Goal: Task Accomplishment & Management: Manage account settings

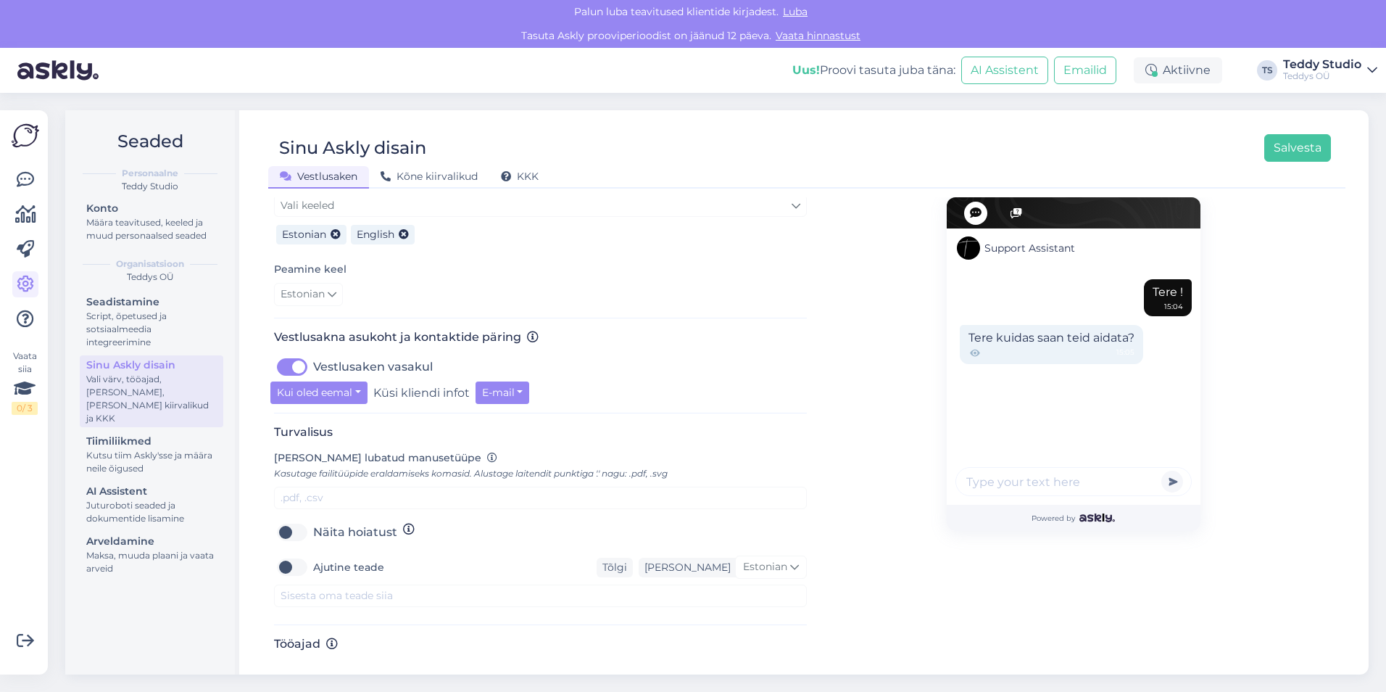
scroll to position [377, 0]
click at [313, 352] on label "Vestlusaken vasakul" at bounding box center [373, 363] width 120 height 23
click at [297, 352] on input "Vestlusaken vasakul" at bounding box center [292, 363] width 36 height 23
checkbox input "false"
click at [1294, 136] on button "Salvesta" at bounding box center [1297, 148] width 67 height 28
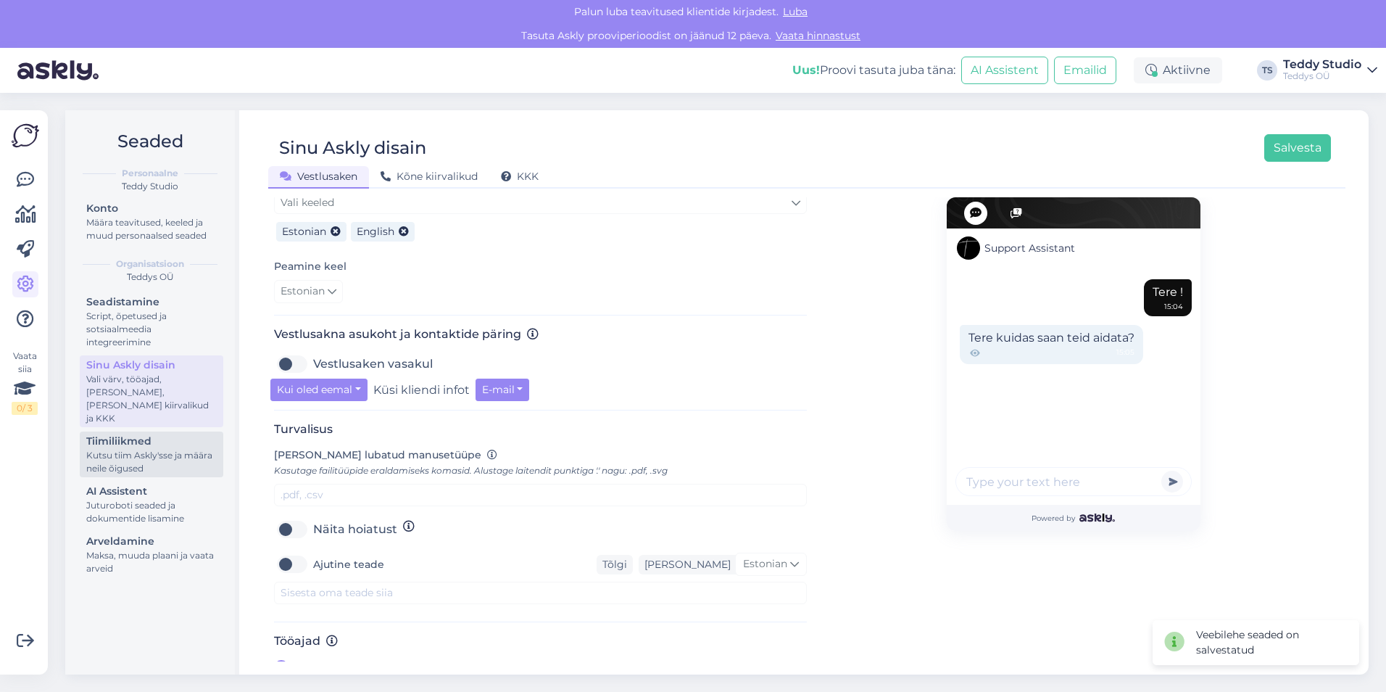
click at [204, 449] on div "Kutsu tiim Askly'sse ja määra neile õigused" at bounding box center [151, 462] width 130 height 26
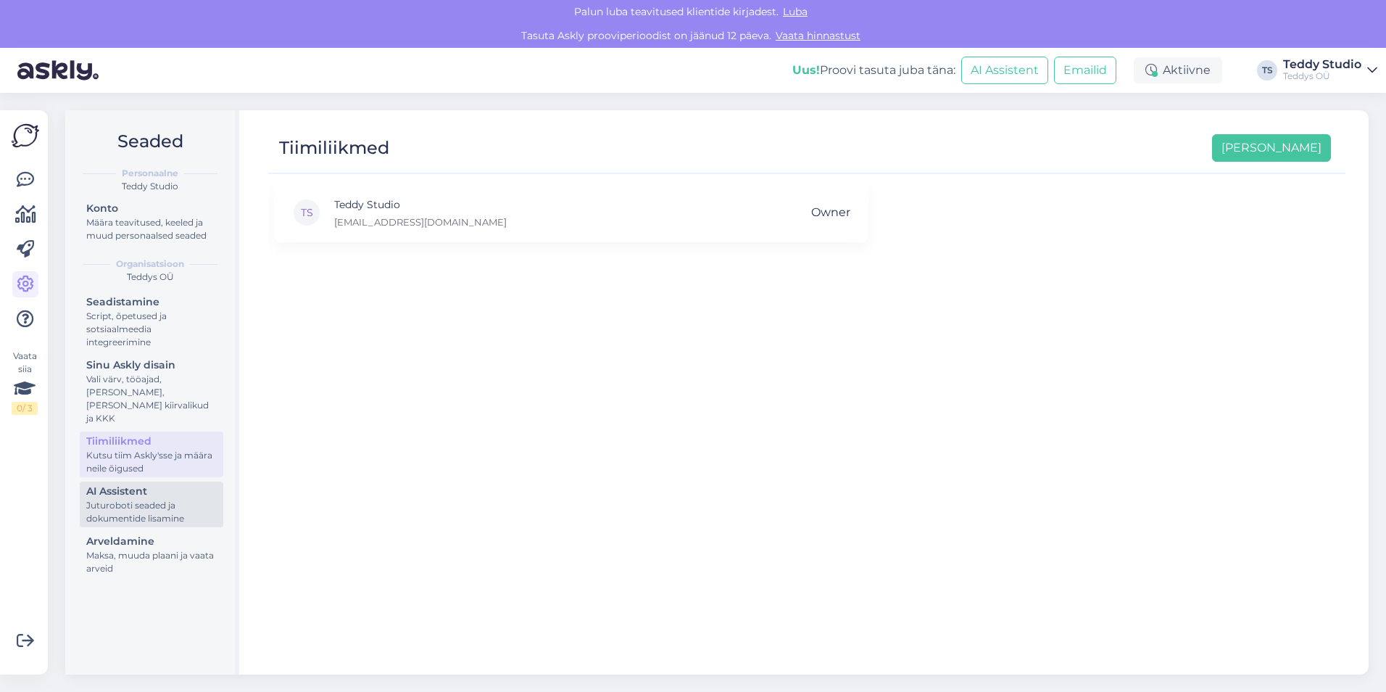
click at [178, 484] on div "AI Assistent" at bounding box center [151, 491] width 130 height 15
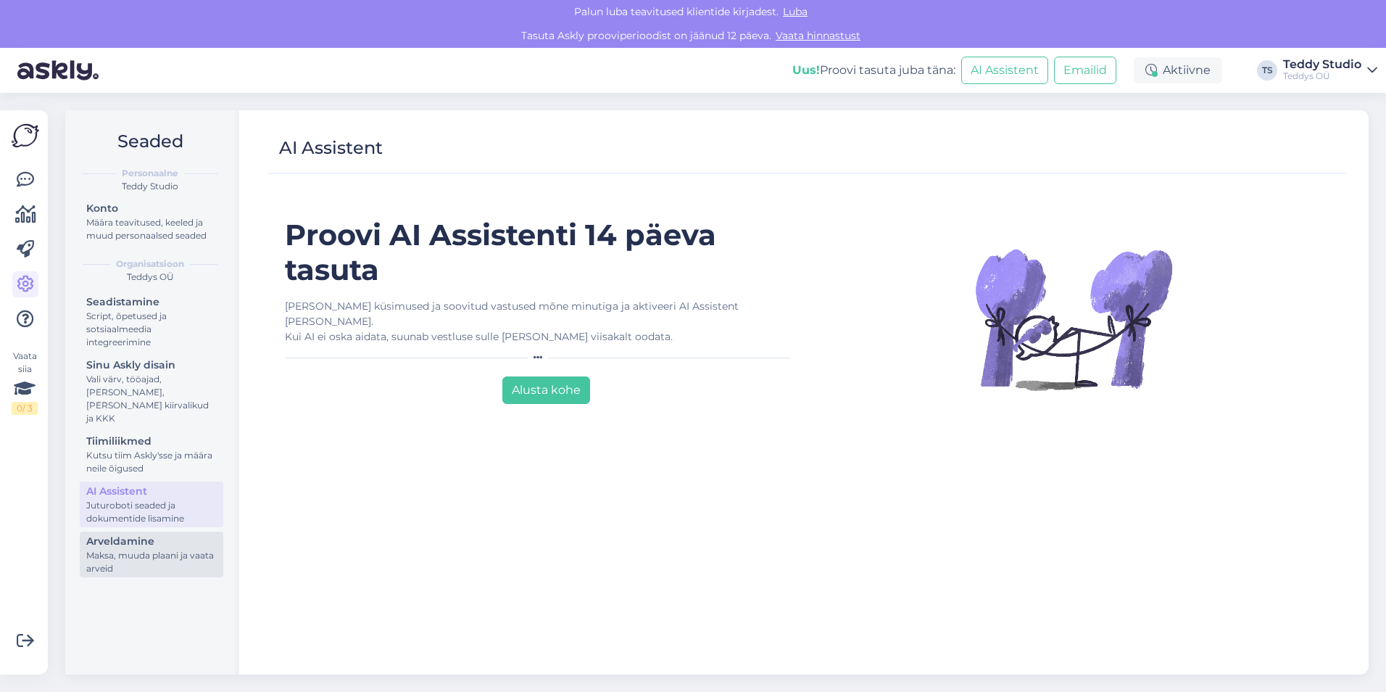
click at [162, 534] on div "Arveldamine" at bounding box center [151, 541] width 130 height 15
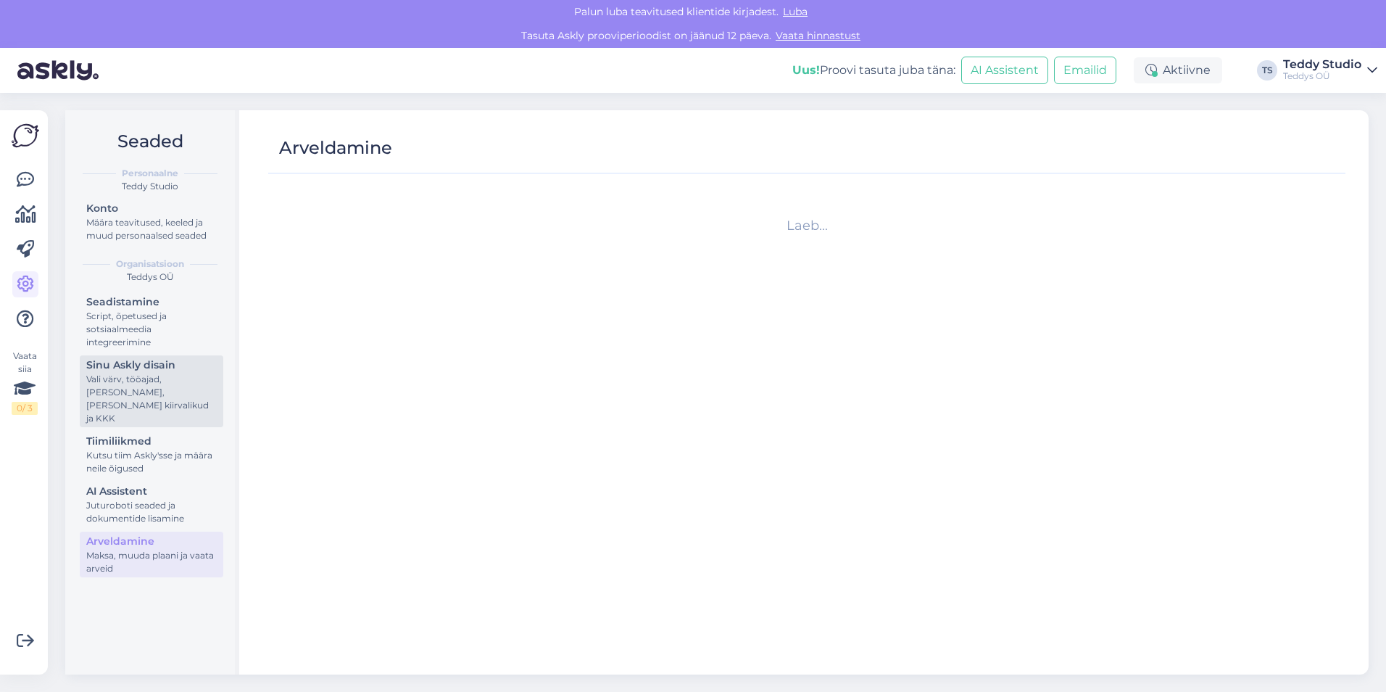
click at [175, 376] on div "Vali värv, tööajad, [PERSON_NAME], [PERSON_NAME] kiirvalikud ja KKK" at bounding box center [151, 399] width 130 height 52
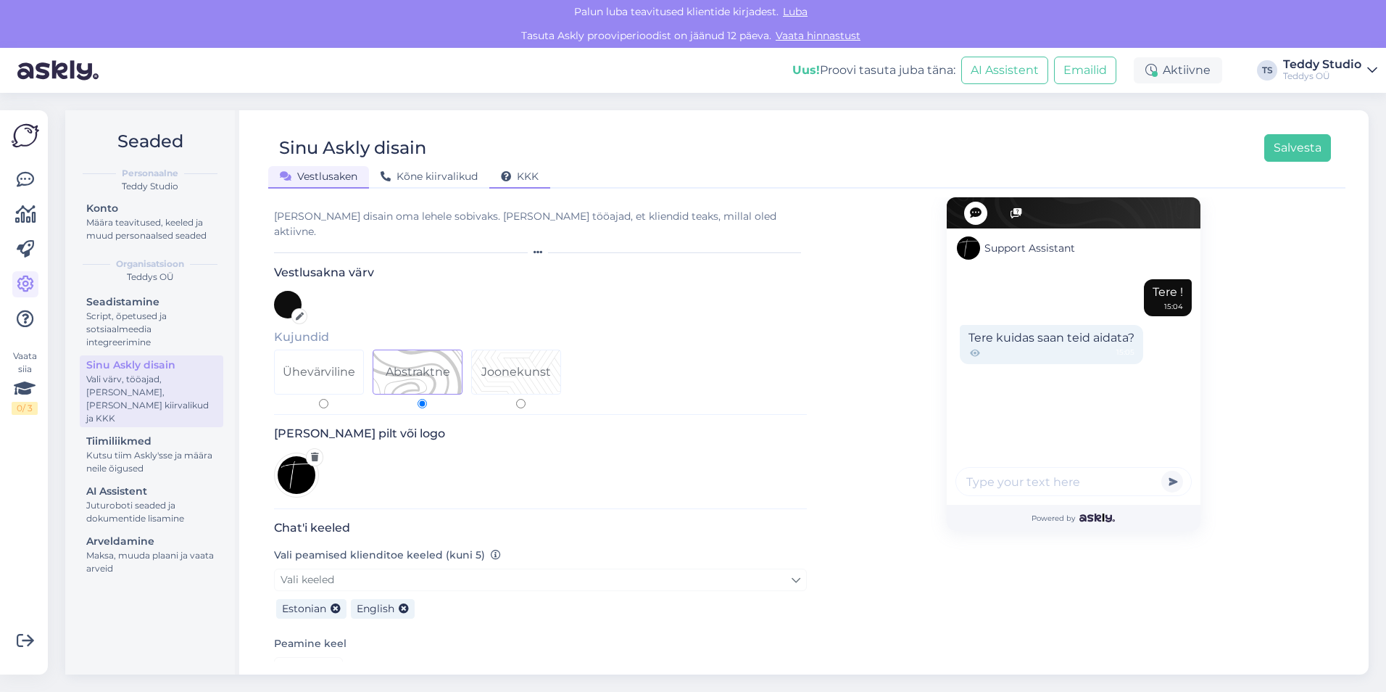
click at [518, 186] on div "KKK" at bounding box center [519, 177] width 61 height 22
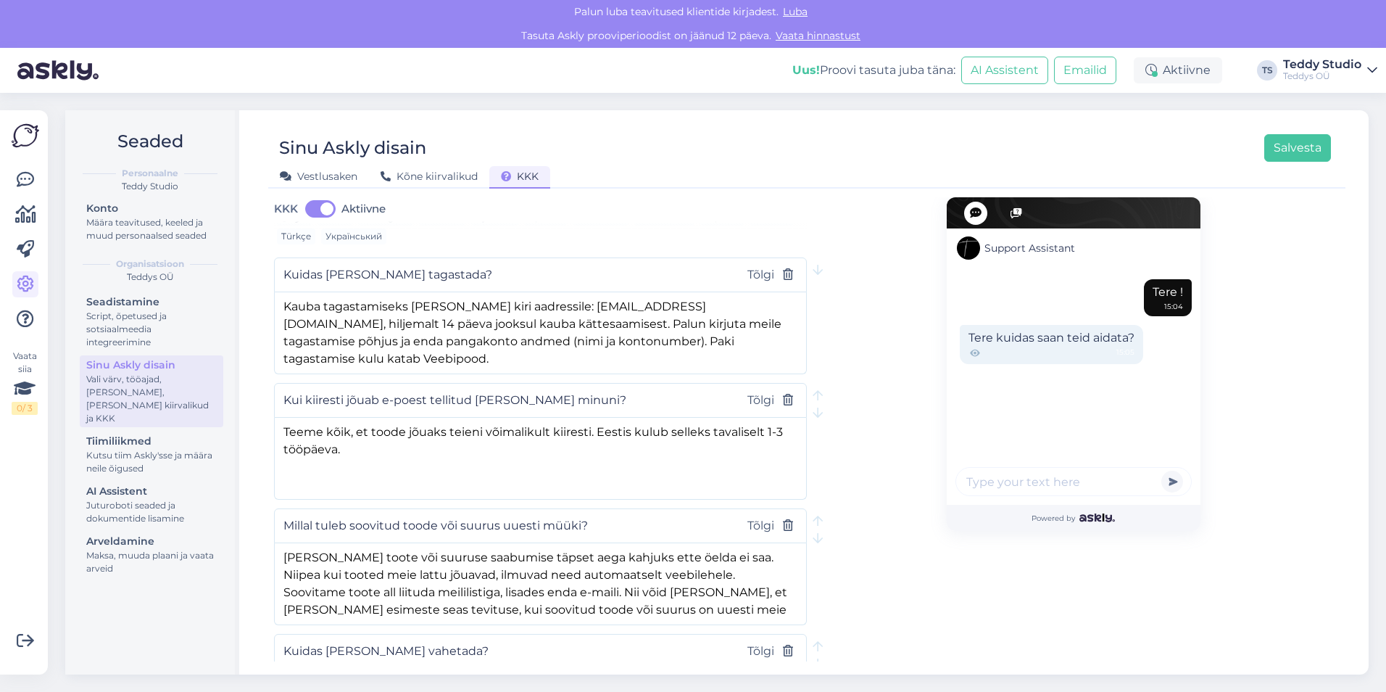
scroll to position [290, 0]
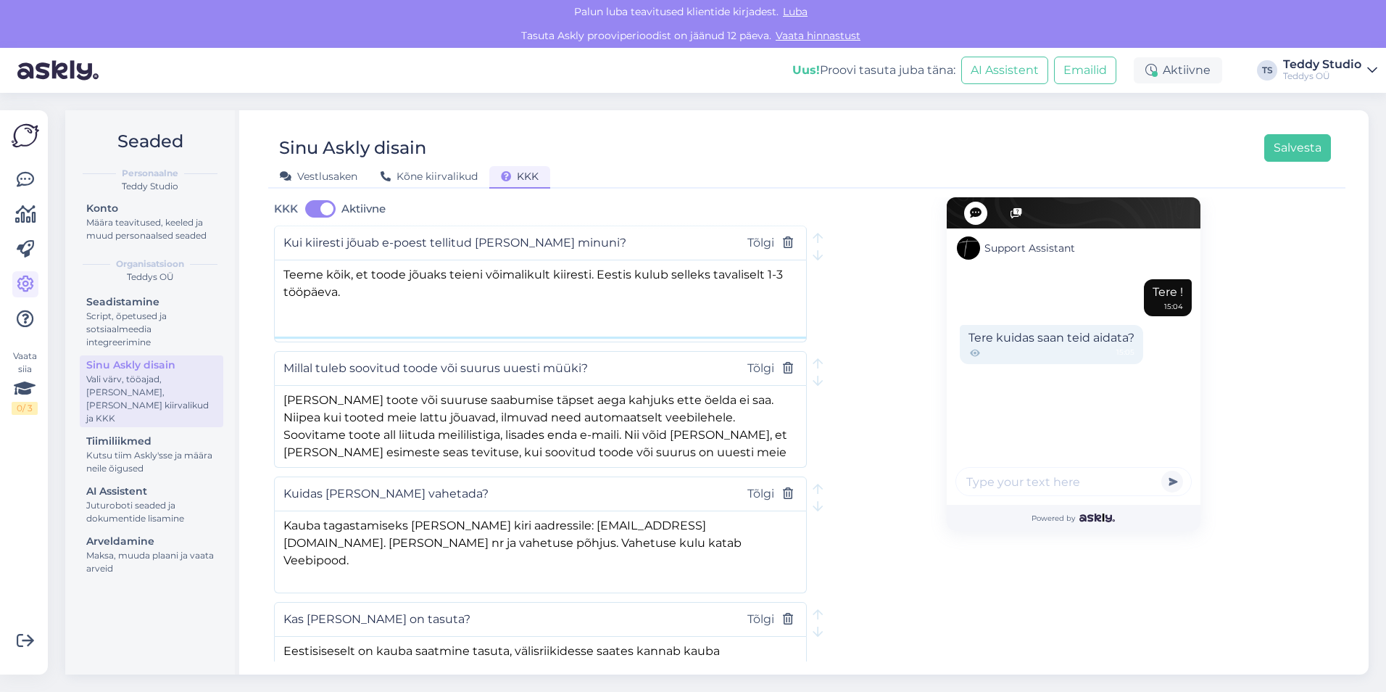
click at [478, 260] on textarea "Teeme kõik, et toode jõuaks teieni võimalikult kiiresti. Eestis kulub selleks t…" at bounding box center [540, 298] width 531 height 76
type textarea "Teeme kõik, et toode jõuaks sinuni võimalikult kiiresti. Eestis kulub selleks t…"
click at [1310, 145] on button "Salvesta" at bounding box center [1297, 148] width 67 height 28
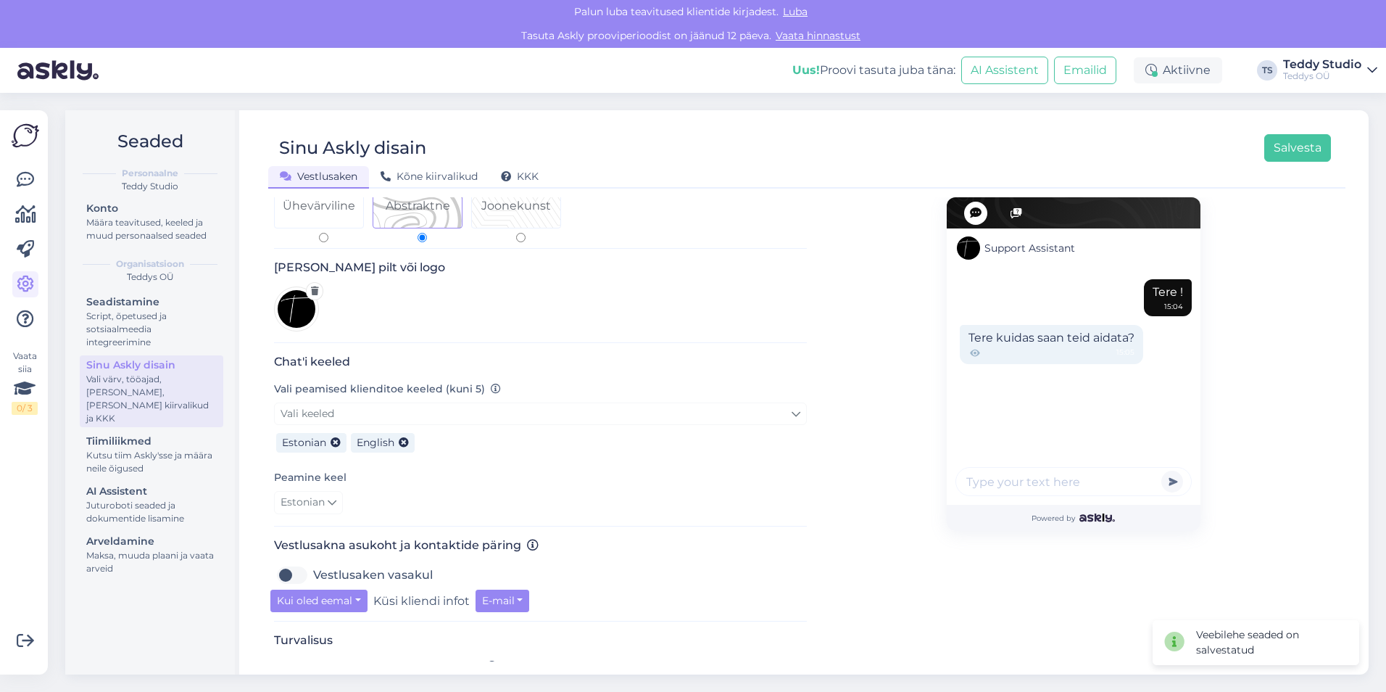
scroll to position [0, 0]
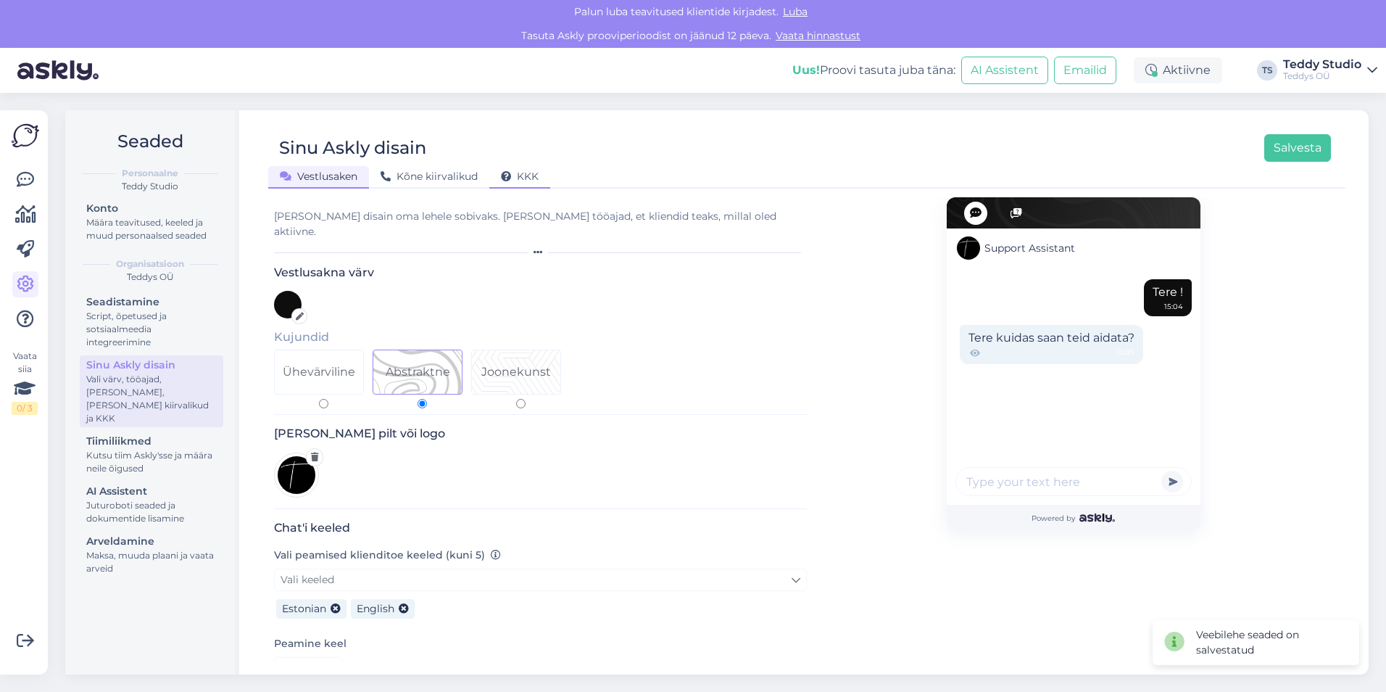
click at [516, 175] on span "KKK" at bounding box center [520, 176] width 38 height 13
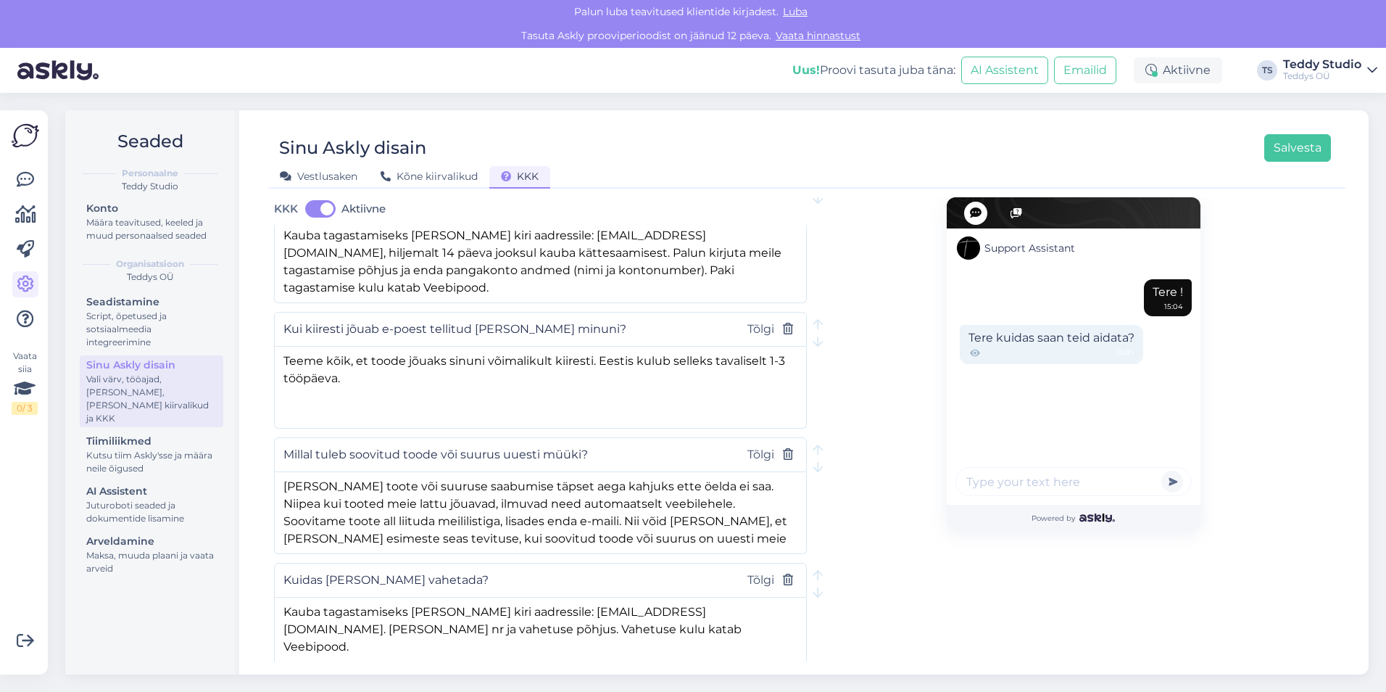
scroll to position [217, 0]
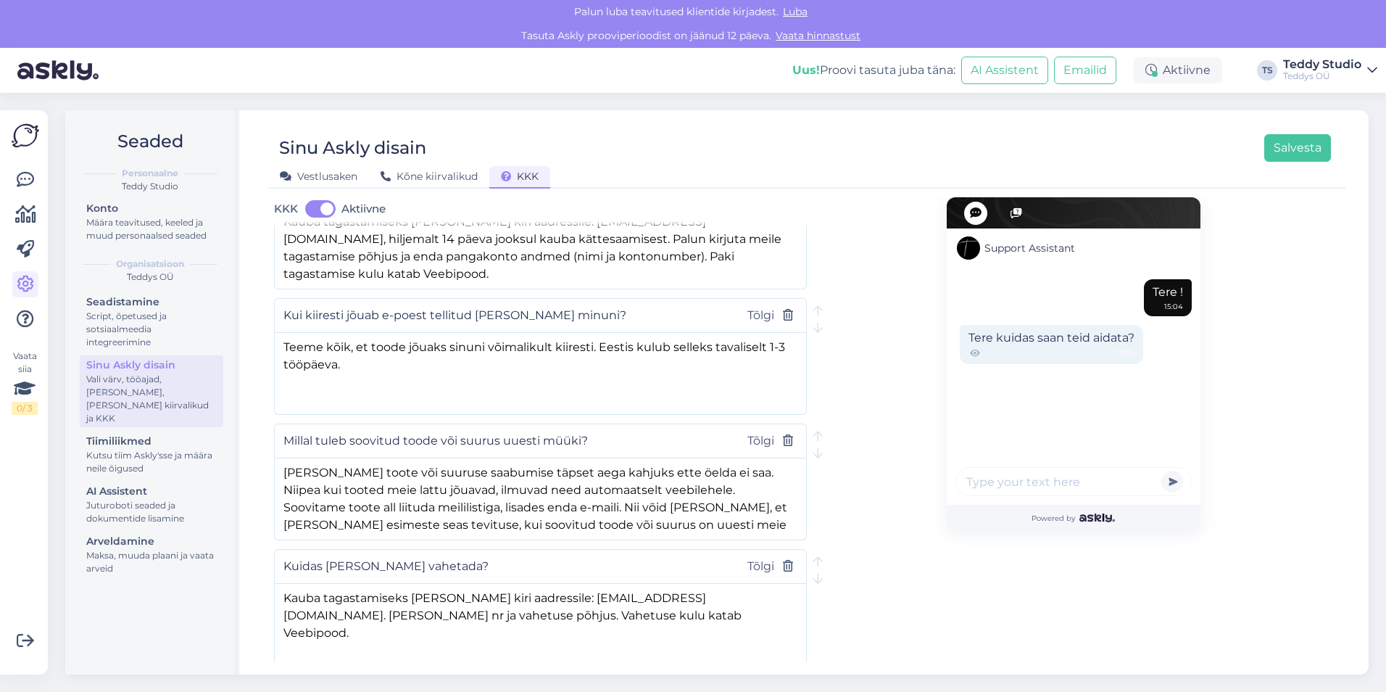
click at [863, 457] on div "Support Assistant Tere ! 15:04 Tere kuidas saan teid aidata? 15:05 Powered by" at bounding box center [1073, 600] width 533 height 1240
click at [689, 584] on textarea "Kauba tagastamiseks [PERSON_NAME] kiri aadressile: [EMAIL_ADDRESS][DOMAIN_NAME]…" at bounding box center [540, 622] width 531 height 76
type textarea "Kauba tagastamiseks [PERSON_NAME] kiri aadressile: [EMAIL_ADDRESS][DOMAIN_NAME]…"
click at [1284, 148] on button "Salvesta" at bounding box center [1297, 148] width 67 height 28
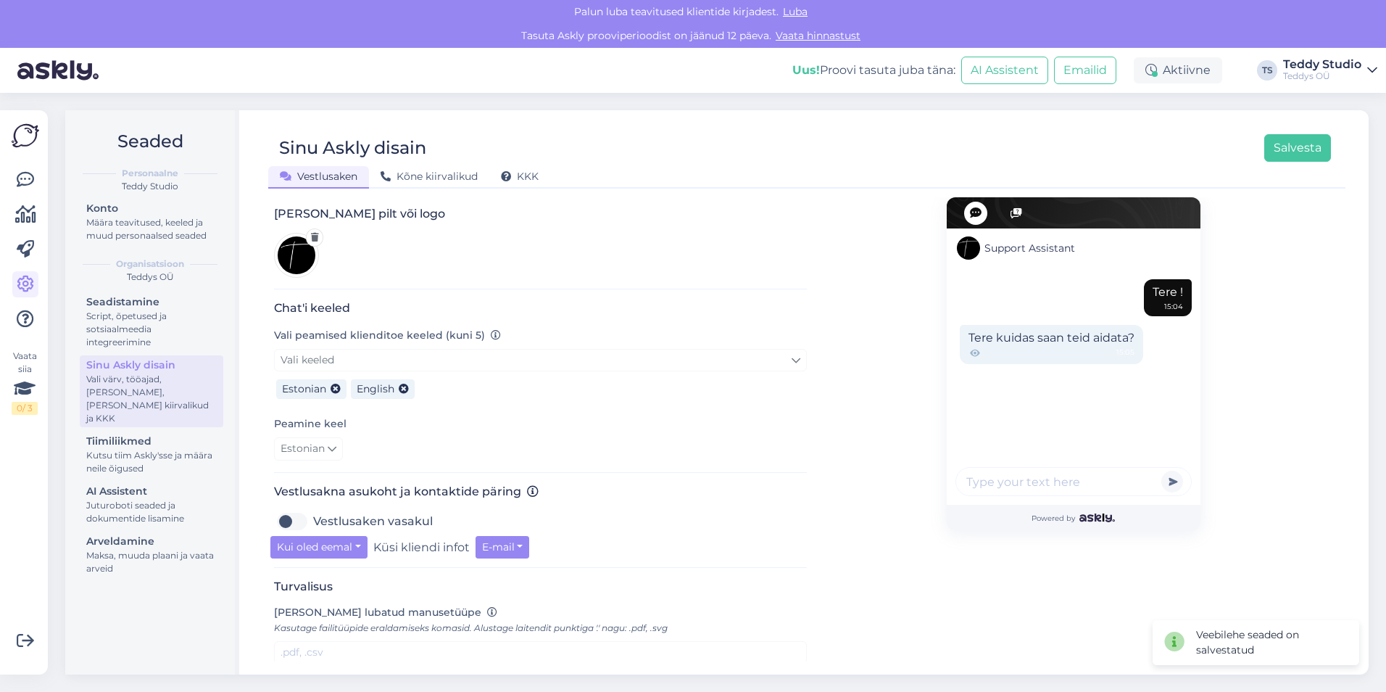
scroll to position [377, 0]
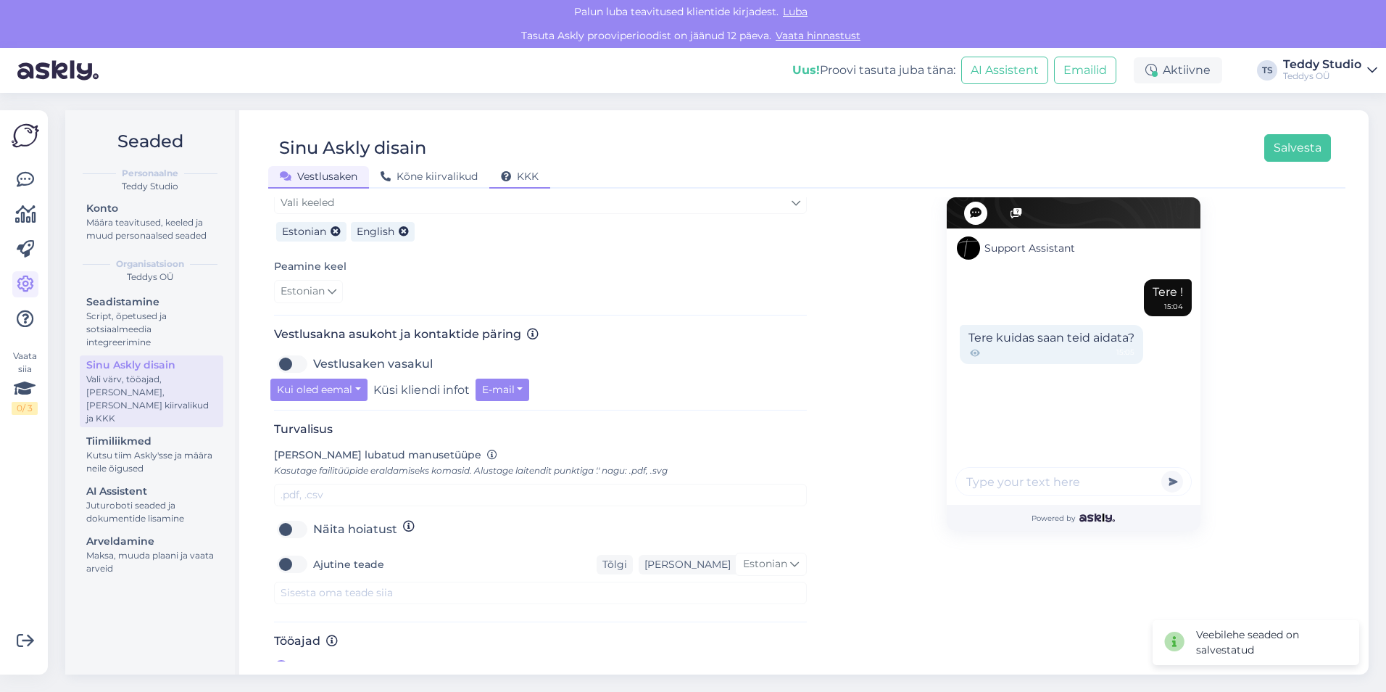
click at [517, 173] on span "KKK" at bounding box center [520, 176] width 38 height 13
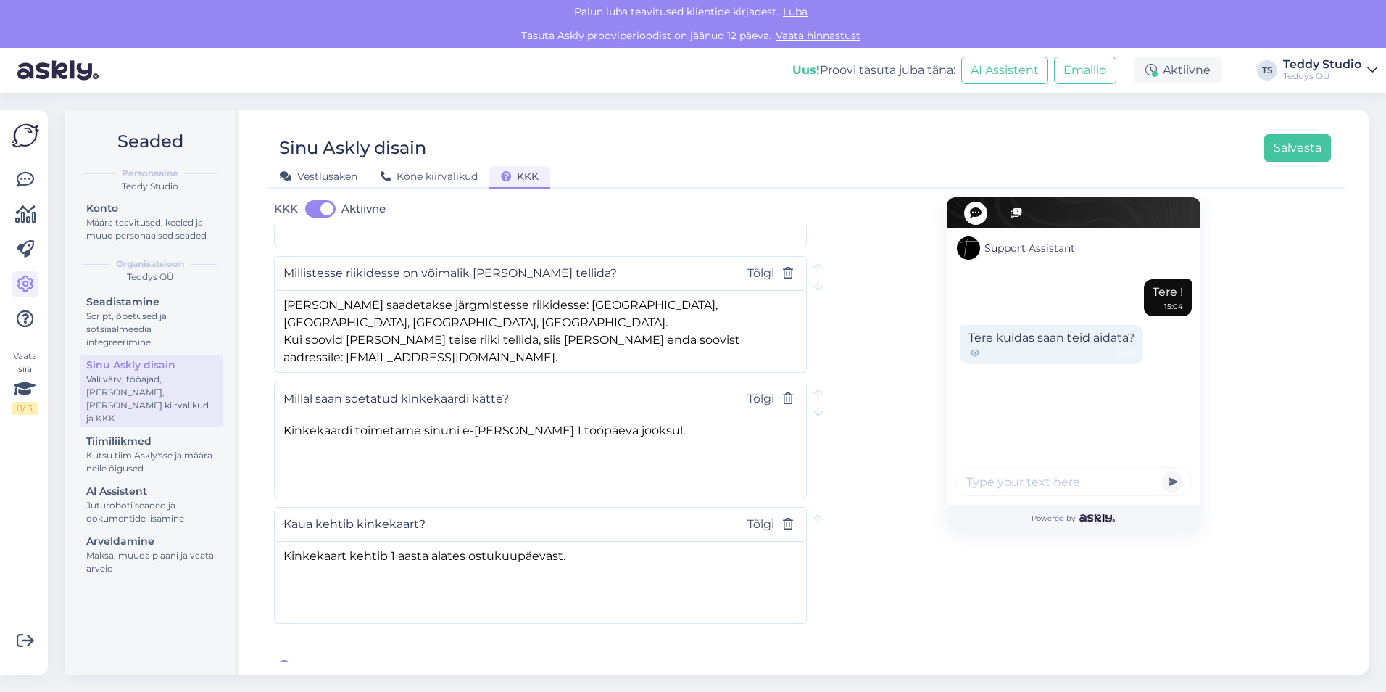
scroll to position [689, 0]
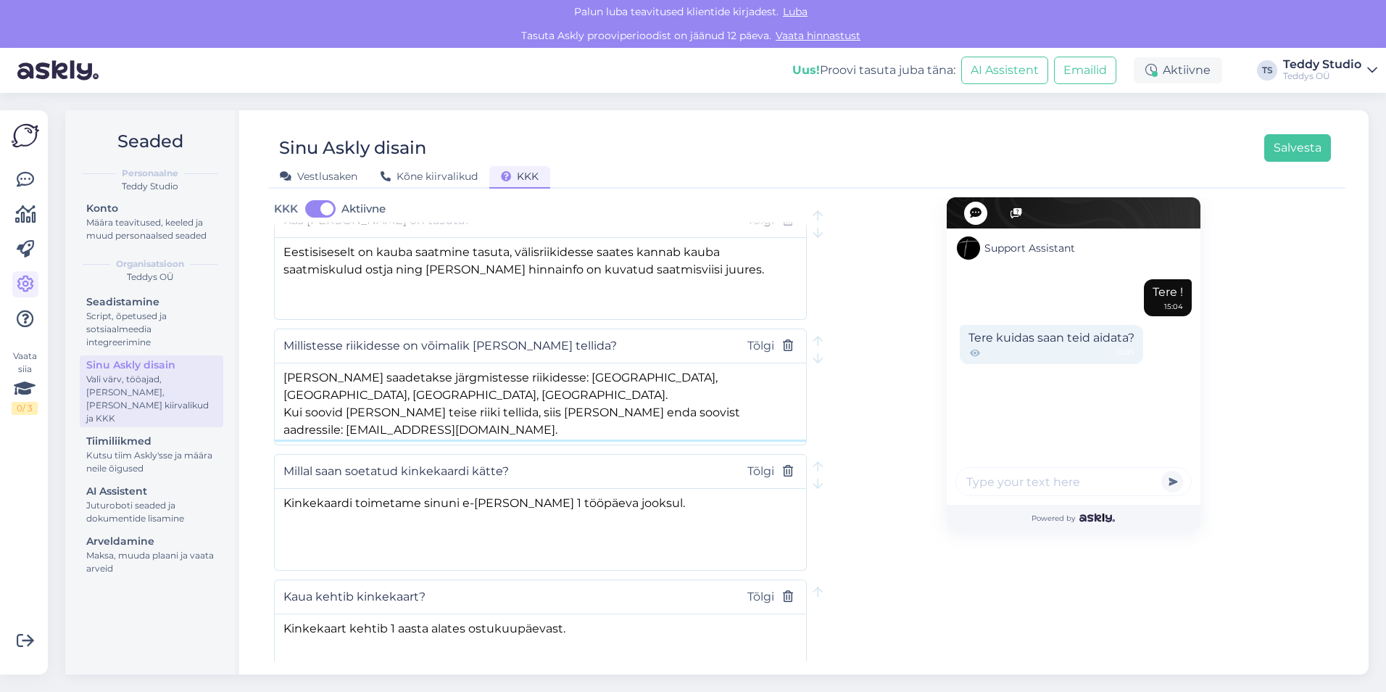
click at [607, 397] on textarea "[PERSON_NAME] saadetakse järgmistesse riikidesse: [GEOGRAPHIC_DATA], [GEOGRAPHI…" at bounding box center [540, 401] width 531 height 76
type textarea "[PERSON_NAME] saadetakse järgmistesse riikidesse: [GEOGRAPHIC_DATA], [GEOGRAPHI…"
click at [1290, 147] on button "Salvesta" at bounding box center [1297, 148] width 67 height 28
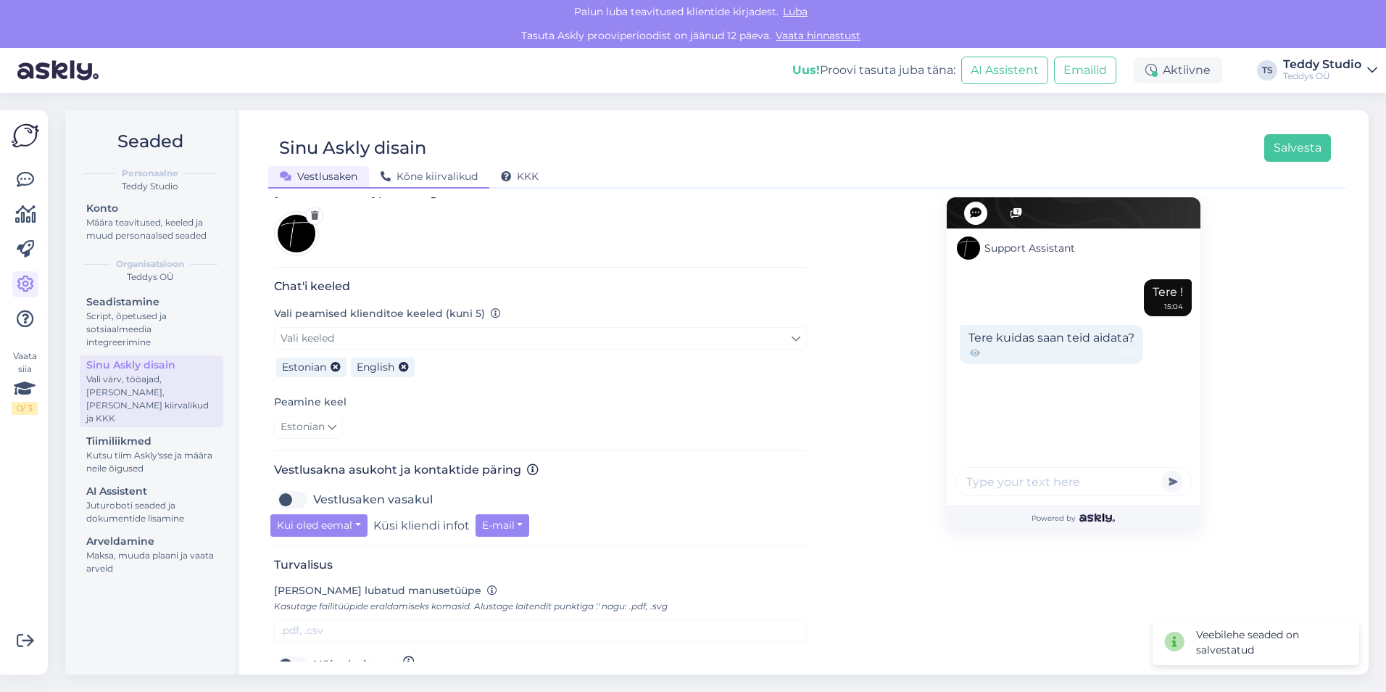
scroll to position [159, 0]
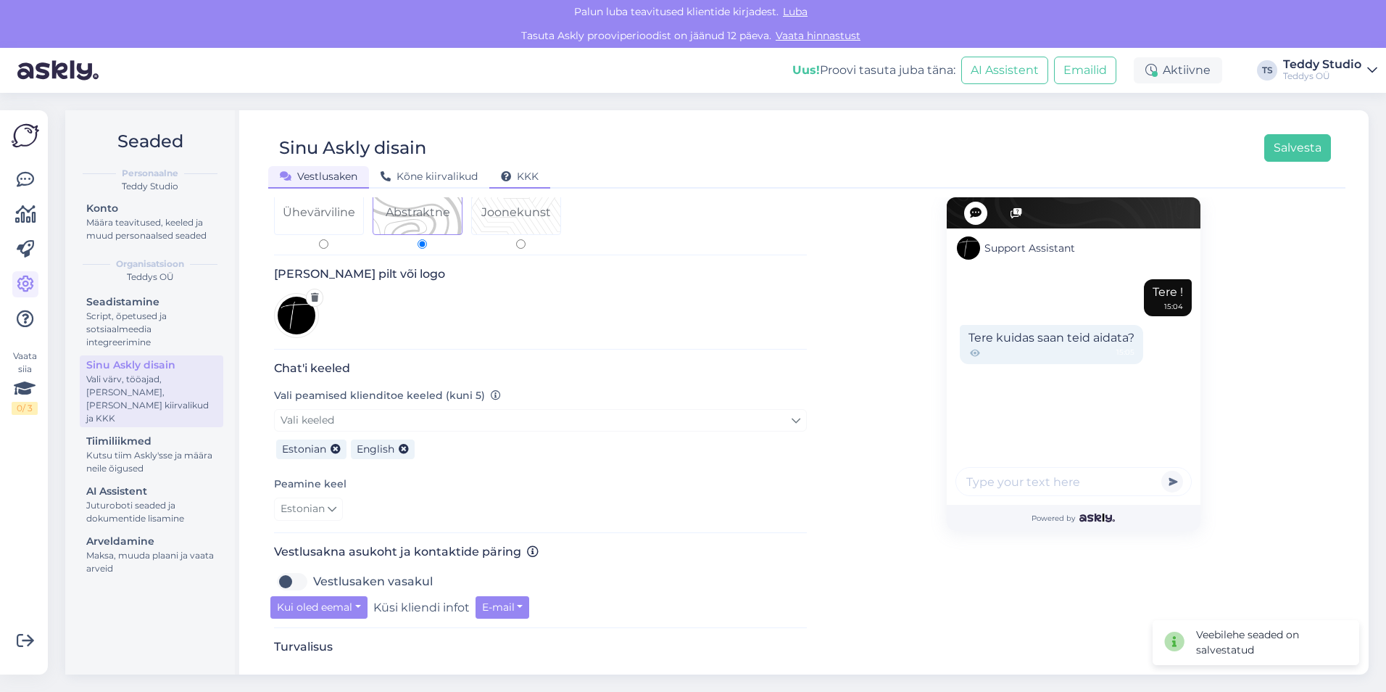
click at [531, 181] on span "KKK" at bounding box center [520, 176] width 38 height 13
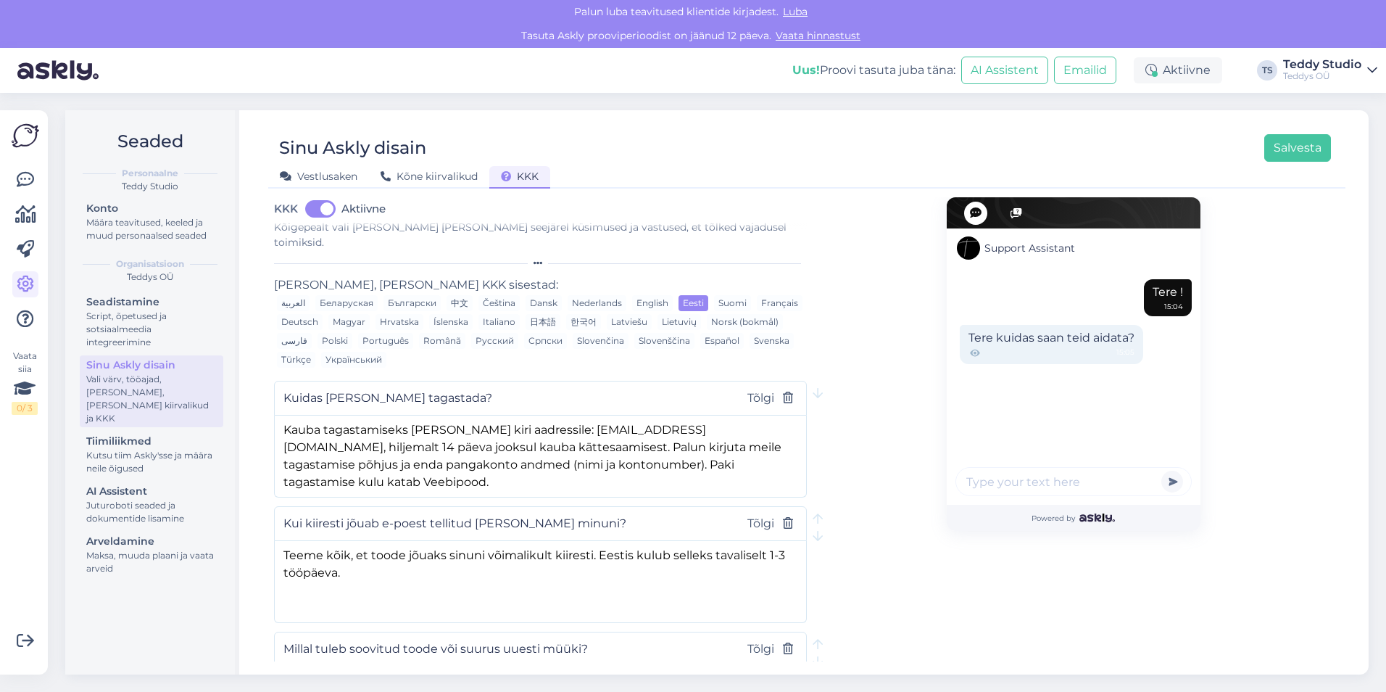
scroll to position [0, 0]
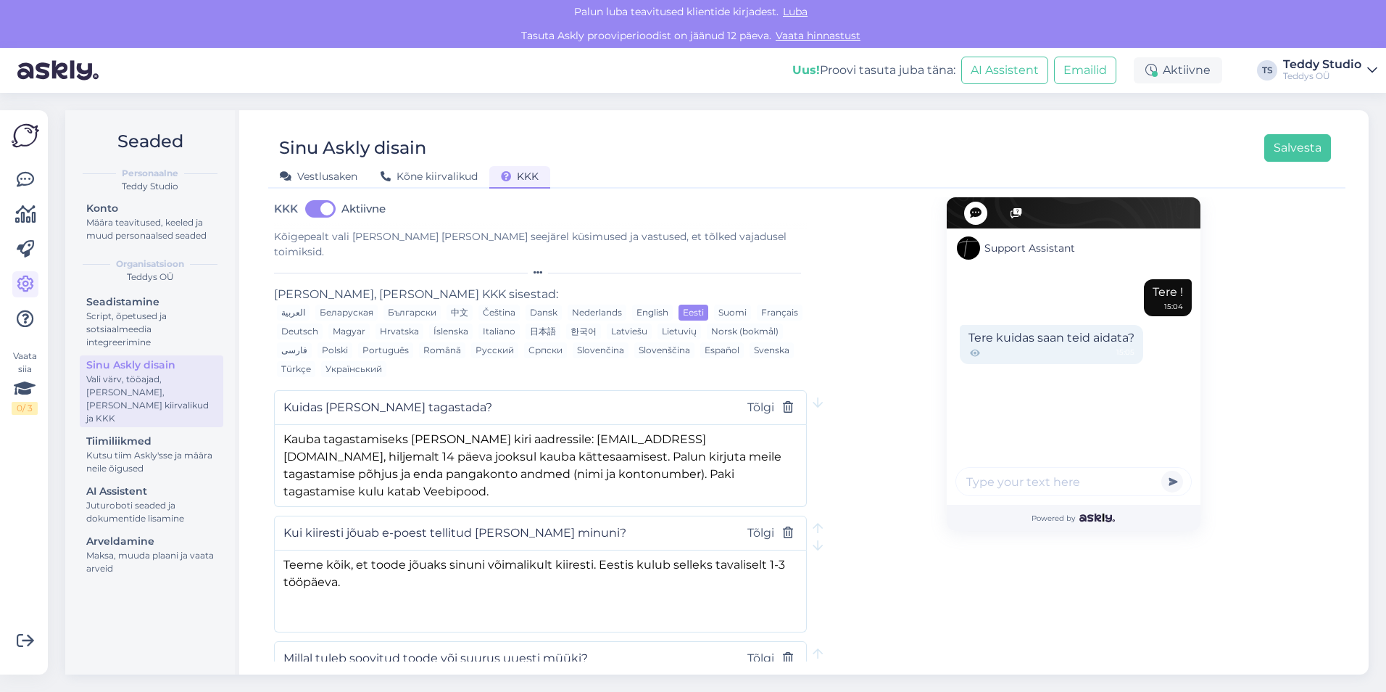
click at [856, 165] on div "Vestlusaken Kõne kiirvalikud KKK" at bounding box center [799, 174] width 1063 height 25
click at [776, 459] on textarea "Kauba tagastamiseks [PERSON_NAME] kiri aadressile: [EMAIL_ADDRESS][DOMAIN_NAME]…" at bounding box center [540, 463] width 531 height 76
type textarea "Kauba tagastamiseks [PERSON_NAME] kiri aadressile: [EMAIL_ADDRESS][DOMAIN_NAME]…"
click at [568, 572] on textarea "Teeme kõik, et toode jõuaks sinuni võimalikult kiiresti. Eestis kulub selleks t…" at bounding box center [540, 588] width 531 height 76
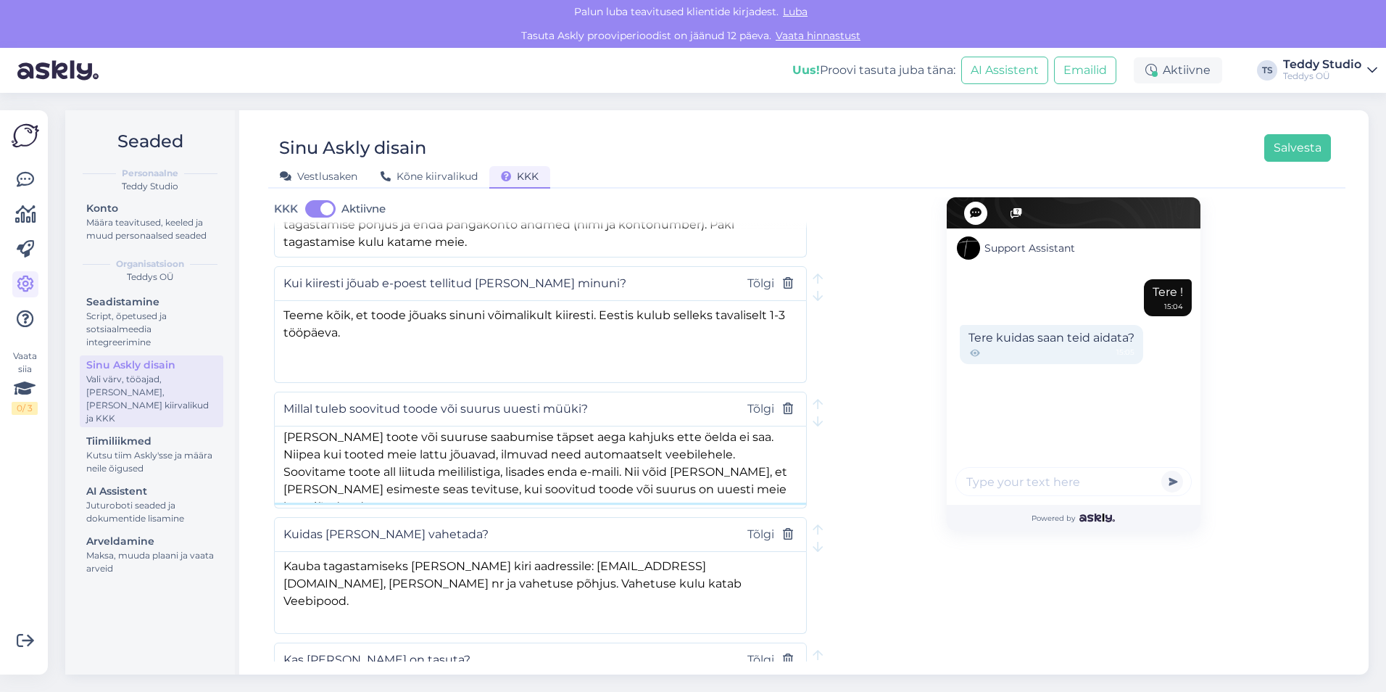
scroll to position [5, 0]
click at [322, 471] on textarea "[PERSON_NAME] toote või suuruse saabumise täpset aega kahjuks ette öelda ei saa…" at bounding box center [540, 464] width 531 height 76
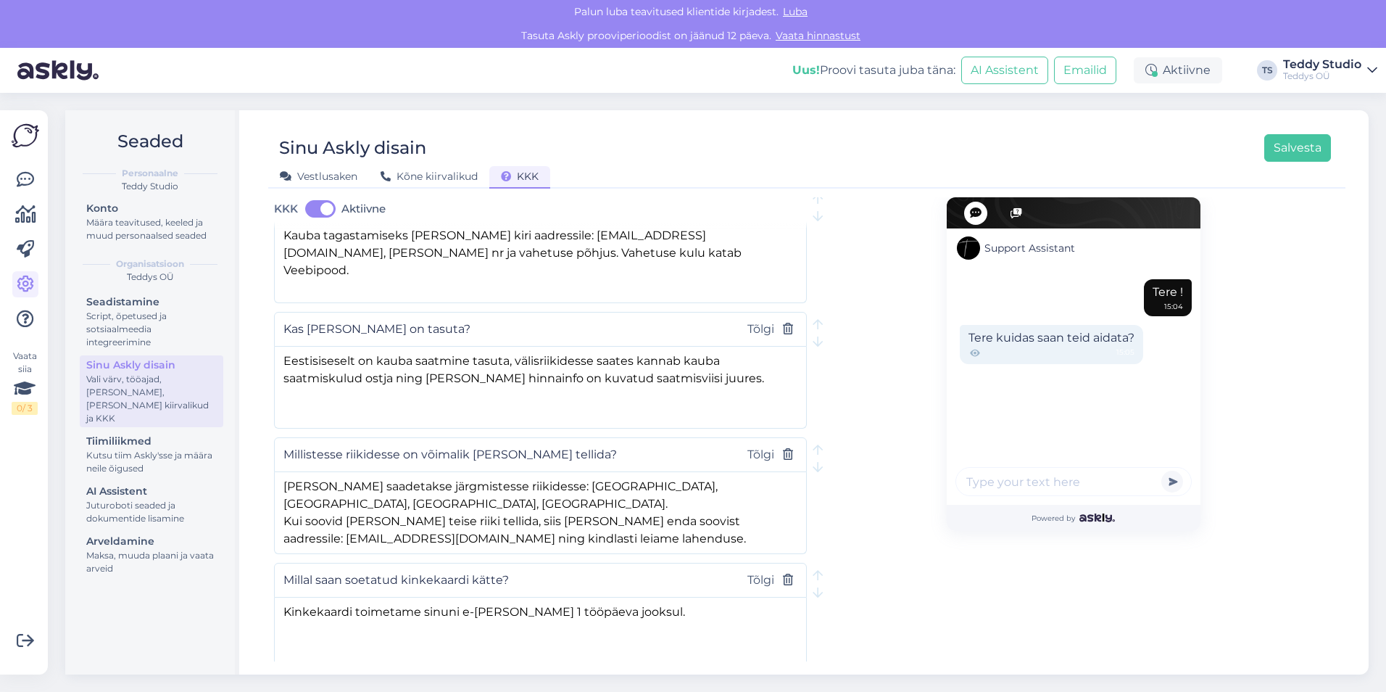
scroll to position [761, 0]
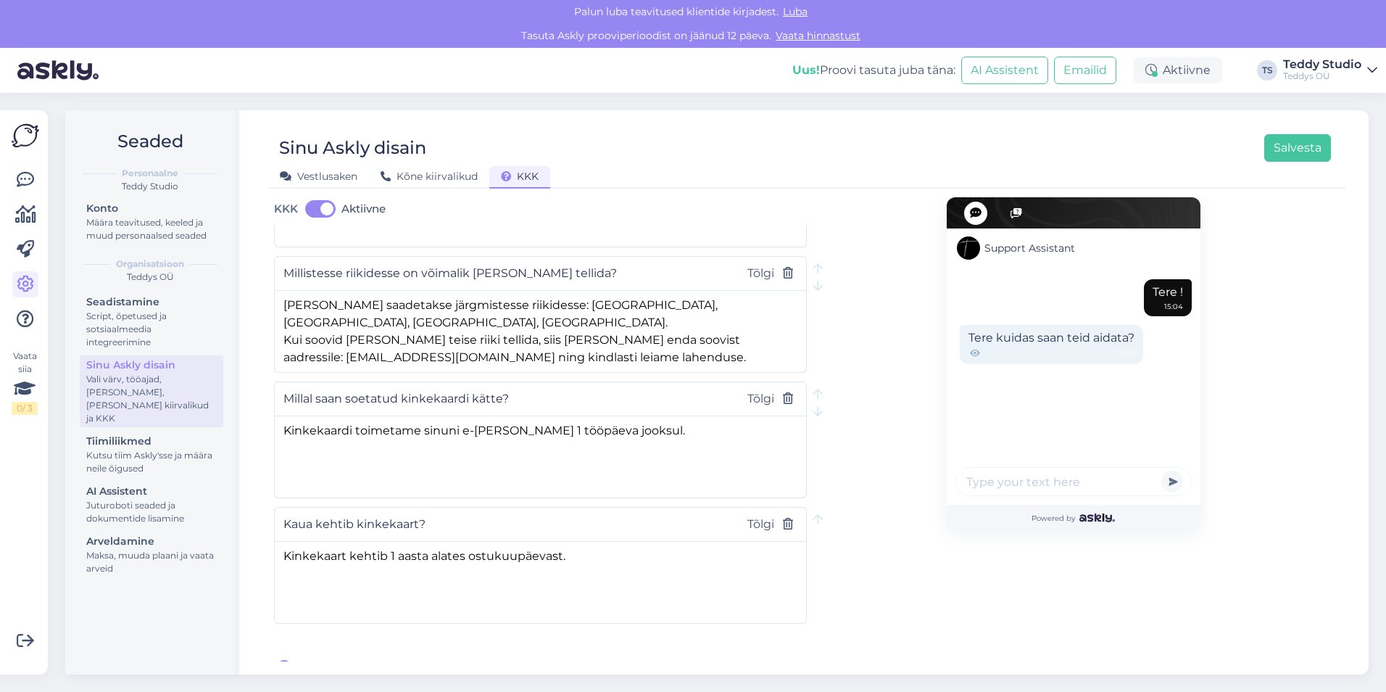
type textarea "[PERSON_NAME] toote või suuruse saabumise täpset aega kahjuks ette öelda ei saa…"
click at [365, 659] on span "[PERSON_NAME] uus küsimus" at bounding box center [387, 667] width 178 height 17
click at [422, 640] on input "text" at bounding box center [494, 649] width 423 height 19
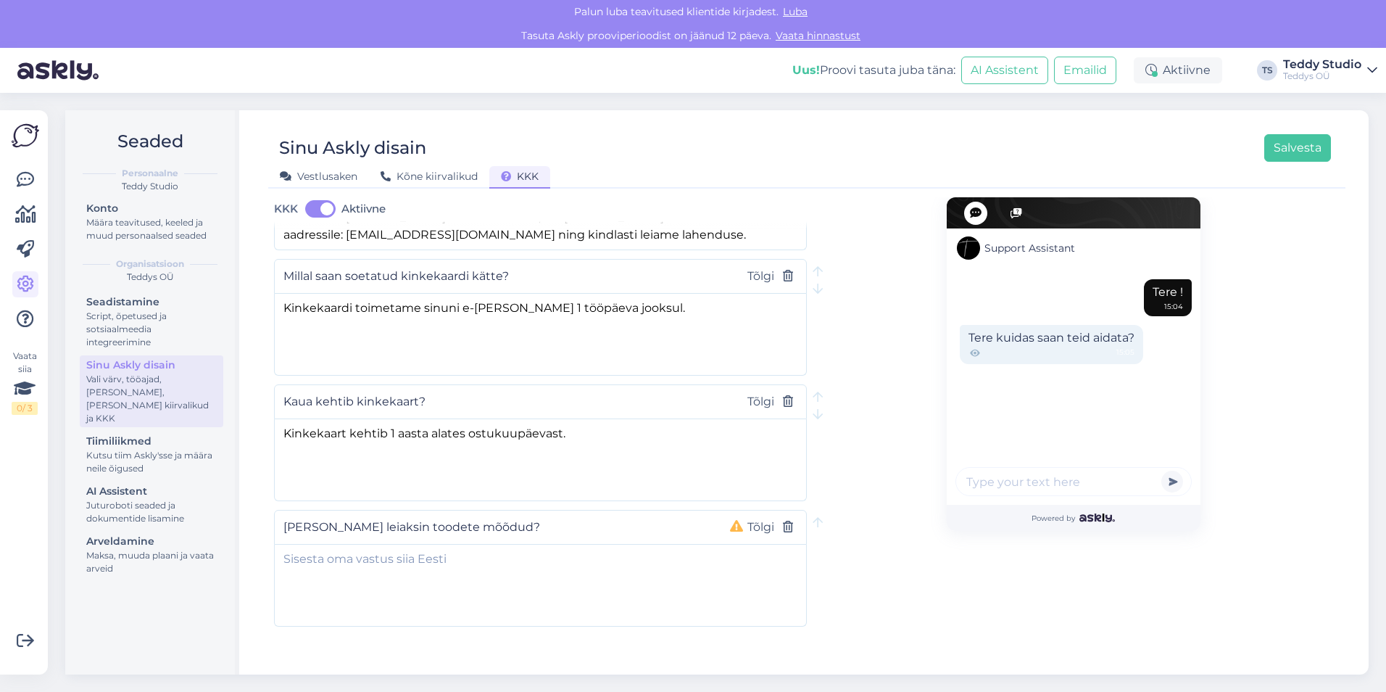
scroll to position [886, 0]
type input "[PERSON_NAME] leiaksin toodete mõõdud?"
click at [646, 544] on textarea at bounding box center [540, 580] width 531 height 76
click at [768, 542] on textarea "Toote mõõdud on leitavad tootelehelt, kui kerida veidi alla ja klikkida ikoonil…" at bounding box center [540, 580] width 531 height 76
click at [719, 546] on textarea "Toote mõõdud on leitavad tootelehelt, kui kerida veidi alla ja klikkida ikoonil…" at bounding box center [540, 580] width 531 height 76
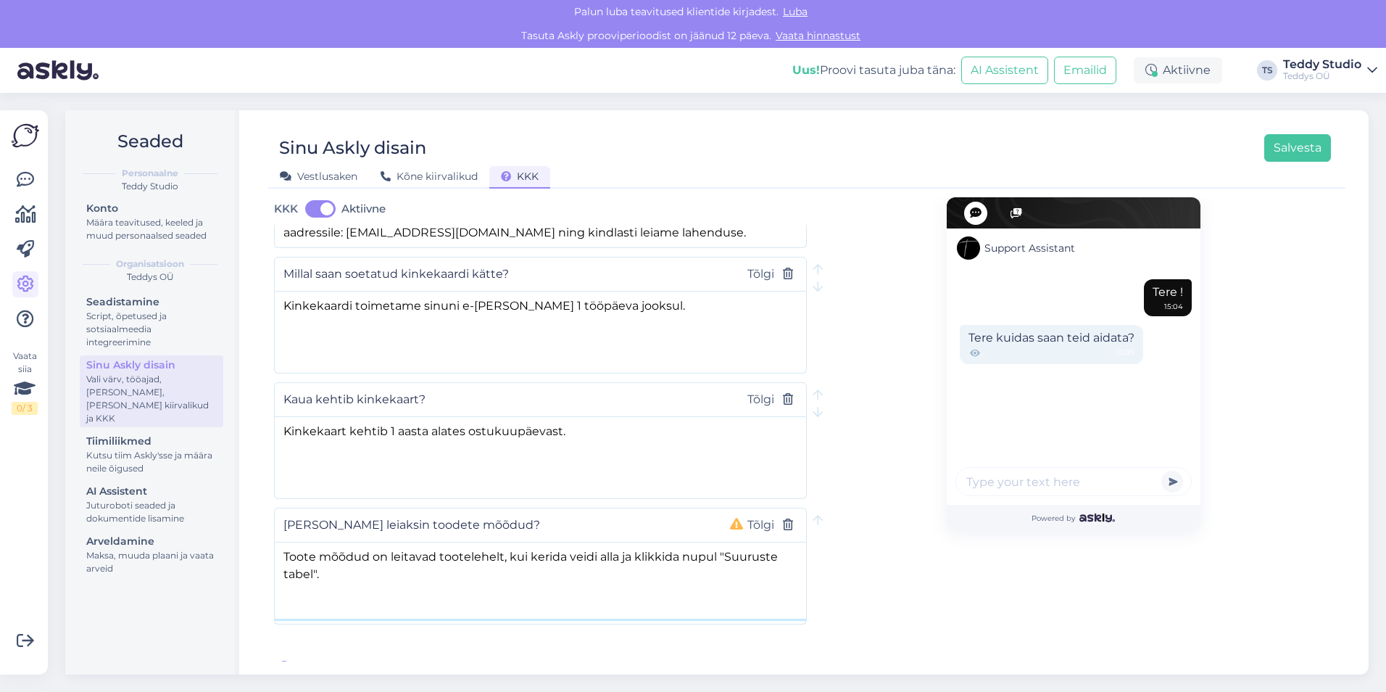
click at [398, 565] on textarea "Toote mõõdud on leitavad tootelehelt, kui kerida veidi alla ja klikkida nupul "…" at bounding box center [540, 580] width 531 height 76
type textarea "Toote mõõdud on leitavad tootelehelt, kui kerida veidi alla ja klikkida nupul "…"
click at [749, 515] on button "Tõlgi" at bounding box center [761, 524] width 36 height 19
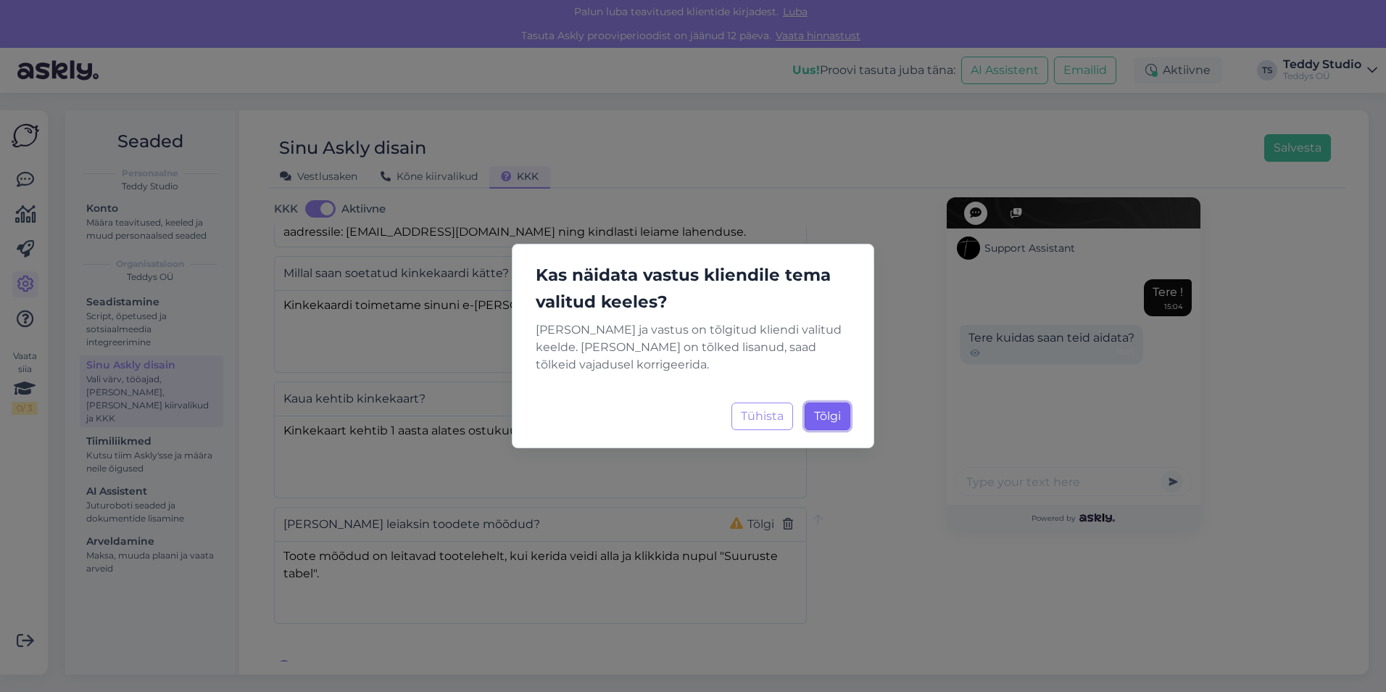
click at [826, 409] on span "Tõlgi" at bounding box center [827, 416] width 27 height 14
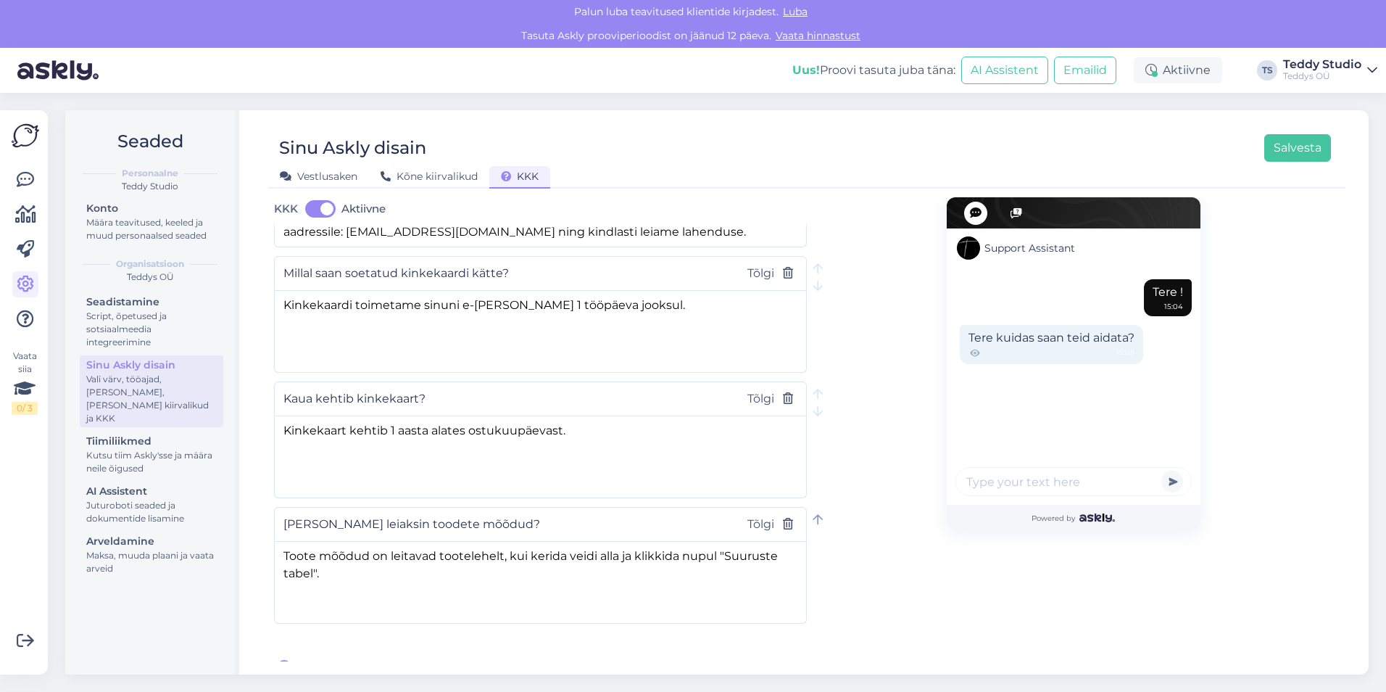
click at [813, 512] on div at bounding box center [818, 519] width 10 height 17
type input "[PERSON_NAME] leiaksin toodete mõõdud?"
type textarea "Toote mõõdud on leitavad tootelehelt, kui kerida veidi alla ja klikkida nupul "…"
type input "Kaua kehtib kinkekaart?"
type textarea "Kinkekaart kehtib 1 aasta alates ostukuupäevast."
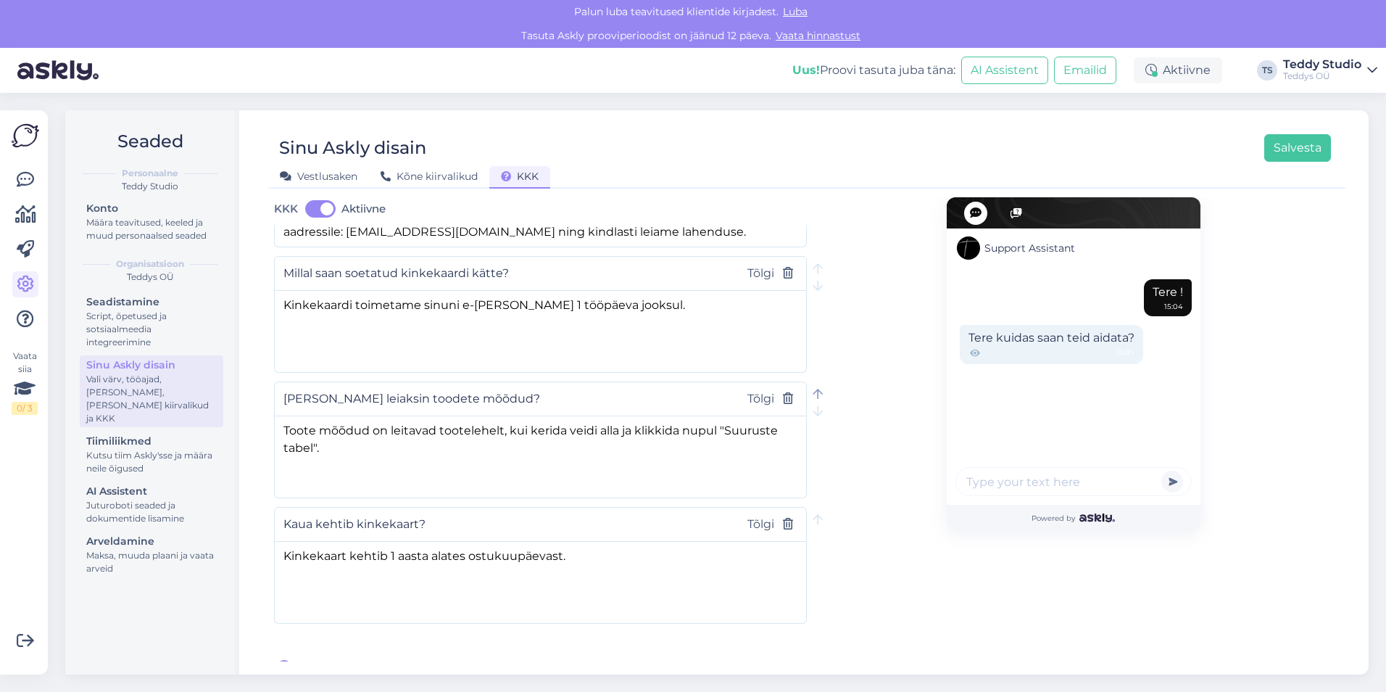
click at [816, 389] on icon at bounding box center [818, 395] width 10 height 12
type input "[PERSON_NAME] leiaksin toodete mõõdud?"
type textarea "Toote mõõdud on leitavad tootelehelt, kui kerida veidi alla ja klikkida nupul "…"
type input "Millal saan soetatud kinkekaardi kätte?"
type textarea "Kinkekaardi toimetame sinuni e-[PERSON_NAME] 1 tööpäeva jooksul."
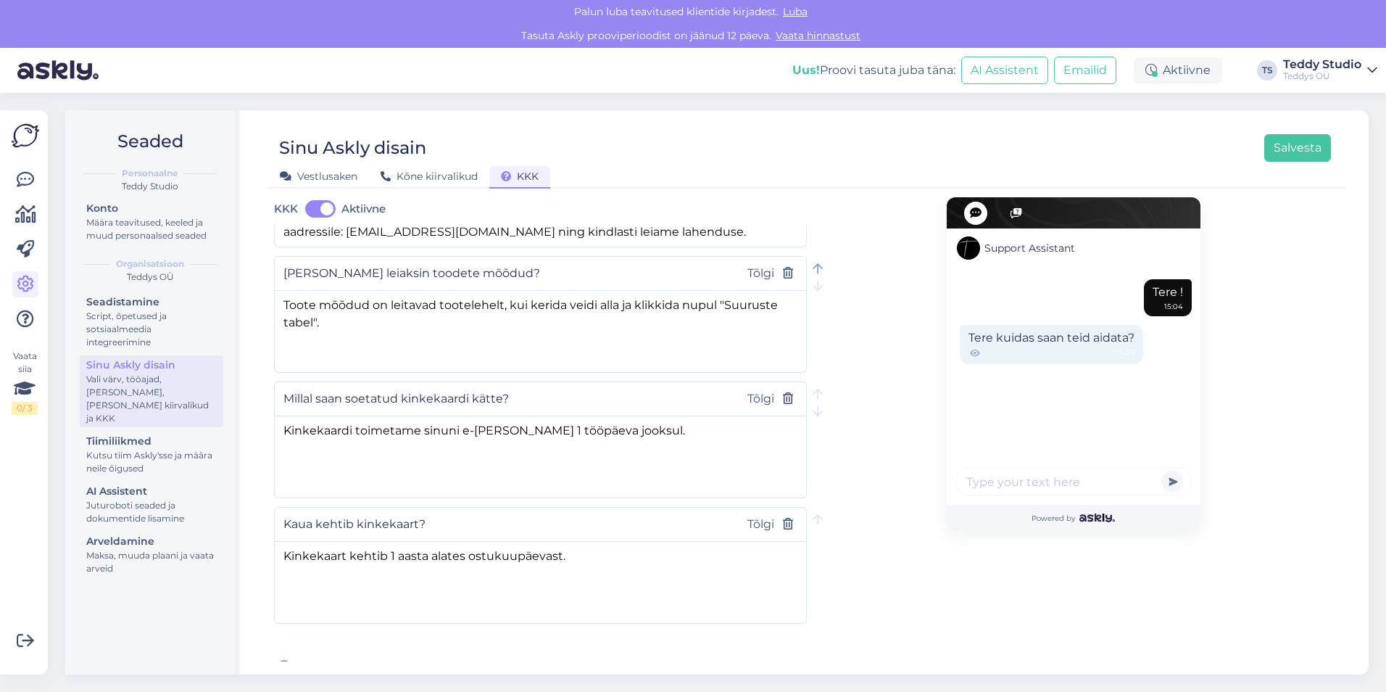
click at [813, 263] on icon at bounding box center [818, 269] width 10 height 12
type input "[PERSON_NAME] leiaksin toodete mõõdud?"
type textarea "Toote mõõdud on leitavad tootelehelt, kui kerida veidi alla ja klikkida nupul "…"
type input "Millistesse riikidesse on võimalik [PERSON_NAME] tellida?"
type textarea "[PERSON_NAME] saadetakse järgmistesse riikidesse: [GEOGRAPHIC_DATA], [GEOGRAPHI…"
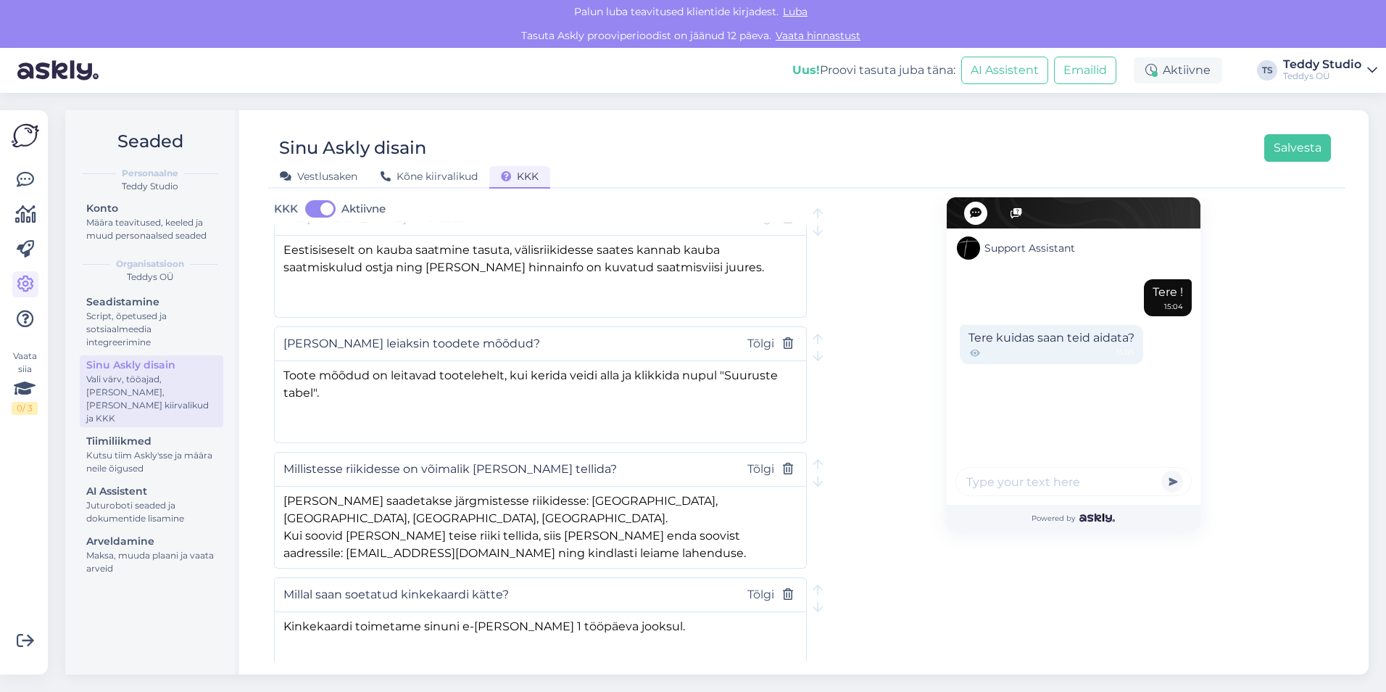
scroll to position [682, 0]
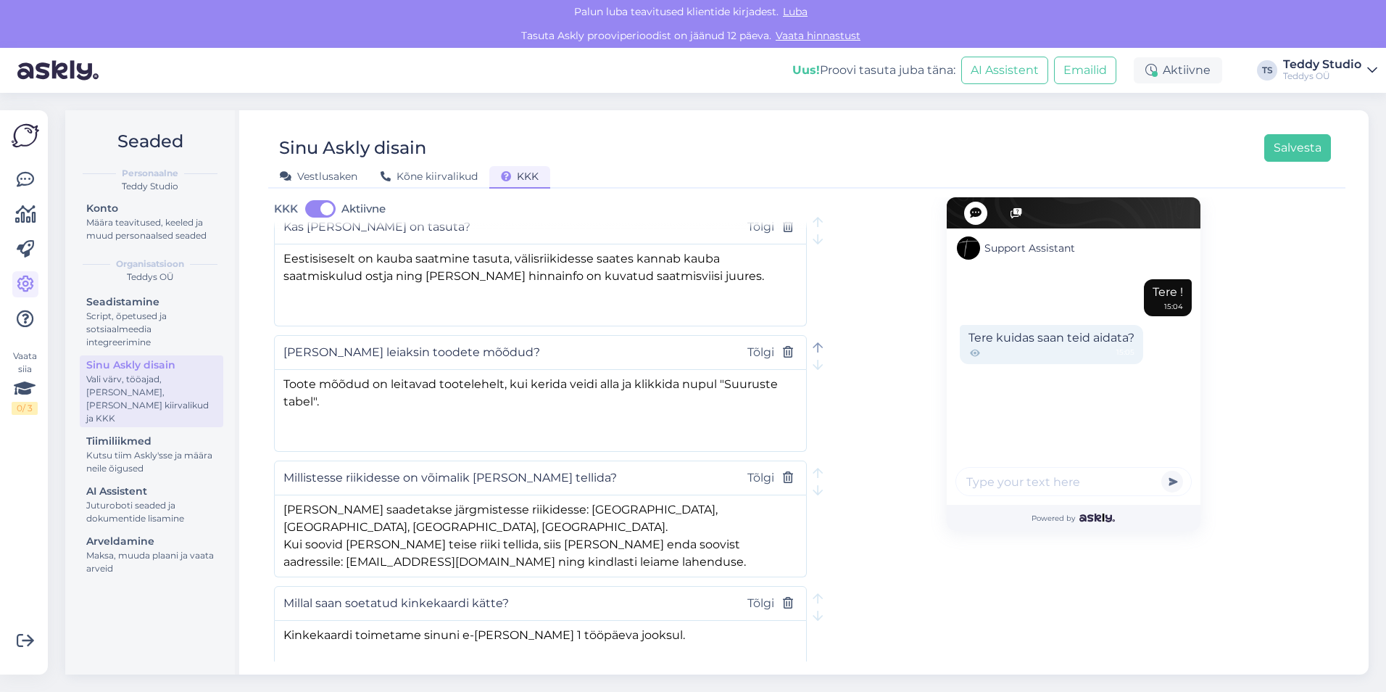
click at [817, 342] on icon at bounding box center [818, 348] width 10 height 12
type input "[PERSON_NAME] leiaksin toodete mõõdud?"
type textarea "Toote mõõdud on leitavad tootelehelt, kui kerida veidi alla ja klikkida nupul "…"
type input "Kas [PERSON_NAME] on tasuta?"
type textarea "Eestisiseselt on kauba saatmine tasuta, välisriikidesse saates kannab kauba saa…"
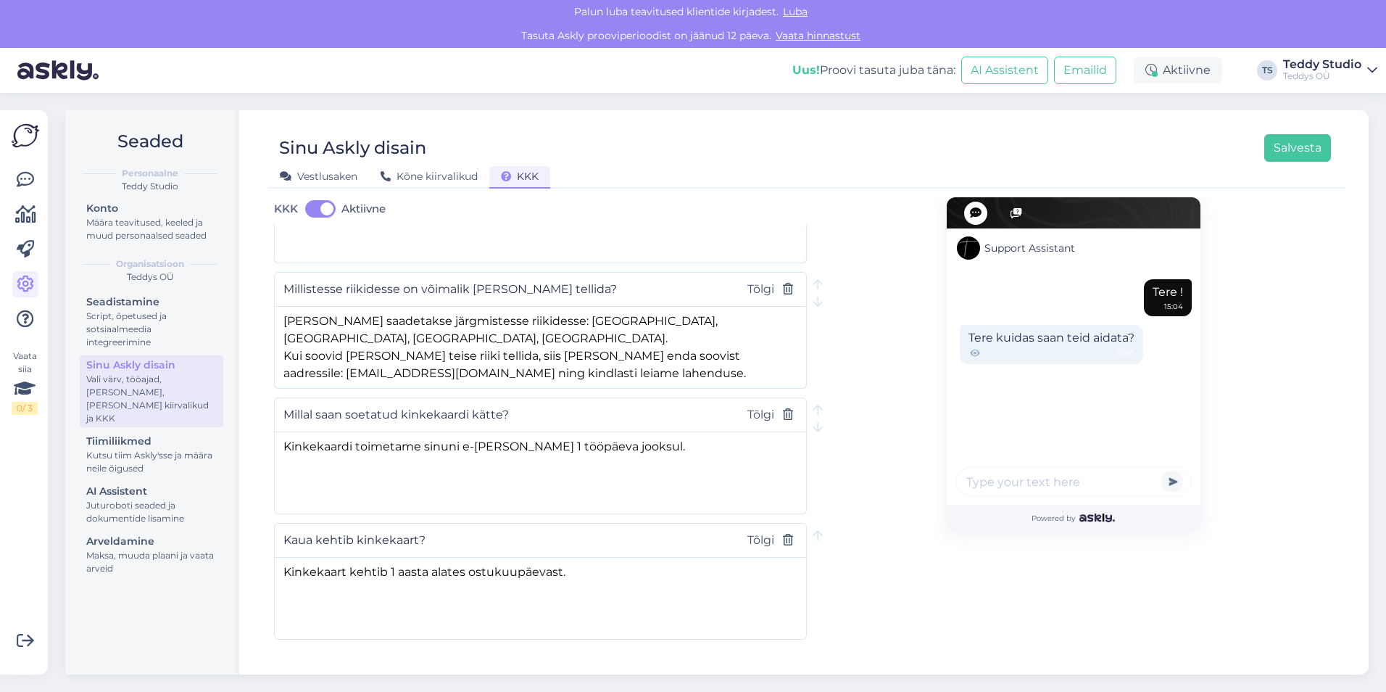
scroll to position [887, 0]
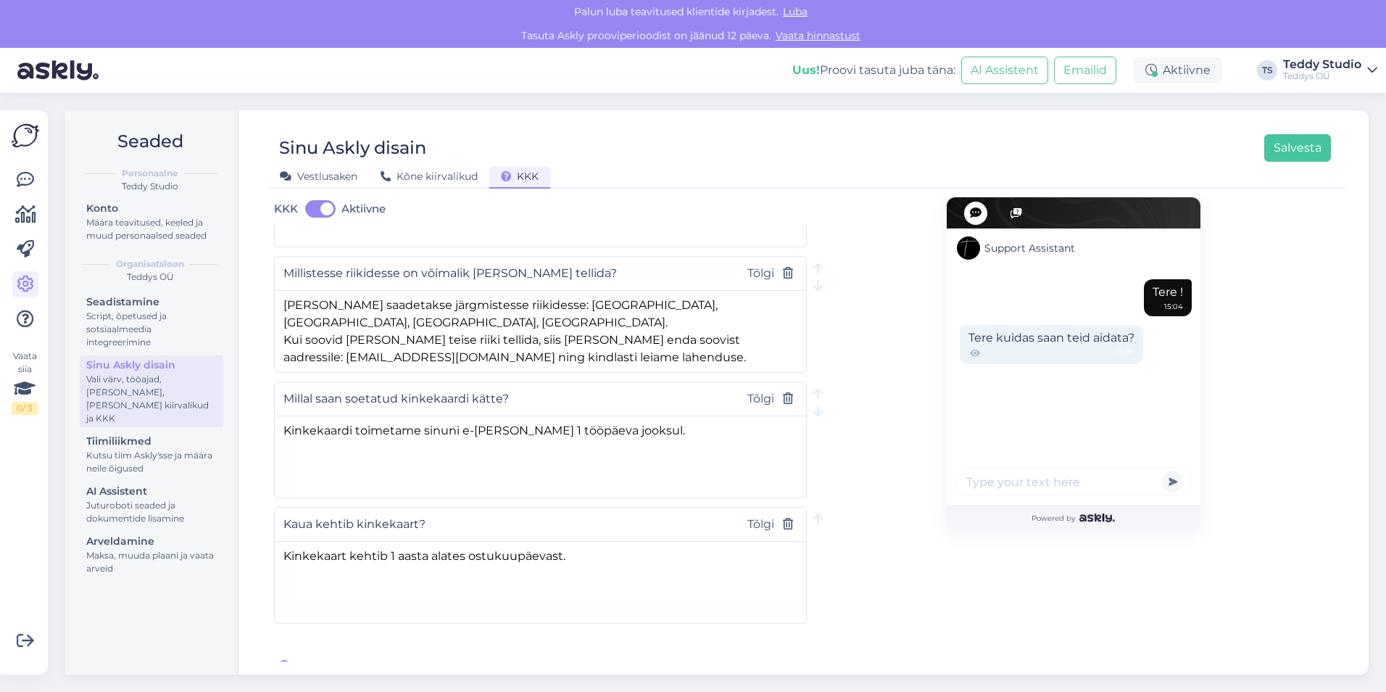
click at [356, 659] on span "[PERSON_NAME] uus küsimus" at bounding box center [387, 667] width 178 height 17
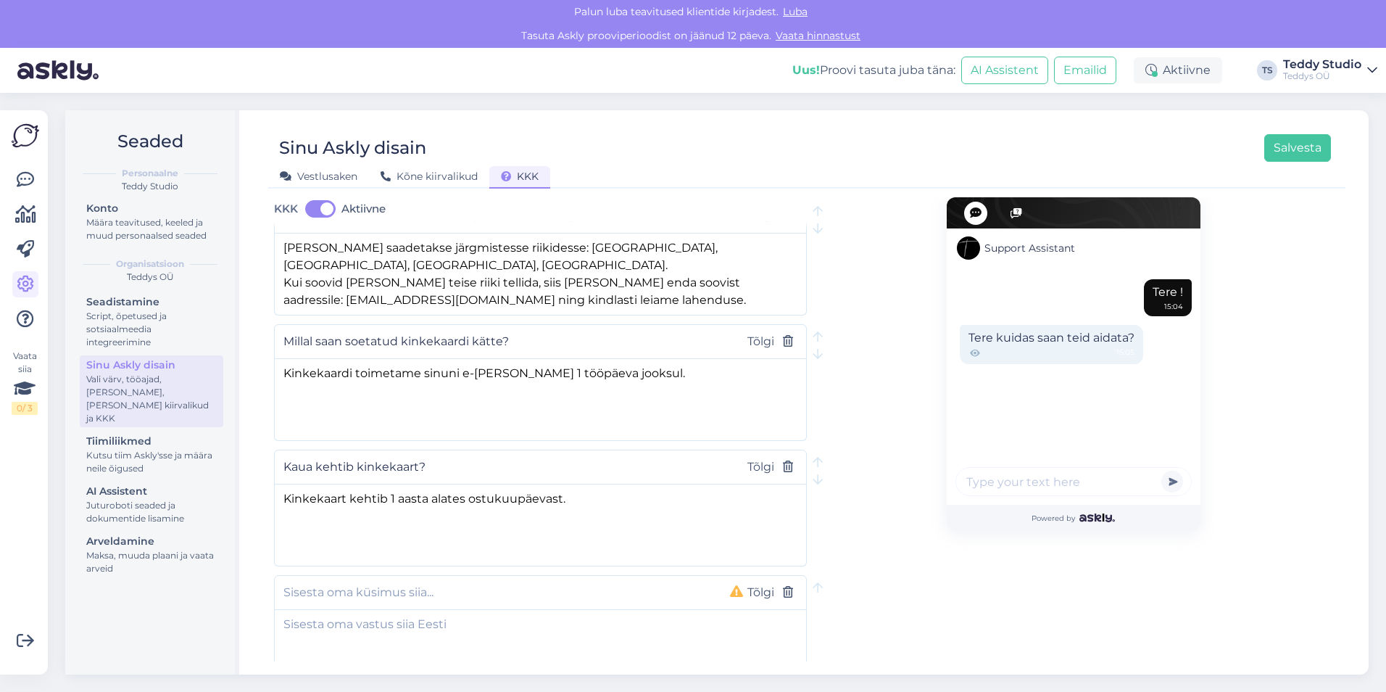
scroll to position [1012, 0]
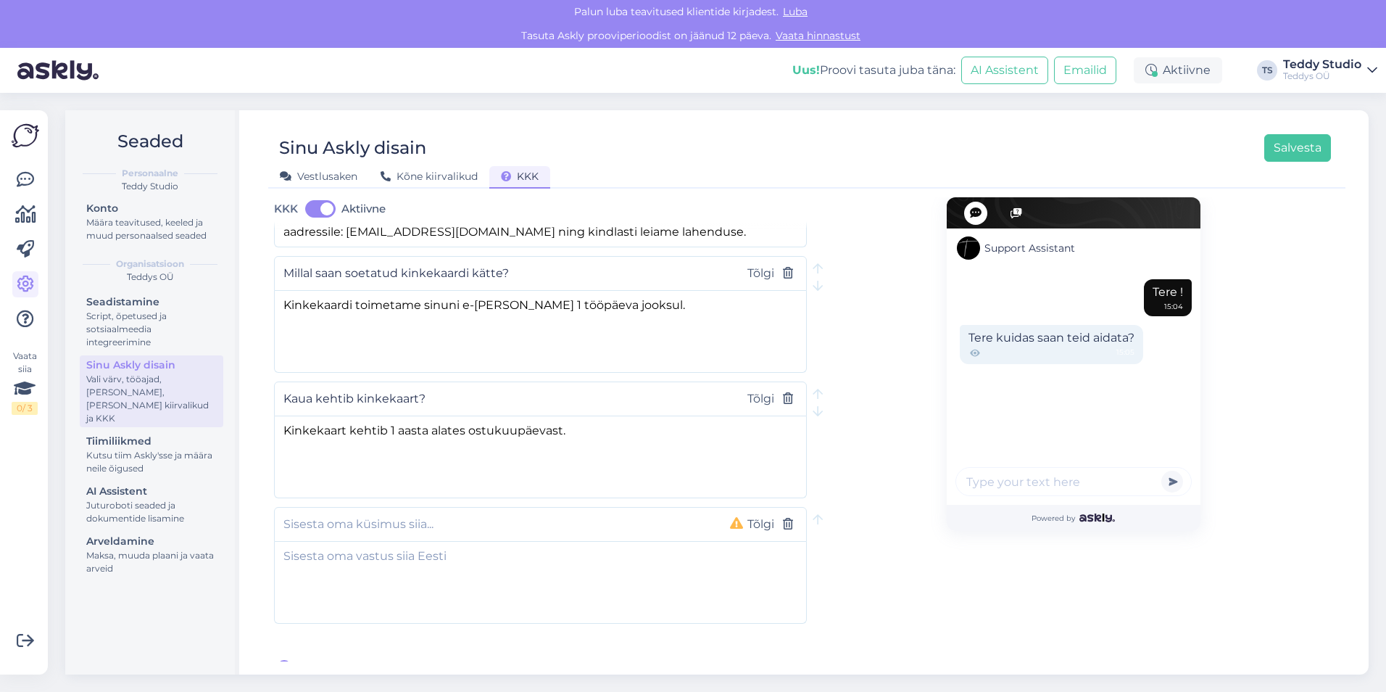
click at [560, 515] on input "text" at bounding box center [494, 524] width 423 height 19
type input "[PERSON_NAME] kahe suuruse vahel, kumb suurus valida?"
click at [529, 566] on textarea at bounding box center [540, 580] width 531 height 76
type textarea "T"
type textarea "K"
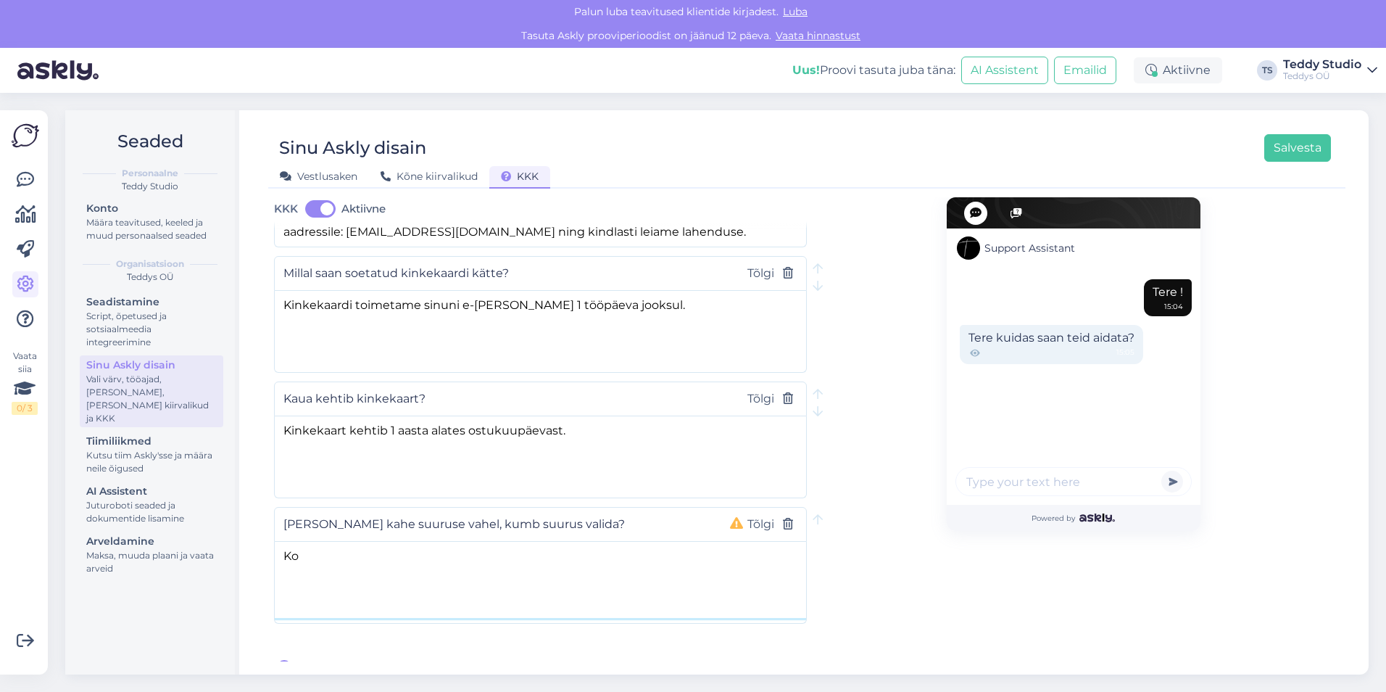
type textarea "K"
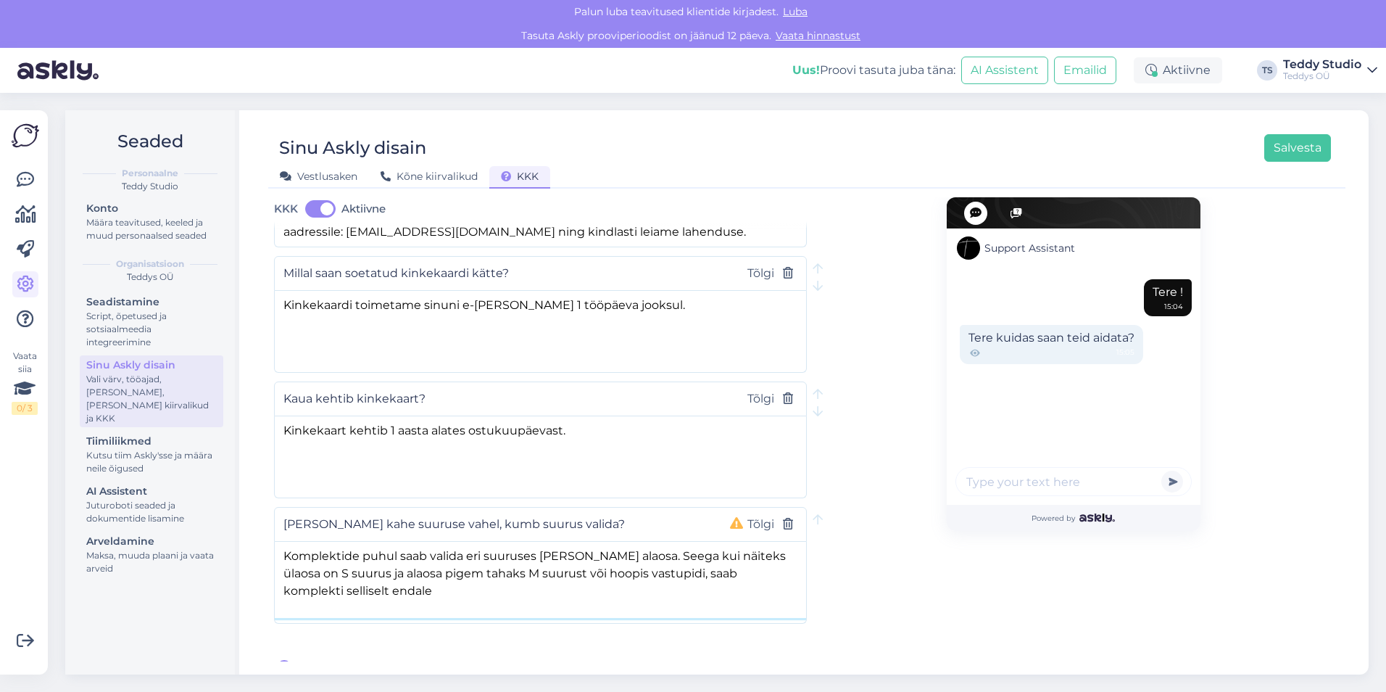
drag, startPoint x: 735, startPoint y: 558, endPoint x: 668, endPoint y: 558, distance: 66.7
click at [668, 558] on textarea "Komplektide puhul saab valida eri suuruses [PERSON_NAME] alaosa. Seega kui näit…" at bounding box center [540, 580] width 531 height 76
click at [666, 572] on textarea "Komplektide puhul saab valida eri suuruses [PERSON_NAME] alaosa. Seega kui näit…" at bounding box center [540, 580] width 531 height 76
drag, startPoint x: 486, startPoint y: 577, endPoint x: 331, endPoint y: 579, distance: 155.2
click at [331, 579] on textarea "Komplektide puhul saab valida eri suuruses [PERSON_NAME] alaosa. Seega kui näit…" at bounding box center [540, 580] width 531 height 76
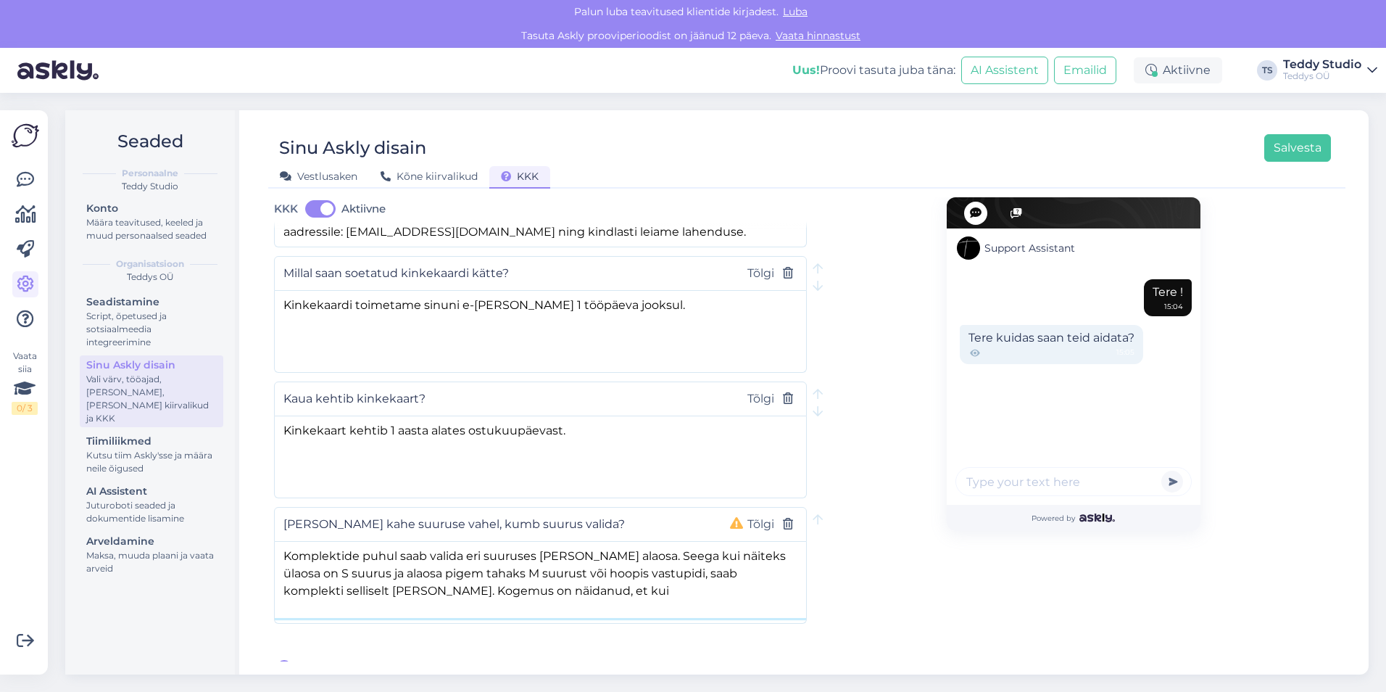
drag, startPoint x: 579, startPoint y: 579, endPoint x: 305, endPoint y: 539, distance: 276.2
click at [305, 542] on textarea "Komplektide puhul saab valida eri suuruses [PERSON_NAME] alaosa. Seega kui näit…" at bounding box center [540, 580] width 531 height 76
click at [435, 542] on textarea "Kogemus on näidanud, et [PERSON_NAME] kahe suuruse vahepeal, siis pigem istub m…" at bounding box center [540, 580] width 531 height 76
click at [368, 574] on textarea "Kogemus on näidanud, [PERSON_NAME] kahe suuruse vahepeal, siis pigem istub mõnu…" at bounding box center [540, 580] width 531 height 76
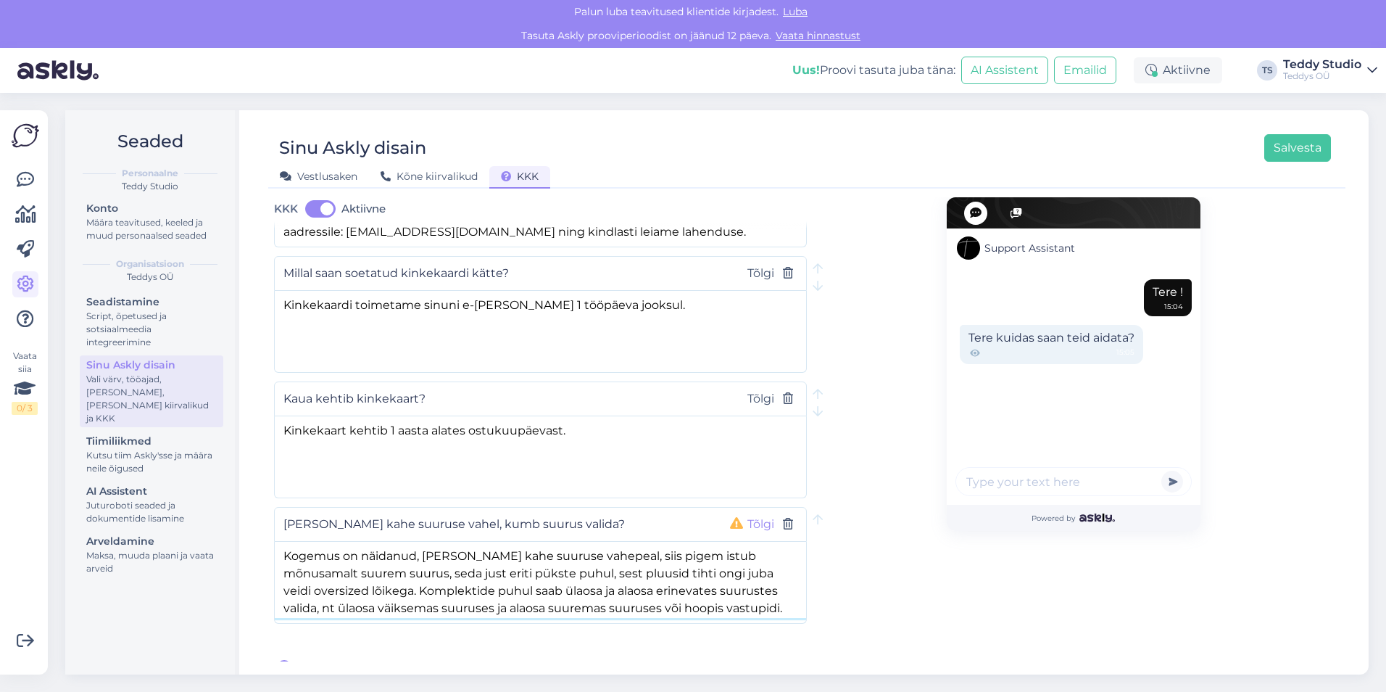
type textarea "Kogemus on näidanud, [PERSON_NAME] kahe suuruse vahepeal, siis pigem istub mõnu…"
click at [751, 515] on button "Tõlgi" at bounding box center [761, 524] width 36 height 19
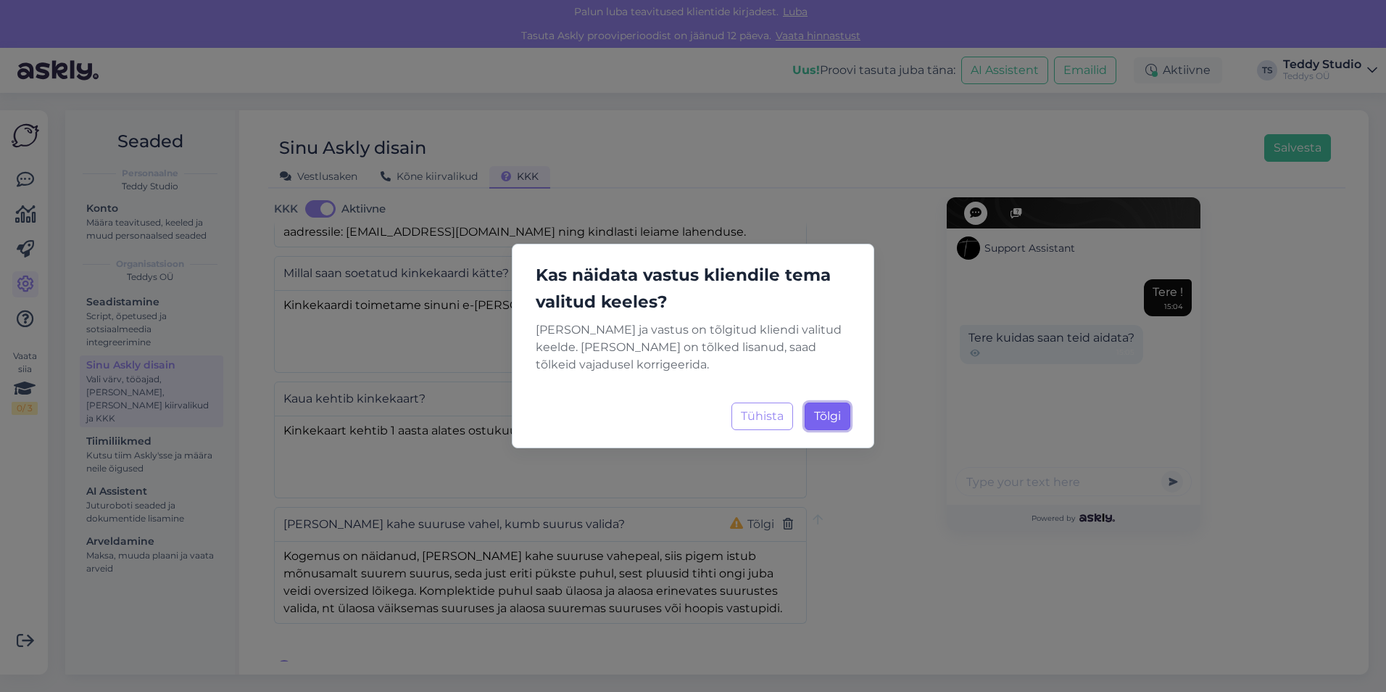
click at [828, 418] on span "Tõlgi" at bounding box center [827, 416] width 27 height 14
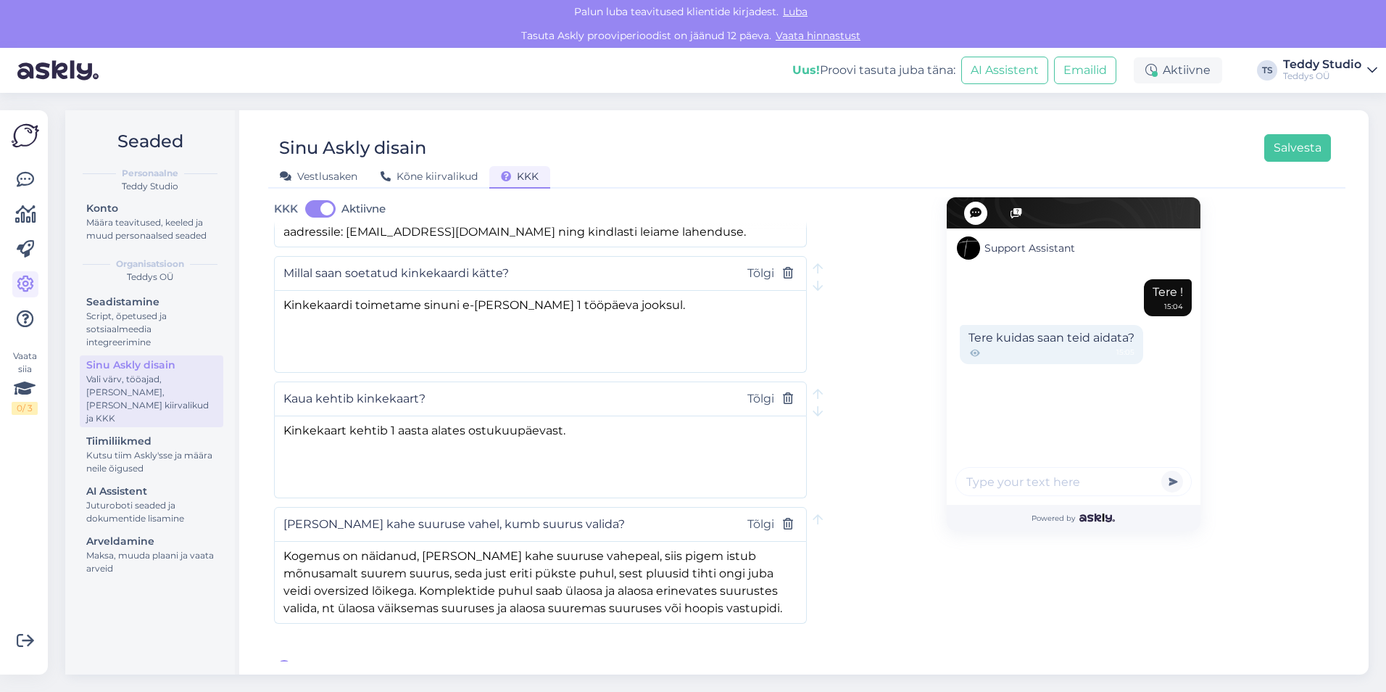
click at [386, 659] on span "[PERSON_NAME] uus küsimus" at bounding box center [387, 667] width 178 height 17
click at [402, 640] on input "text" at bounding box center [494, 649] width 423 height 19
type input "Kas teie riideid on XS suuruses ka saadaval?"
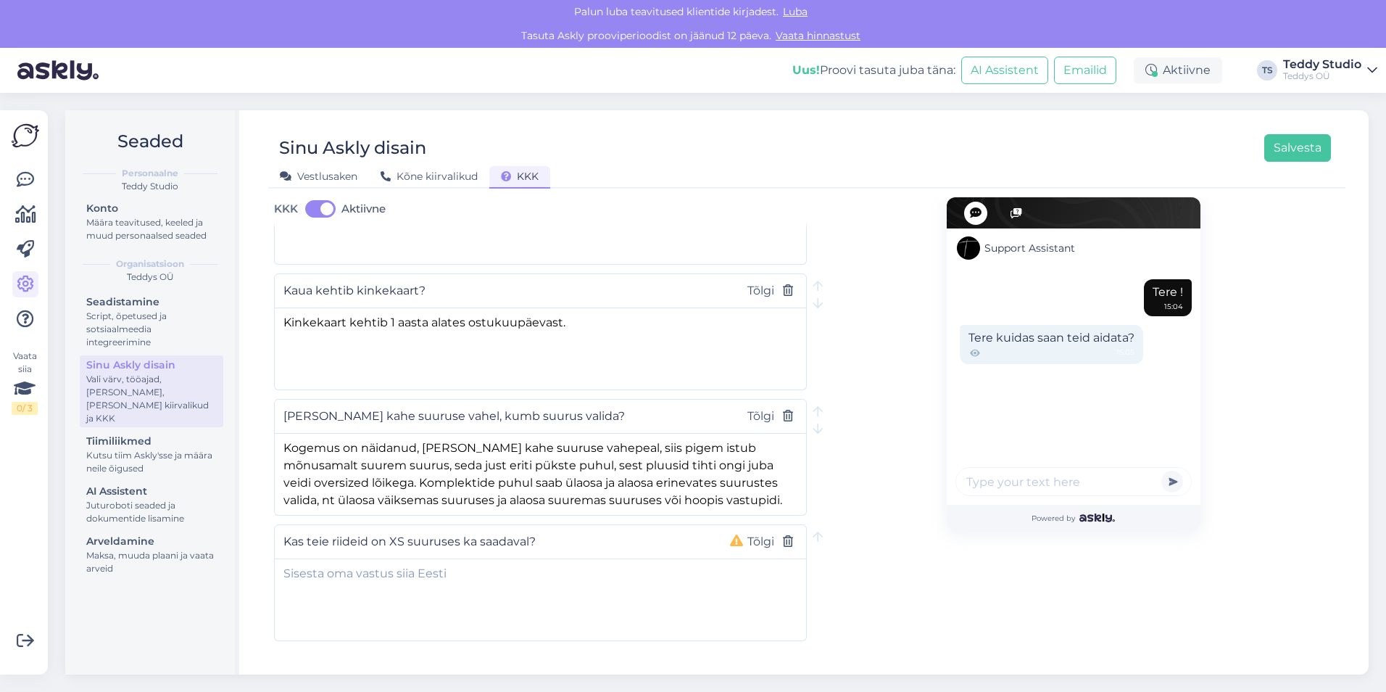
scroll to position [1137, 0]
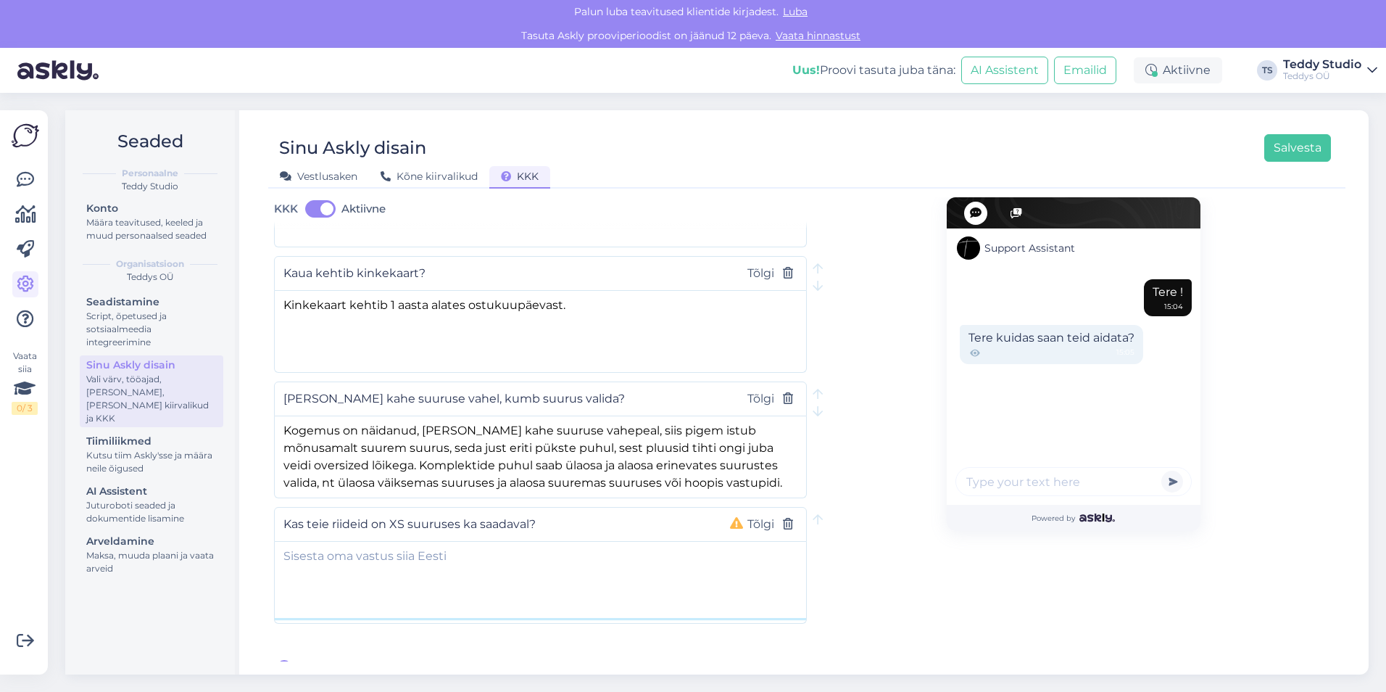
click at [616, 565] on textarea at bounding box center [540, 580] width 531 height 76
click at [325, 560] on textarea "Kuna meie S suurus sobib väga hästi ka XS suuruse kandjale, siis ei ole me eral…" at bounding box center [540, 580] width 531 height 76
click at [507, 565] on textarea "Kuna meie S suurus sobib väga hästi ka XS suuruse kandjale, siis ei ole me eral…" at bounding box center [540, 580] width 531 height 76
type textarea "Kuna meie S suurus sobib väga hästi ka XS suuruse kandjale, siis ei ole me eral…"
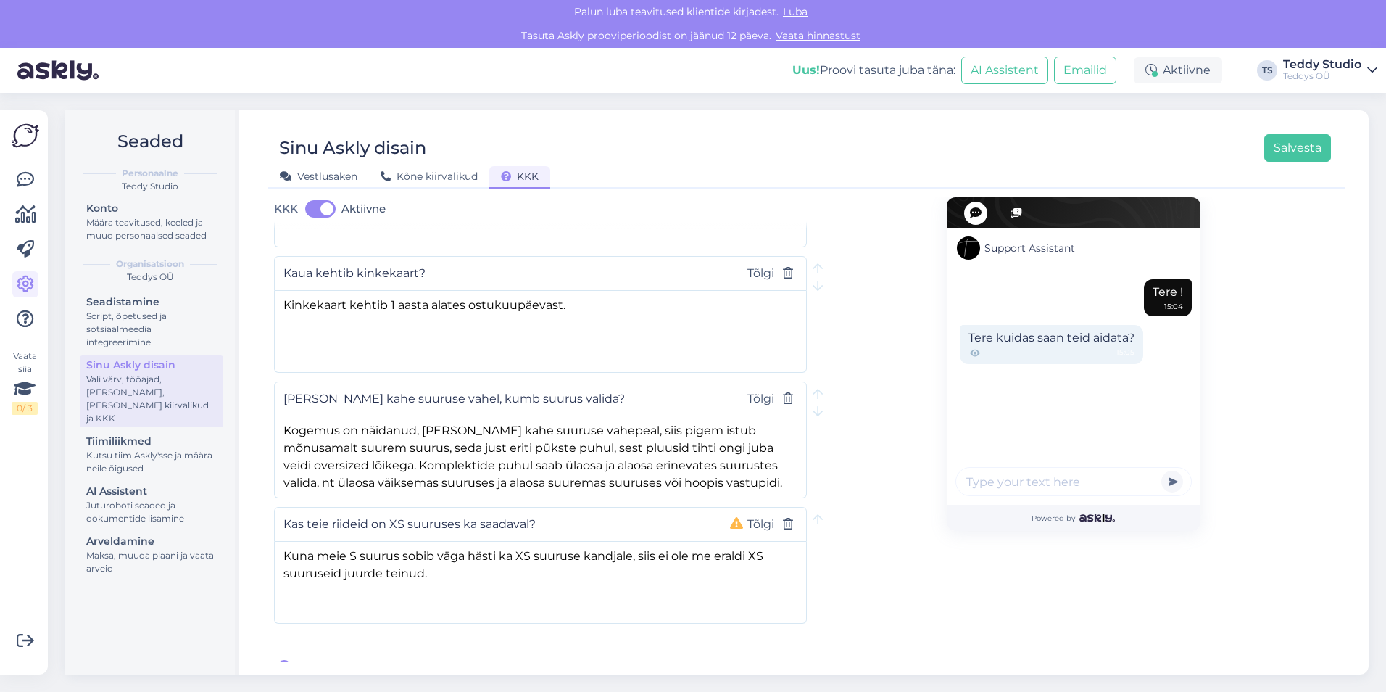
click at [399, 659] on div "[PERSON_NAME] uus küsimus" at bounding box center [542, 667] width 530 height 17
click at [753, 515] on button "Tõlgi" at bounding box center [761, 524] width 36 height 19
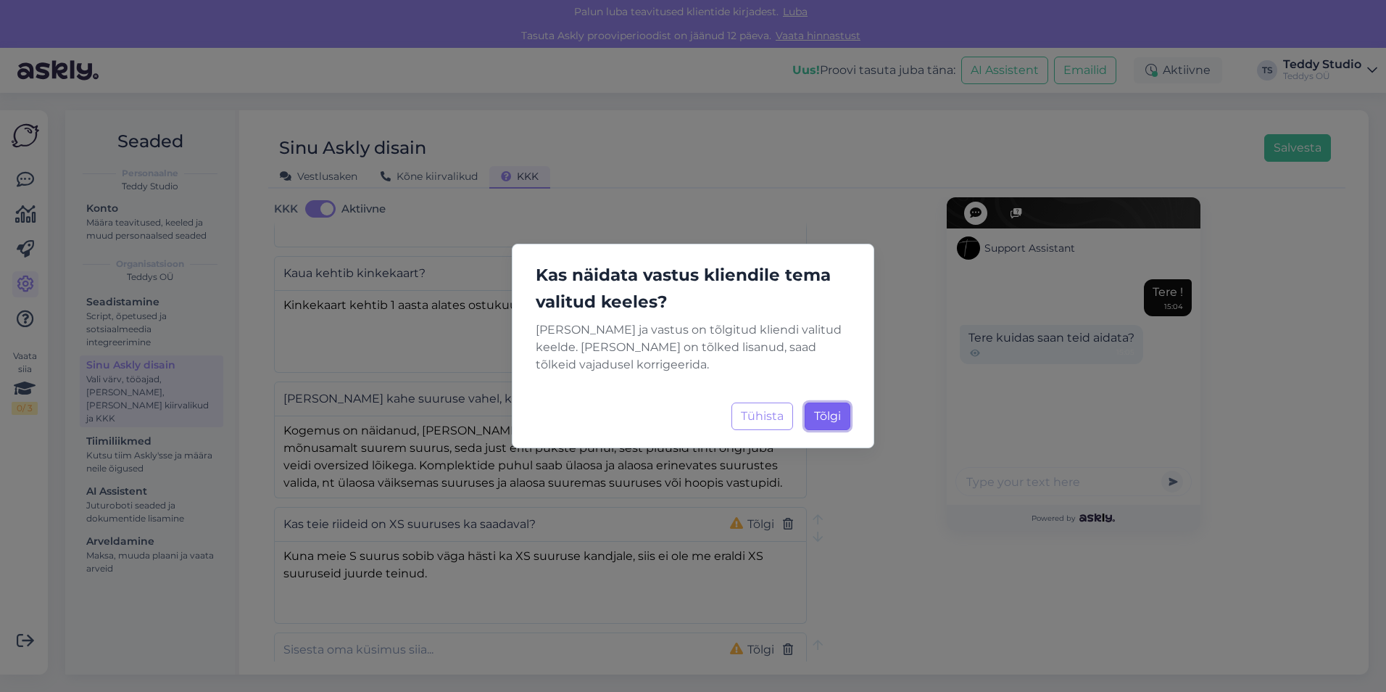
click at [836, 420] on span "Tõlgi" at bounding box center [827, 416] width 27 height 14
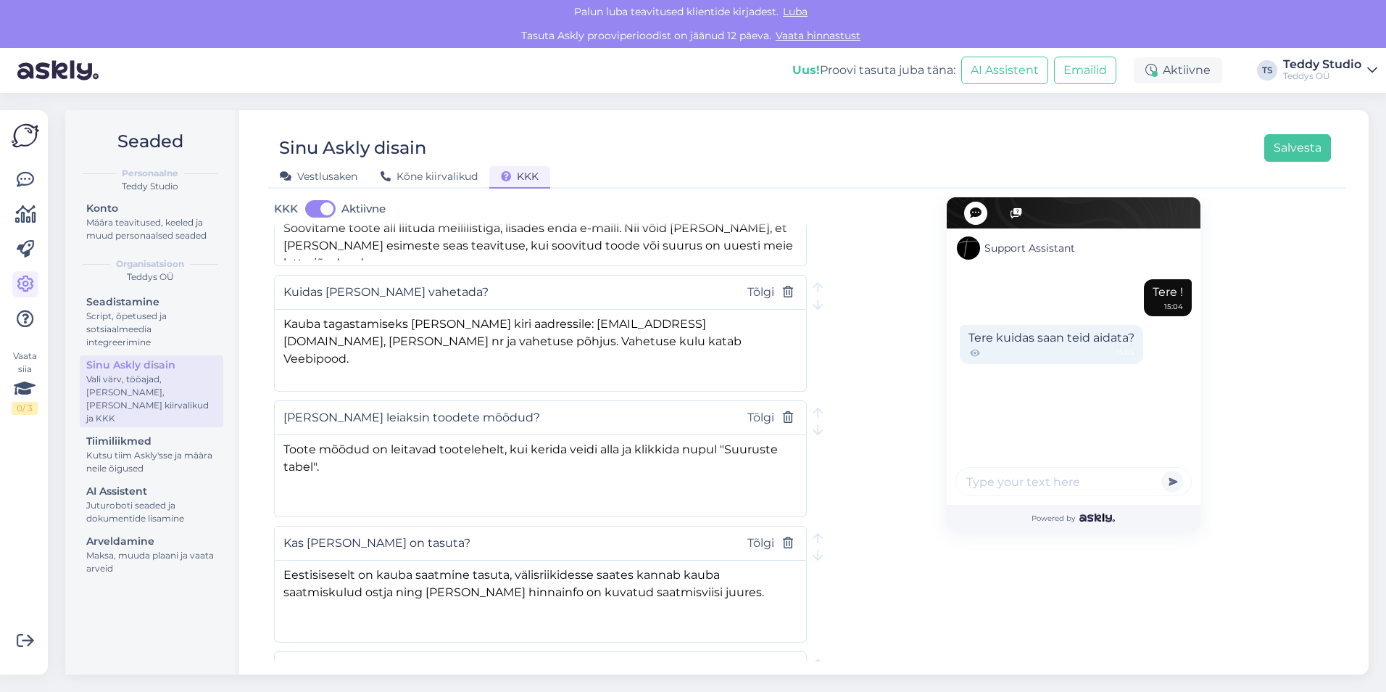
scroll to position [489, 0]
drag, startPoint x: 621, startPoint y: 337, endPoint x: 511, endPoint y: 336, distance: 109.5
click at [511, 336] on textarea "Kauba tagastamiseks [PERSON_NAME] kiri aadressile: [EMAIL_ADDRESS][DOMAIN_NAME]…" at bounding box center [540, 350] width 531 height 76
type textarea "Kauba tagastamiseks [PERSON_NAME] kiri aadressile: [EMAIL_ADDRESS][DOMAIN_NAME]…"
click at [543, 476] on textarea "Toote mõõdud on leitavad tootelehelt, kui kerida veidi alla ja klikkida nupul "…" at bounding box center [540, 476] width 531 height 76
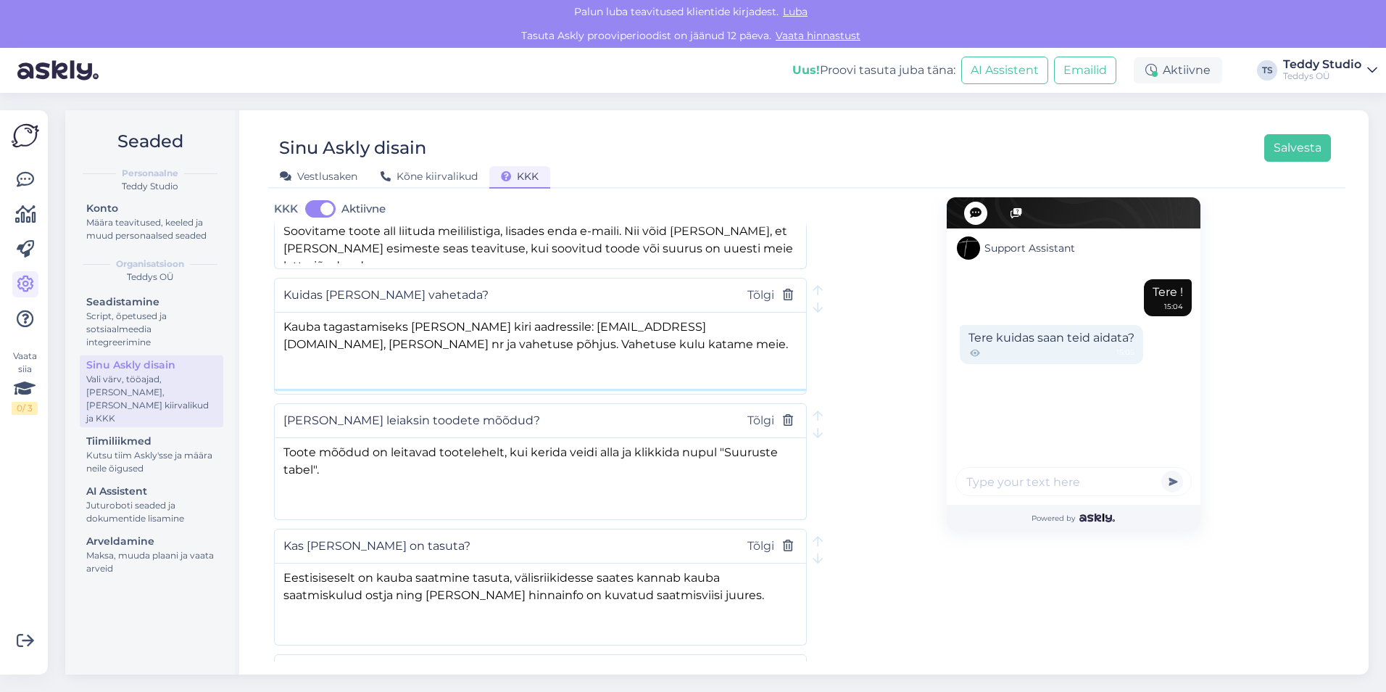
click at [456, 333] on textarea "Kauba tagastamiseks [PERSON_NAME] kiri aadressile: [EMAIL_ADDRESS][DOMAIN_NAME]…" at bounding box center [540, 350] width 531 height 76
click at [889, 473] on div "Support Assistant Tere ! 15:04 Tere kuidas saan teid aidata? 15:05 Powered by" at bounding box center [1073, 580] width 533 height 1742
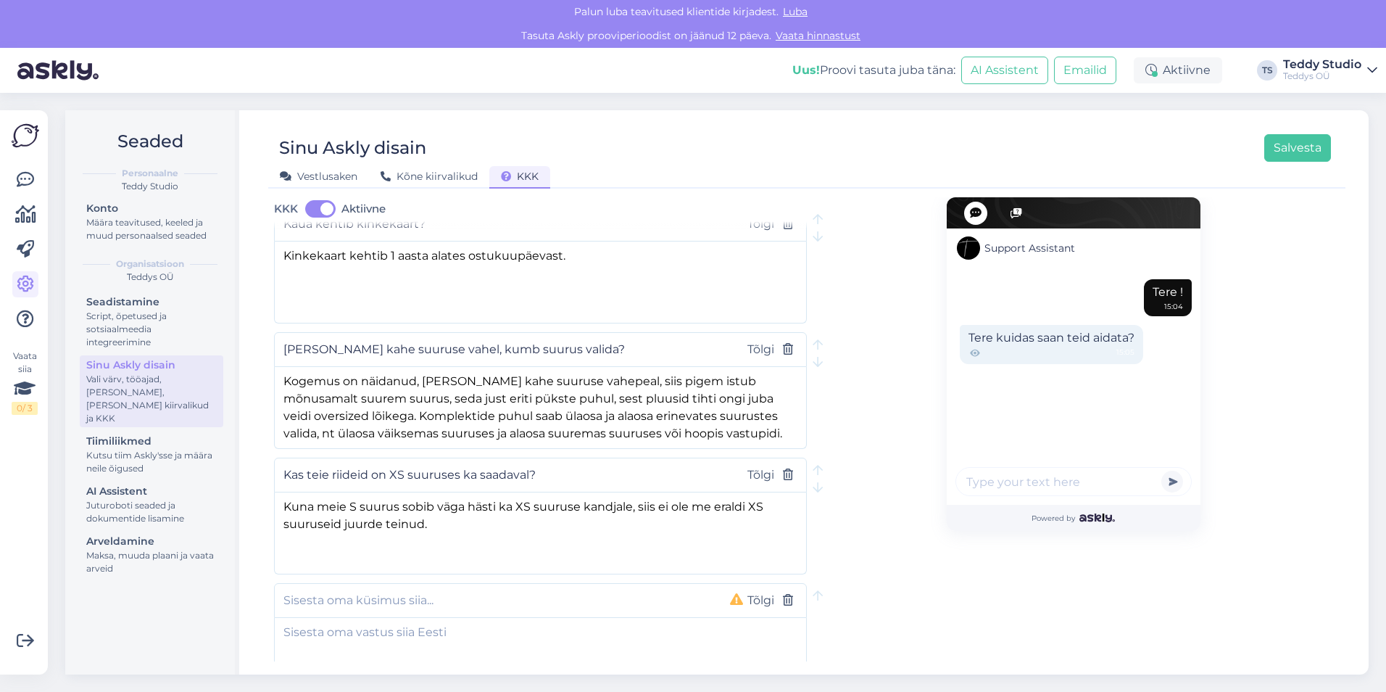
scroll to position [1263, 0]
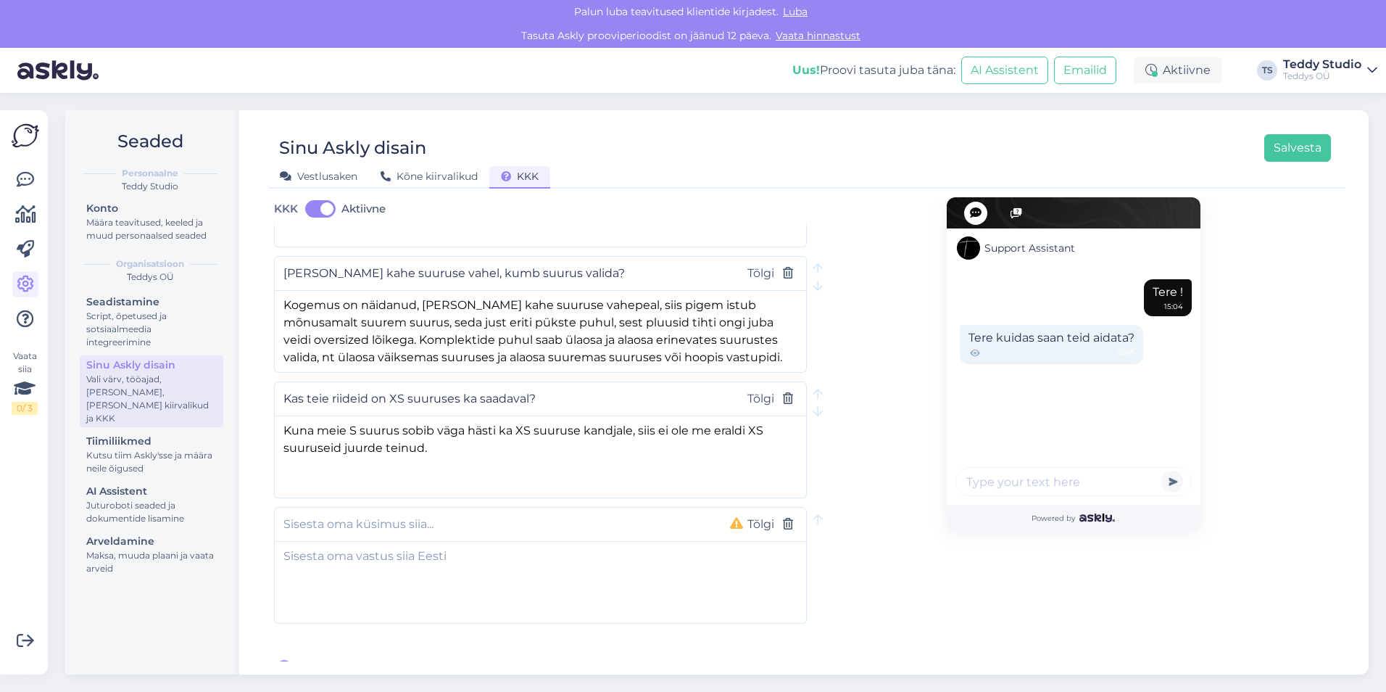
click at [521, 526] on div "Tõlgi" at bounding box center [540, 524] width 533 height 35
click at [461, 515] on input "text" at bounding box center [494, 524] width 423 height 19
type input "Kas teie riideid on võimalik kusagil proovida?"
click at [513, 547] on textarea at bounding box center [540, 580] width 531 height 76
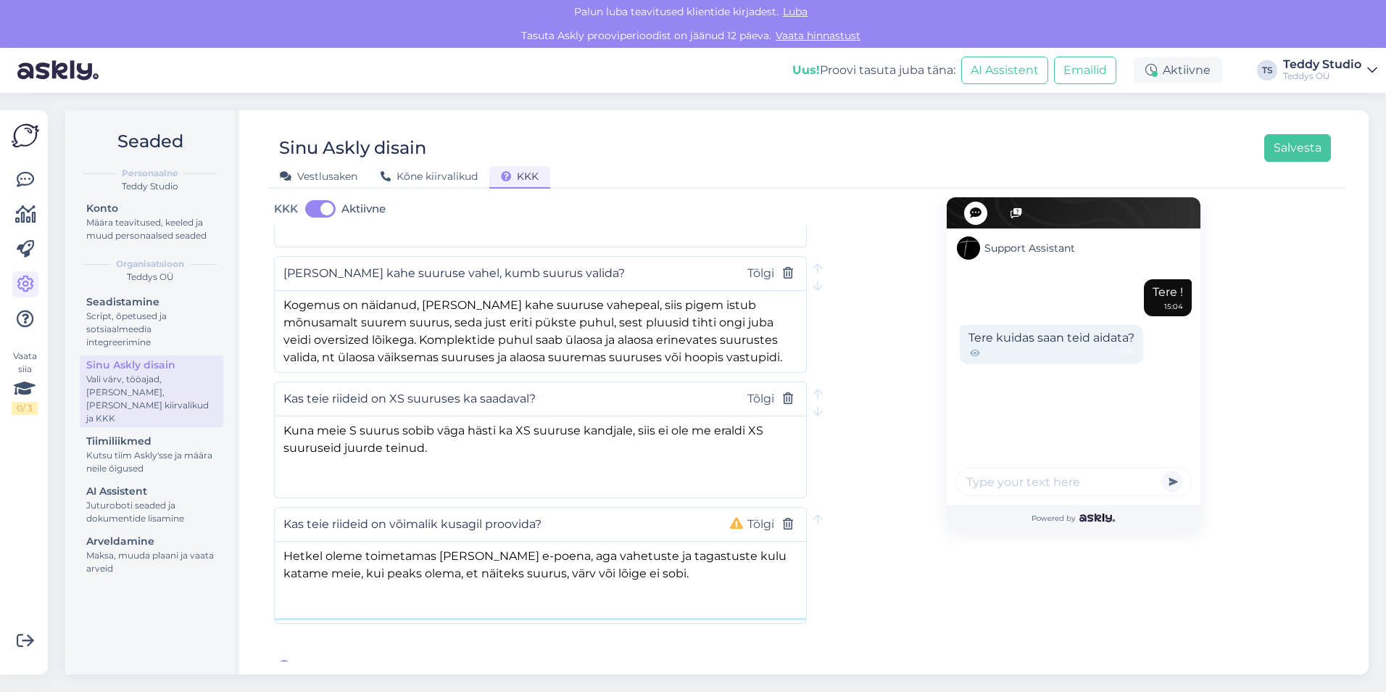
click at [395, 555] on textarea "Hetkel oleme toimetamas [PERSON_NAME] e-poena, aga vahetuste ja tagastuste kulu…" at bounding box center [540, 580] width 531 height 76
click at [650, 564] on textarea "Hetkel oleme toimetamas [PERSON_NAME] e-poena, aga vahetuste ja tagastuste kulu…" at bounding box center [540, 580] width 531 height 76
type textarea "Hetkel oleme toimetamas [PERSON_NAME] e-poena, aga vahetuste ja tagastuste kulu…"
click at [745, 515] on button "Tõlgi" at bounding box center [761, 524] width 36 height 19
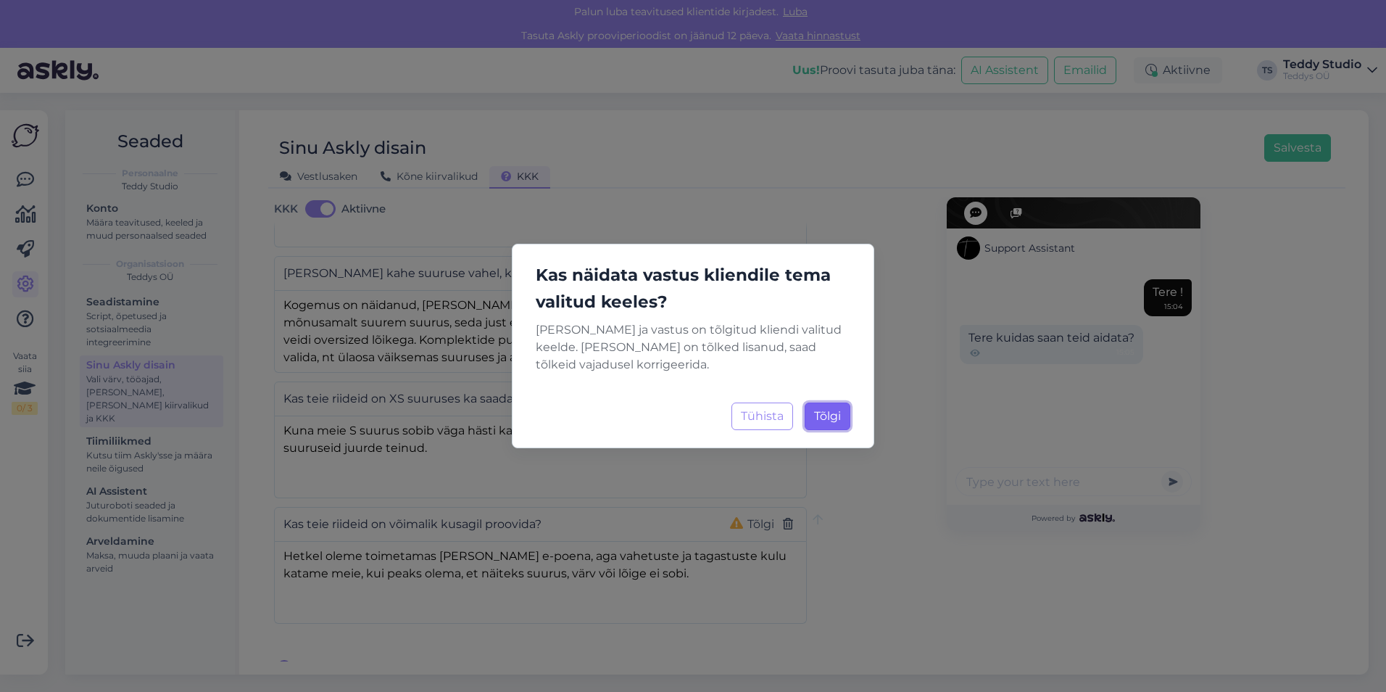
click at [840, 413] on span "Tõlgi" at bounding box center [827, 416] width 27 height 14
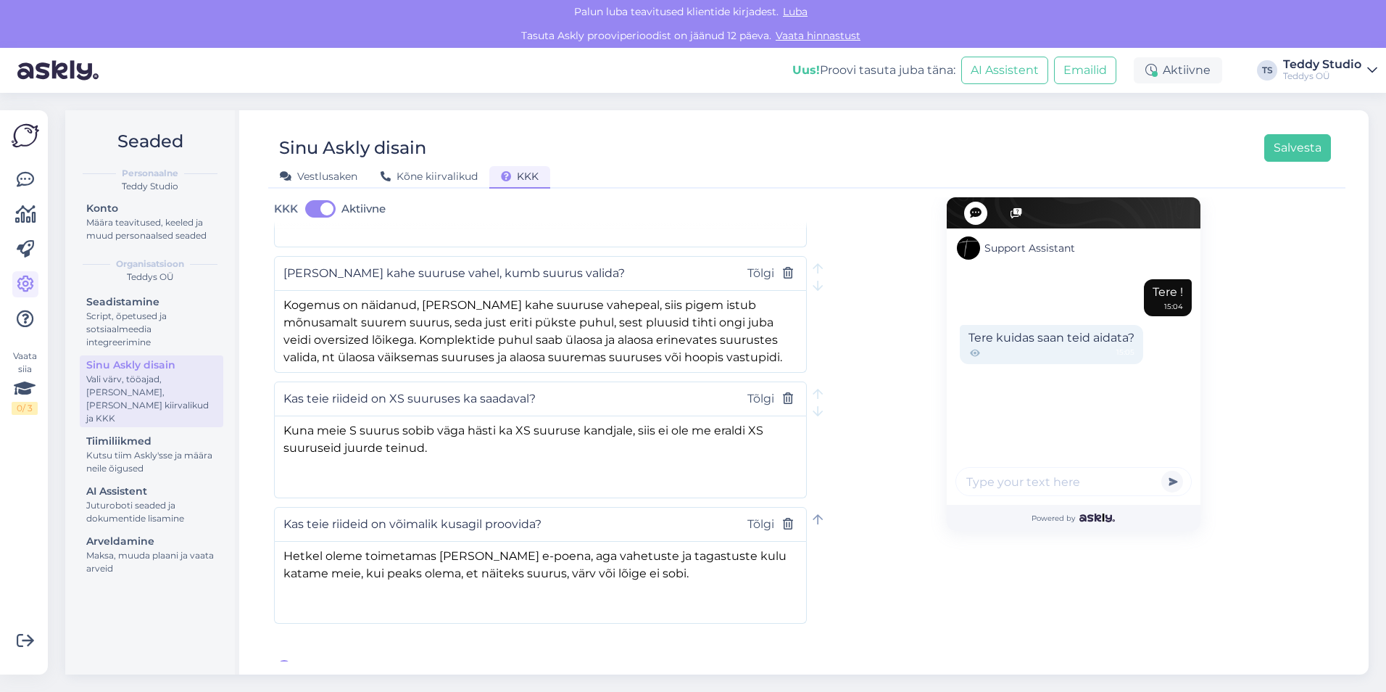
click at [815, 514] on icon at bounding box center [818, 520] width 10 height 12
type input "Kas teie riideid on võimalik kusagil proovida?"
type textarea "Hetkel oleme toimetamas [PERSON_NAME] e-poena, aga vahetuste ja tagastuste kulu…"
type input "Kas teie riideid on XS suuruses ka saadaval?"
type textarea "Kuna meie S suurus sobib väga hästi ka XS suuruse kandjale, siis ei ole me eral…"
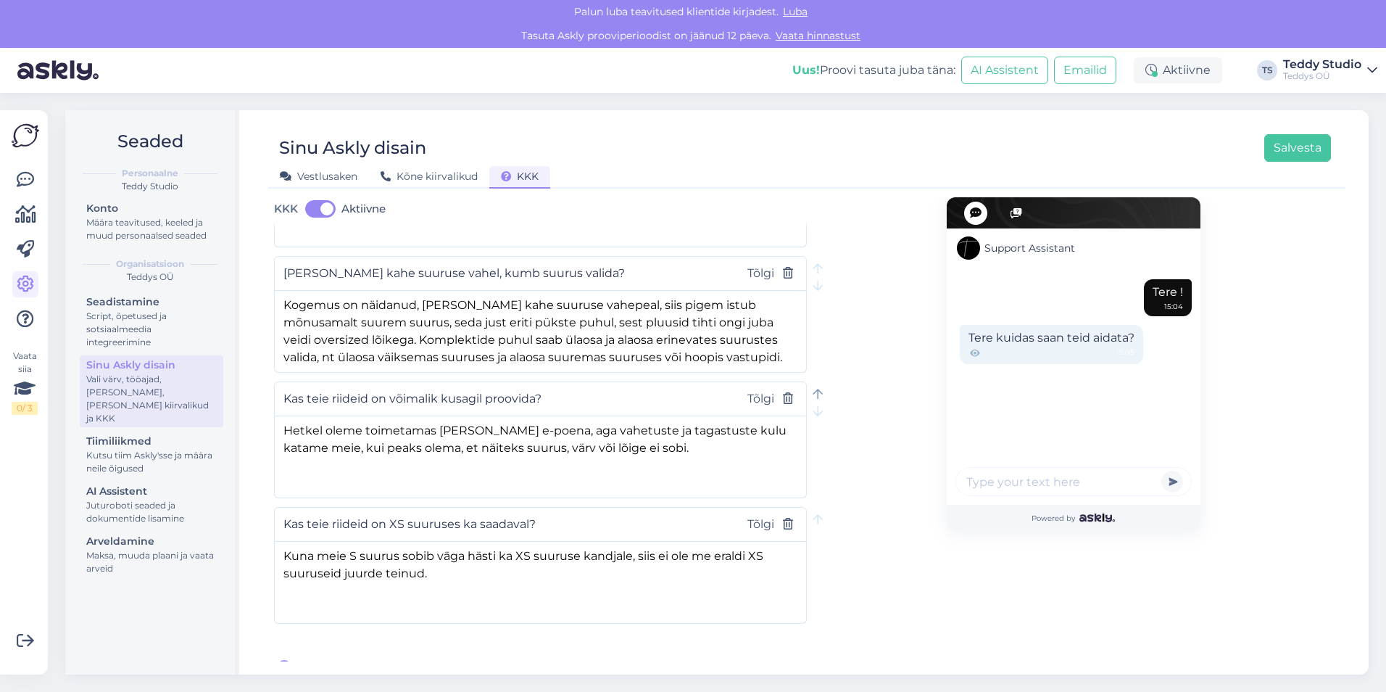
click at [813, 389] on icon at bounding box center [818, 395] width 10 height 12
type input "Kas teie riideid on võimalik kusagil proovida?"
type textarea "Hetkel oleme toimetamas [PERSON_NAME] e-poena, aga vahetuste ja tagastuste kulu…"
type input "[PERSON_NAME] kahe suuruse vahel, kumb suurus valida?"
type textarea "Kogemus on näidanud, [PERSON_NAME] kahe suuruse vahepeal, siis pigem istub mõnu…"
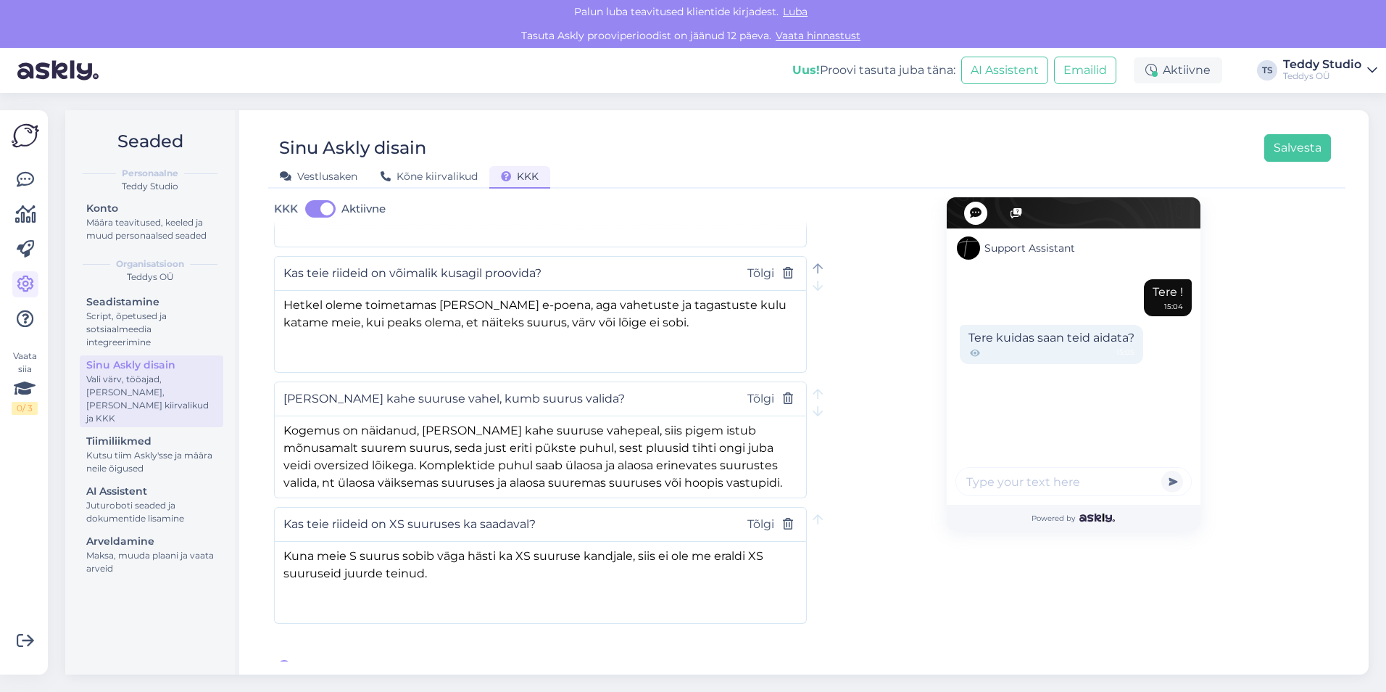
click at [813, 263] on icon at bounding box center [818, 269] width 10 height 12
type input "Kas teie riideid on võimalik kusagil proovida?"
type textarea "Hetkel oleme toimetamas [PERSON_NAME] e-poena, aga vahetuste ja tagastuste kulu…"
type input "Kaua kehtib kinkekaart?"
type textarea "Kinkekaart kehtib 1 aasta alates ostukuupäevast."
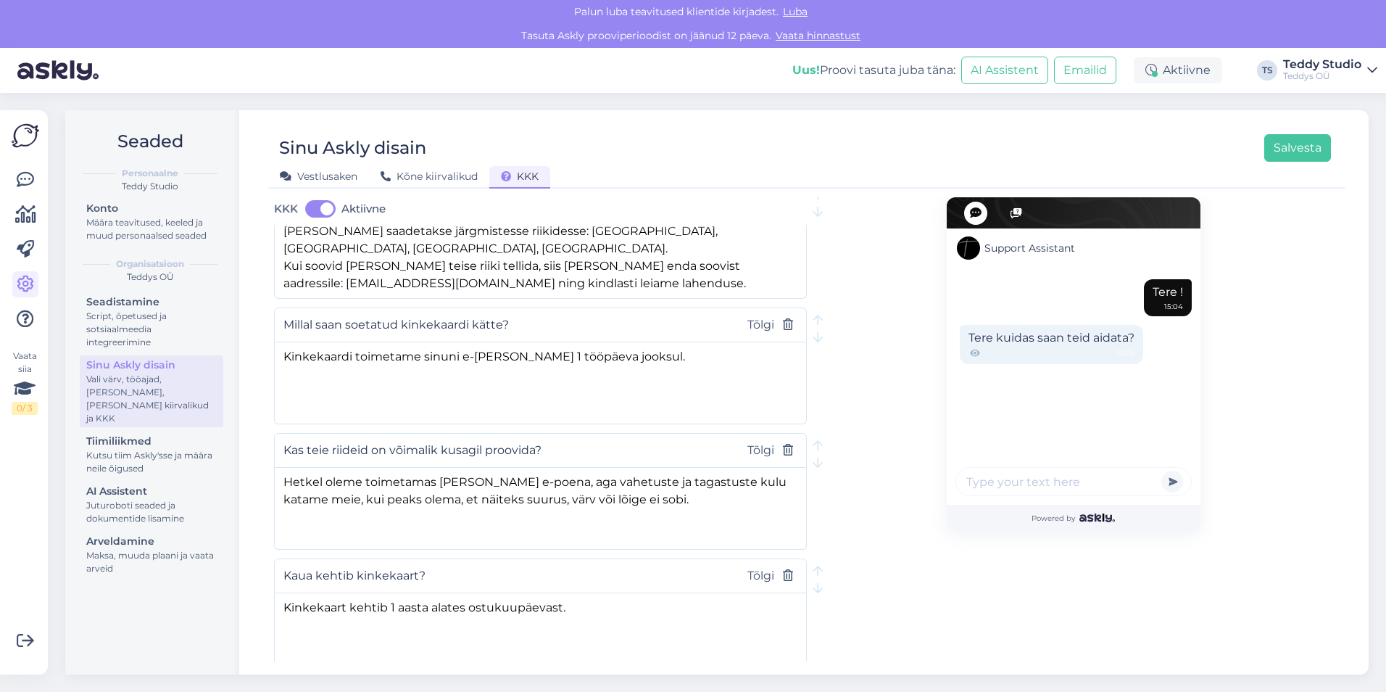
scroll to position [928, 0]
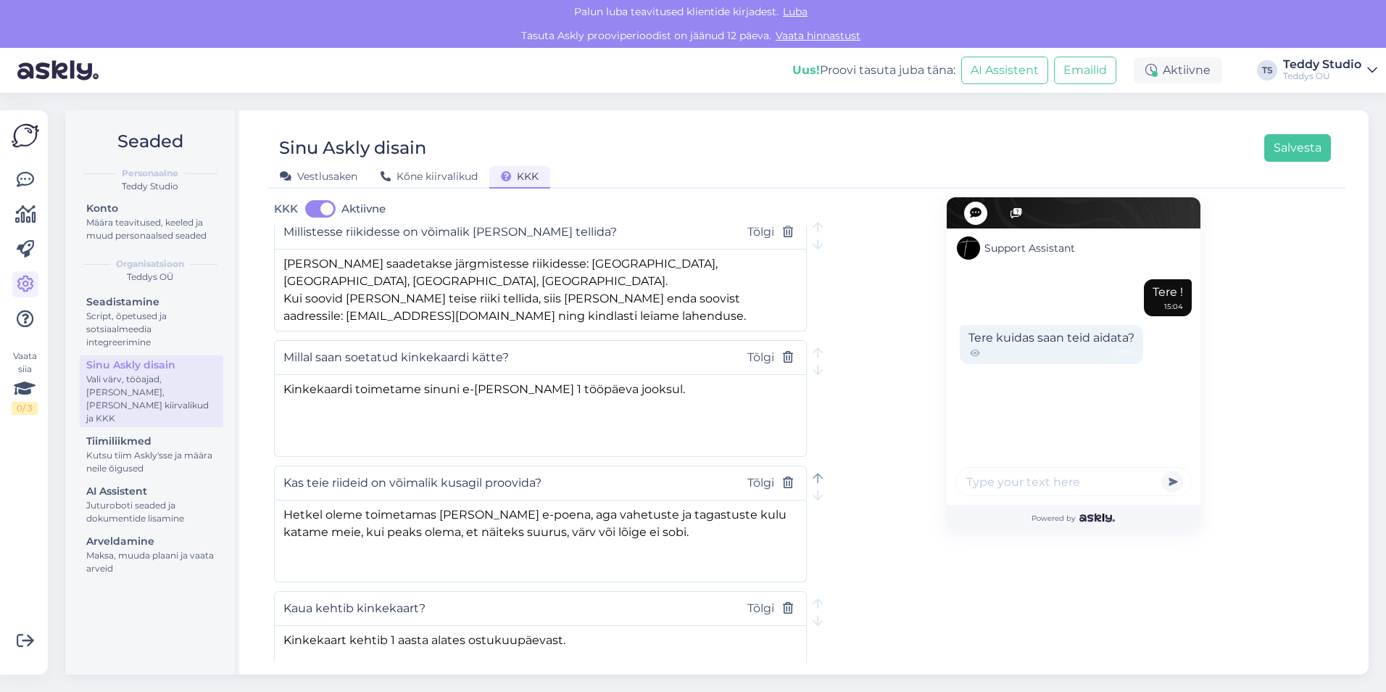
click at [815, 473] on icon at bounding box center [818, 479] width 10 height 12
type input "Kas teie riideid on võimalik kusagil proovida?"
type textarea "Hetkel oleme toimetamas [PERSON_NAME] e-poena, aga vahetuste ja tagastuste kulu…"
type input "Millal saan soetatud kinkekaardi kätte?"
type textarea "Kinkekaardi toimetame sinuni e-[PERSON_NAME] 1 tööpäeva jooksul."
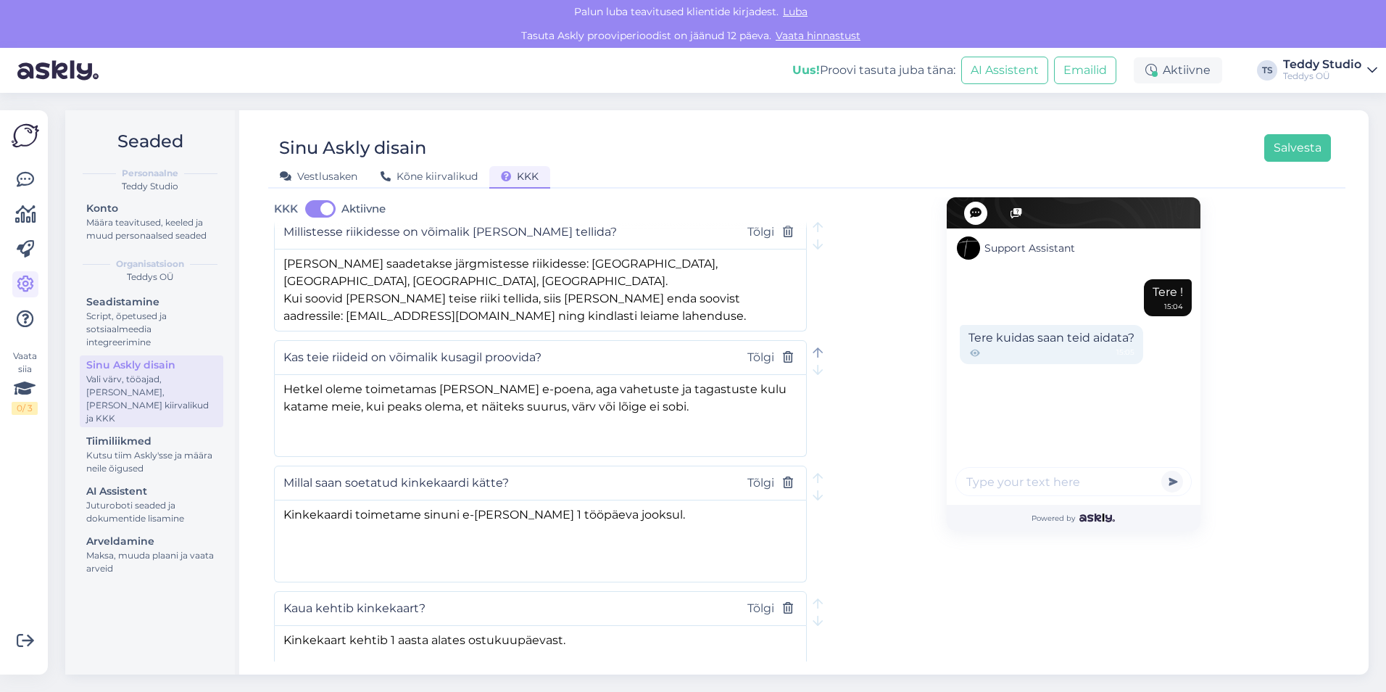
click at [813, 347] on icon at bounding box center [818, 353] width 10 height 12
type input "Kas teie riideid on võimalik kusagil proovida?"
type textarea "Hetkel oleme toimetamas [PERSON_NAME] e-poena, aga vahetuste ja tagastuste kulu…"
type input "Millistesse riikidesse on võimalik [PERSON_NAME] tellida?"
type textarea "[PERSON_NAME] saadetakse järgmistesse riikidesse: [GEOGRAPHIC_DATA], [GEOGRAPHI…"
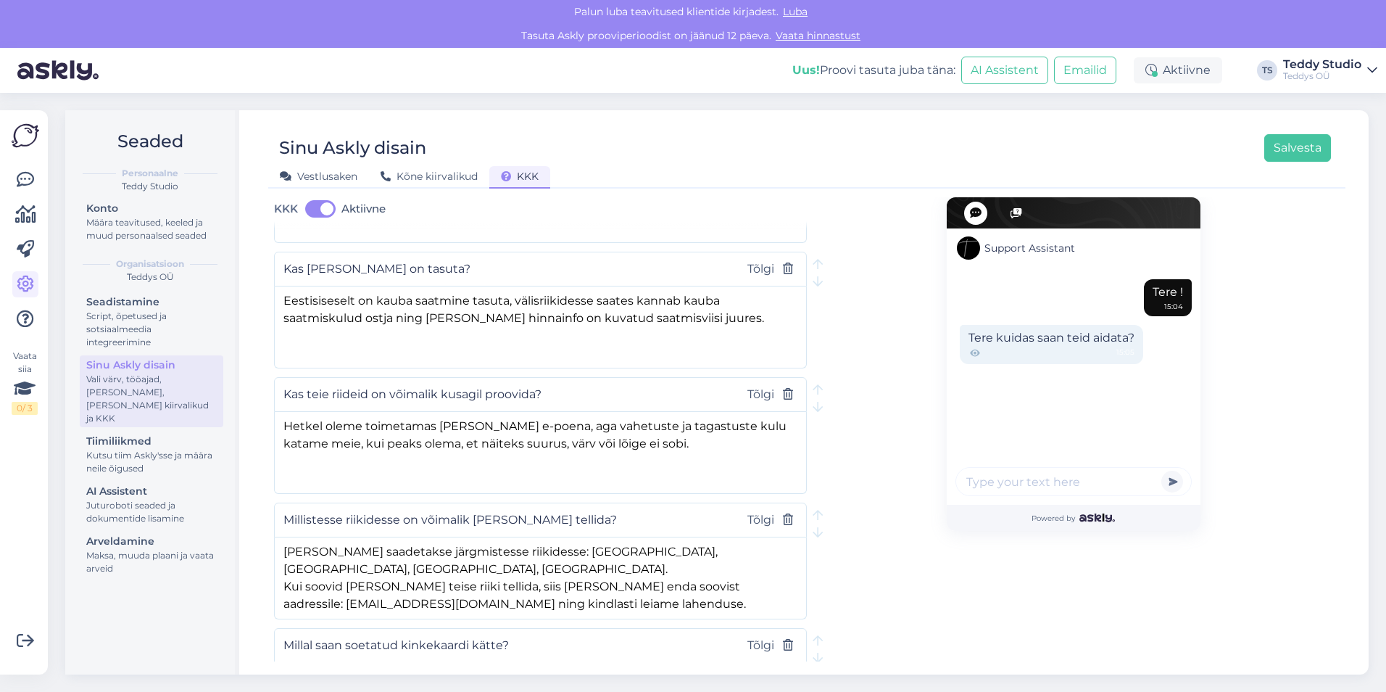
scroll to position [745, 0]
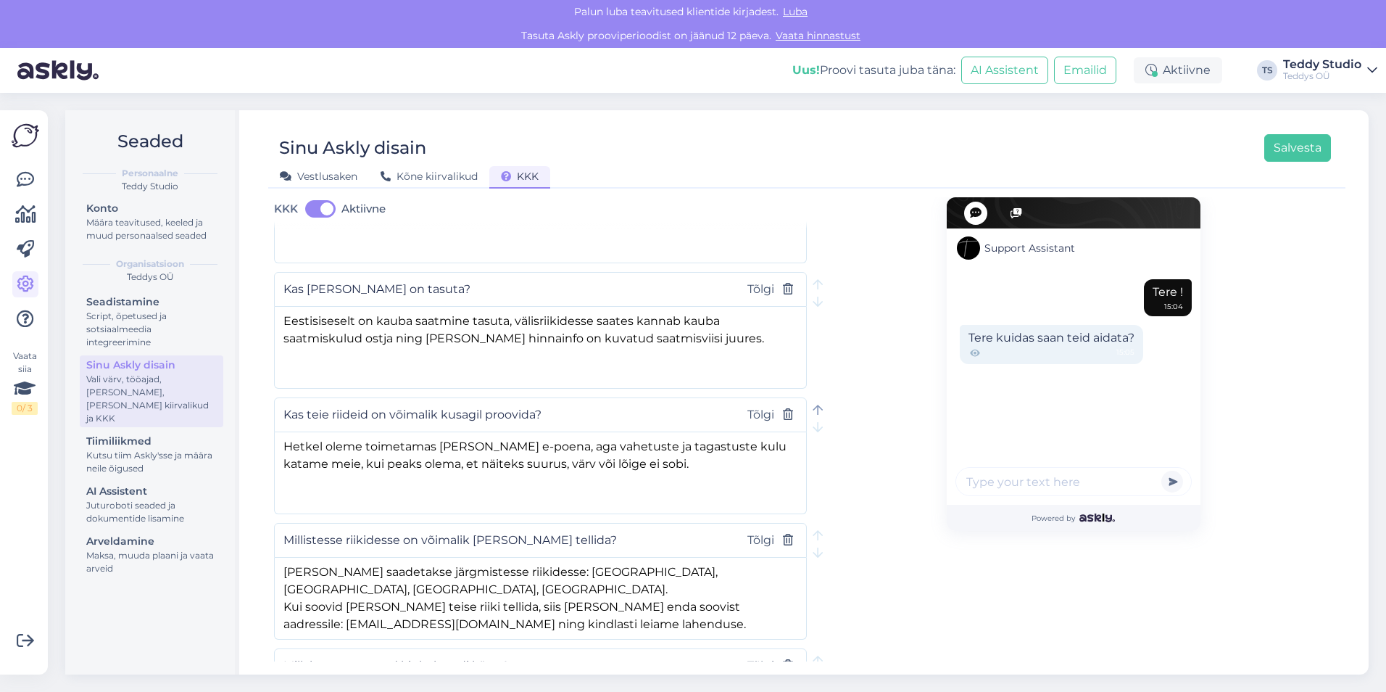
click at [813, 405] on icon at bounding box center [818, 411] width 10 height 12
type input "Kas teie riideid on võimalik kusagil proovida?"
type textarea "Hetkel oleme toimetamas [PERSON_NAME] e-poena, aga vahetuste ja tagastuste kulu…"
type input "Kas [PERSON_NAME] on tasuta?"
type textarea "Eestisiseselt on kauba saatmine tasuta, välisriikidesse saates kannab kauba saa…"
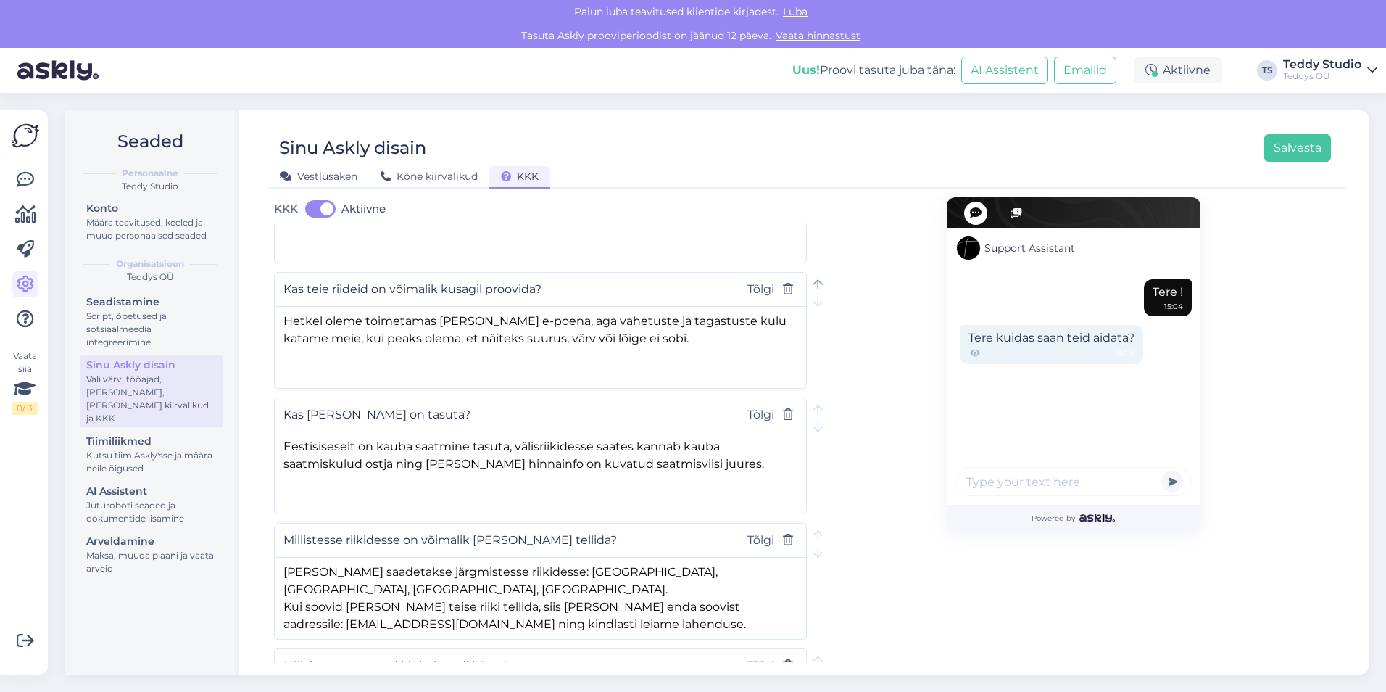
click at [817, 276] on div at bounding box center [818, 284] width 10 height 17
type input "Kas teie riideid on võimalik kusagil proovida?"
type textarea "Hetkel oleme toimetamas [PERSON_NAME] e-poena, aga vahetuste ja tagastuste kulu…"
type input "[PERSON_NAME] leiaksin toodete mõõdud?"
type textarea "Toote mõõdud on leitavad tootelehelt, kui kerida veidi alla ja klikkida nupul "…"
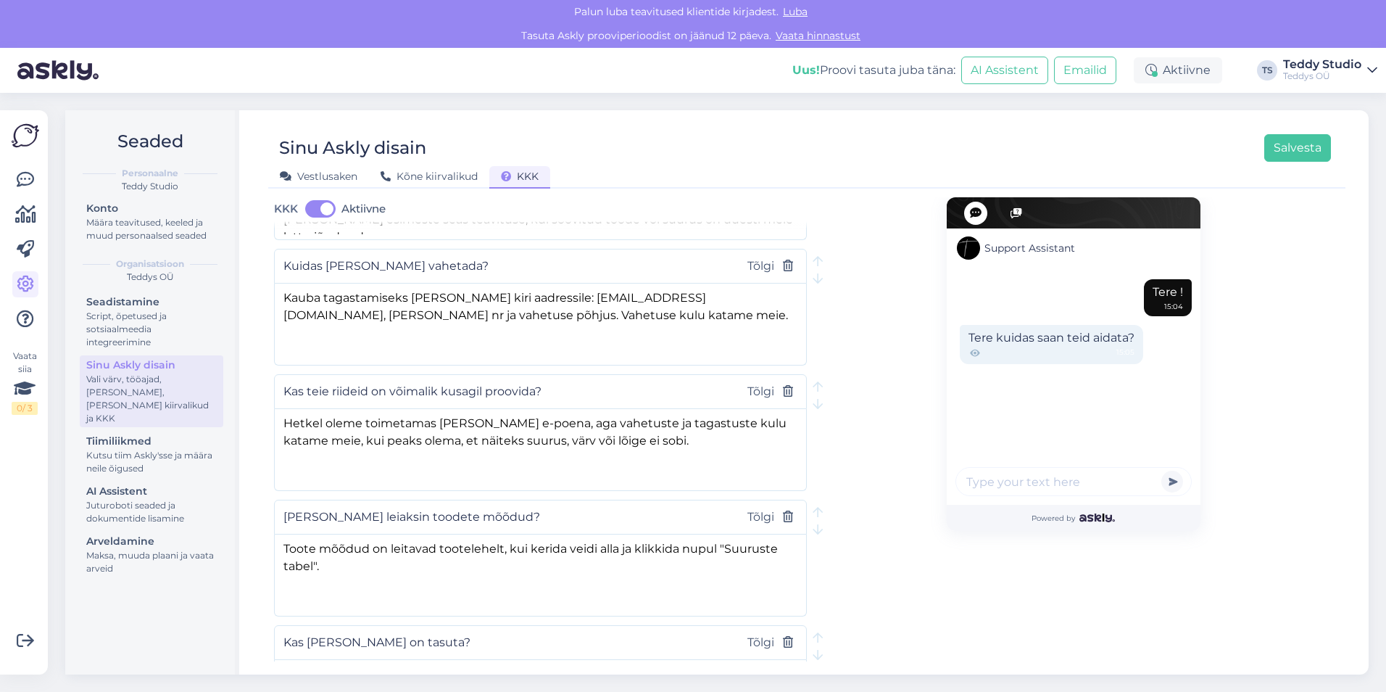
scroll to position [509, 0]
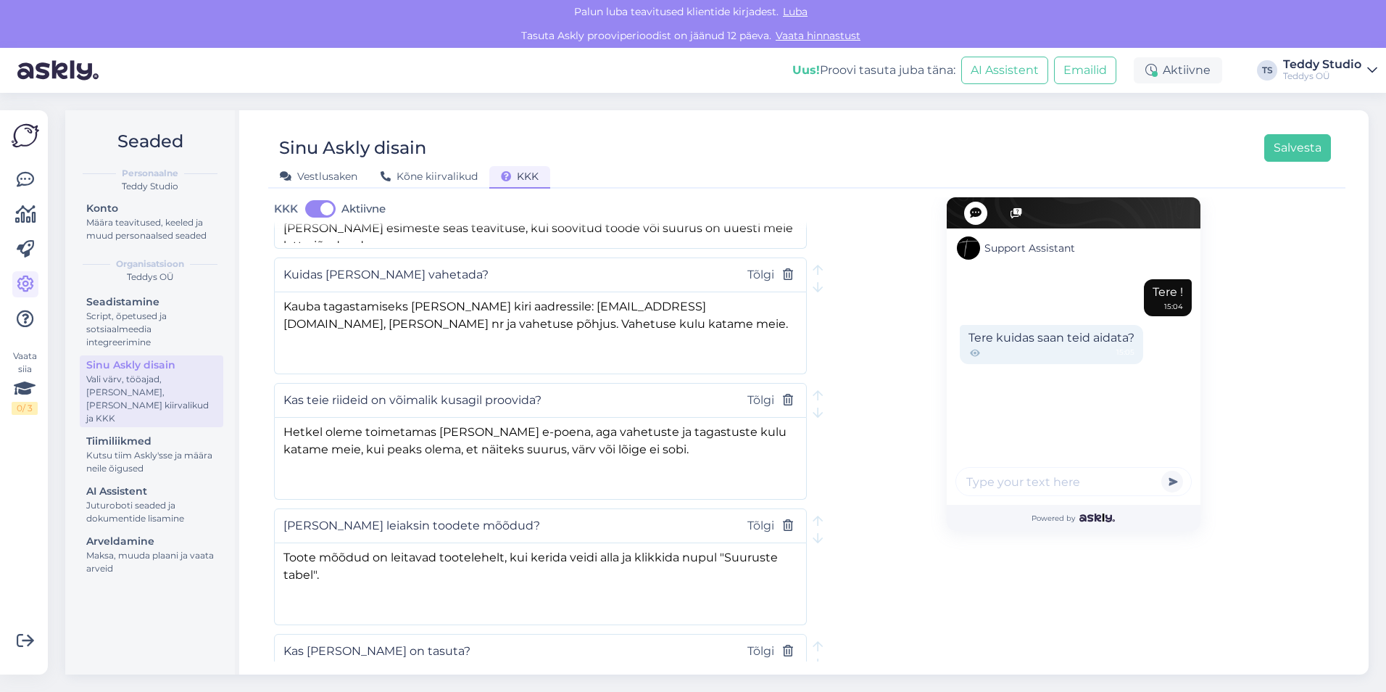
click at [819, 387] on div "Support Assistant Tere ! 15:04 Tere kuidas saan teid aidata? 15:05 Powered by" at bounding box center [1073, 559] width 533 height 1742
click at [814, 390] on icon at bounding box center [818, 396] width 10 height 12
type input "Kas teie riideid on võimalik kusagil proovida?"
type textarea "Hetkel oleme toimetamas [PERSON_NAME] e-poena, aga vahetuste ja tagastuste kulu…"
type input "Kuidas [PERSON_NAME] vahetada?"
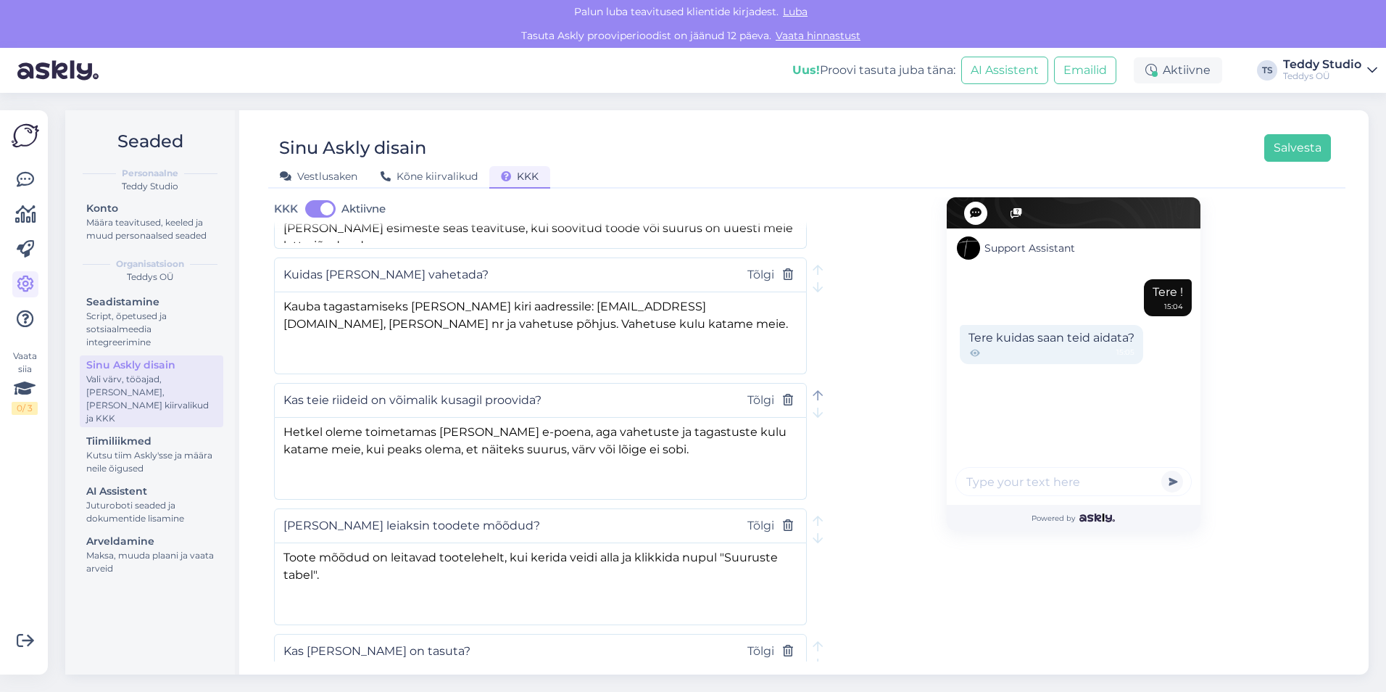
type textarea "Kauba tagastamiseks [PERSON_NAME] kiri aadressile: [EMAIL_ADDRESS][DOMAIN_NAME]…"
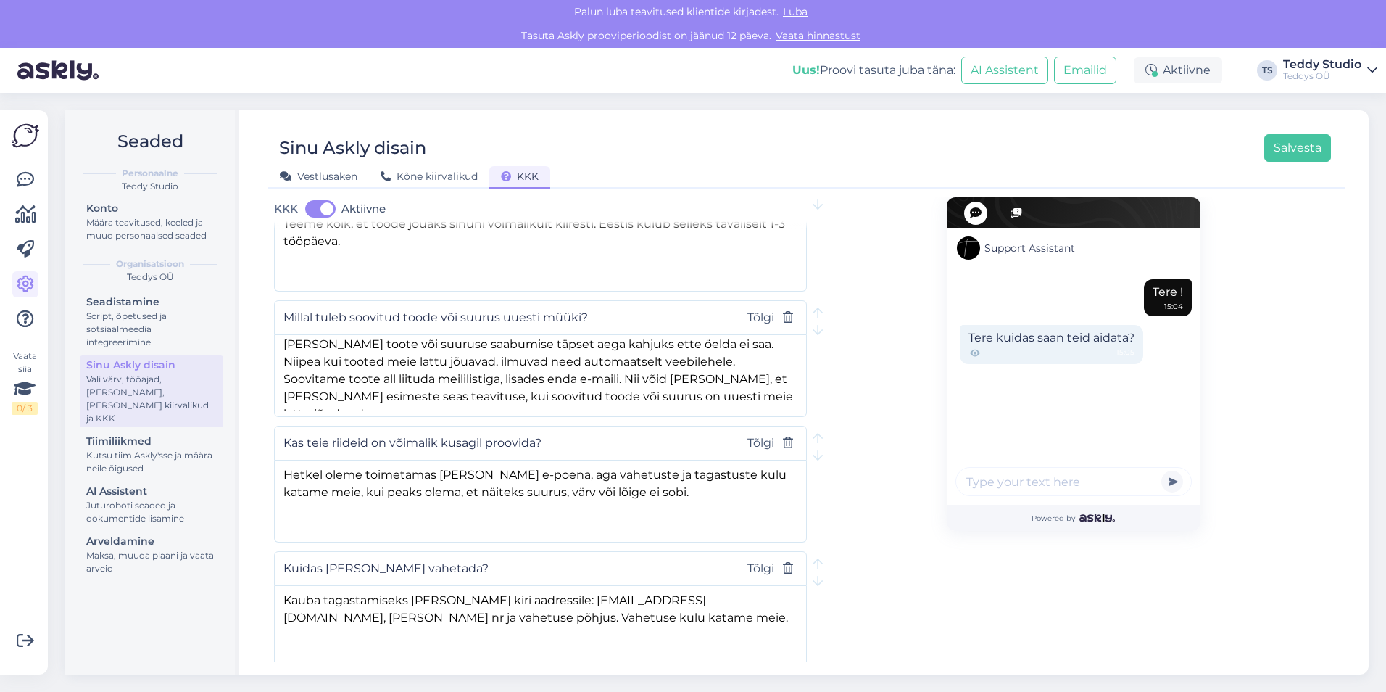
scroll to position [314, 0]
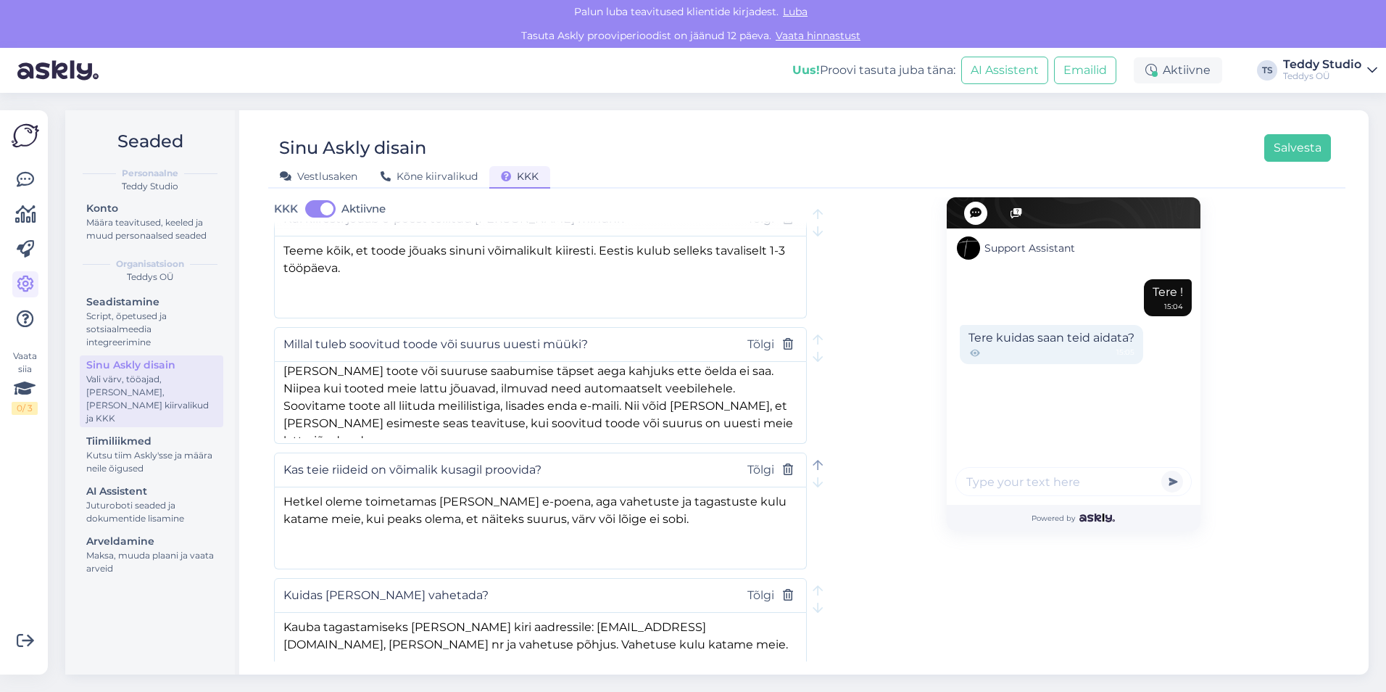
click at [815, 460] on icon at bounding box center [818, 466] width 10 height 12
type input "Kas teie riideid on võimalik kusagil proovida?"
type textarea "Hetkel oleme toimetamas [PERSON_NAME] e-poena, aga vahetuste ja tagastuste kulu…"
type input "Millal tuleb soovitud toode või suurus uuesti müüki?"
type textarea "[PERSON_NAME] toote või suuruse saabumise täpset aega kahjuks ette öelda ei saa…"
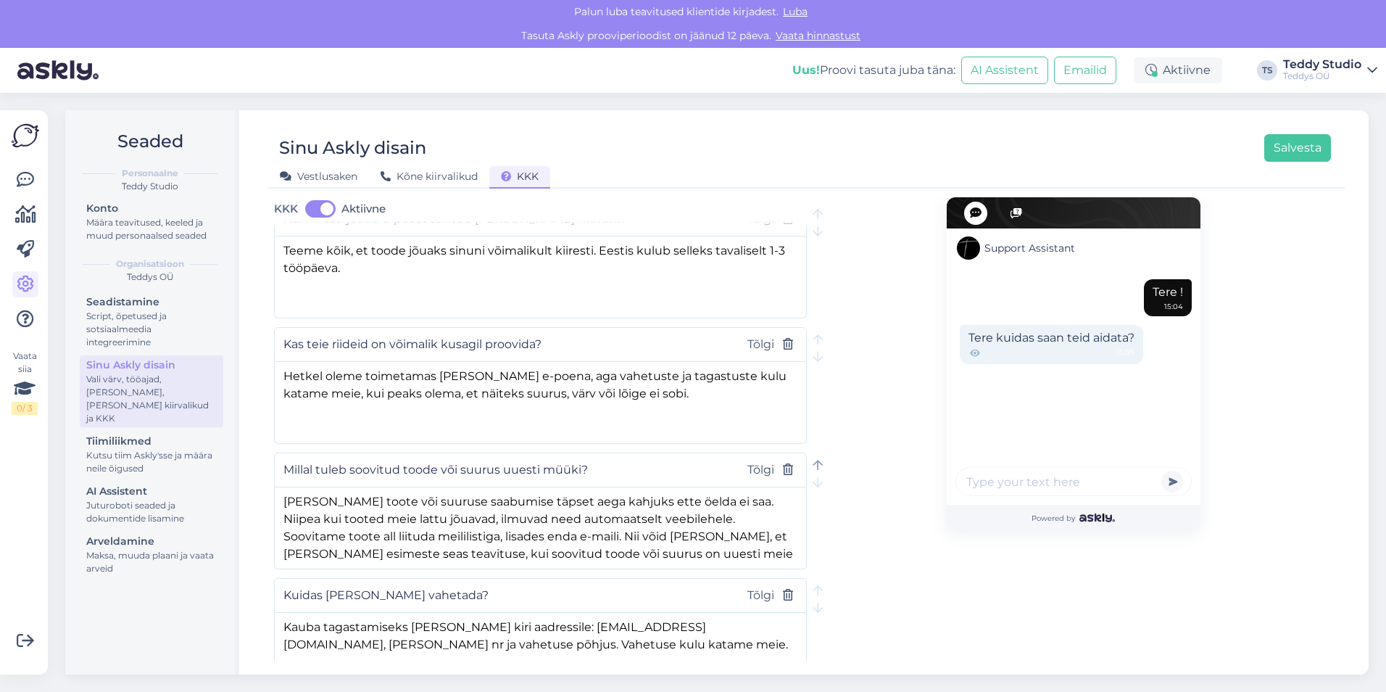
scroll to position [0, 0]
click at [813, 334] on icon at bounding box center [818, 340] width 10 height 12
type input "Kas teie riideid on võimalik kusagil proovida?"
type textarea "Hetkel oleme toimetamas [PERSON_NAME] e-poena, aga vahetuste ja tagastuste kulu…"
type input "Kui kiiresti jõuab e-poest tellitud [PERSON_NAME] minuni?"
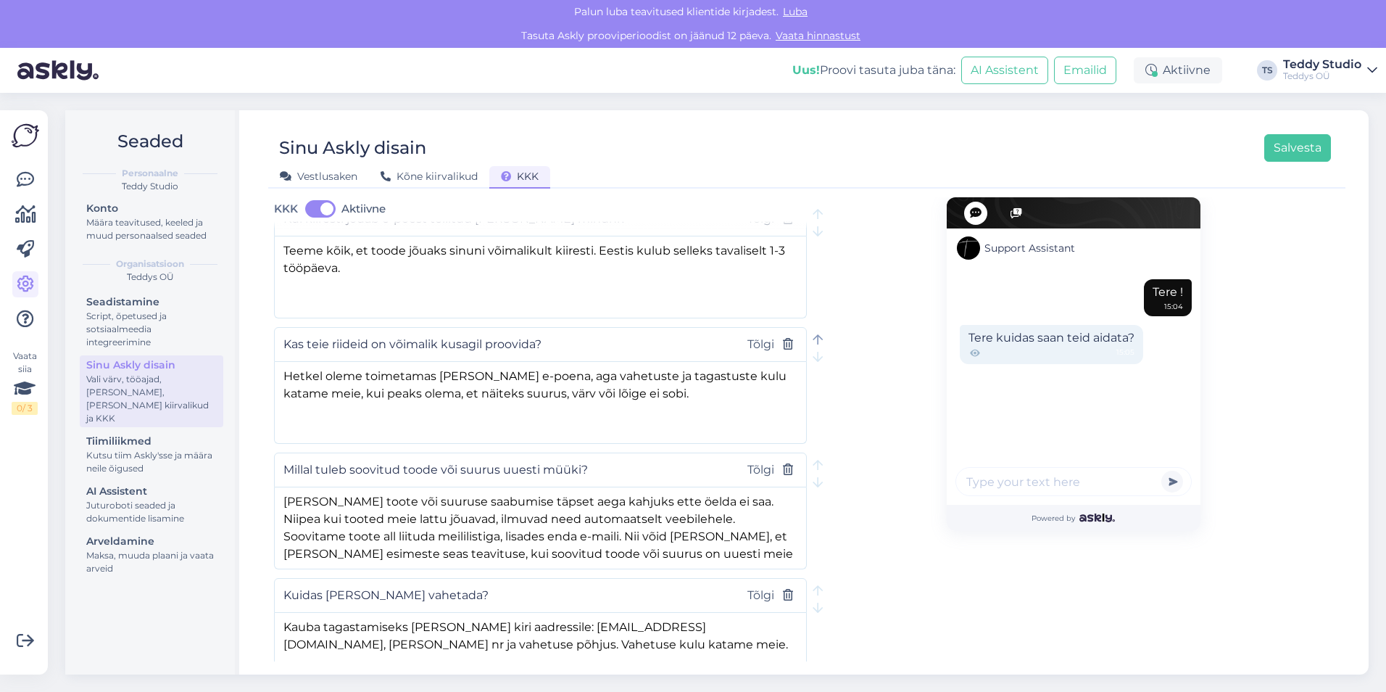
type textarea "Teeme kõik, et toode jõuaks sinuni võimalikult kiiresti. Eestis kulub selleks t…"
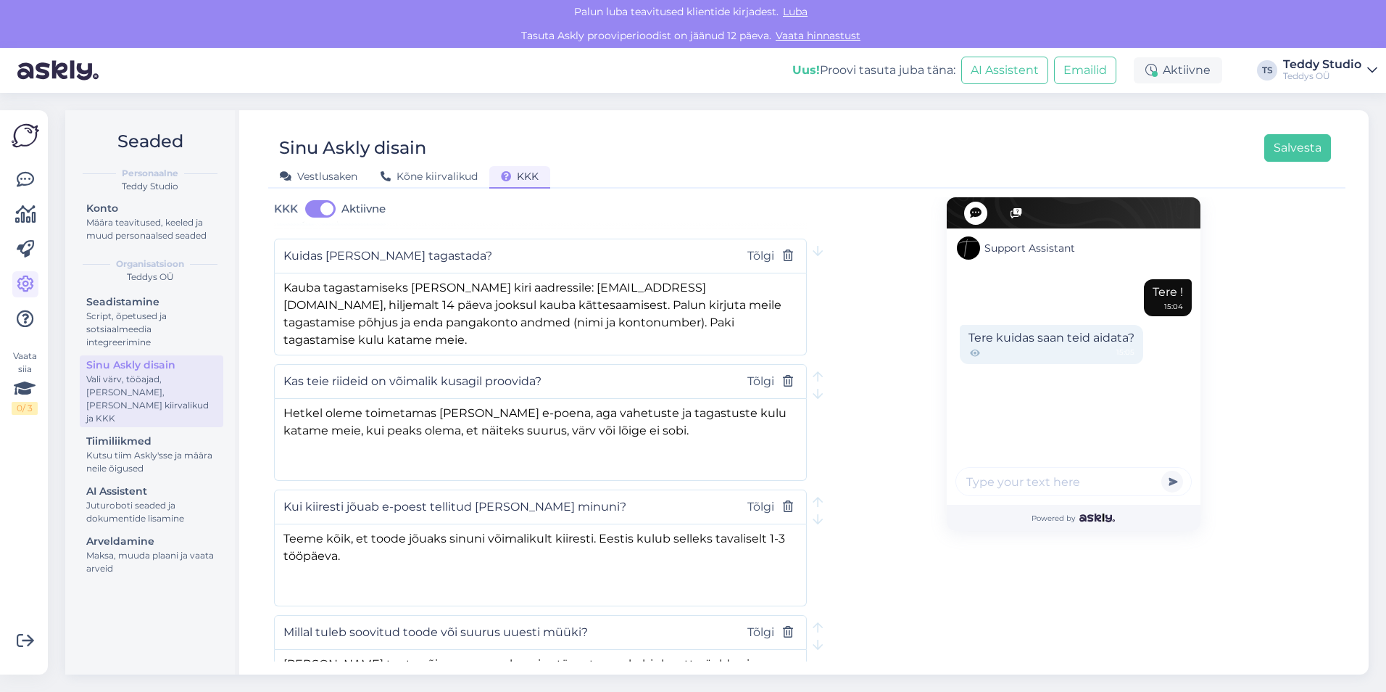
scroll to position [143, 0]
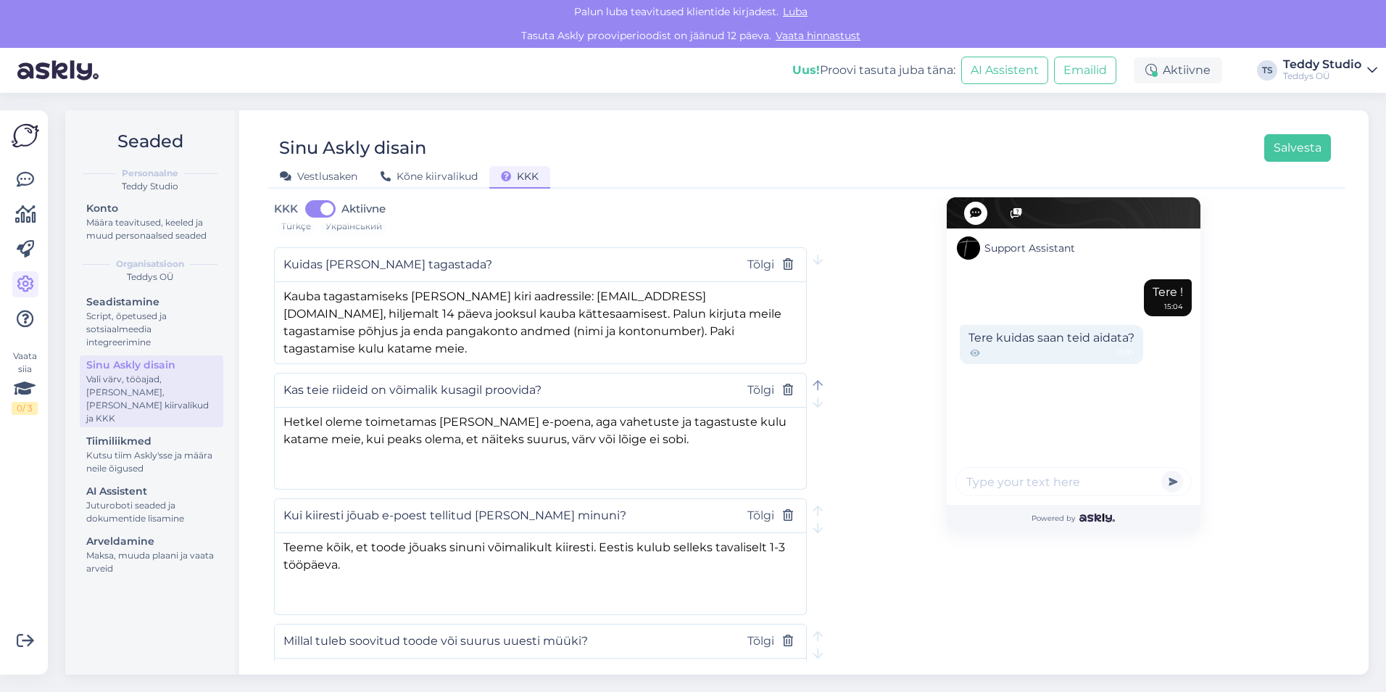
click at [816, 380] on icon at bounding box center [818, 386] width 10 height 12
type input "Kas teie riideid on võimalik kusagil proovida?"
type textarea "Hetkel oleme toimetamas [PERSON_NAME] e-poena, aga vahetuste ja tagastuste kulu…"
type input "Kuidas [PERSON_NAME] tagastada?"
type textarea "Kauba tagastamiseks [PERSON_NAME] kiri aadressile: [EMAIL_ADDRESS][DOMAIN_NAME]…"
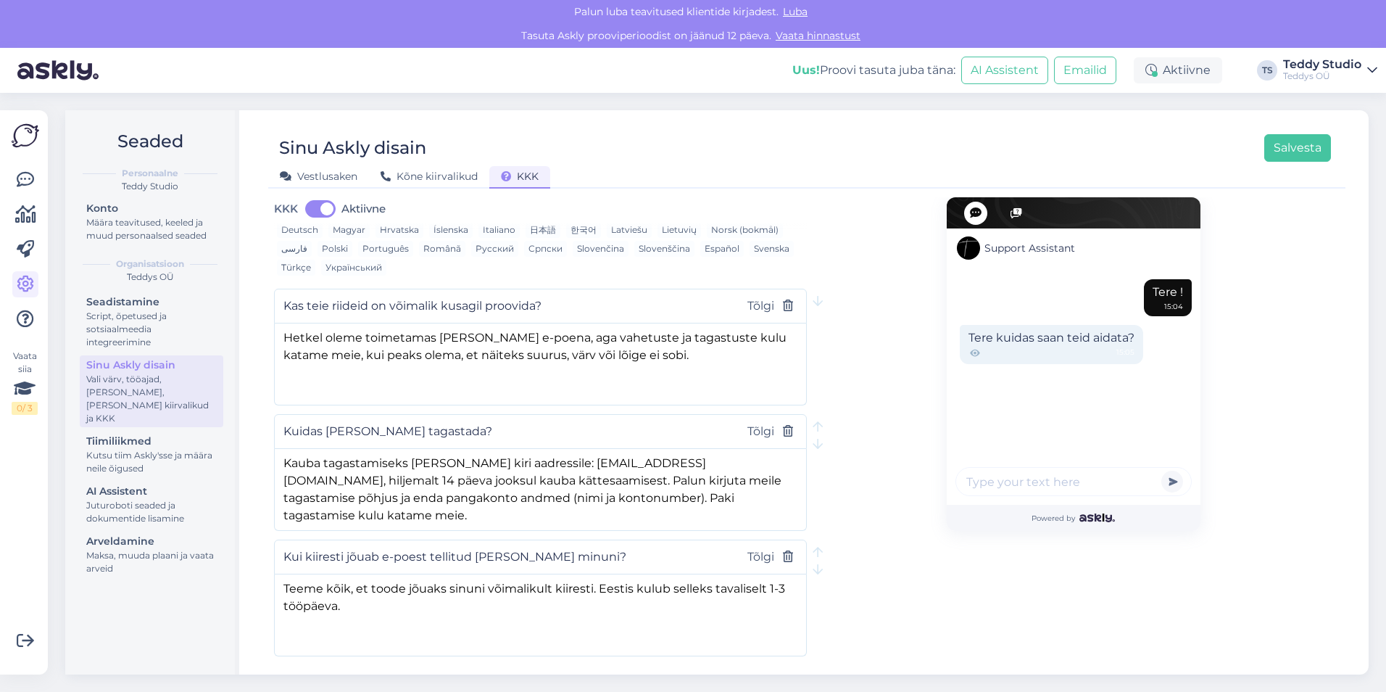
scroll to position [0, 0]
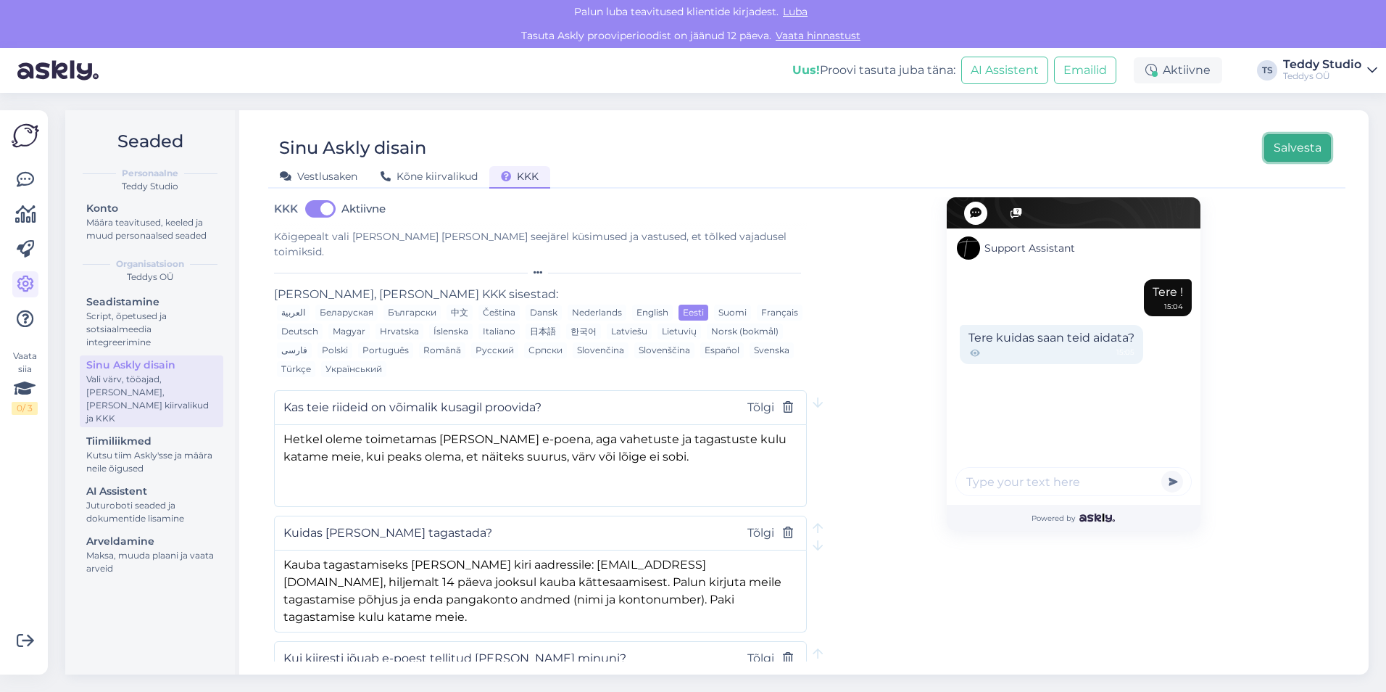
click at [1295, 148] on button "Salvesta" at bounding box center [1297, 148] width 67 height 28
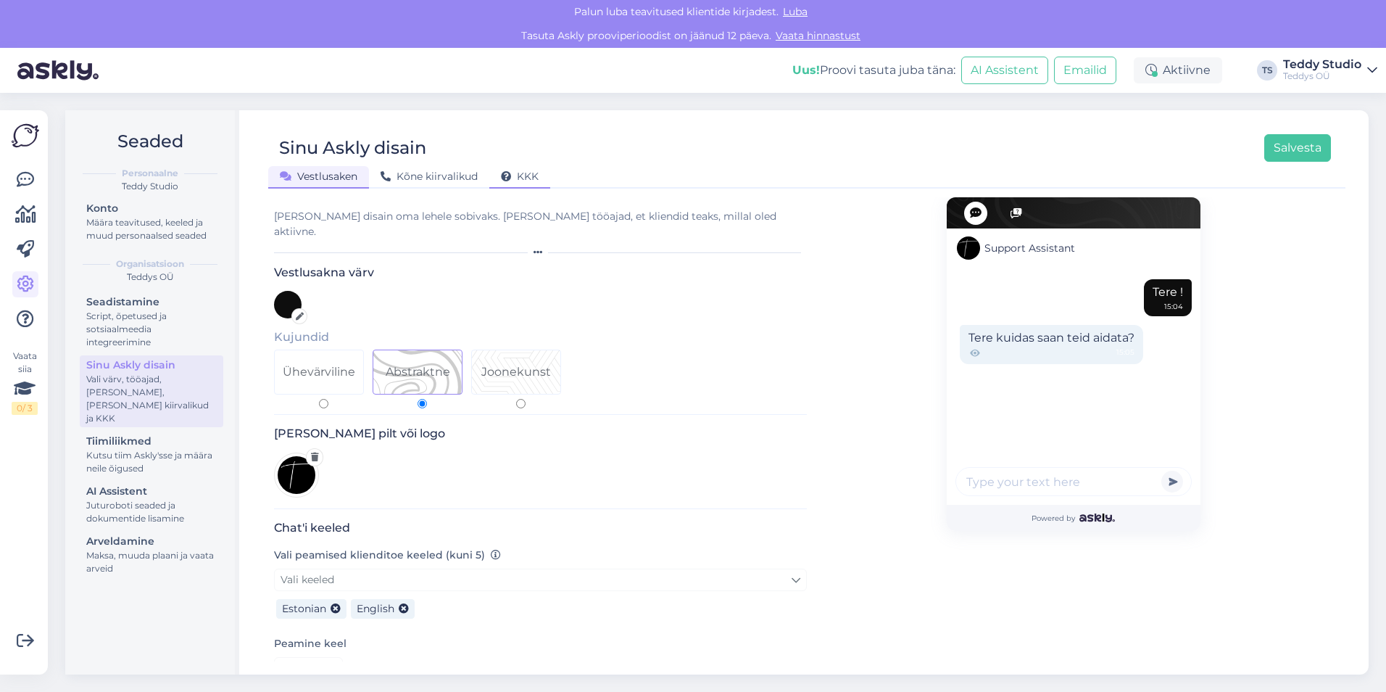
click at [522, 168] on div "KKK" at bounding box center [519, 177] width 61 height 22
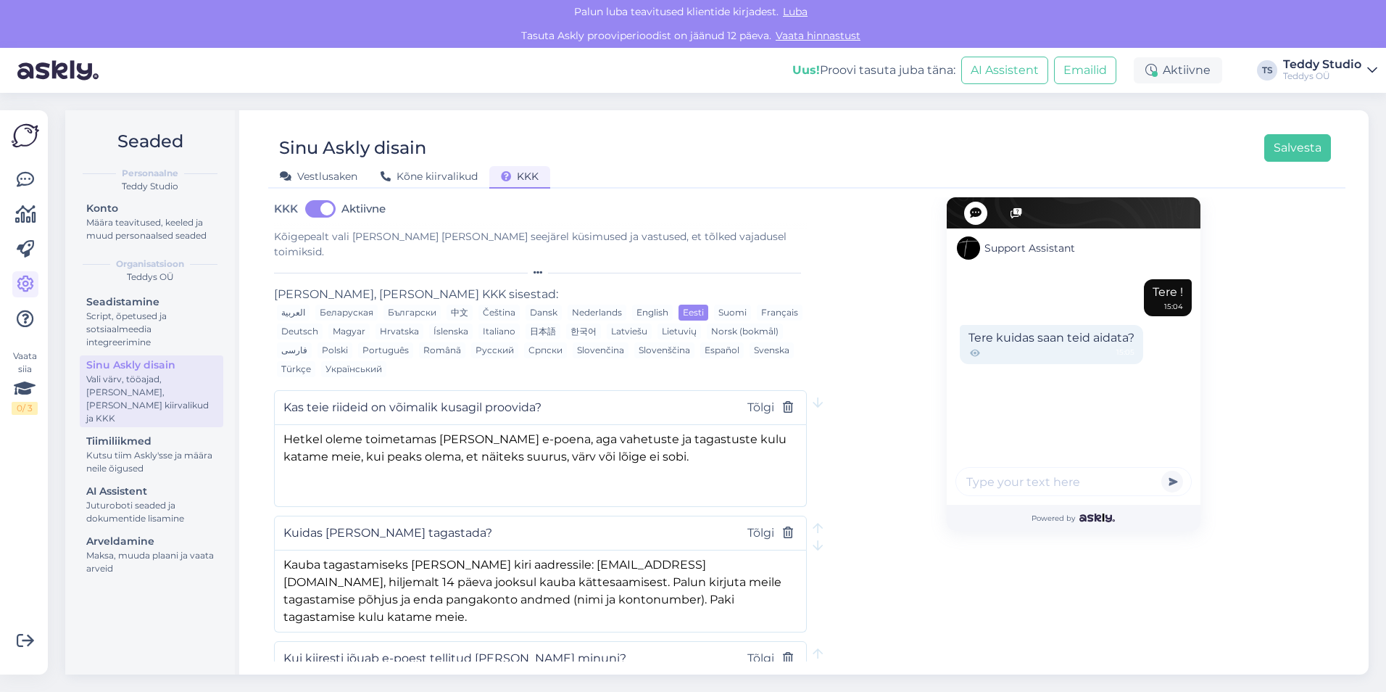
click at [1303, 154] on button "Salvesta" at bounding box center [1297, 148] width 67 height 28
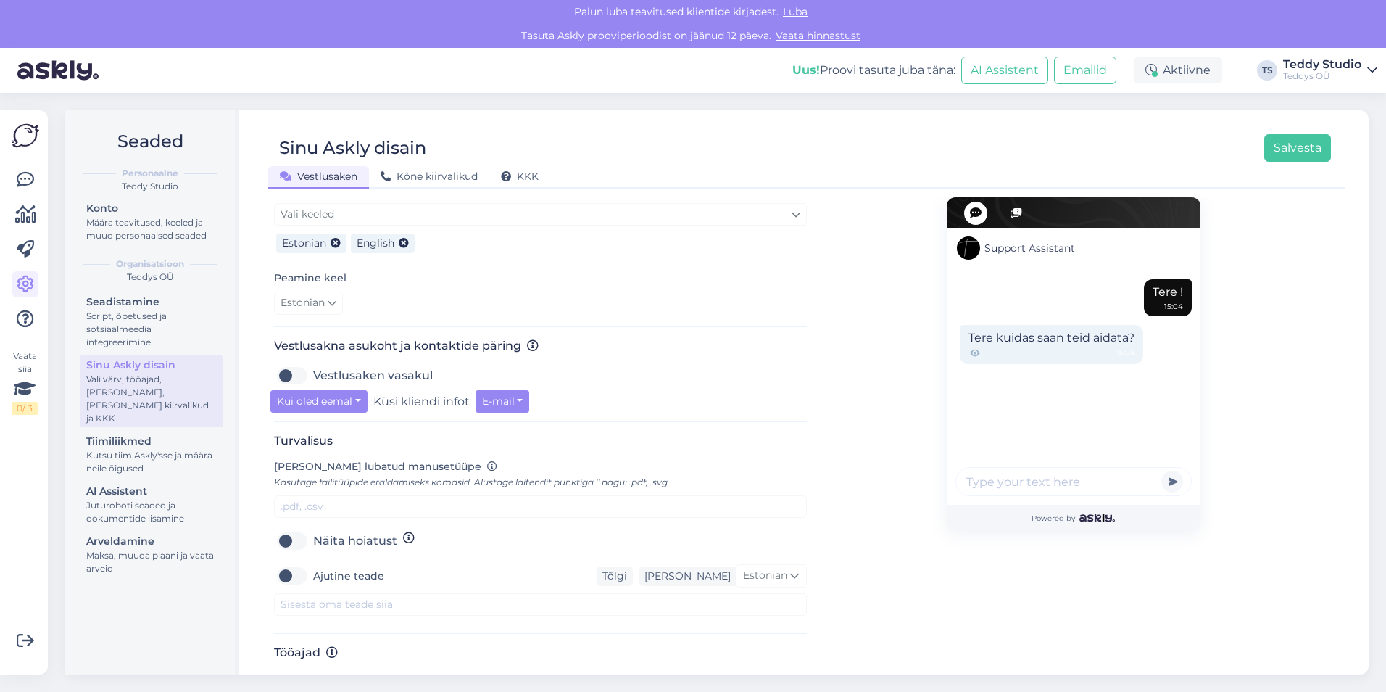
scroll to position [377, 0]
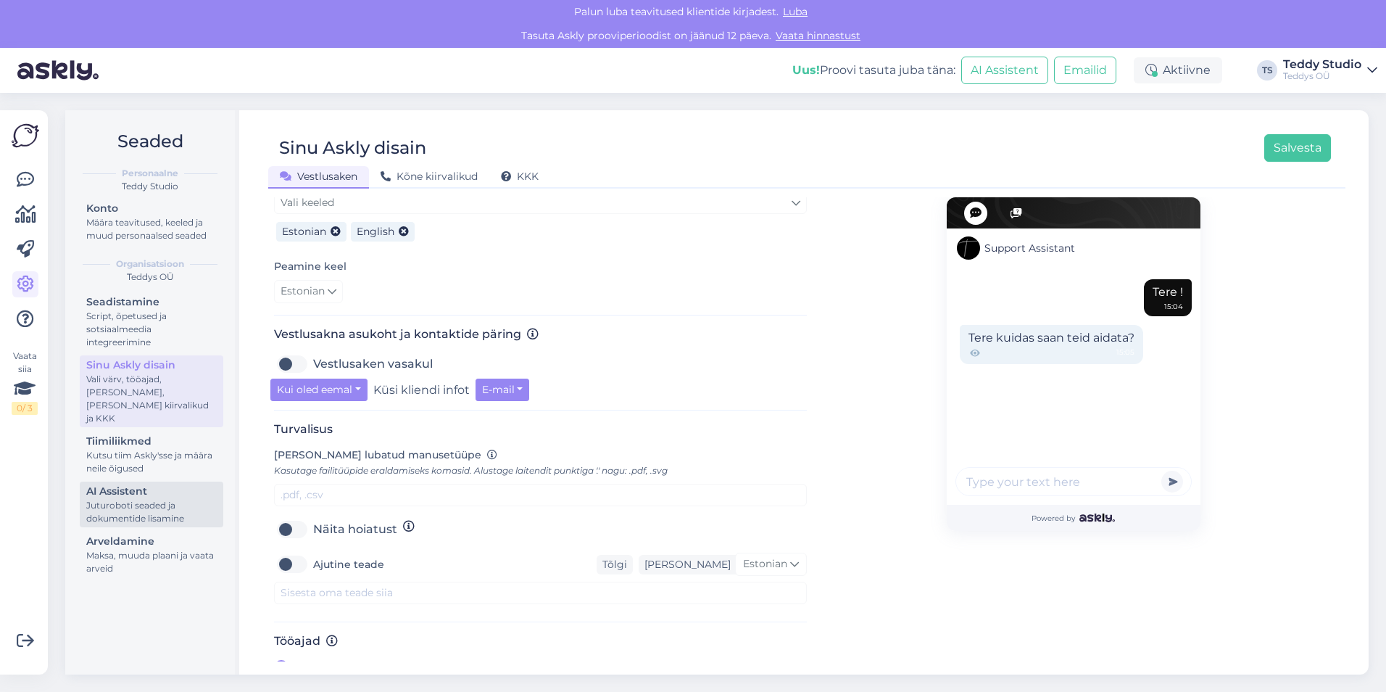
click at [161, 499] on div "Juturoboti seaded ja dokumentide lisamine" at bounding box center [151, 512] width 130 height 26
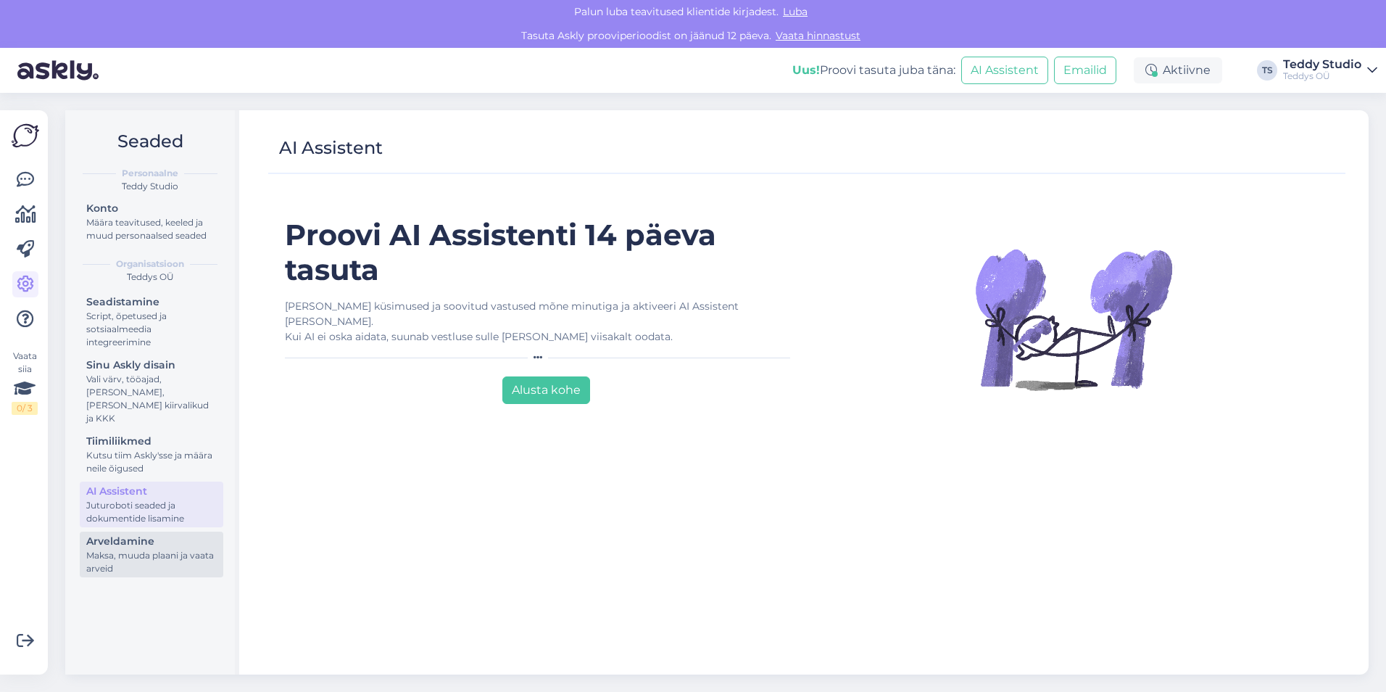
click at [162, 549] on div "Maksa, muuda plaani ja vaata arveid" at bounding box center [151, 562] width 130 height 26
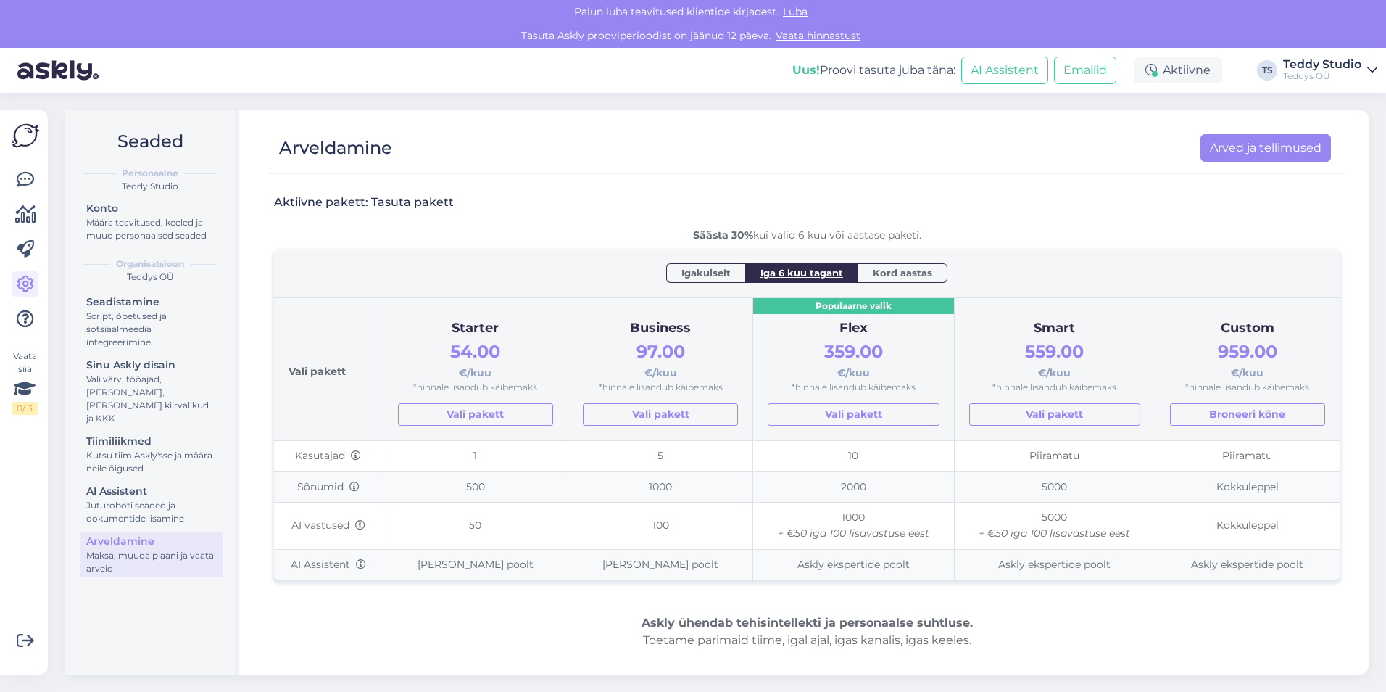
click at [710, 281] on div "Igakuiselt" at bounding box center [705, 272] width 79 height 19
click at [799, 274] on span "Iga 6 kuu tagant" at bounding box center [802, 272] width 83 height 14
click at [892, 273] on span "Kord aastas" at bounding box center [902, 272] width 59 height 14
click at [833, 274] on span "Iga 6 kuu tagant" at bounding box center [802, 272] width 83 height 14
drag, startPoint x: 794, startPoint y: 565, endPoint x: 914, endPoint y: 558, distance: 120.6
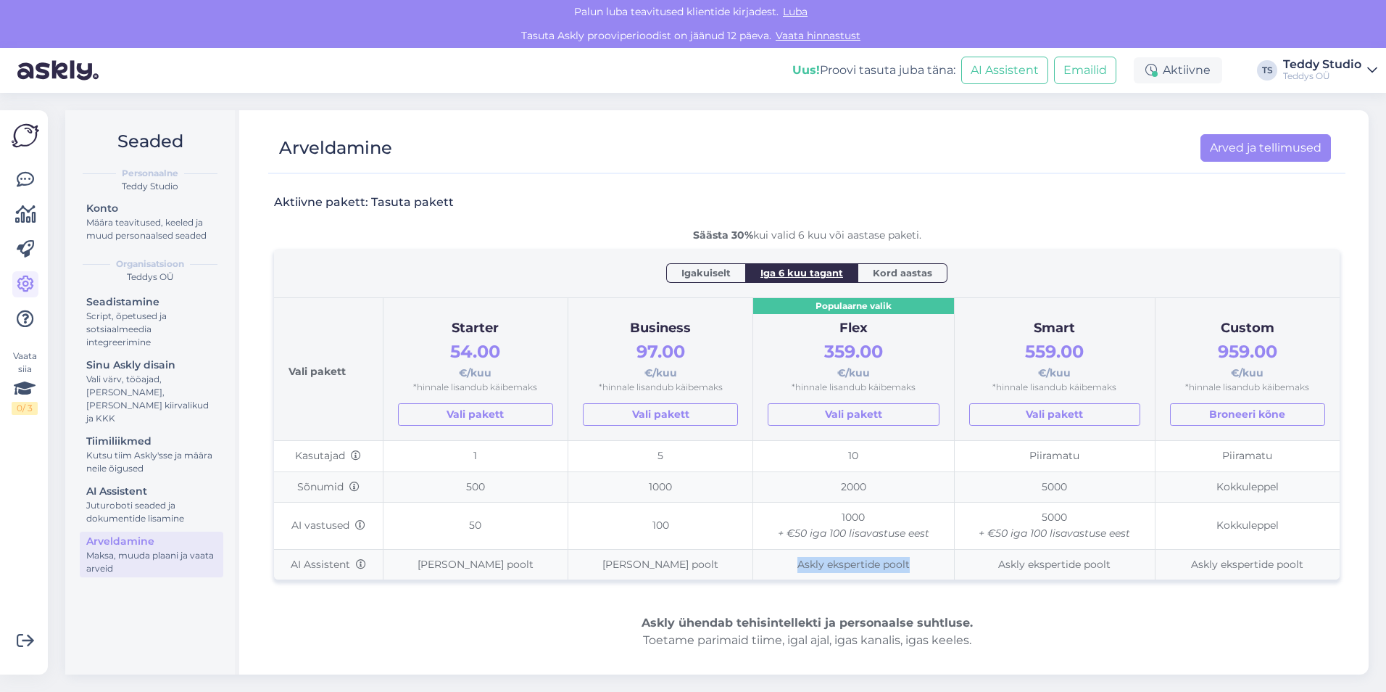
click at [914, 558] on td "Askly ekspertide poolt" at bounding box center [853, 564] width 201 height 30
click at [176, 499] on div "Juturoboti seaded ja dokumentide lisamine" at bounding box center [151, 512] width 130 height 26
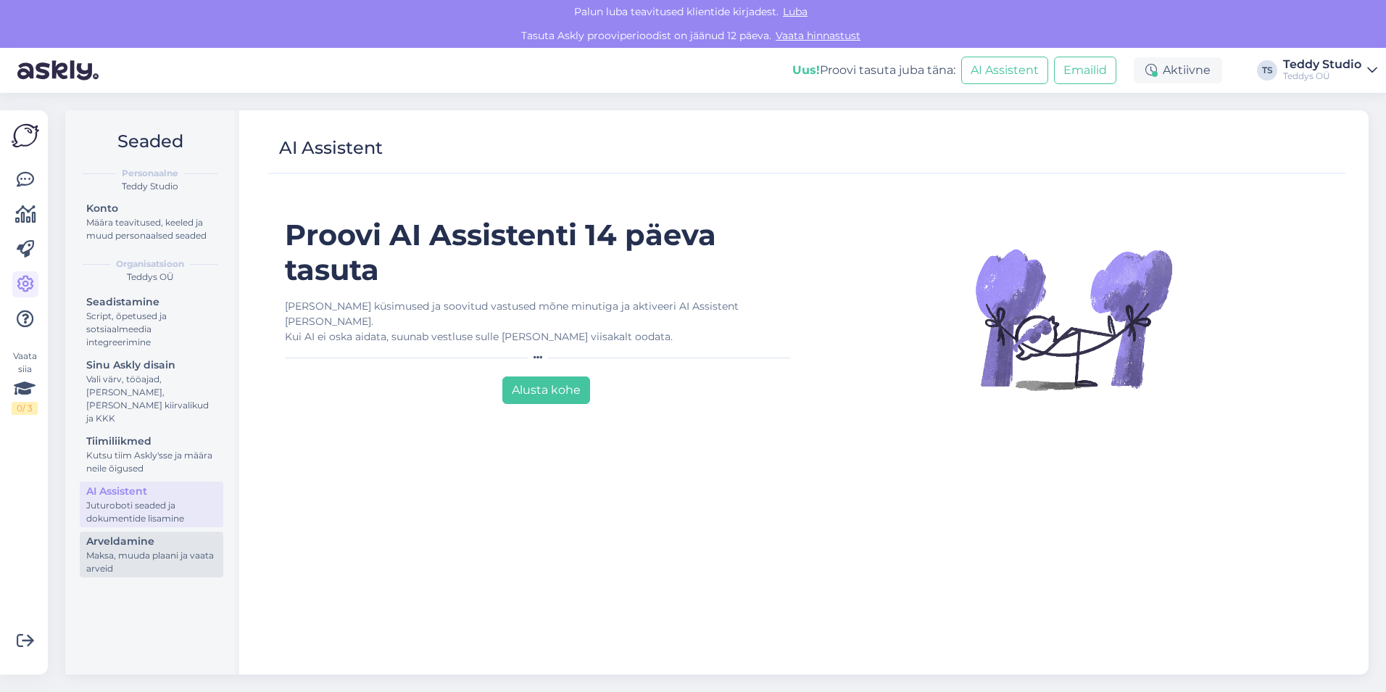
click at [178, 534] on div "Arveldamine" at bounding box center [151, 541] width 130 height 15
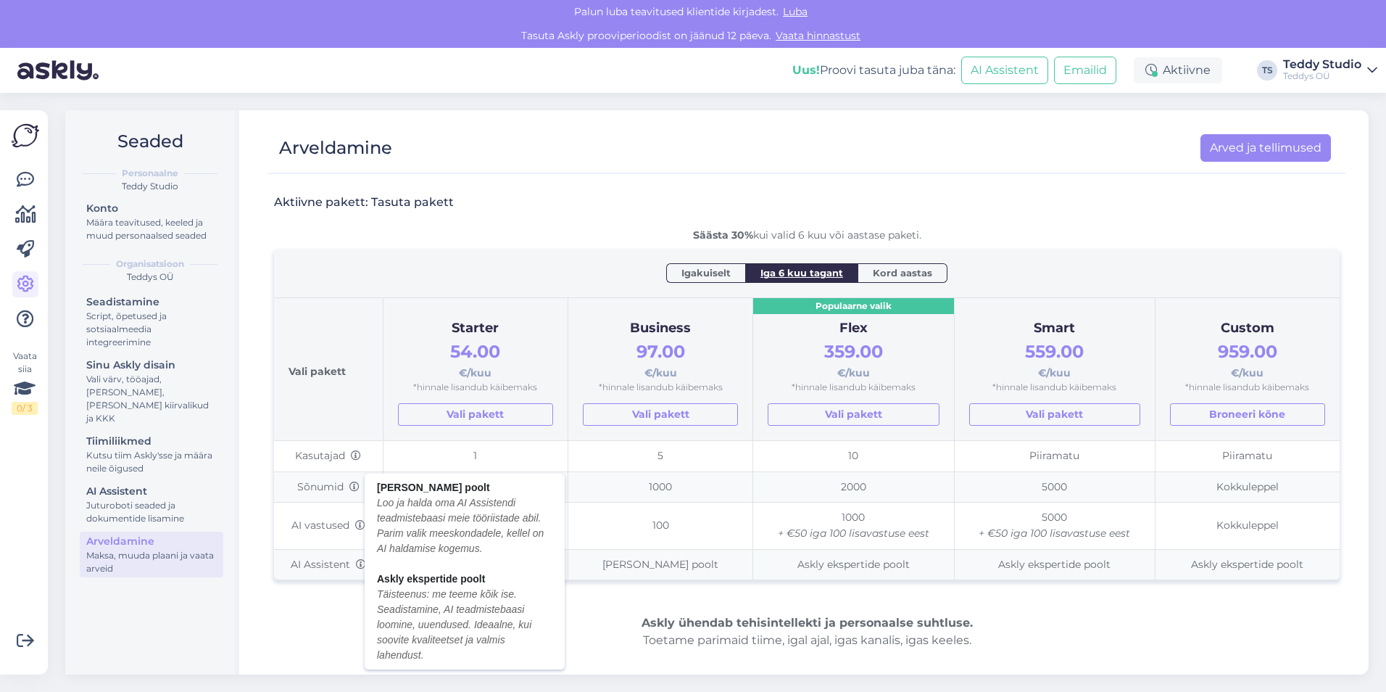
click at [360, 567] on icon at bounding box center [361, 565] width 10 height 10
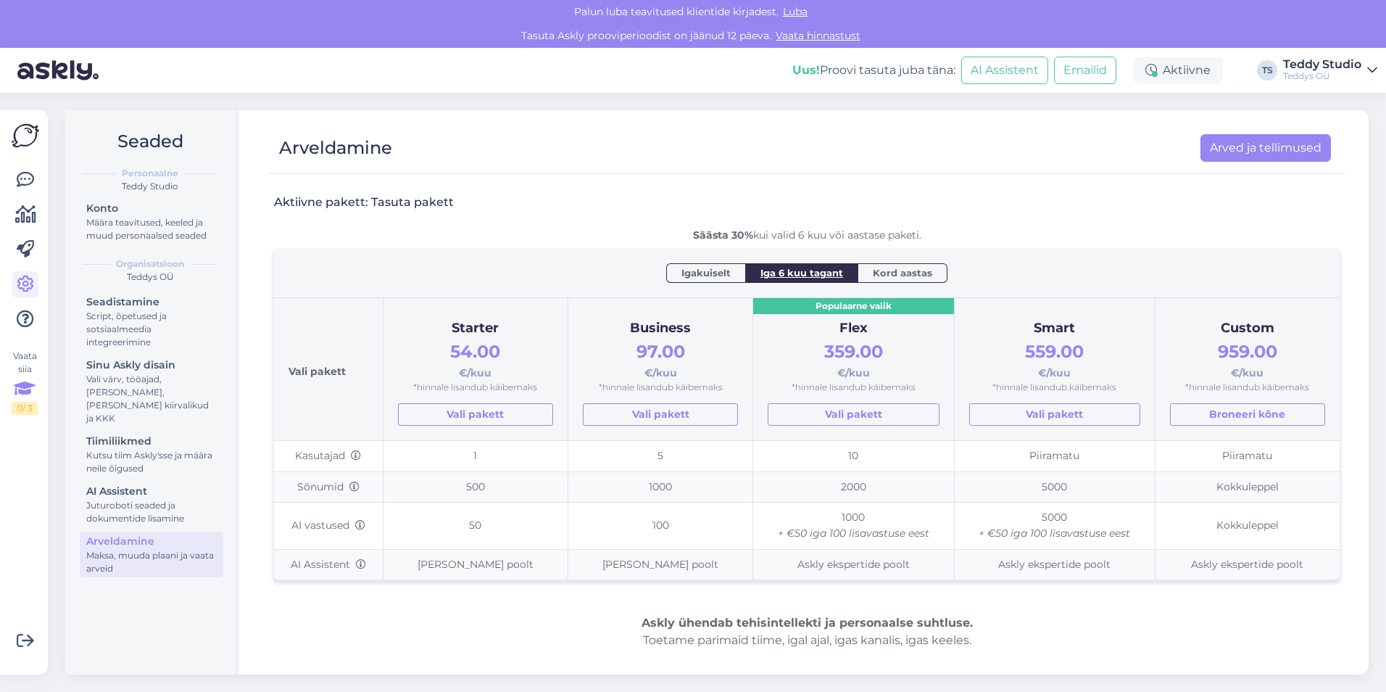
click at [24, 384] on icon at bounding box center [25, 389] width 22 height 26
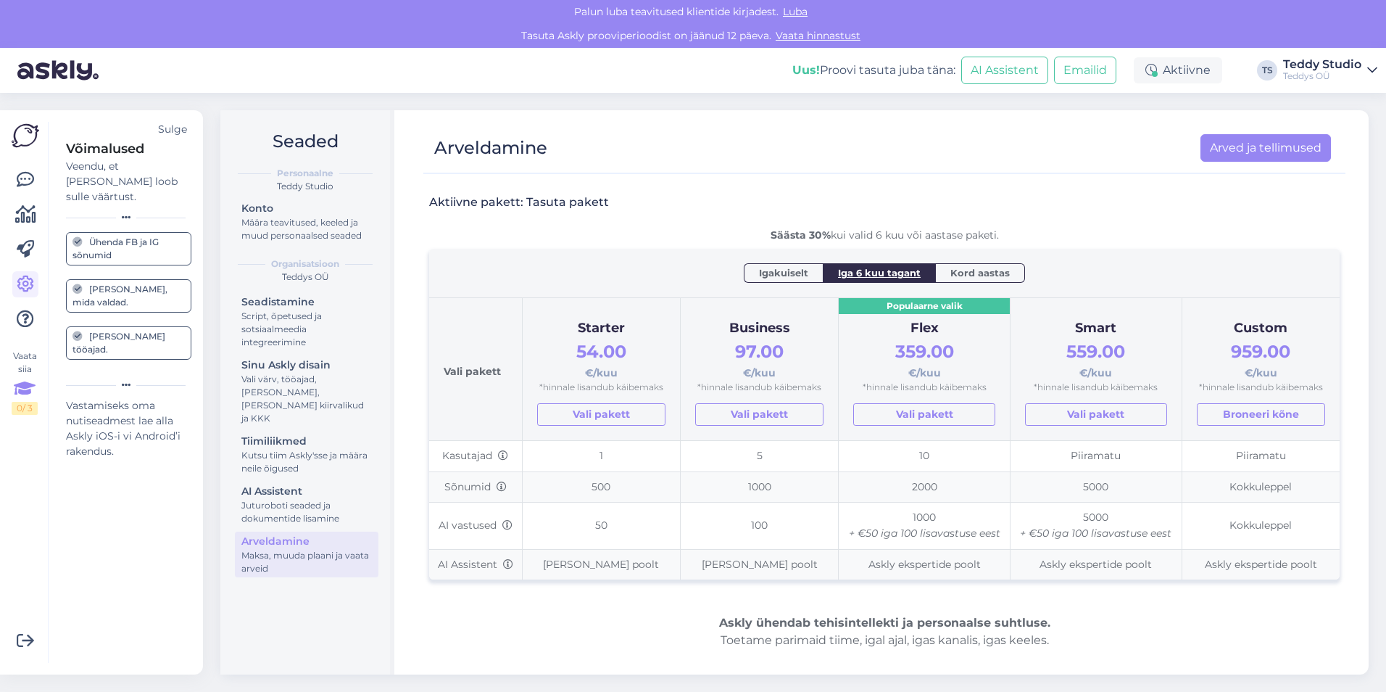
click at [108, 398] on div "Vastamiseks oma nutiseadmest lae alla Askly iOS-i vi Android’i rakendus." at bounding box center [128, 428] width 125 height 61
click at [122, 236] on div "Ühenda FB ja IG sõnumid" at bounding box center [128, 249] width 112 height 26
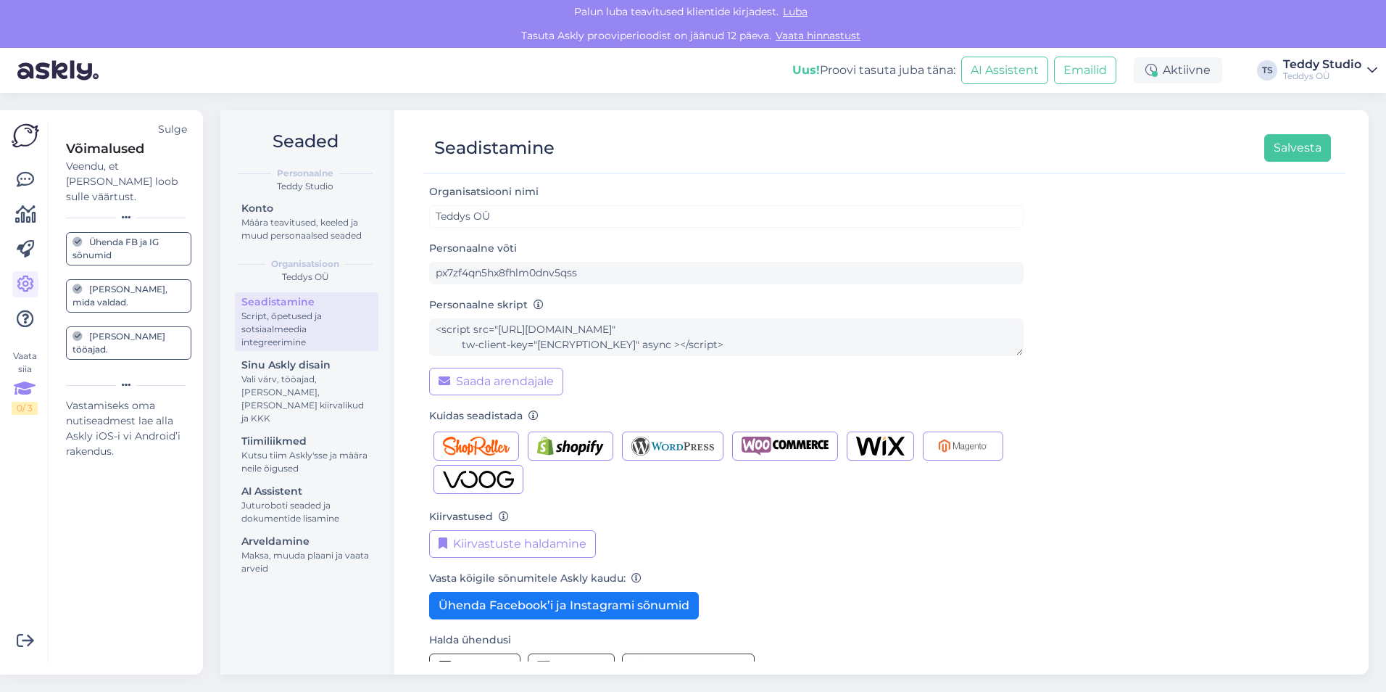
scroll to position [31, 0]
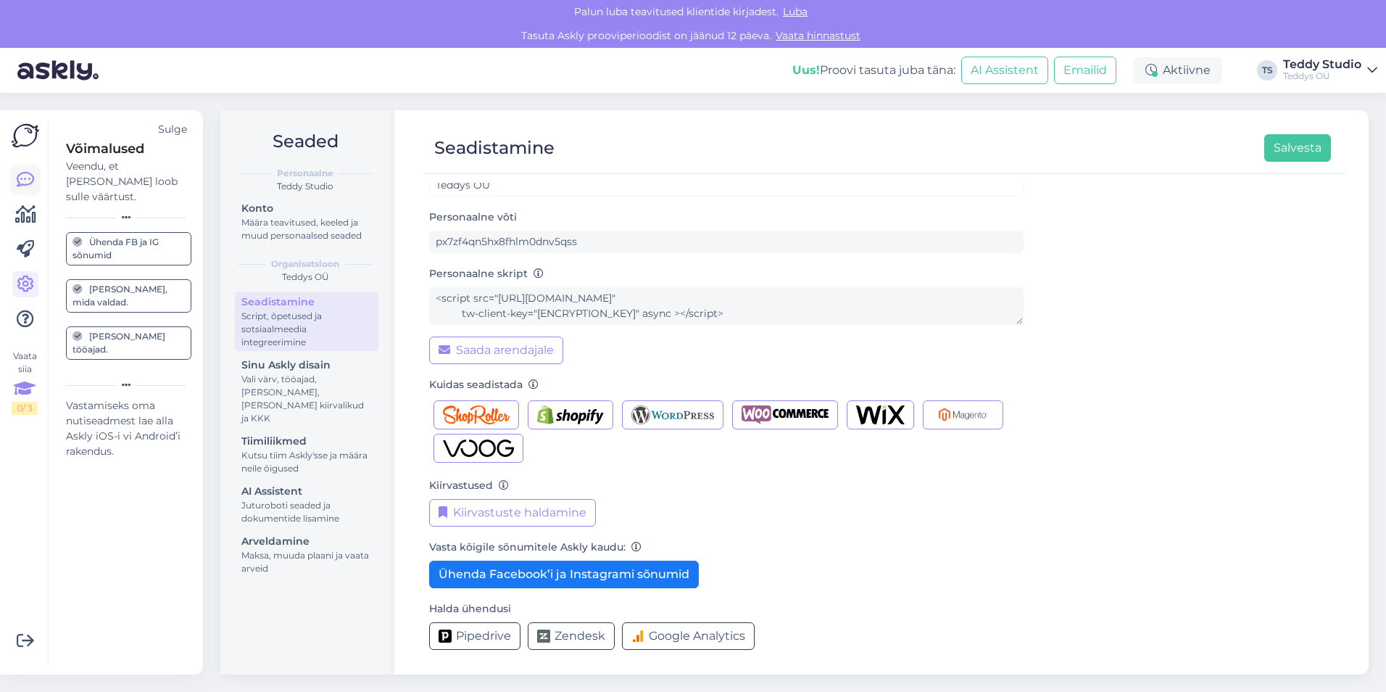
drag, startPoint x: 10, startPoint y: 181, endPoint x: 19, endPoint y: 186, distance: 9.7
click at [19, 186] on div "Vaata siia 0 / 3 Võimalused Veendu, et Askly loob sulle väärtust. Sulge Ühenda …" at bounding box center [101, 392] width 203 height 564
click at [19, 186] on icon at bounding box center [25, 179] width 17 height 17
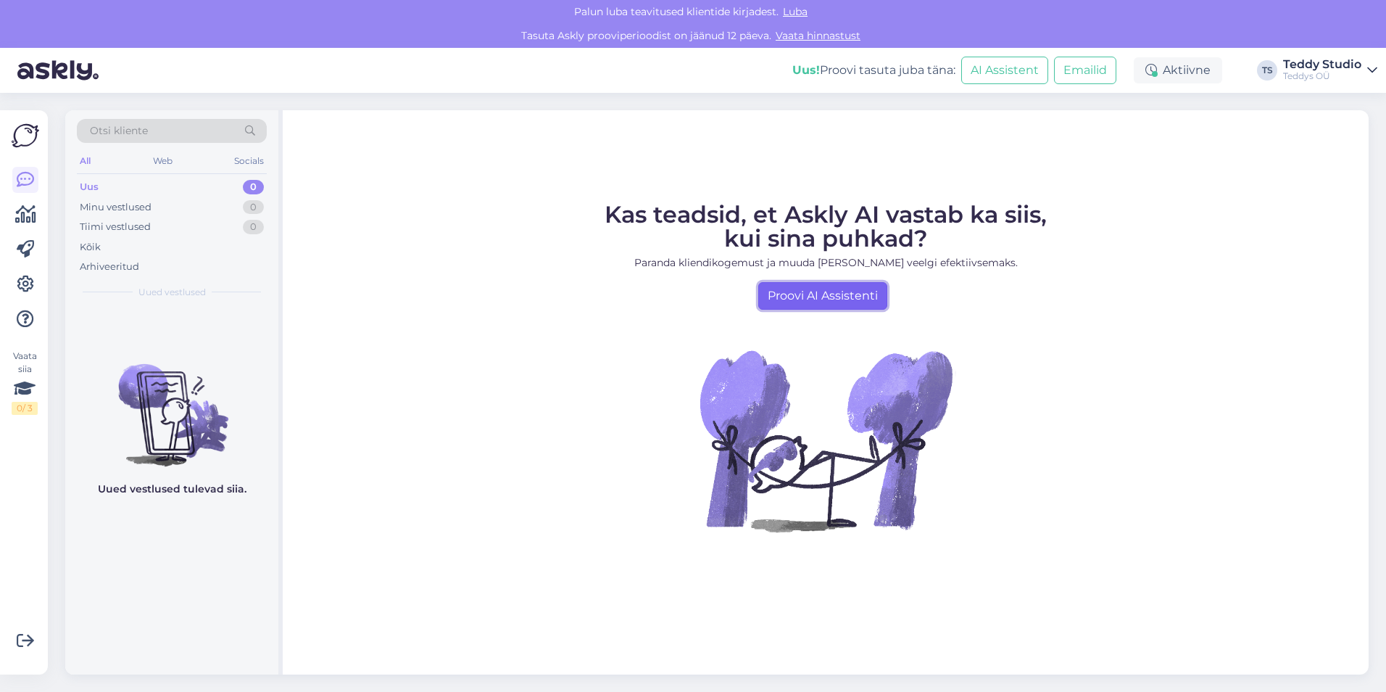
click at [845, 299] on link "Proovi AI Assistenti" at bounding box center [822, 296] width 129 height 28
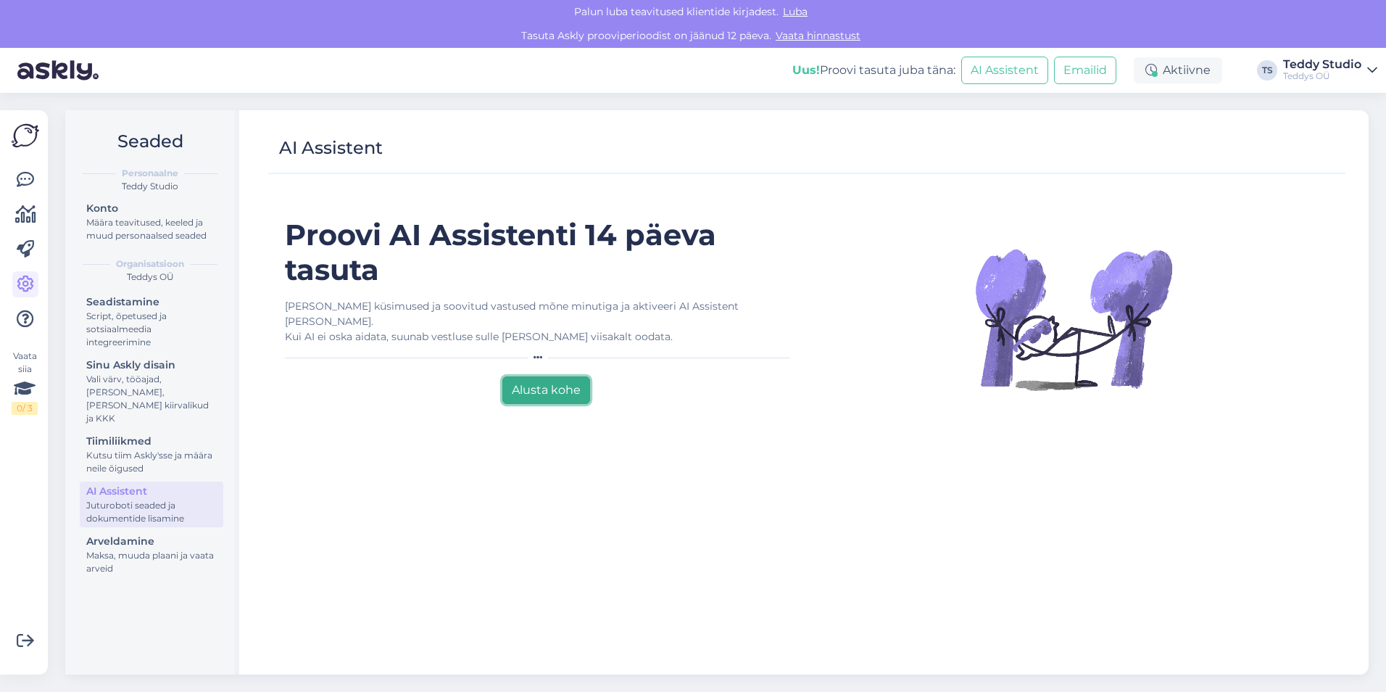
click at [580, 379] on button "Alusta kohe" at bounding box center [546, 390] width 88 height 28
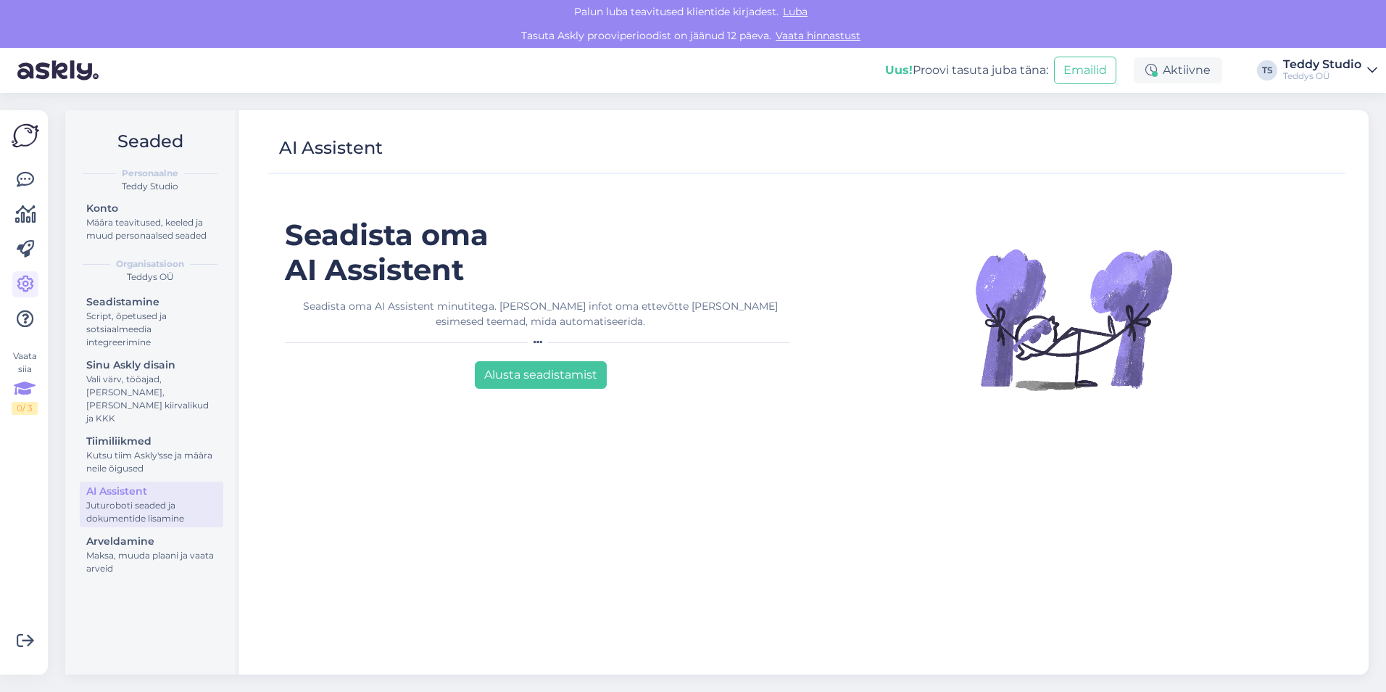
click at [17, 381] on icon at bounding box center [25, 389] width 22 height 26
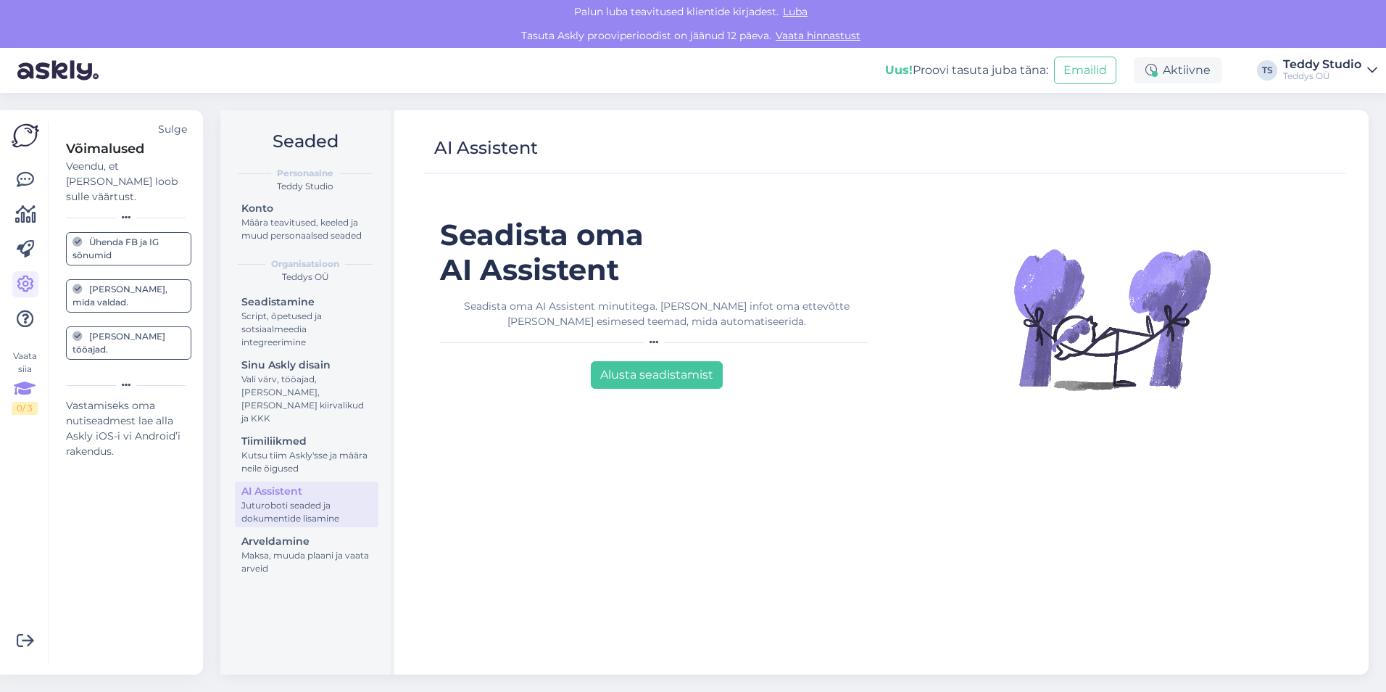
click at [138, 236] on div "Ühenda FB ja IG sõnumid" at bounding box center [128, 249] width 112 height 26
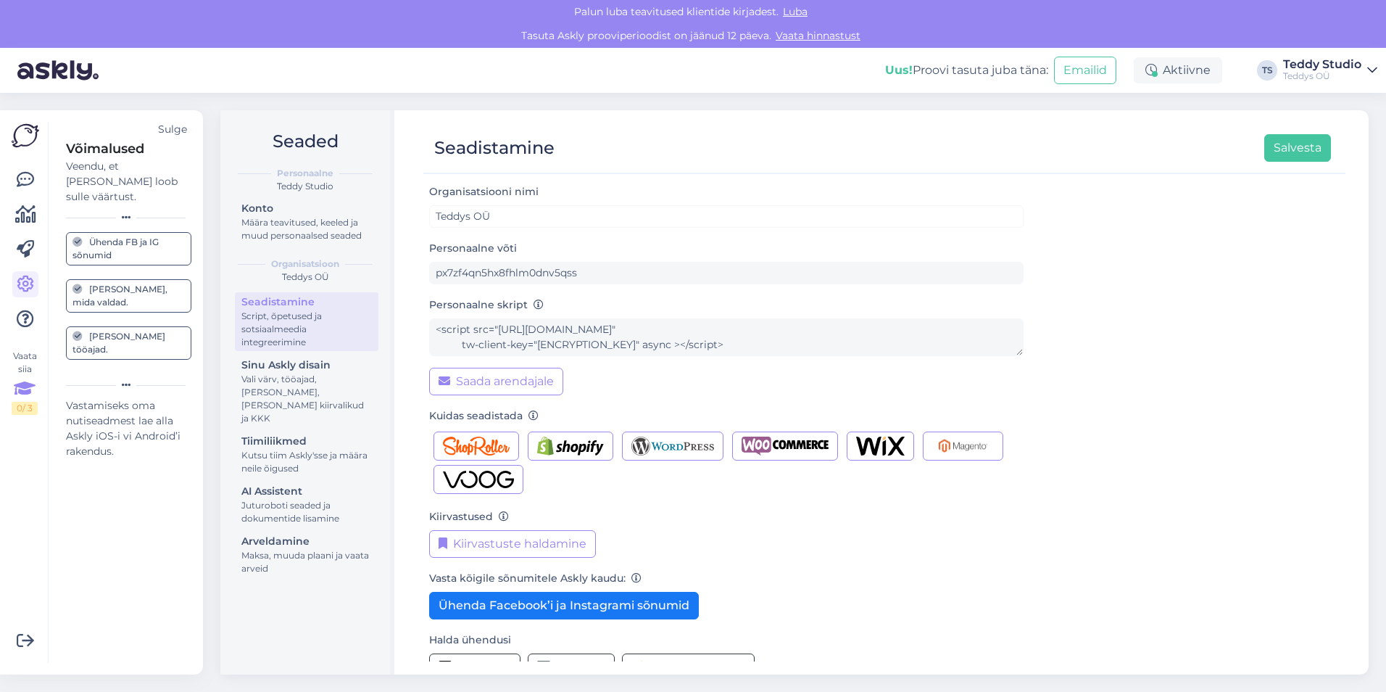
scroll to position [31, 0]
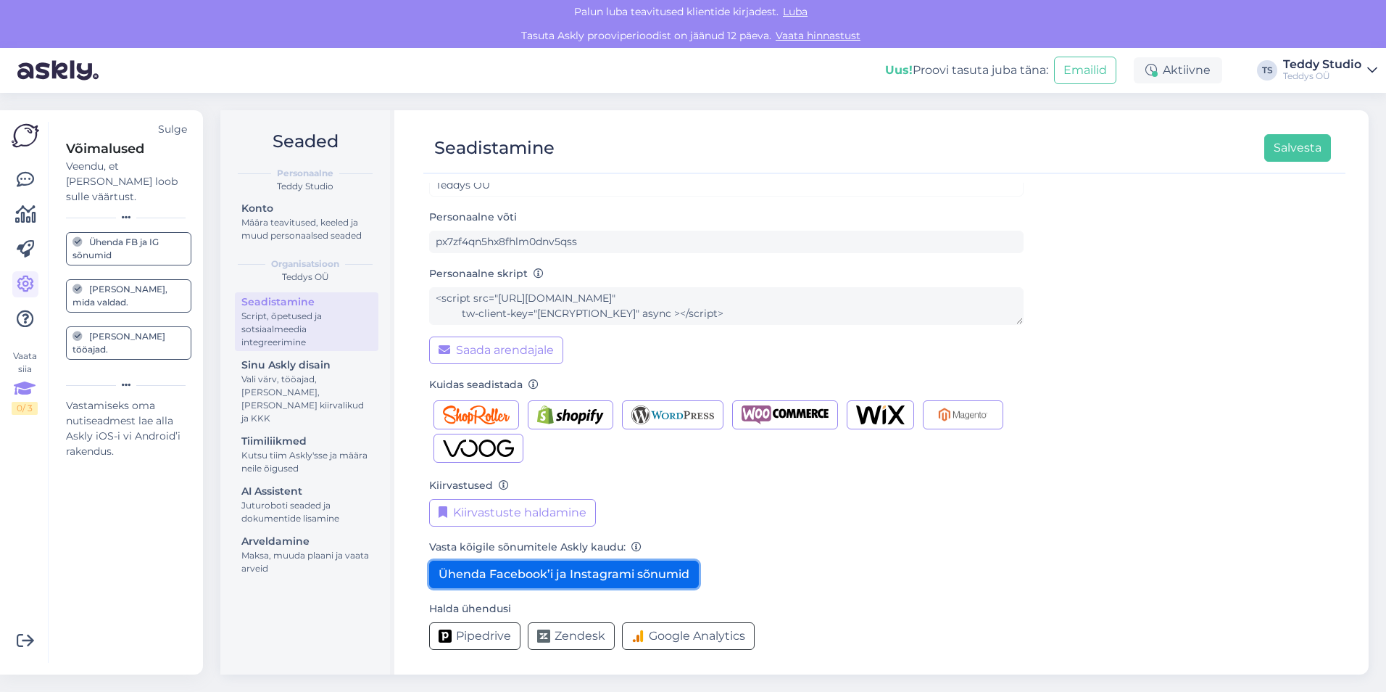
click at [629, 568] on button "Ühenda Facebook’i ja Instagrami sõnumid" at bounding box center [564, 574] width 270 height 28
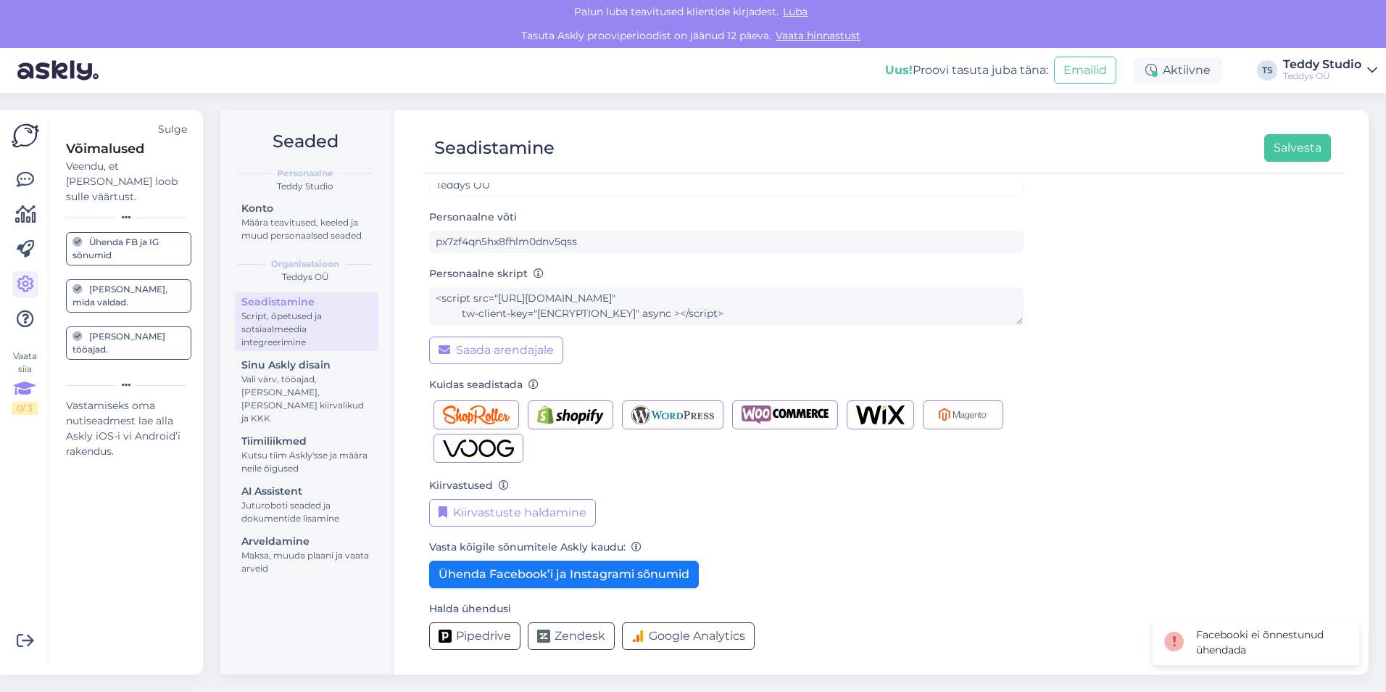
click at [702, 483] on div "Kiirvastused Kiirvastuste haldamine" at bounding box center [726, 501] width 594 height 50
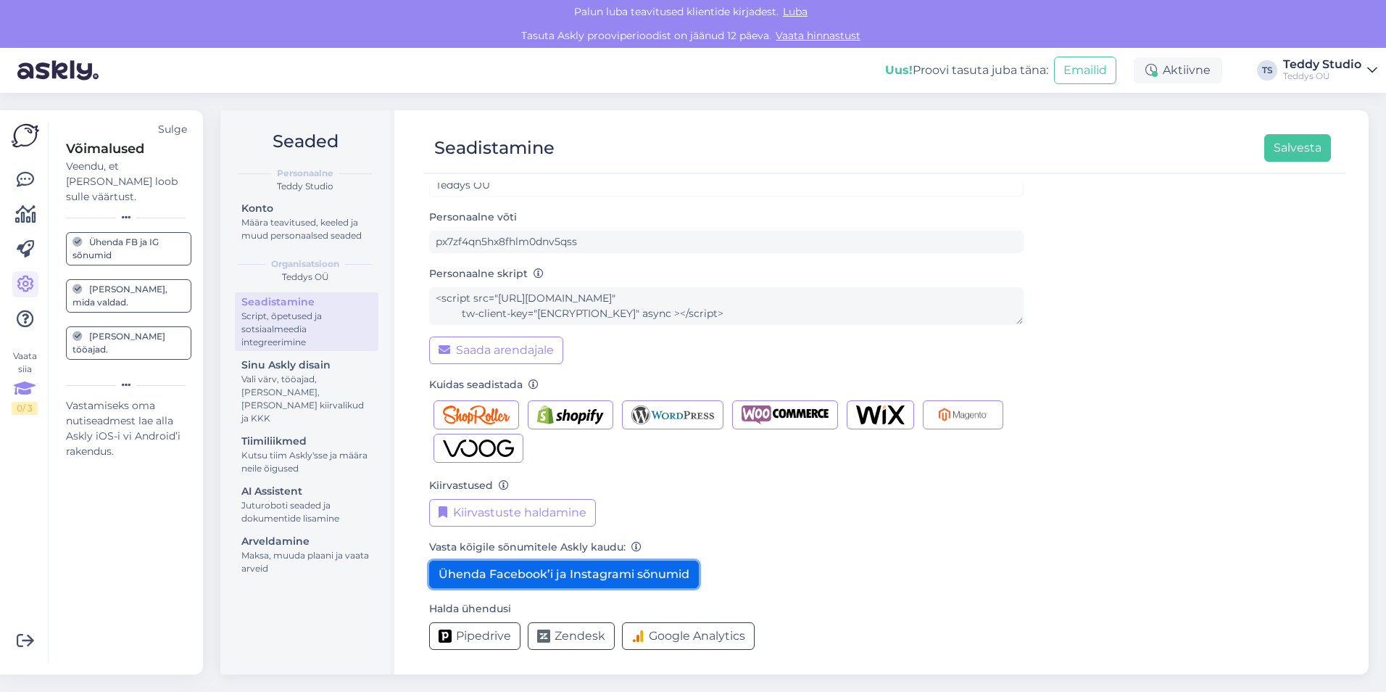
click at [638, 573] on button "Ühenda Facebook’i ja Instagrami sõnumid" at bounding box center [564, 574] width 270 height 28
click at [593, 576] on button "Ühenda Facebook’i ja Instagrami sõnumid" at bounding box center [564, 574] width 270 height 28
click at [623, 570] on button "Ühenda Facebook’i ja Instagrami sõnumid" at bounding box center [564, 574] width 270 height 28
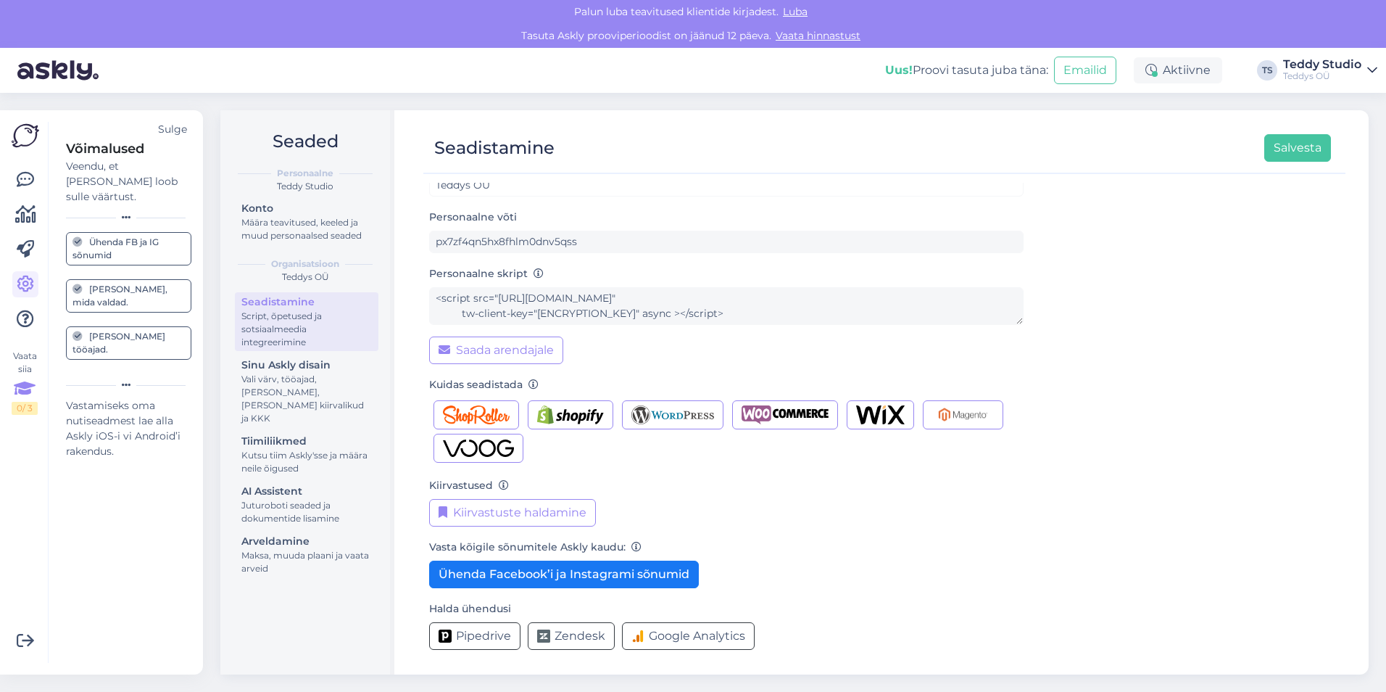
click at [22, 376] on icon at bounding box center [25, 389] width 22 height 26
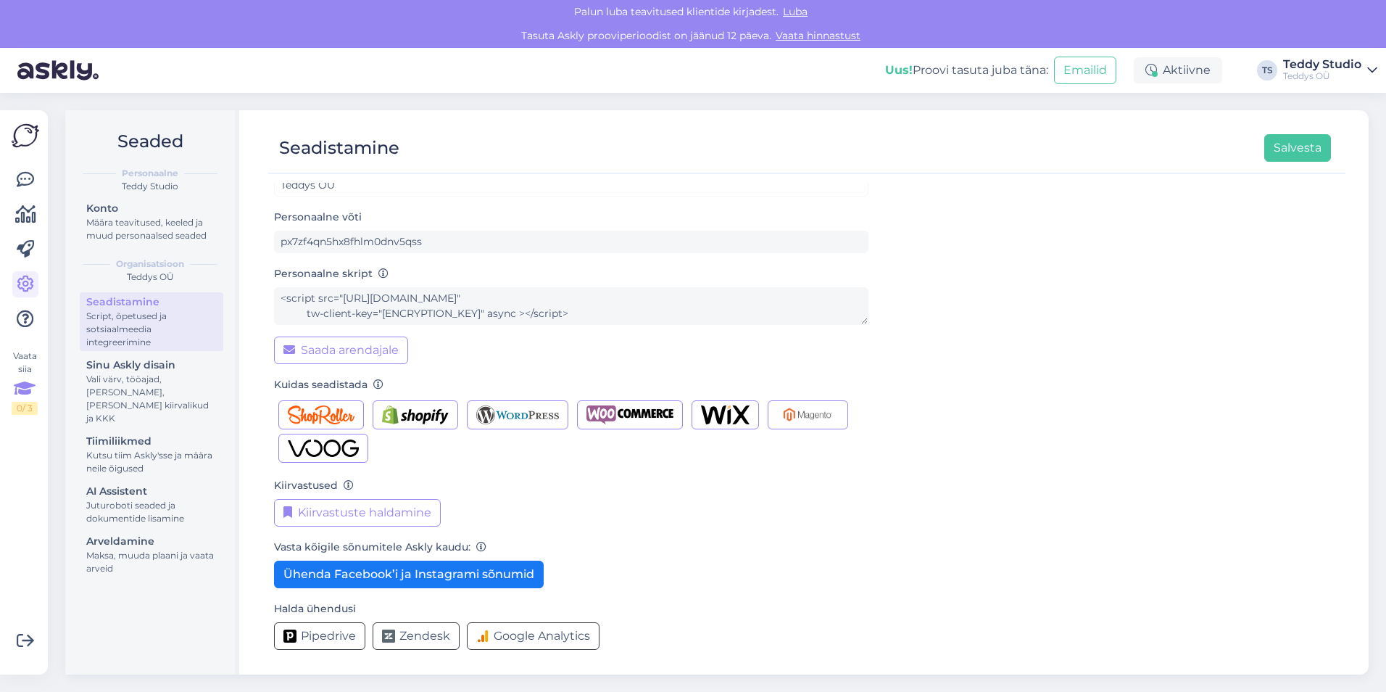
click at [30, 374] on div "Vaata siia 0 / 3" at bounding box center [25, 381] width 26 height 65
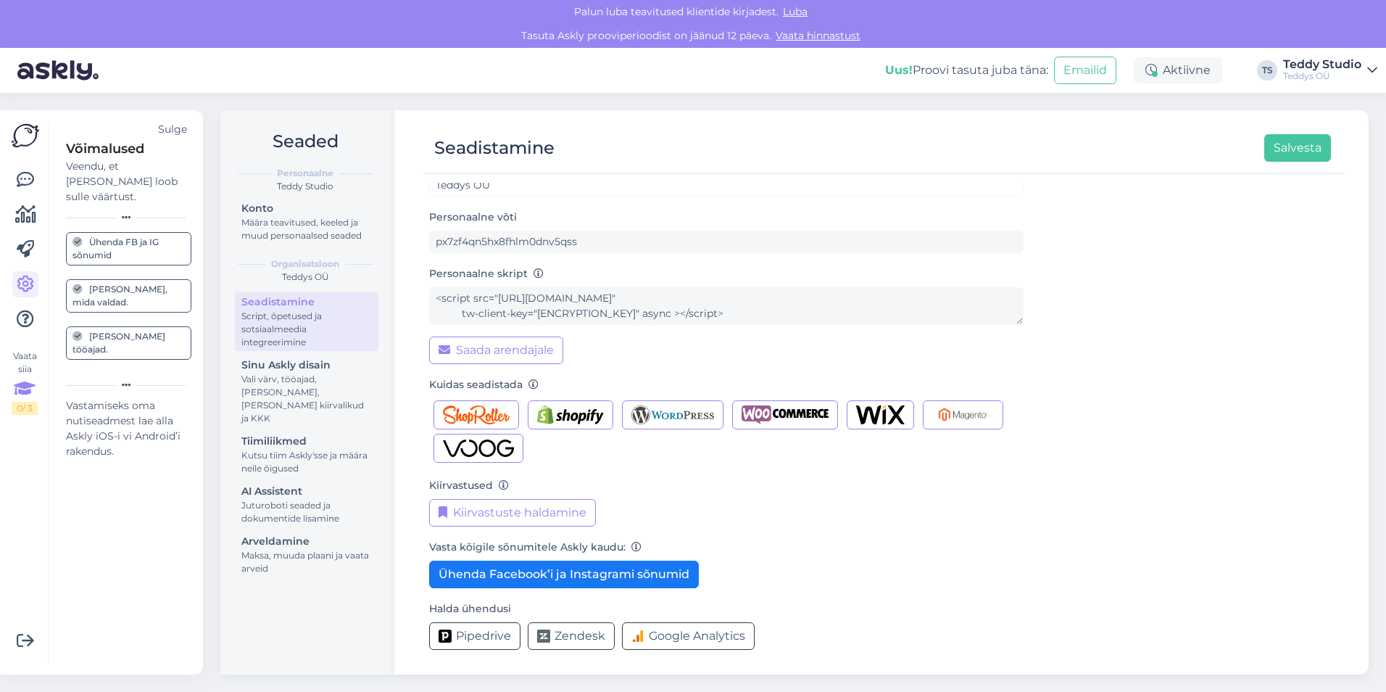
click at [154, 236] on div "Ühenda FB ja IG sõnumid" at bounding box center [128, 249] width 112 height 26
click at [1126, 405] on div "Organisatsiooni nimi Teddys OÜ Personaalne võti px7zf4qn5hx8fhlm0dnv5qss Person…" at bounding box center [884, 407] width 911 height 510
click at [24, 254] on icon at bounding box center [25, 249] width 17 height 17
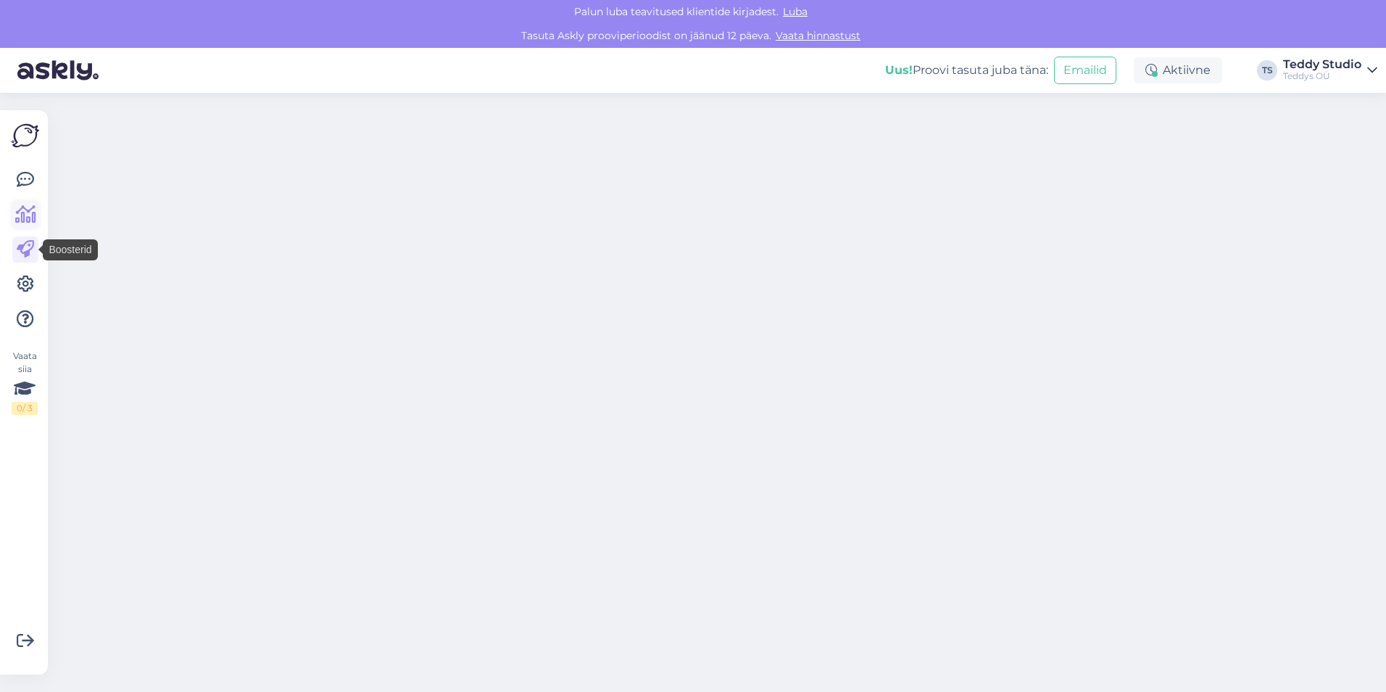
click at [30, 211] on icon at bounding box center [25, 214] width 21 height 17
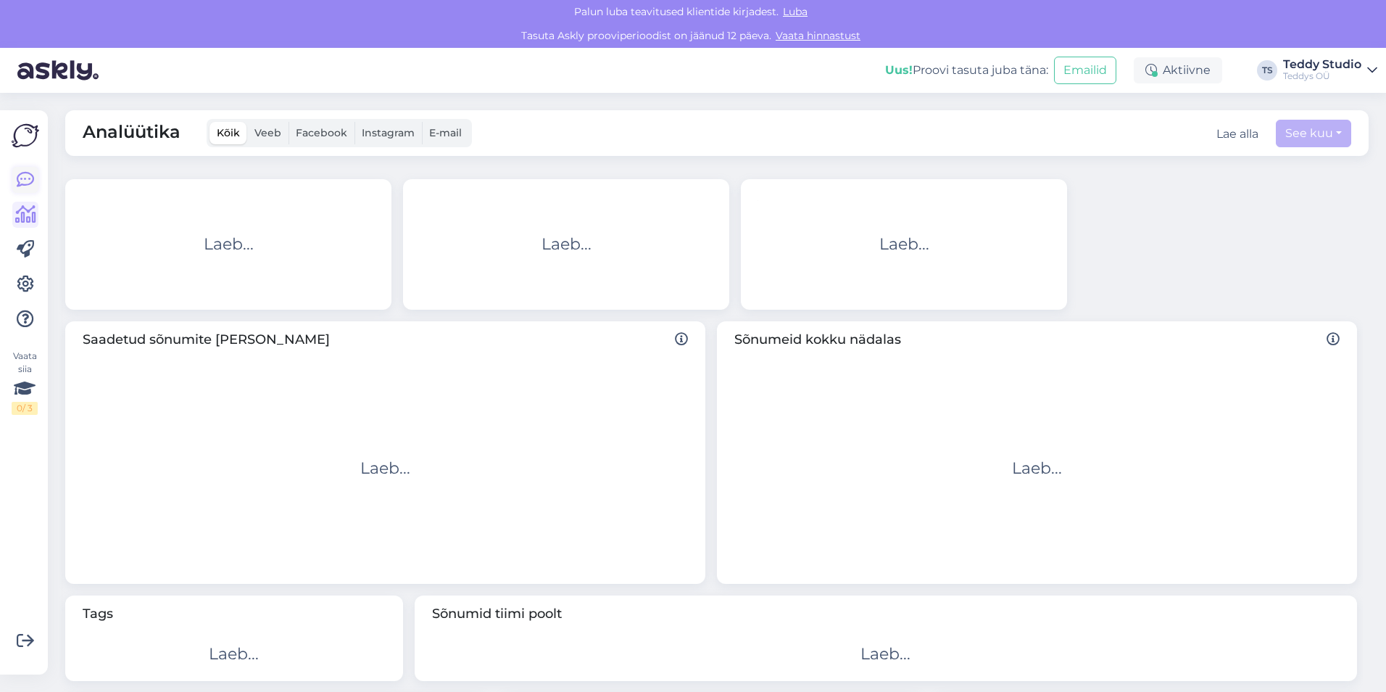
click at [29, 175] on icon at bounding box center [25, 179] width 17 height 17
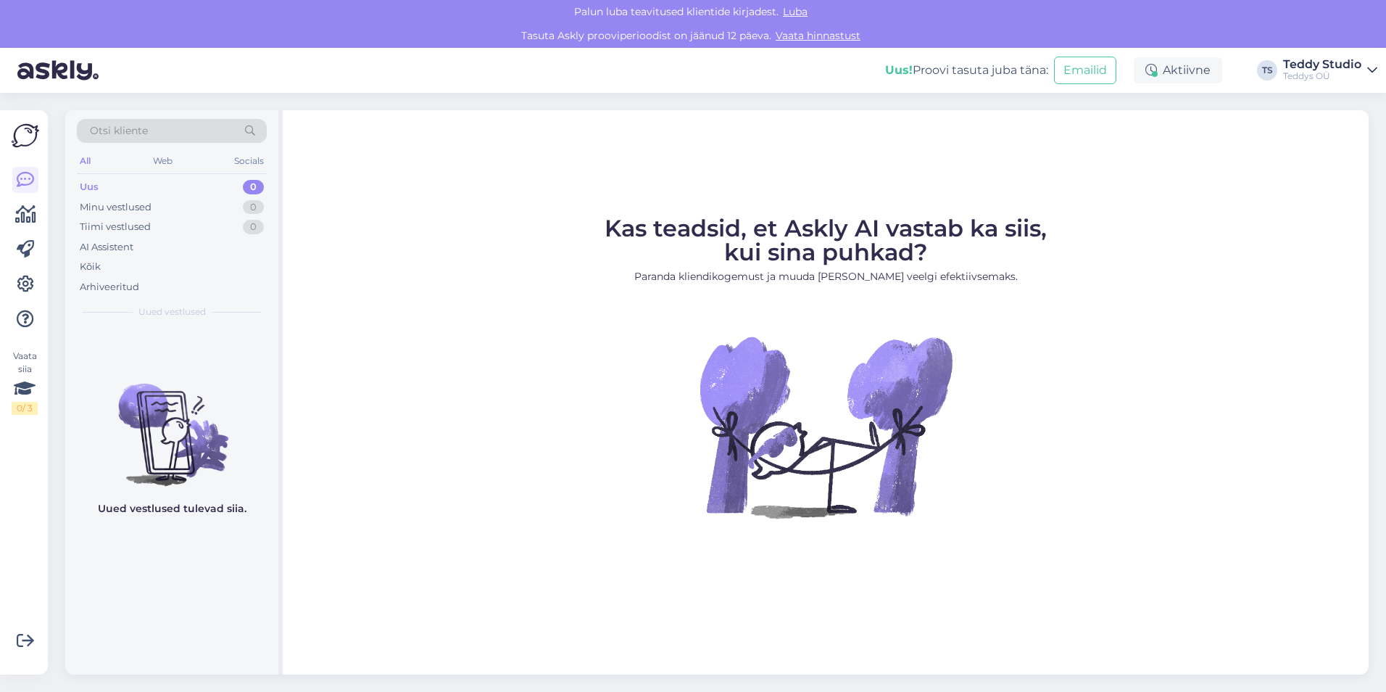
click at [18, 141] on img at bounding box center [26, 136] width 28 height 28
click at [27, 286] on icon at bounding box center [25, 283] width 17 height 17
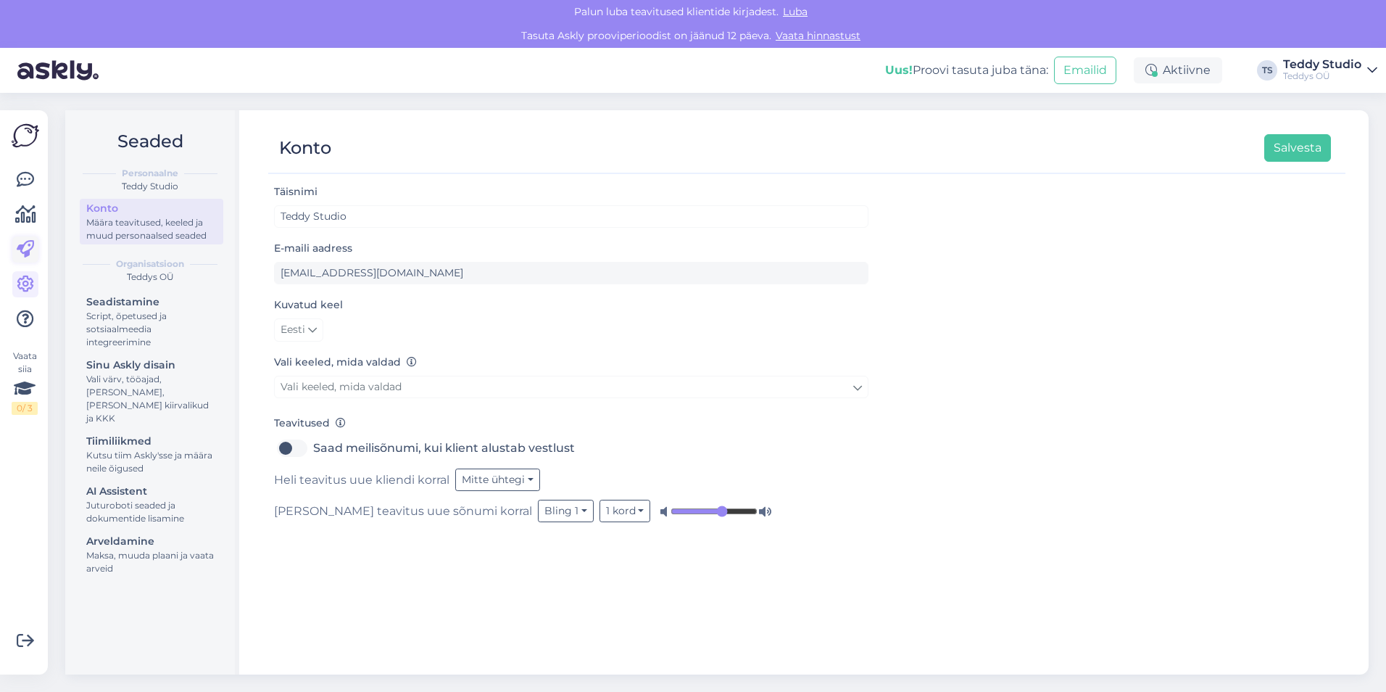
click at [33, 242] on icon at bounding box center [25, 249] width 17 height 17
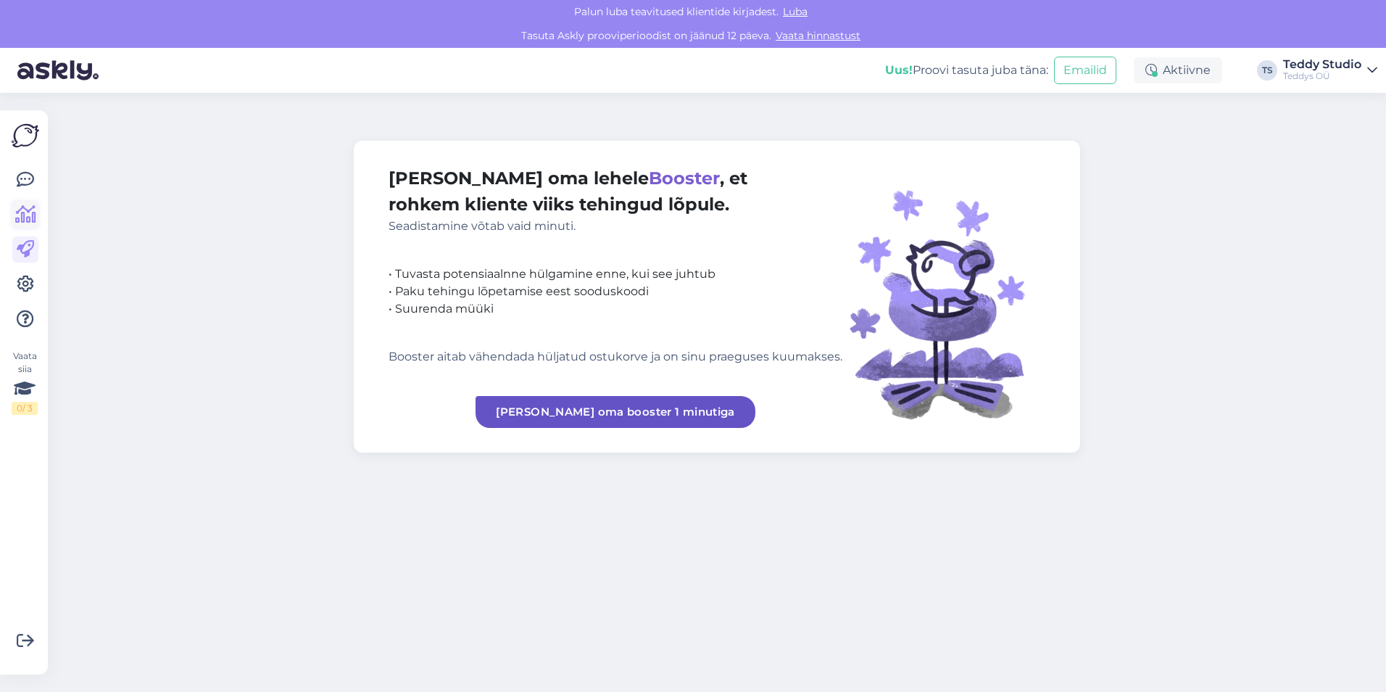
click at [33, 214] on icon at bounding box center [25, 214] width 21 height 17
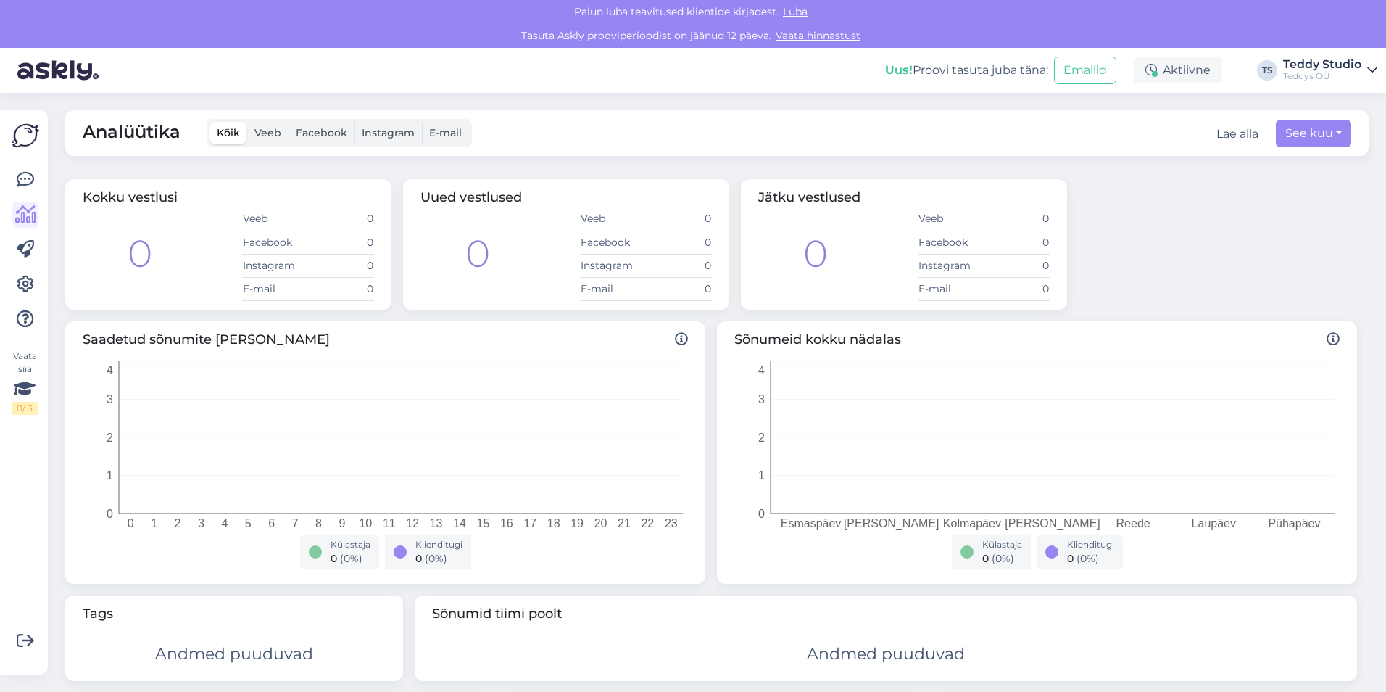
click at [262, 135] on span "Veeb" at bounding box center [267, 132] width 27 height 13
click at [247, 122] on input "Veeb" at bounding box center [247, 122] width 0 height 0
click at [325, 141] on label "Facebook" at bounding box center [322, 133] width 66 height 22
click at [289, 122] on input "Facebook" at bounding box center [289, 122] width 0 height 0
click at [381, 130] on span "Instagram" at bounding box center [388, 132] width 53 height 13
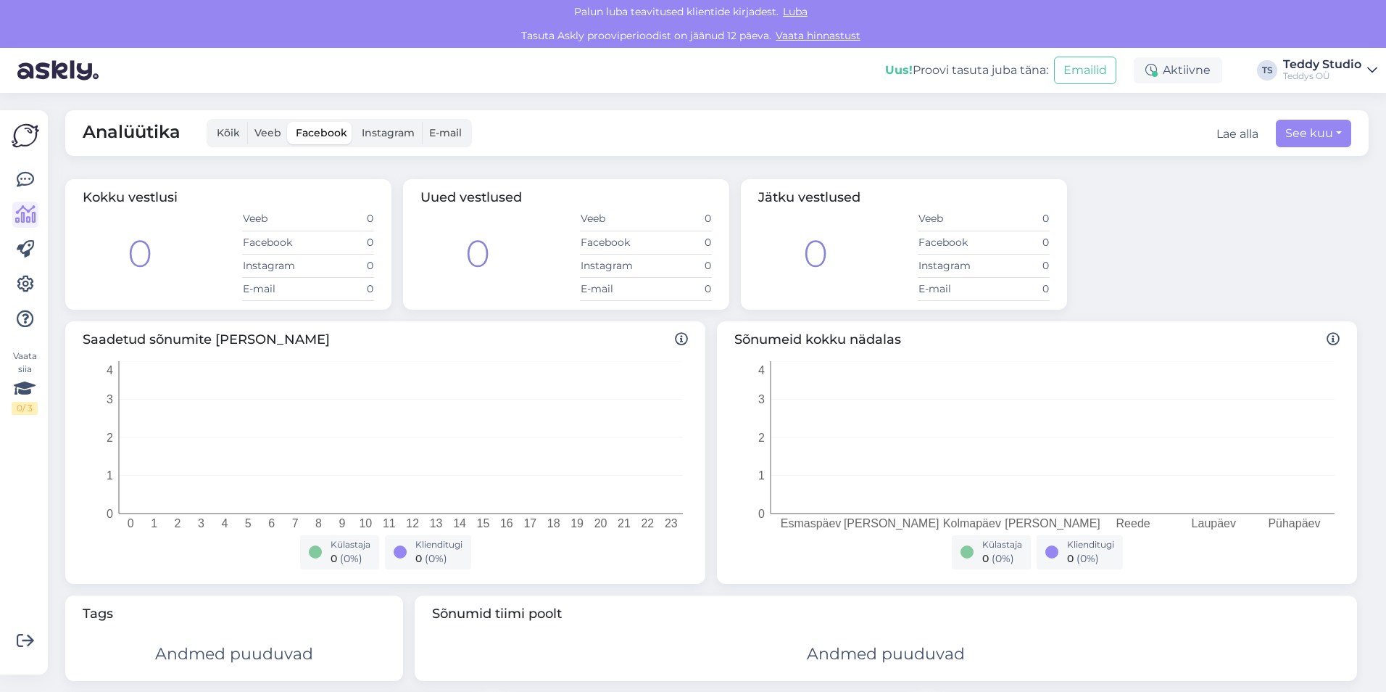
click at [355, 122] on input "Instagram" at bounding box center [355, 122] width 0 height 0
click at [448, 130] on span "E-mail" at bounding box center [445, 132] width 33 height 13
click at [422, 122] on input "E-mail" at bounding box center [422, 122] width 0 height 0
click at [1339, 79] on div "Teddys OÜ" at bounding box center [1322, 76] width 78 height 12
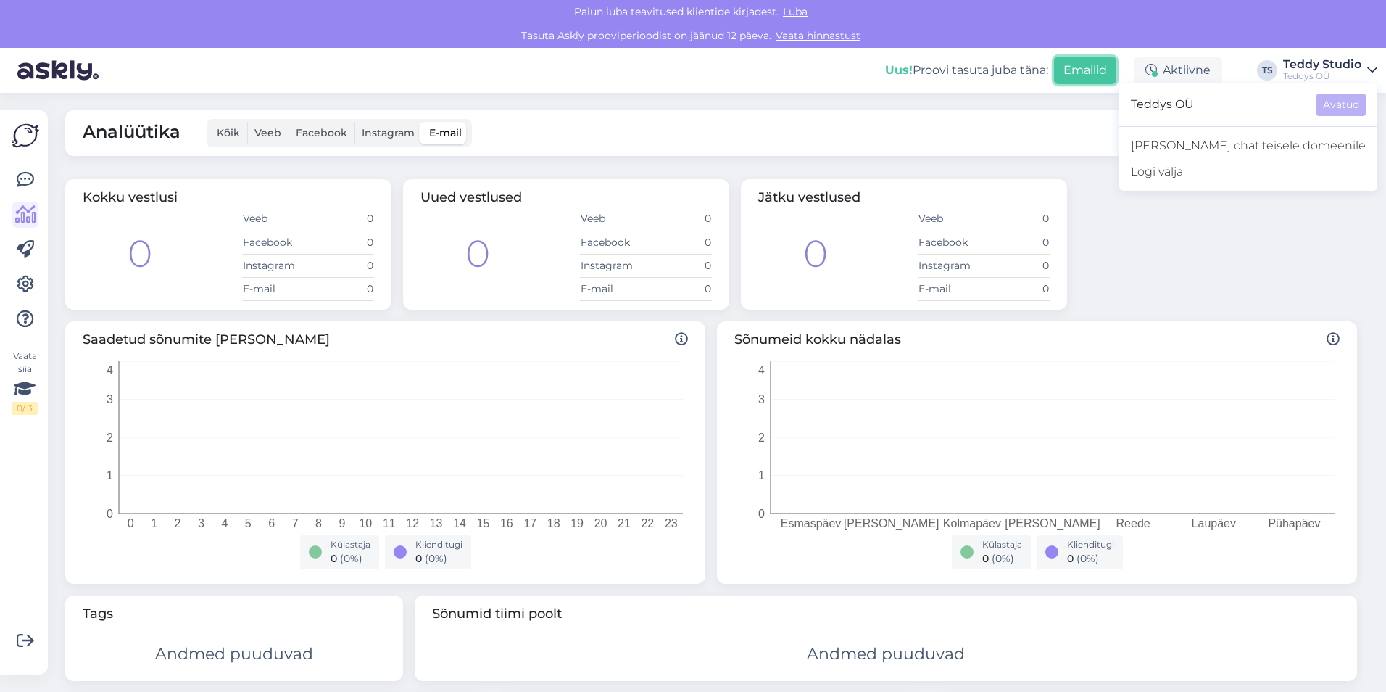
click at [1107, 78] on button "Emailid" at bounding box center [1085, 71] width 62 height 28
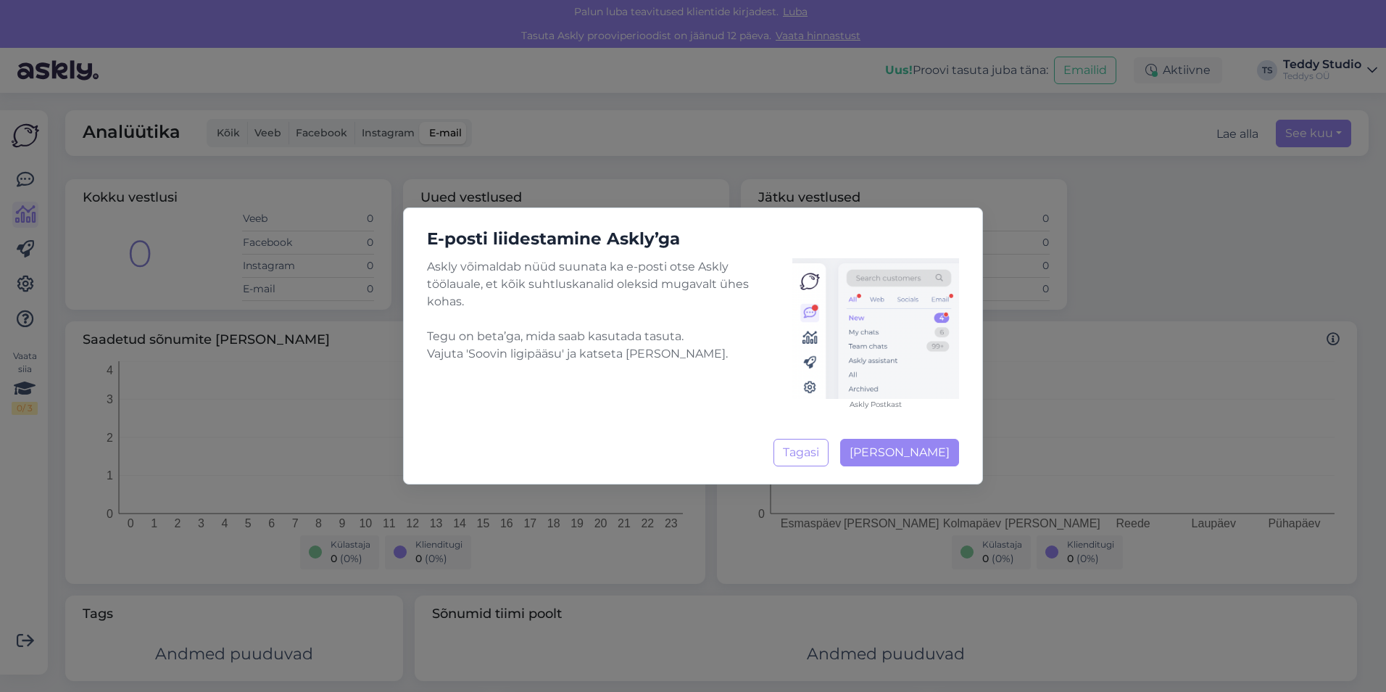
click at [1145, 242] on div "E-posti liidestamine Askly’ga Askly võimaldab nüüd suunata ka e-posti otse Askl…" at bounding box center [693, 346] width 1386 height 692
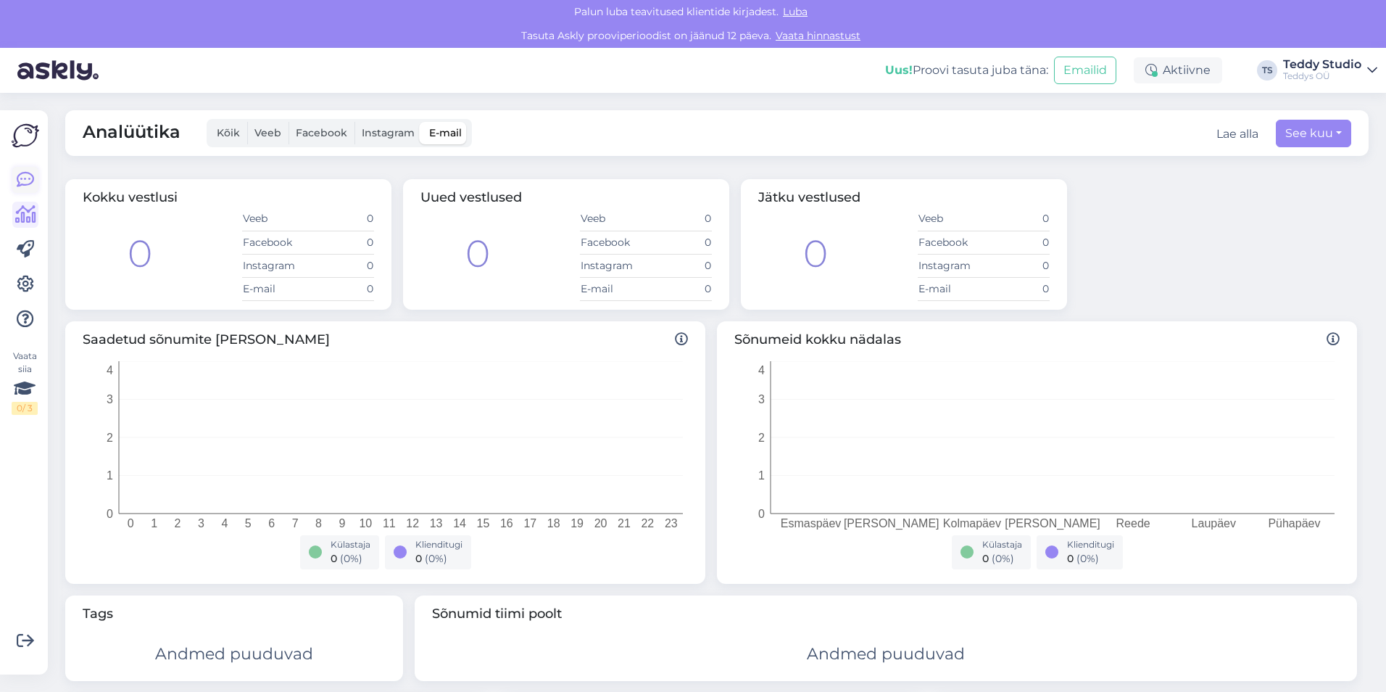
click at [30, 181] on icon at bounding box center [25, 179] width 17 height 17
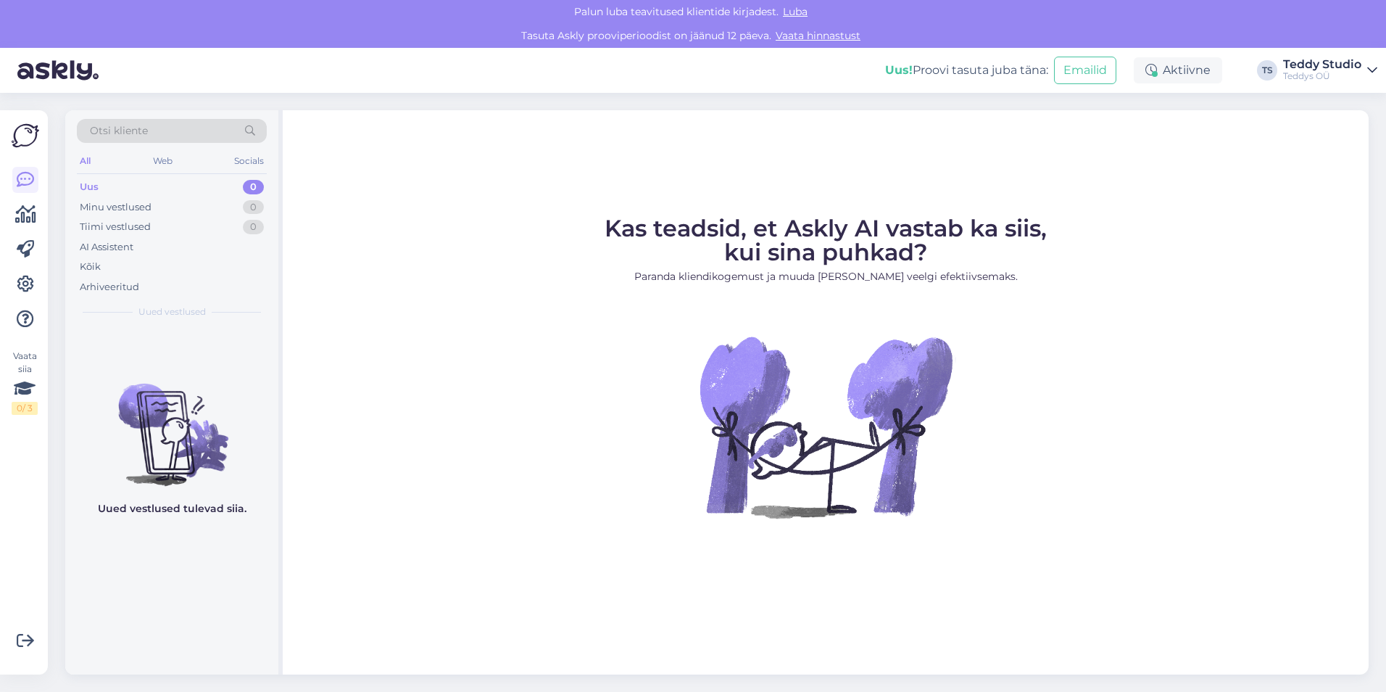
click at [25, 127] on img at bounding box center [26, 136] width 28 height 28
click at [23, 383] on icon at bounding box center [25, 389] width 22 height 26
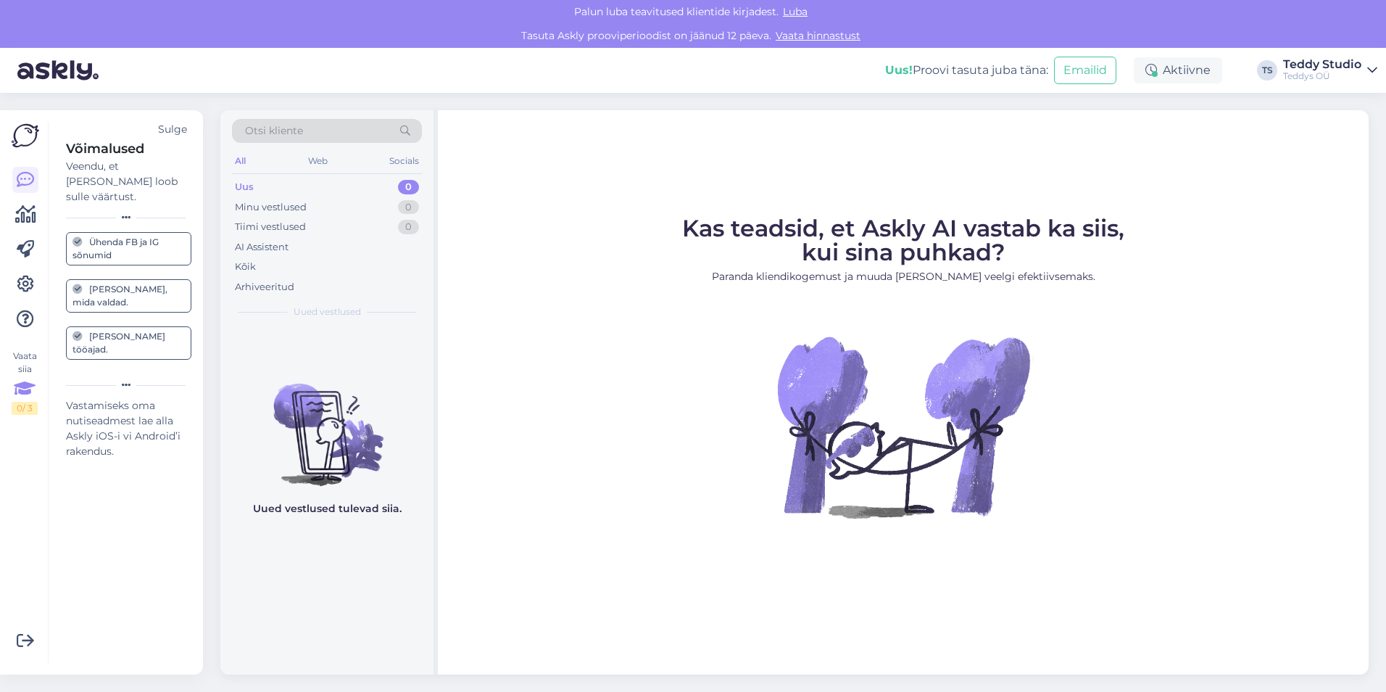
click at [133, 236] on div "Ühenda FB ja IG sõnumid" at bounding box center [128, 249] width 112 height 26
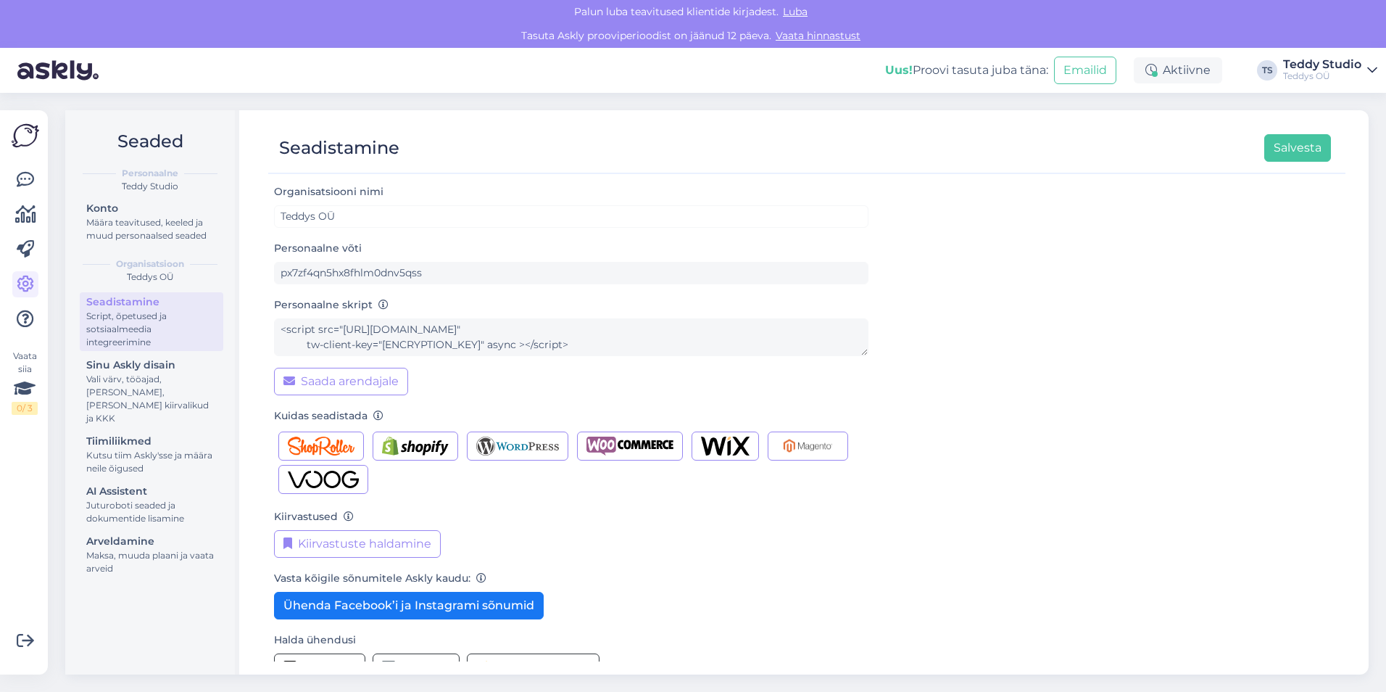
scroll to position [31, 0]
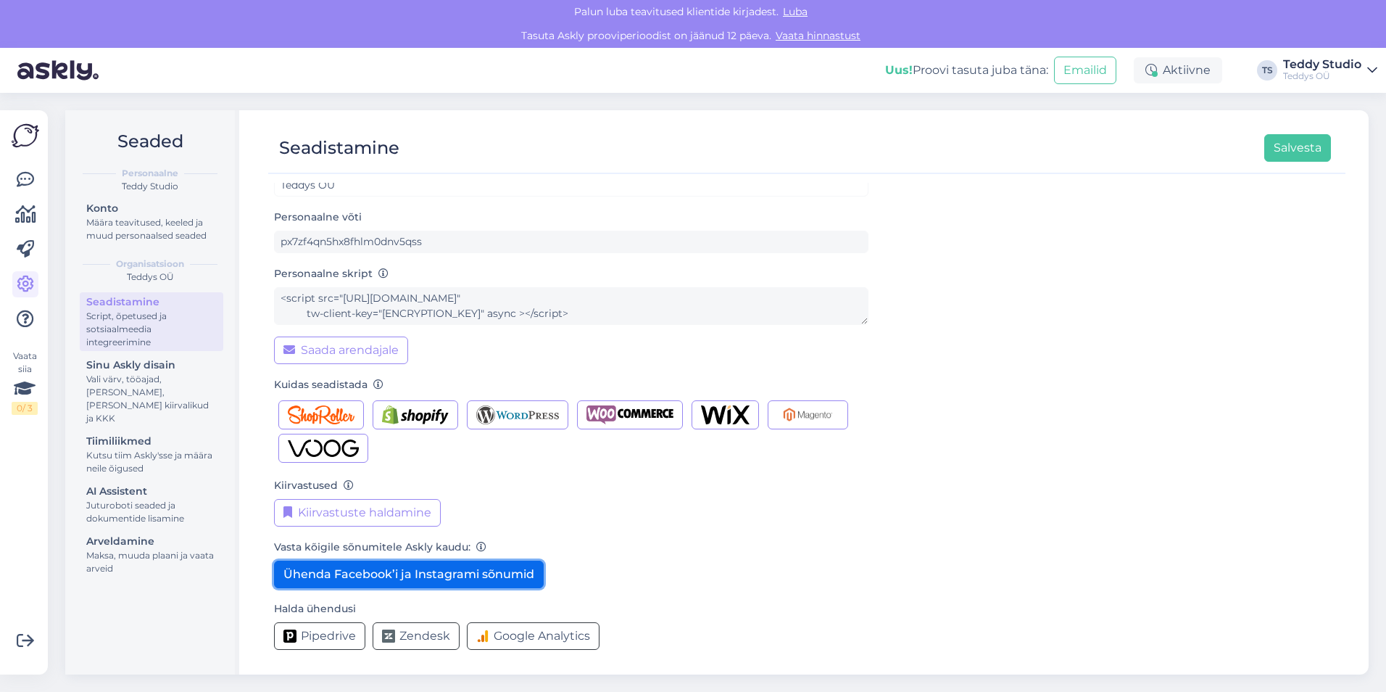
click at [437, 578] on button "Ühenda Facebook’i ja Instagrami sõnumid" at bounding box center [409, 574] width 270 height 28
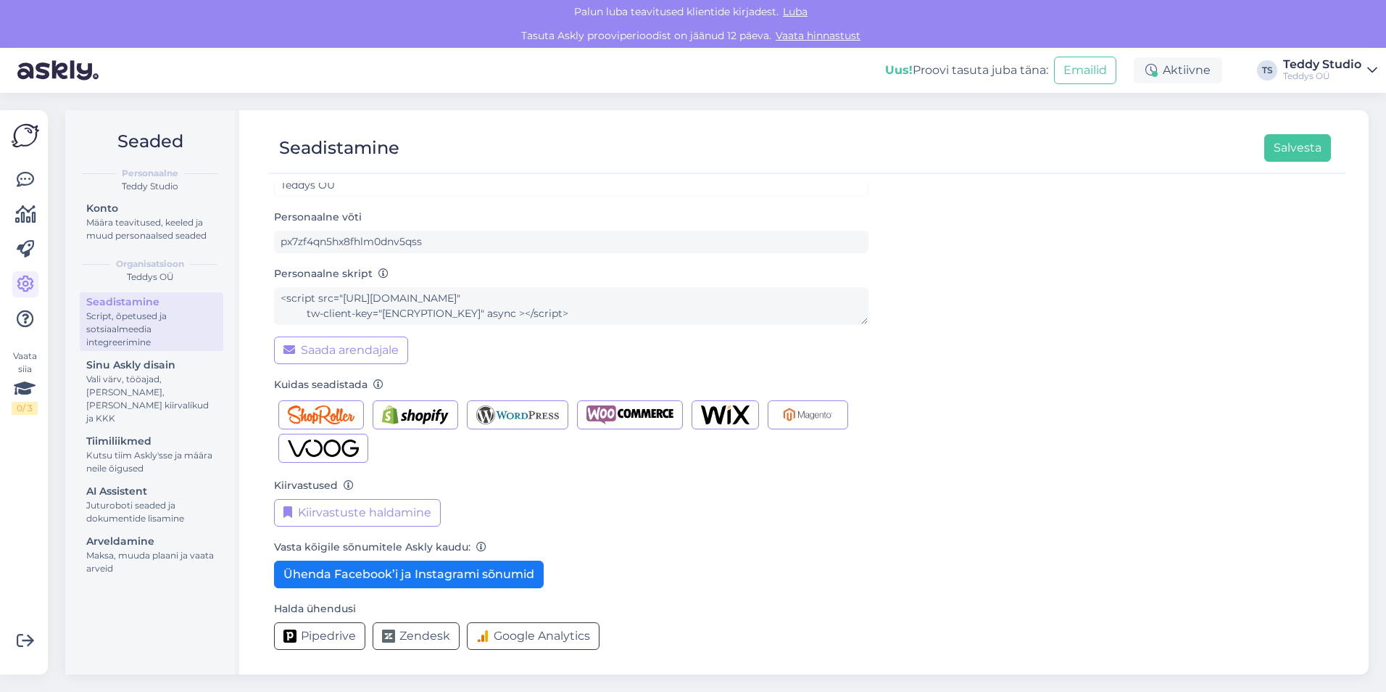
click at [843, 580] on div "Vasta kõigile sõnumitele Askly kaudu: Ühenda Facebook’i ja Instagrami sõnumid" at bounding box center [571, 563] width 594 height 50
click at [23, 191] on link at bounding box center [25, 180] width 26 height 26
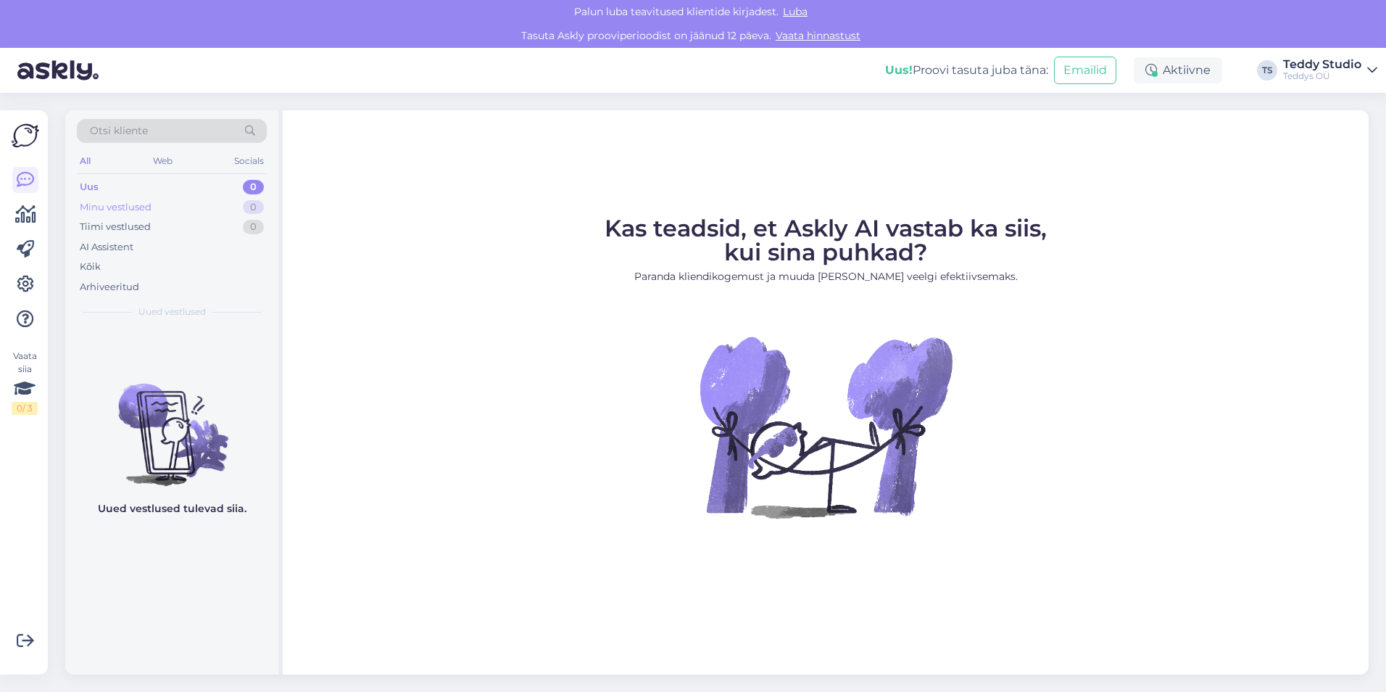
click at [114, 203] on div "Minu vestlused" at bounding box center [116, 207] width 72 height 14
click at [96, 186] on div "Uus" at bounding box center [89, 187] width 18 height 14
click at [131, 205] on div "Minu vestlused" at bounding box center [116, 207] width 72 height 14
click at [133, 230] on div "Tiimi vestlused" at bounding box center [115, 227] width 71 height 14
click at [100, 175] on div "Otsi kliente All Web Socials Uus 0 Minu vestlused 0 Tiimi vestlused 0 AI Assist…" at bounding box center [171, 218] width 213 height 217
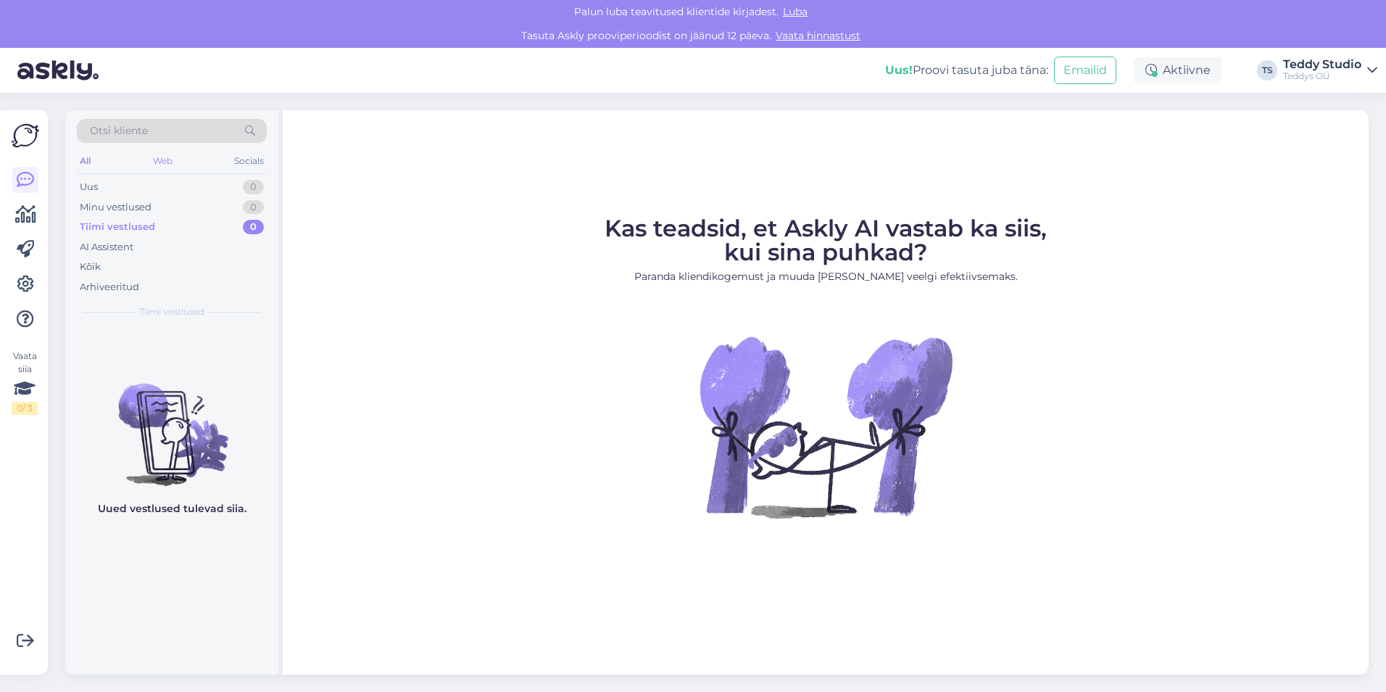
click at [154, 165] on div "Web" at bounding box center [162, 161] width 25 height 19
click at [241, 159] on div "Socials" at bounding box center [249, 161] width 36 height 19
click at [89, 159] on div "All" at bounding box center [85, 161] width 17 height 19
click at [29, 269] on div at bounding box center [25, 249] width 26 height 165
click at [28, 379] on icon at bounding box center [25, 389] width 22 height 26
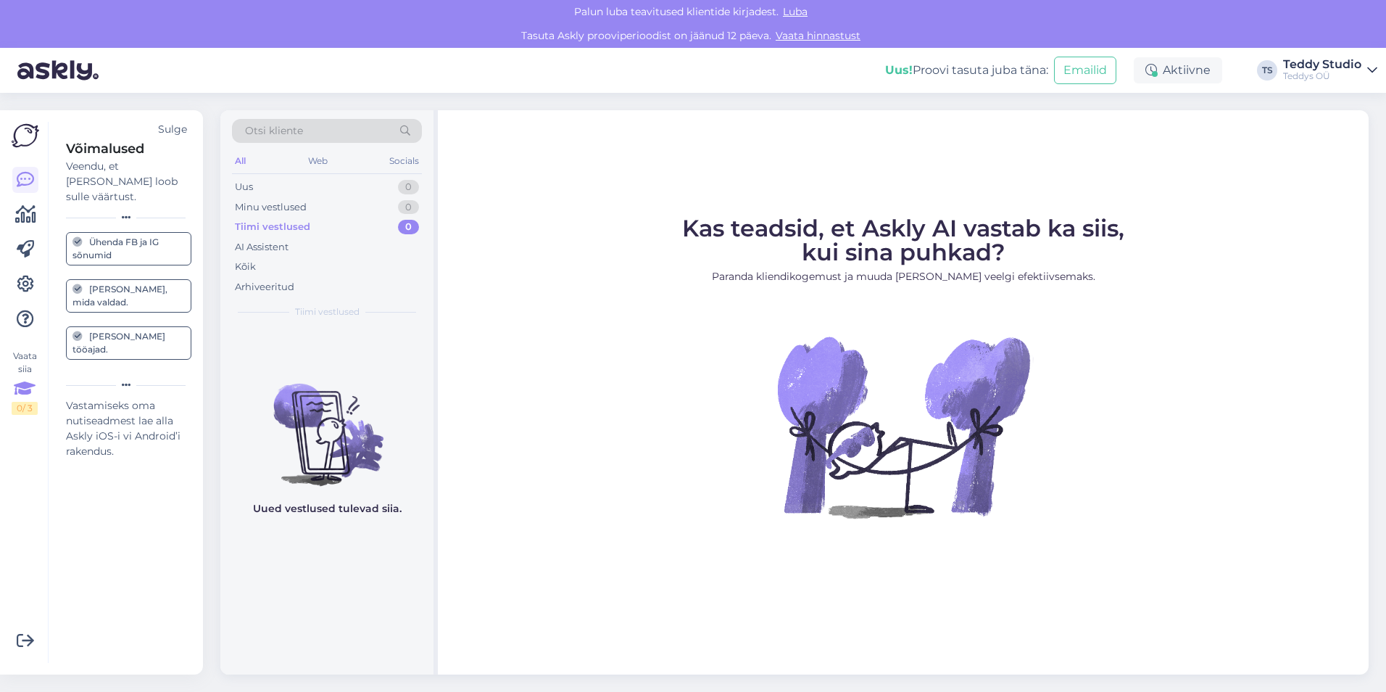
click at [144, 244] on div "Ühenda FB ja IG sõnumid" at bounding box center [128, 249] width 112 height 26
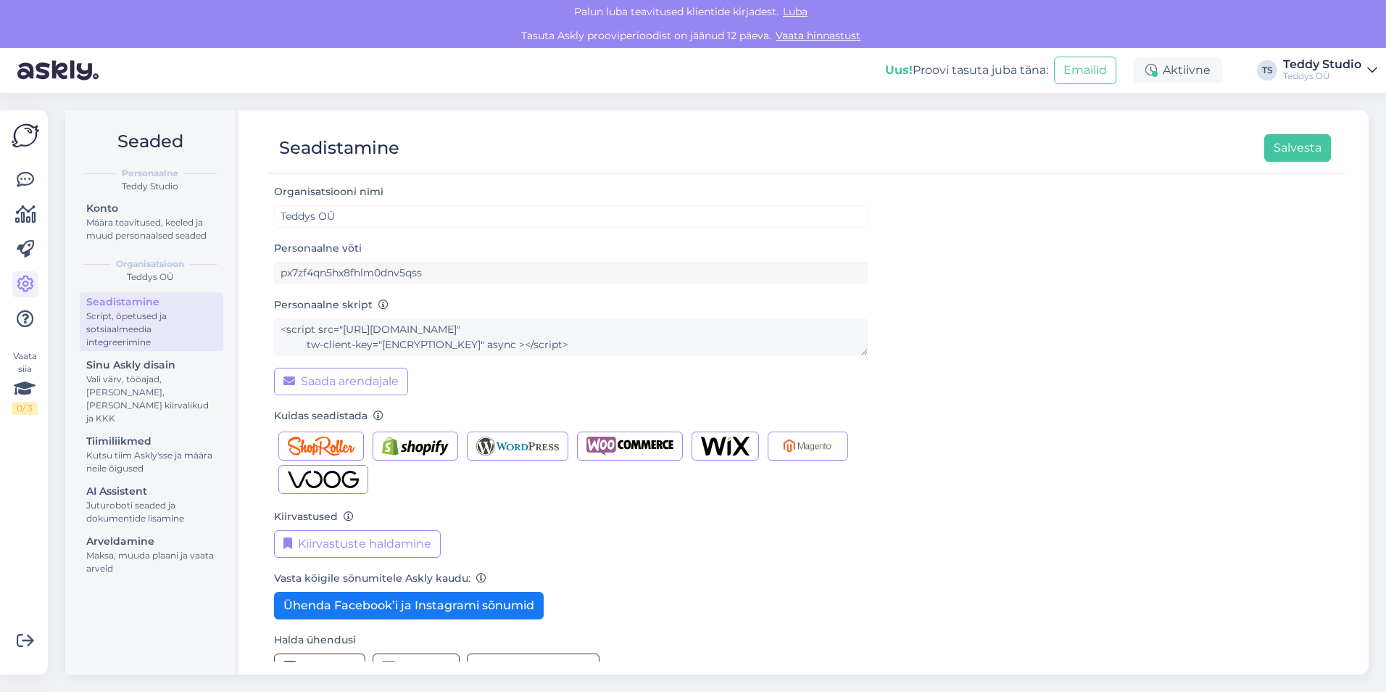
scroll to position [31, 0]
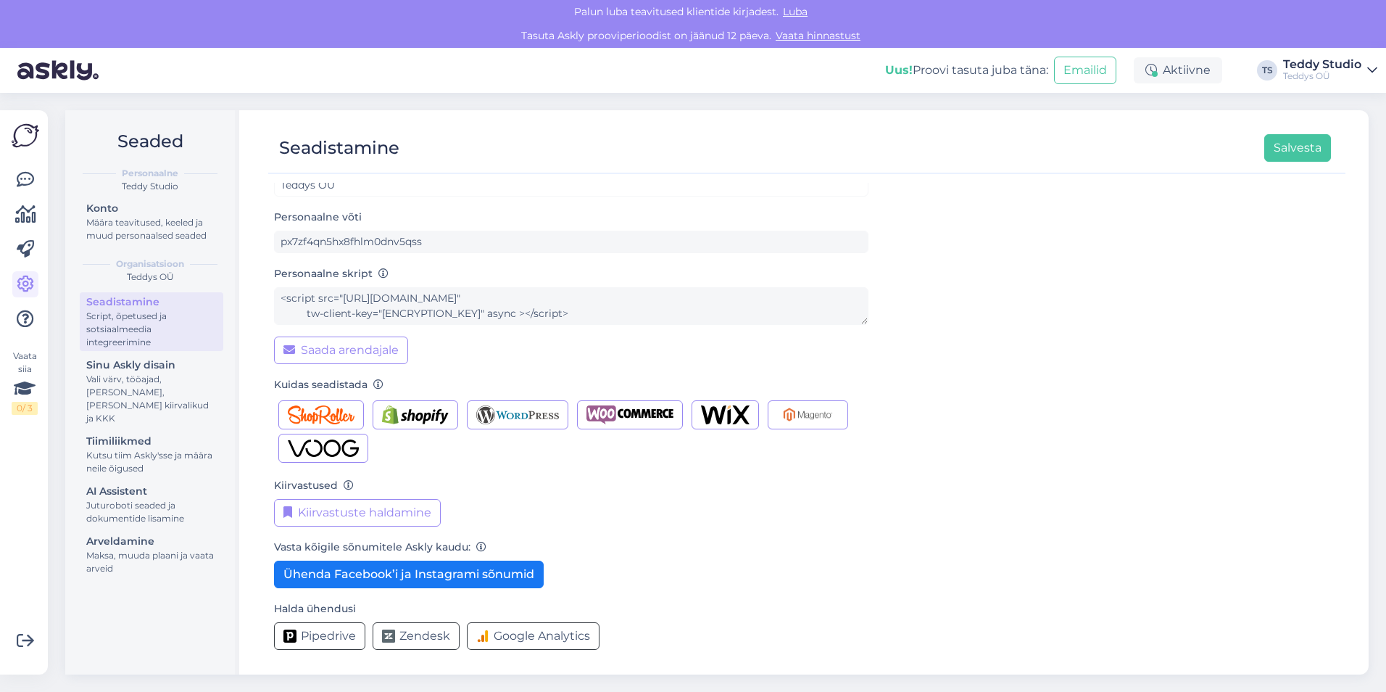
click at [993, 315] on div "Organisatsiooni nimi Teddys OÜ Personaalne võti px7zf4qn5hx8fhlm0dnv5qss Person…" at bounding box center [807, 407] width 1066 height 510
click at [1077, 397] on div "Organisatsiooni nimi Teddys OÜ Personaalne võti px7zf4qn5hx8fhlm0dnv5qss Person…" at bounding box center [807, 407] width 1066 height 510
click at [30, 395] on icon at bounding box center [25, 389] width 22 height 26
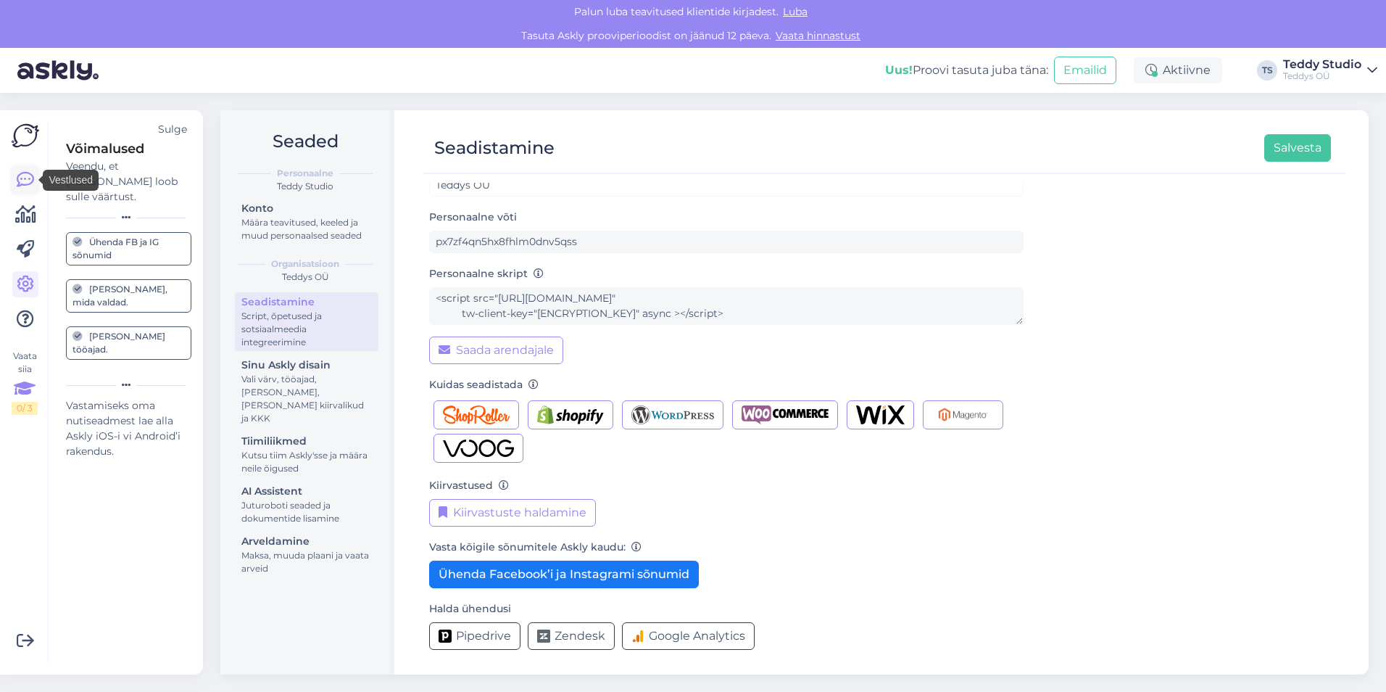
click at [33, 181] on icon at bounding box center [25, 179] width 17 height 17
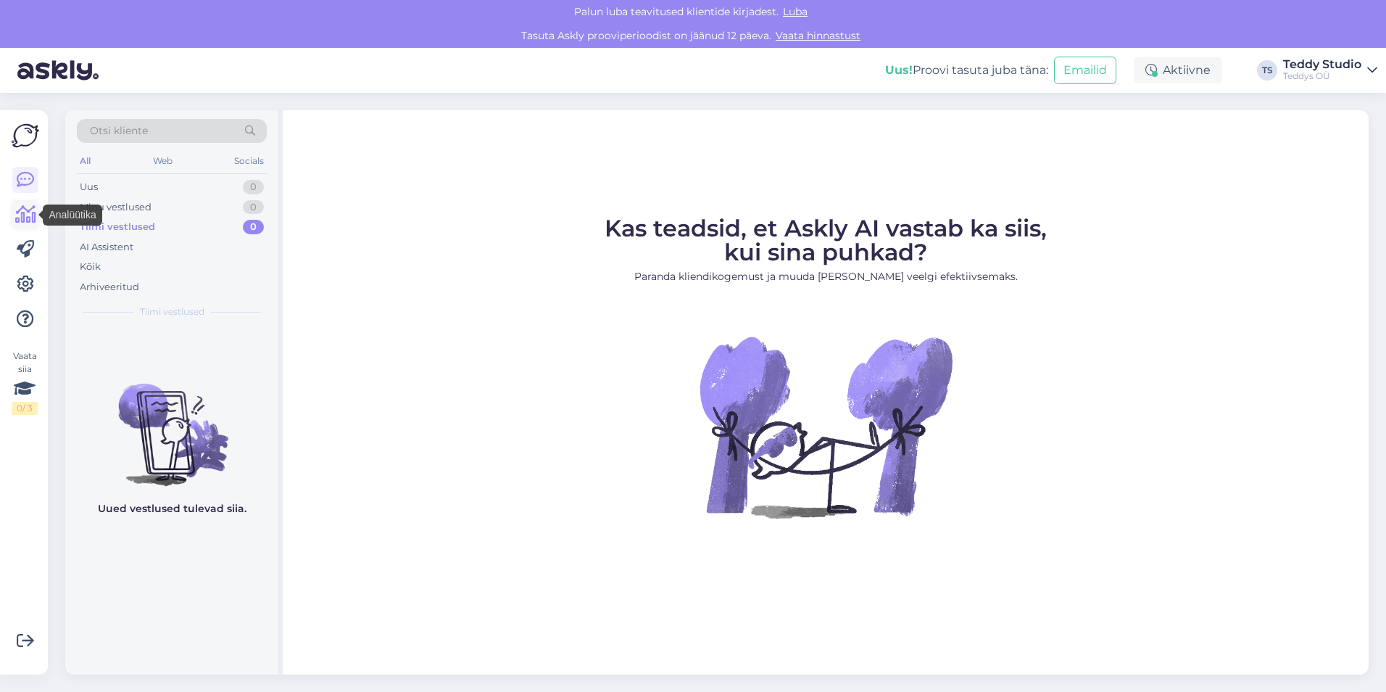
click at [31, 222] on icon at bounding box center [25, 214] width 21 height 17
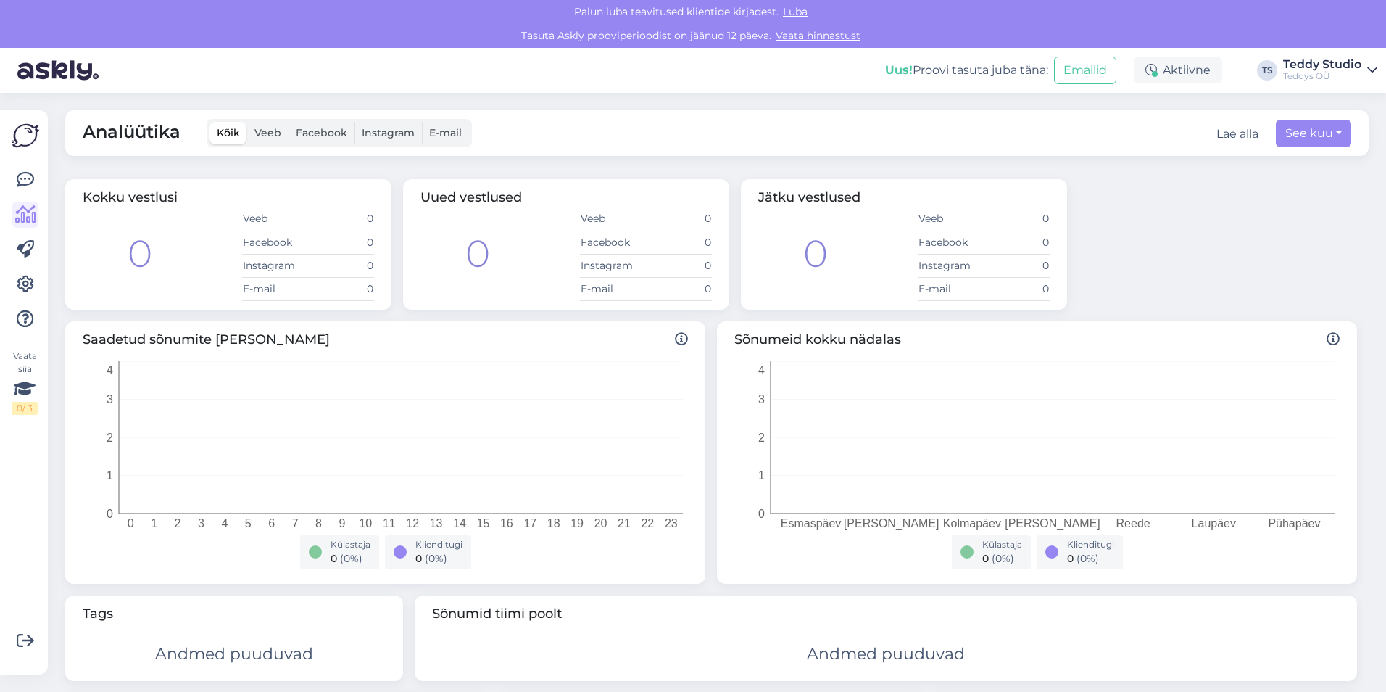
click at [319, 133] on span "Facebook" at bounding box center [321, 132] width 51 height 13
click at [289, 122] on input "Facebook" at bounding box center [289, 122] width 0 height 0
click at [429, 130] on span "E-mail" at bounding box center [445, 132] width 33 height 13
click at [422, 122] on input "E-mail" at bounding box center [422, 122] width 0 height 0
click at [12, 179] on link at bounding box center [25, 180] width 26 height 26
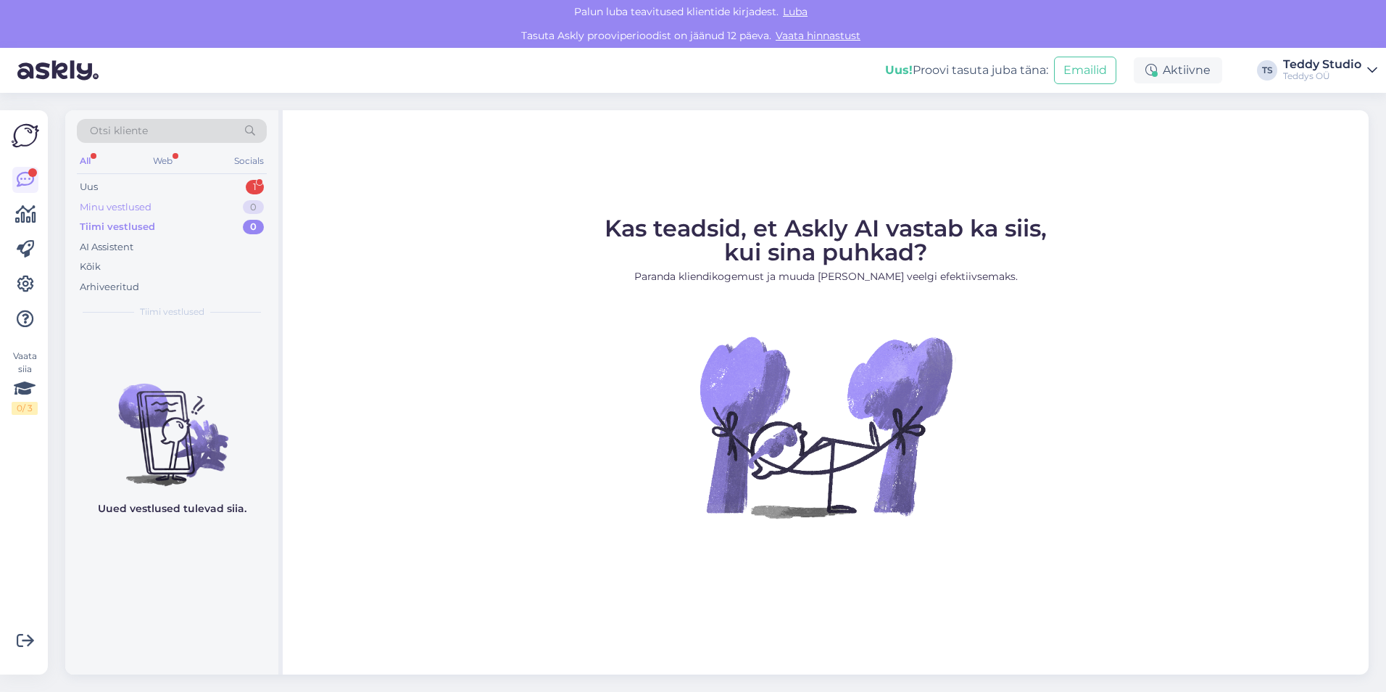
click at [114, 206] on div "Minu vestlused" at bounding box center [116, 207] width 72 height 14
click at [256, 183] on div "1" at bounding box center [255, 187] width 18 height 14
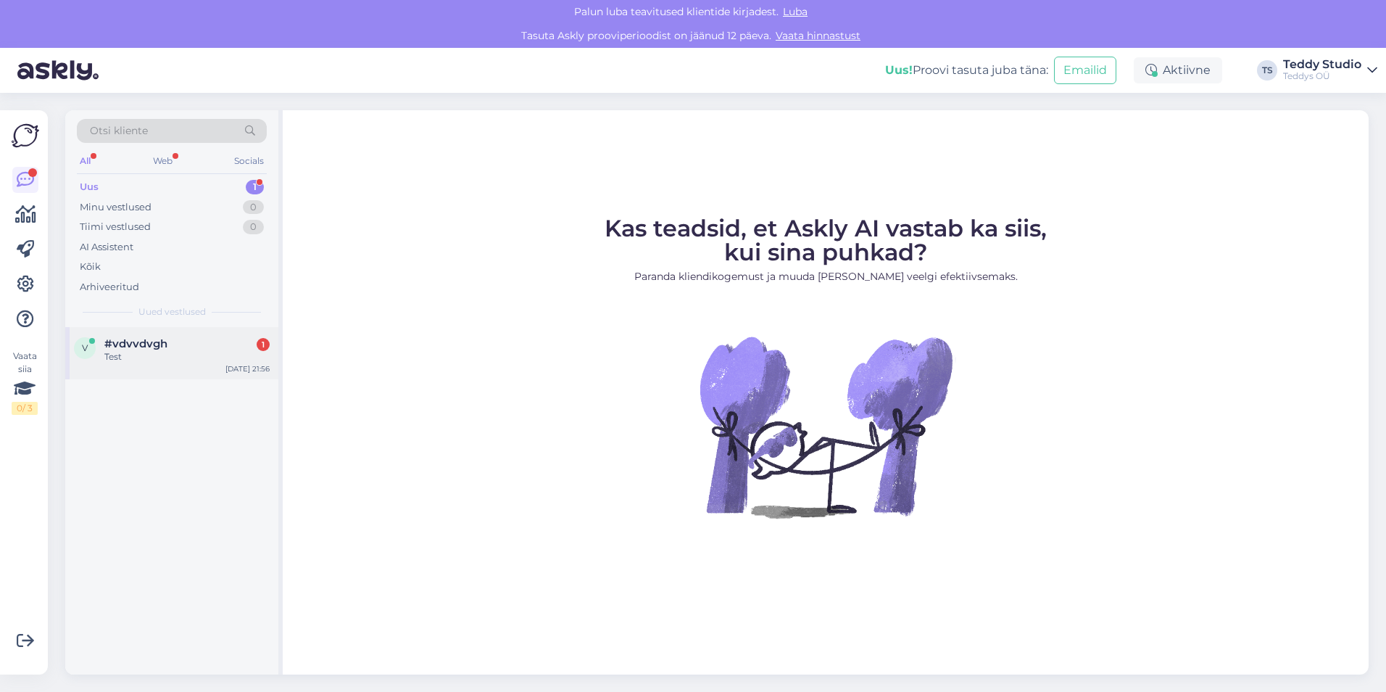
click at [186, 373] on div "v #vdvvdvgh 1 Test Sep 2 21:56" at bounding box center [171, 353] width 213 height 52
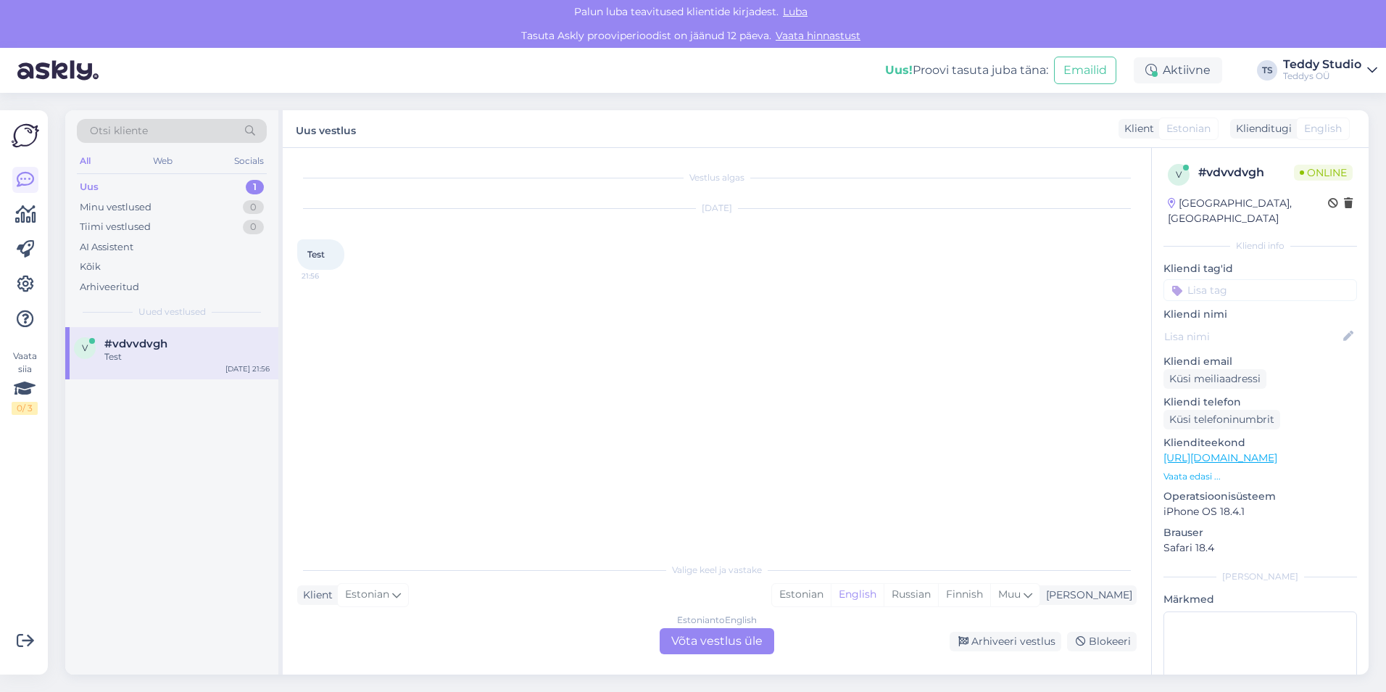
click at [709, 637] on div "Estonian to English Võta vestlus üle" at bounding box center [717, 641] width 115 height 26
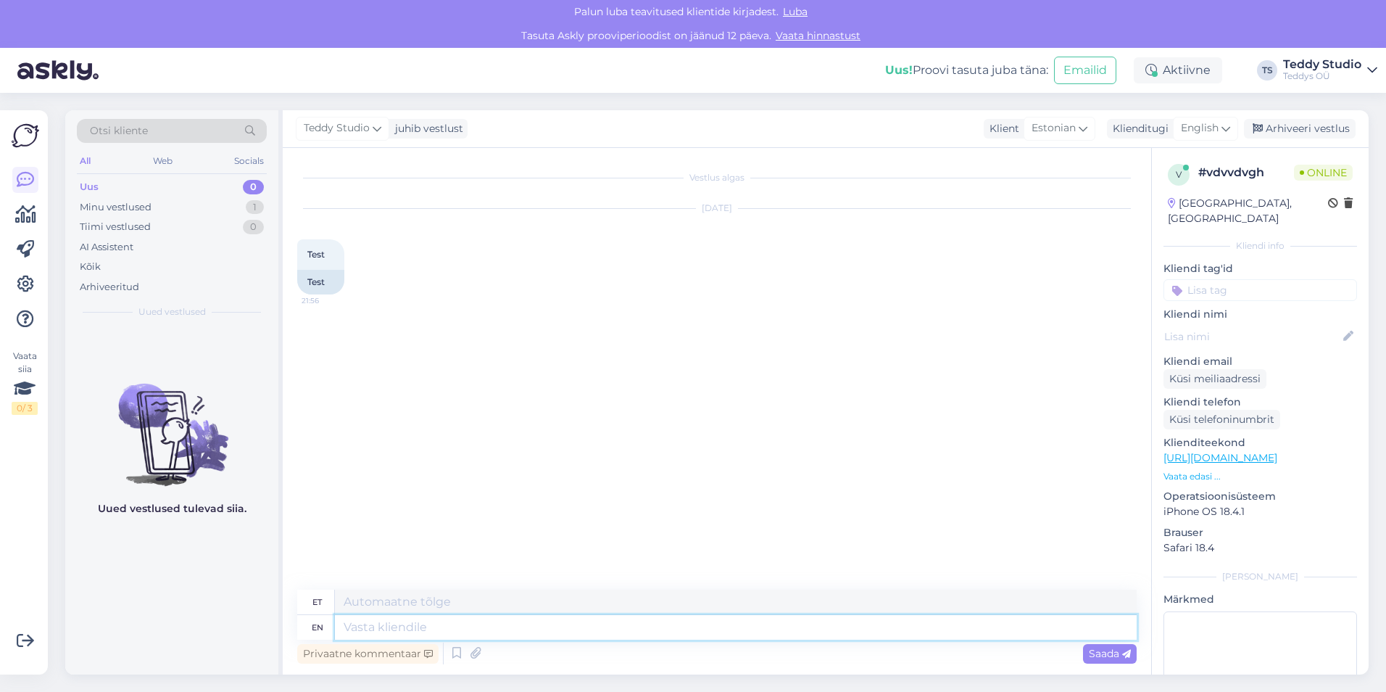
click at [688, 615] on textarea at bounding box center [736, 627] width 802 height 25
click at [1084, 136] on icon at bounding box center [1083, 128] width 9 height 16
click at [387, 610] on textarea at bounding box center [736, 601] width 802 height 25
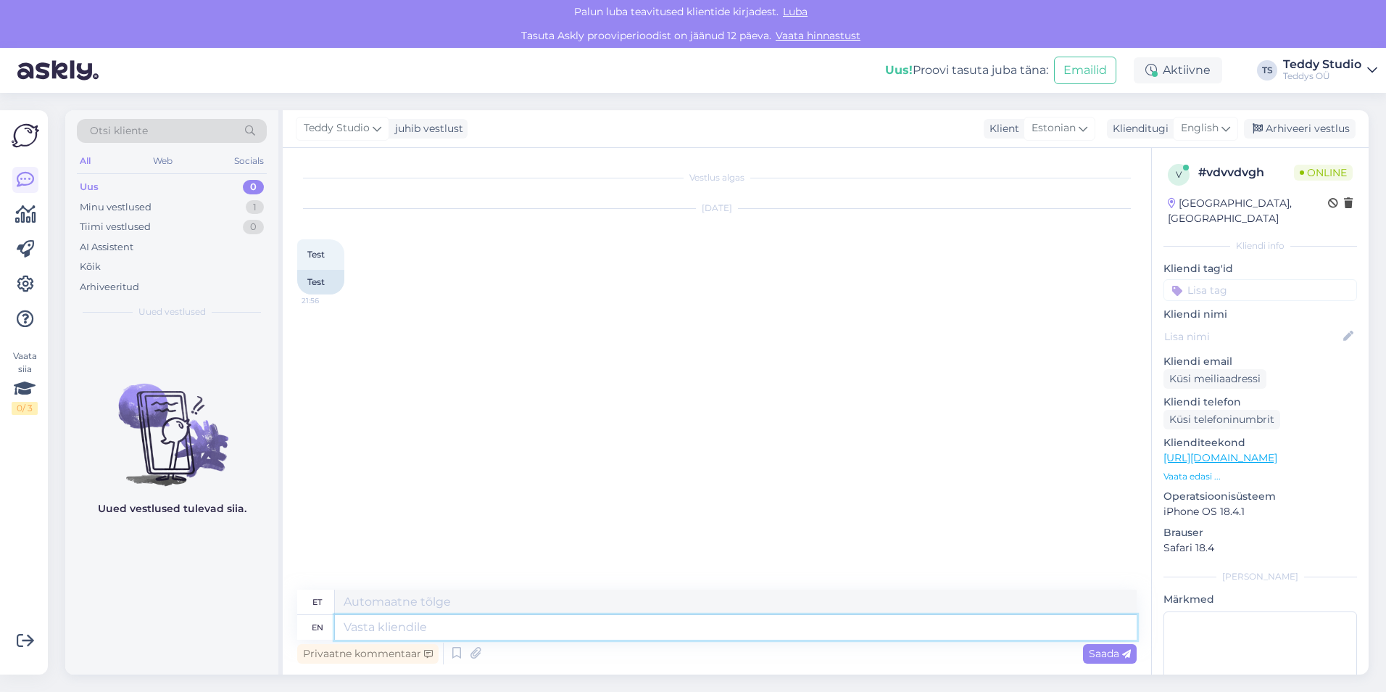
click at [387, 619] on textarea at bounding box center [736, 627] width 802 height 25
click at [386, 596] on textarea at bounding box center [736, 601] width 802 height 25
click at [28, 284] on icon at bounding box center [25, 283] width 17 height 17
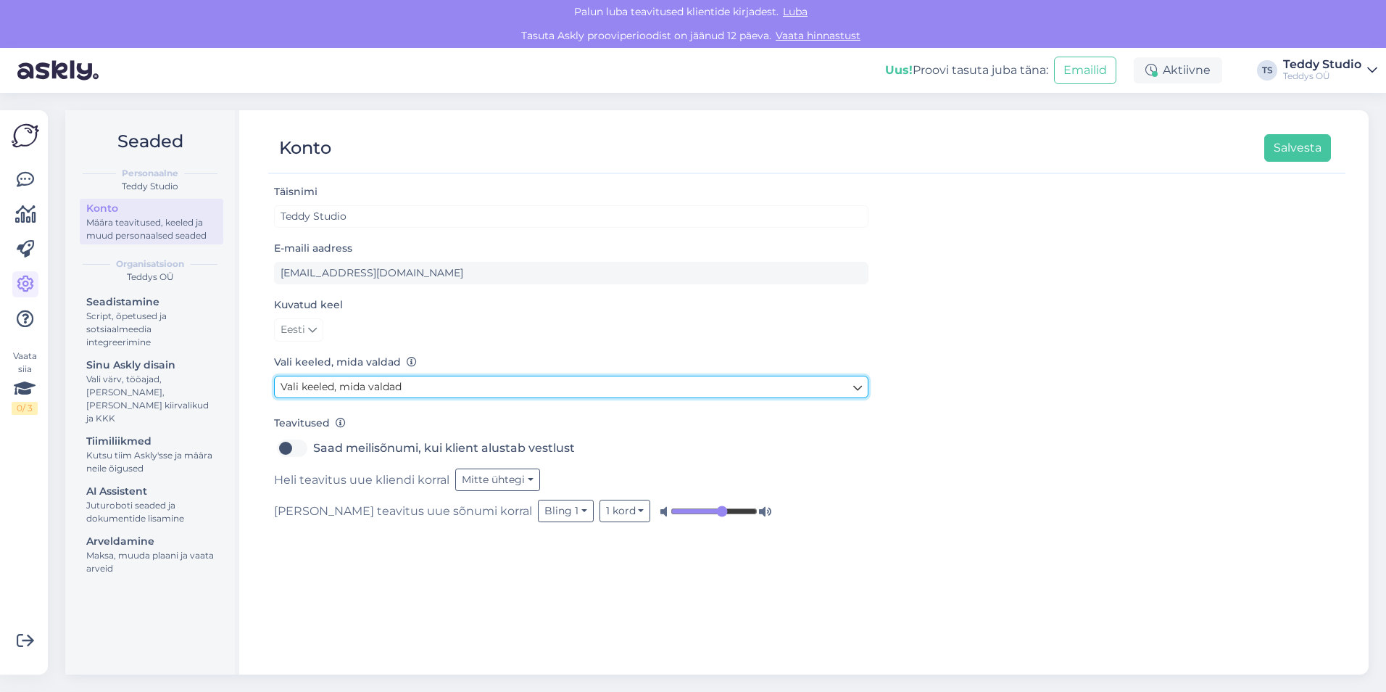
click at [379, 391] on span "Vali keeled, mida valdad" at bounding box center [341, 386] width 121 height 13
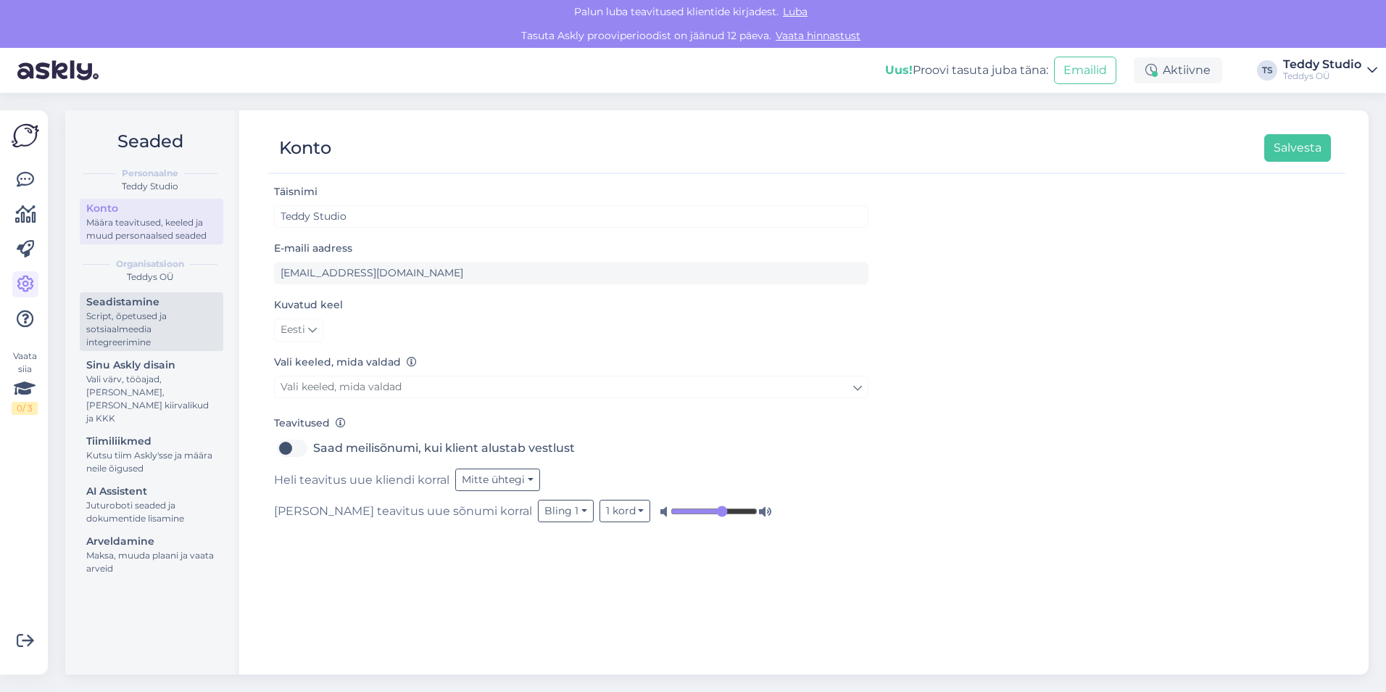
click at [159, 318] on div "Script, õpetused ja sotsiaalmeedia integreerimine" at bounding box center [151, 329] width 130 height 39
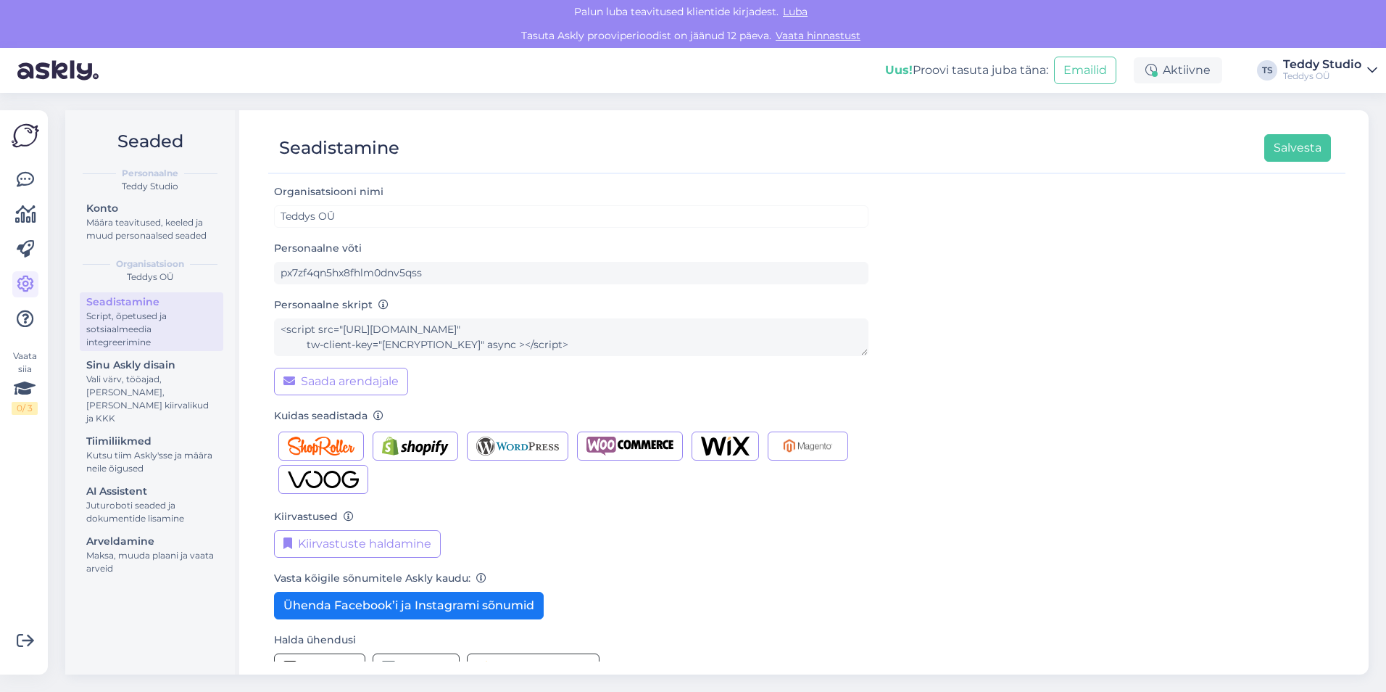
click at [809, 576] on div "Vasta kõigile sõnumitele Askly kaudu: Ühenda Facebook’i ja Instagrami sõnumid" at bounding box center [571, 594] width 594 height 50
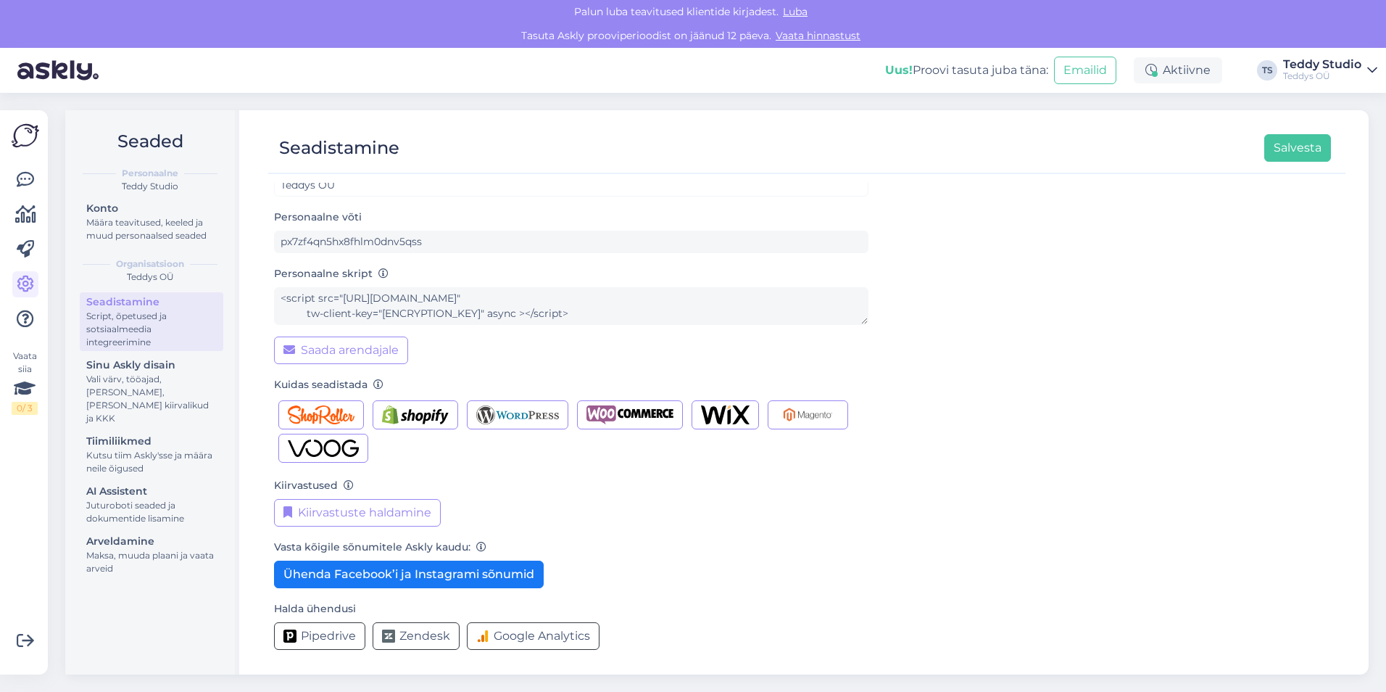
scroll to position [2, 0]
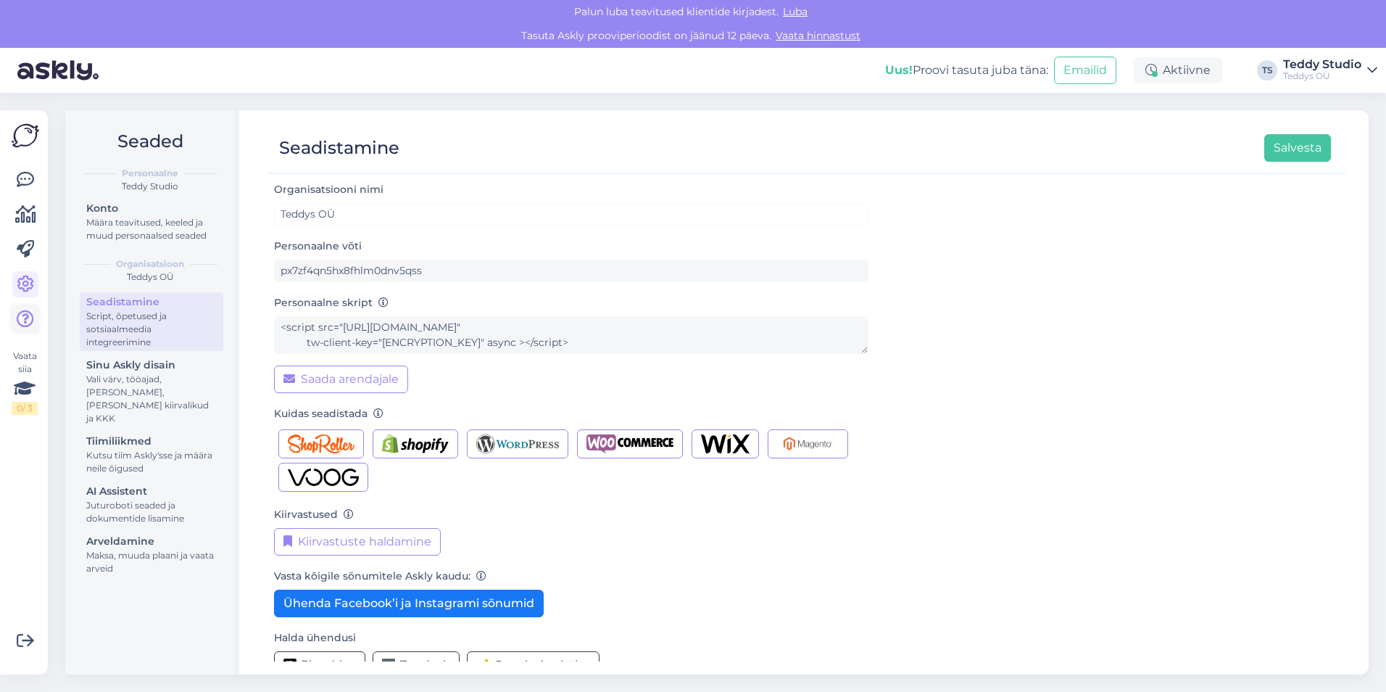
click at [20, 322] on icon at bounding box center [25, 318] width 17 height 17
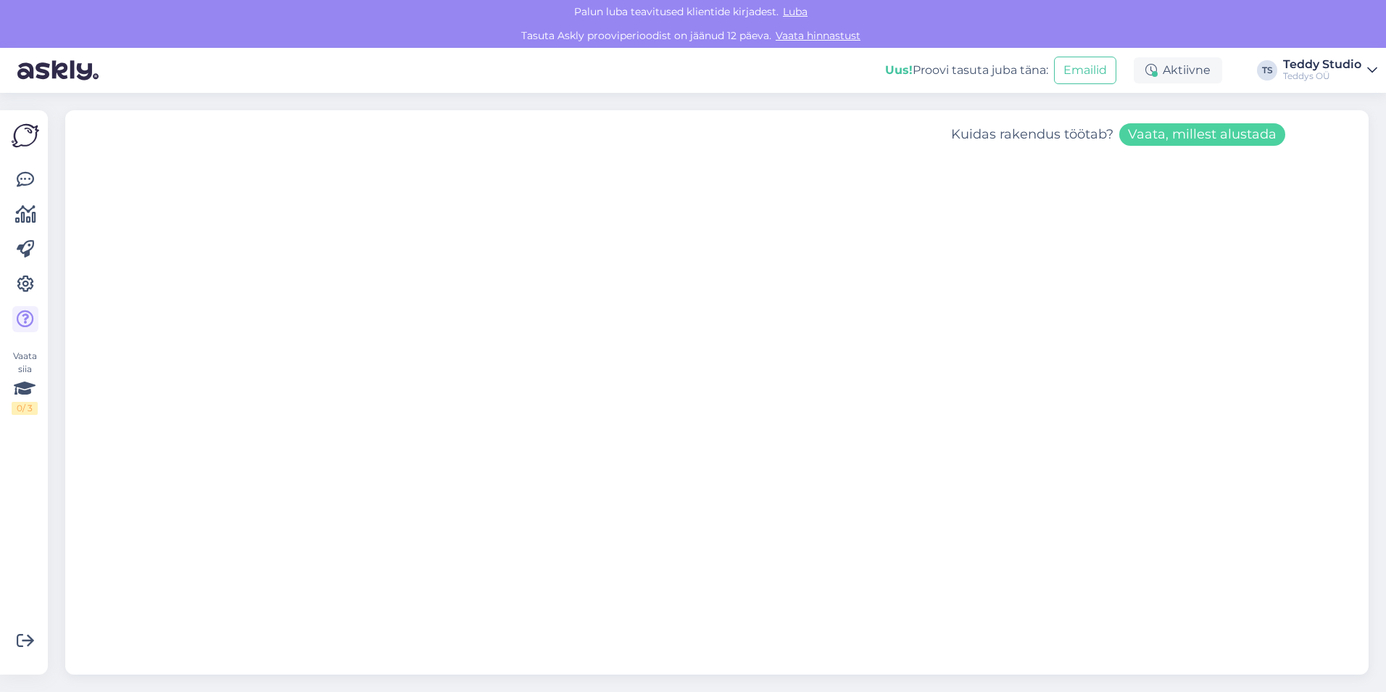
click at [1339, 73] on div "Teddys OÜ" at bounding box center [1322, 76] width 78 height 12
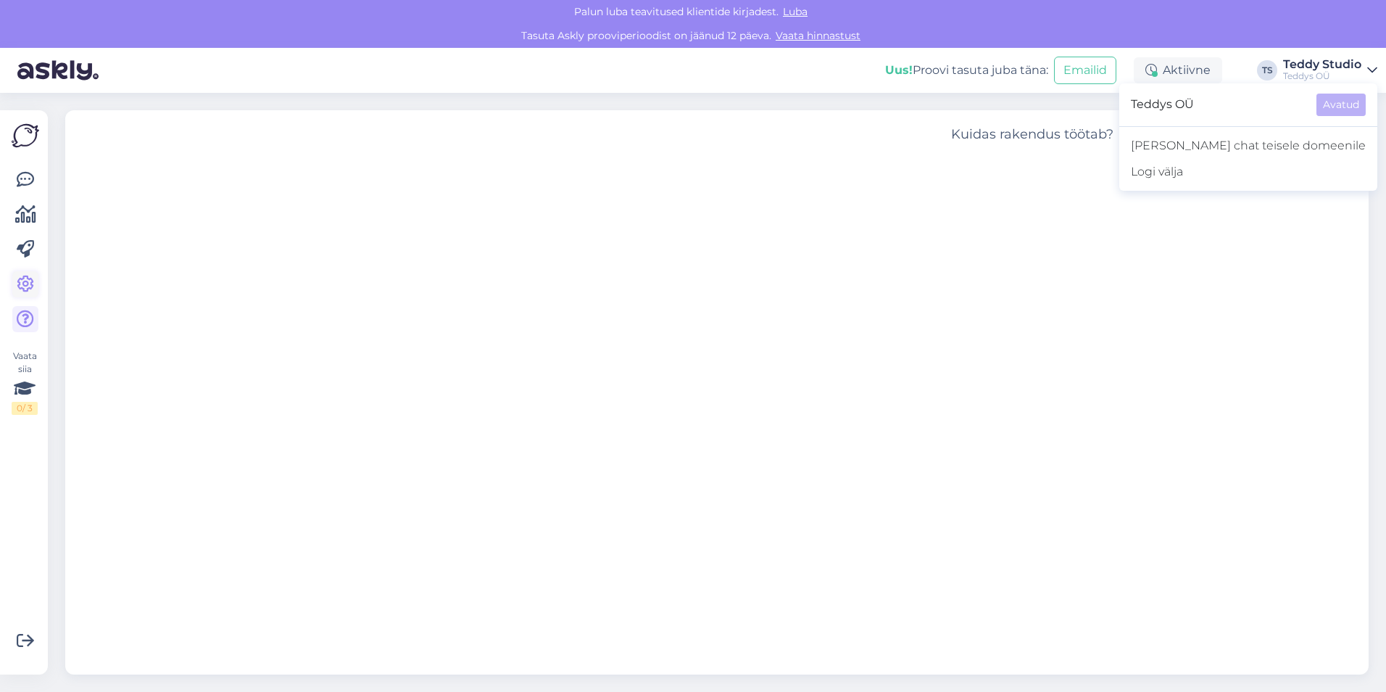
click at [31, 278] on icon at bounding box center [25, 283] width 17 height 17
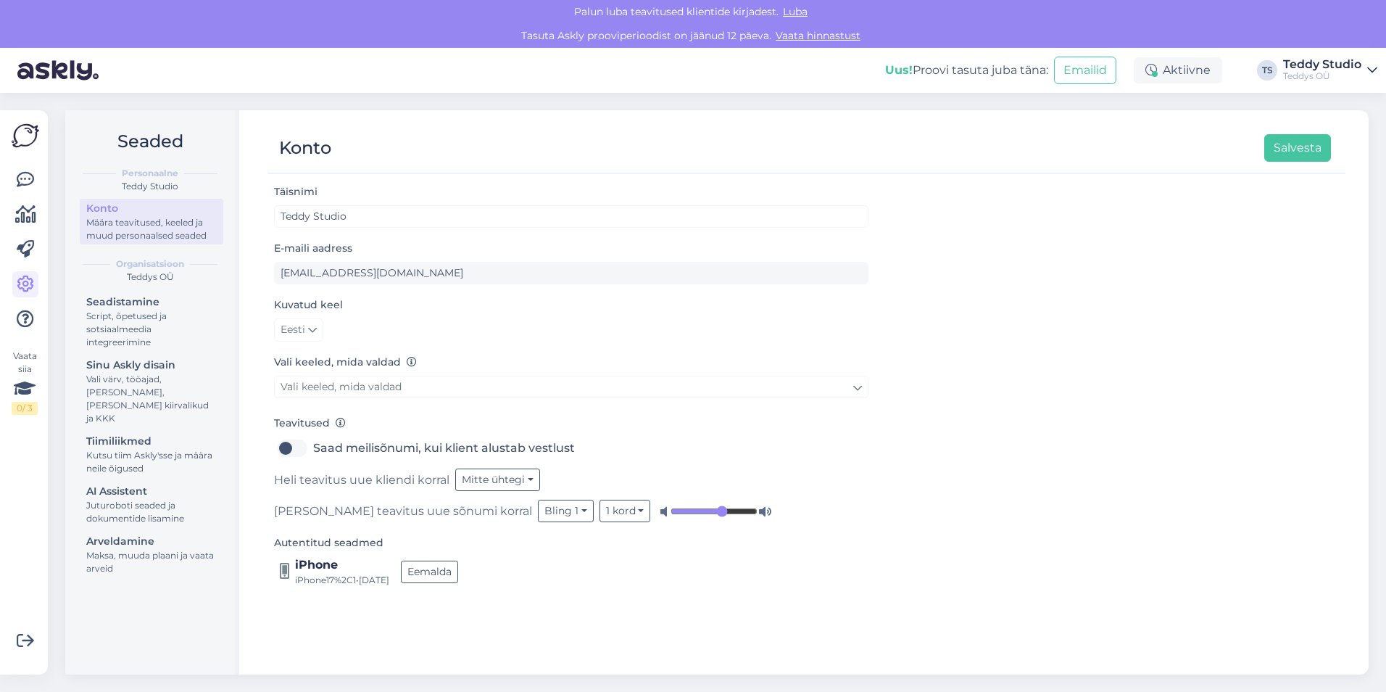
click at [945, 540] on div "Täisnimi Teddy Studio E-maili aadress info@teddystudio.ee Kuvatud keel Eesti Va…" at bounding box center [806, 422] width 1077 height 478
click at [180, 315] on div "Script, õpetused ja sotsiaalmeedia integreerimine" at bounding box center [151, 329] width 130 height 39
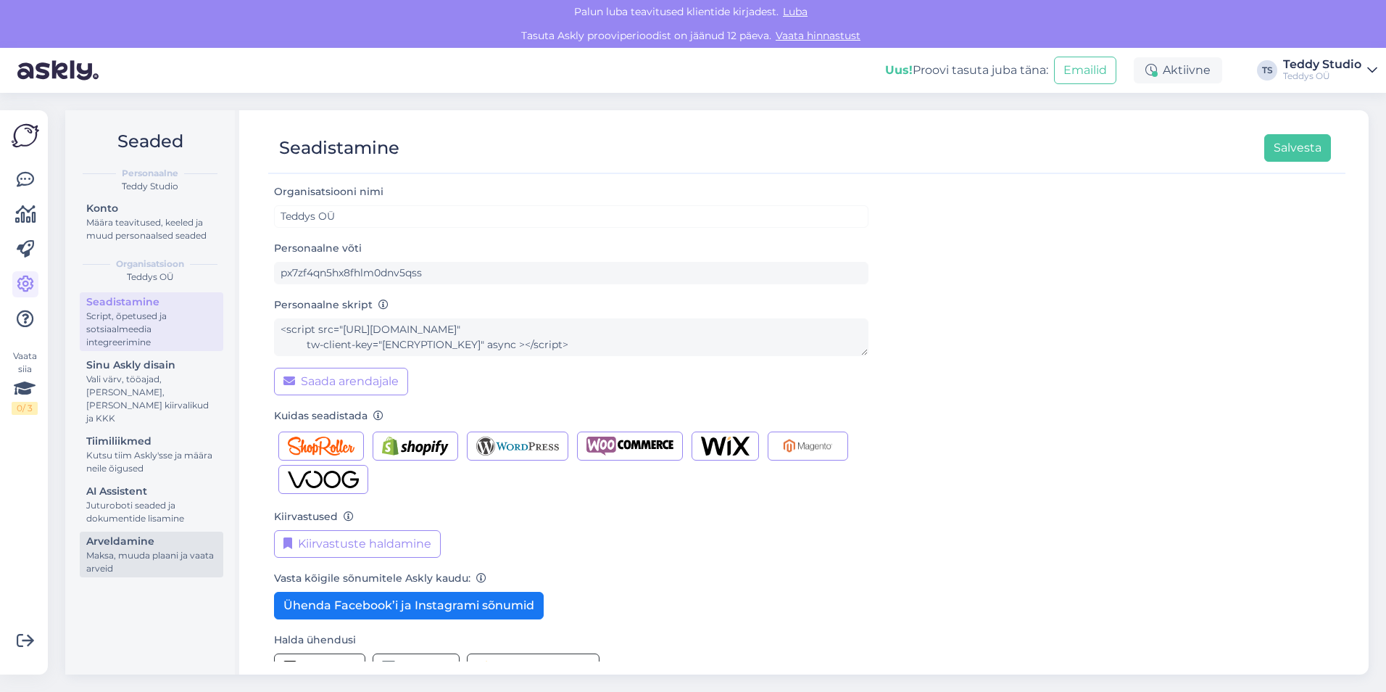
click at [165, 534] on div "Arveldamine" at bounding box center [151, 541] width 130 height 15
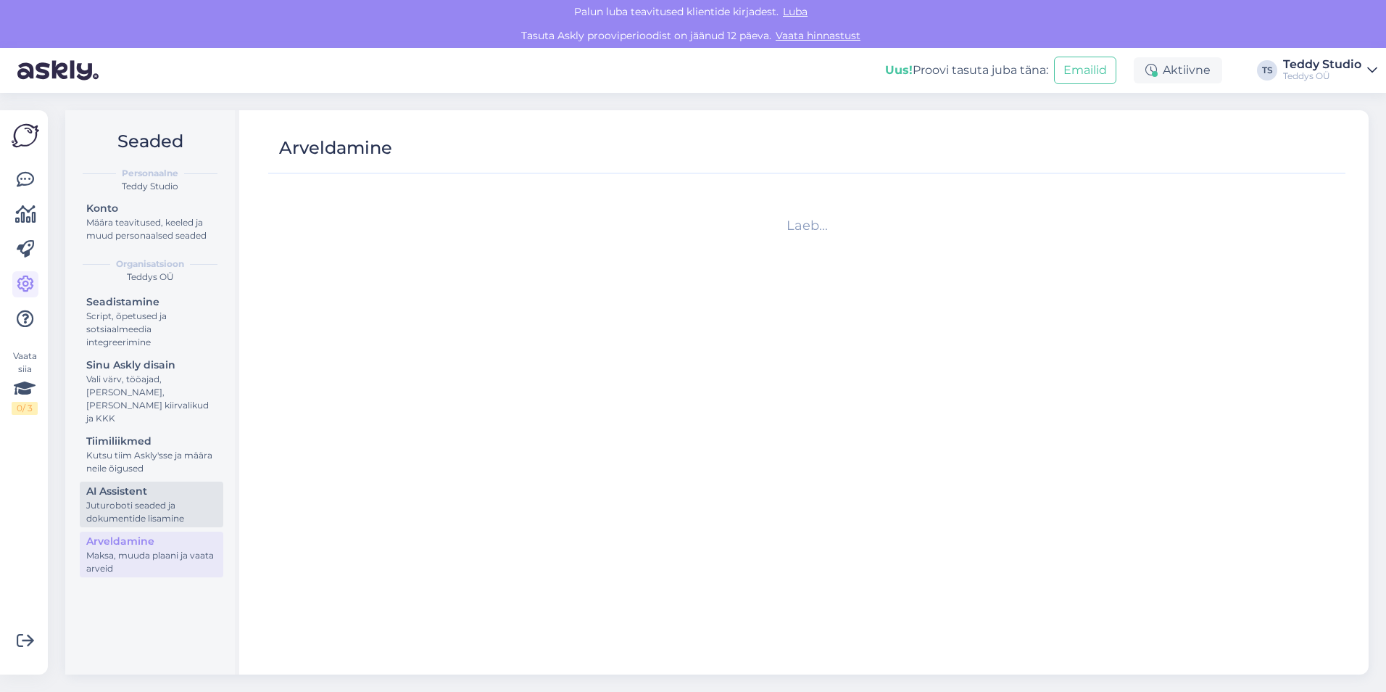
click at [159, 484] on div "AI Assistent" at bounding box center [151, 491] width 130 height 15
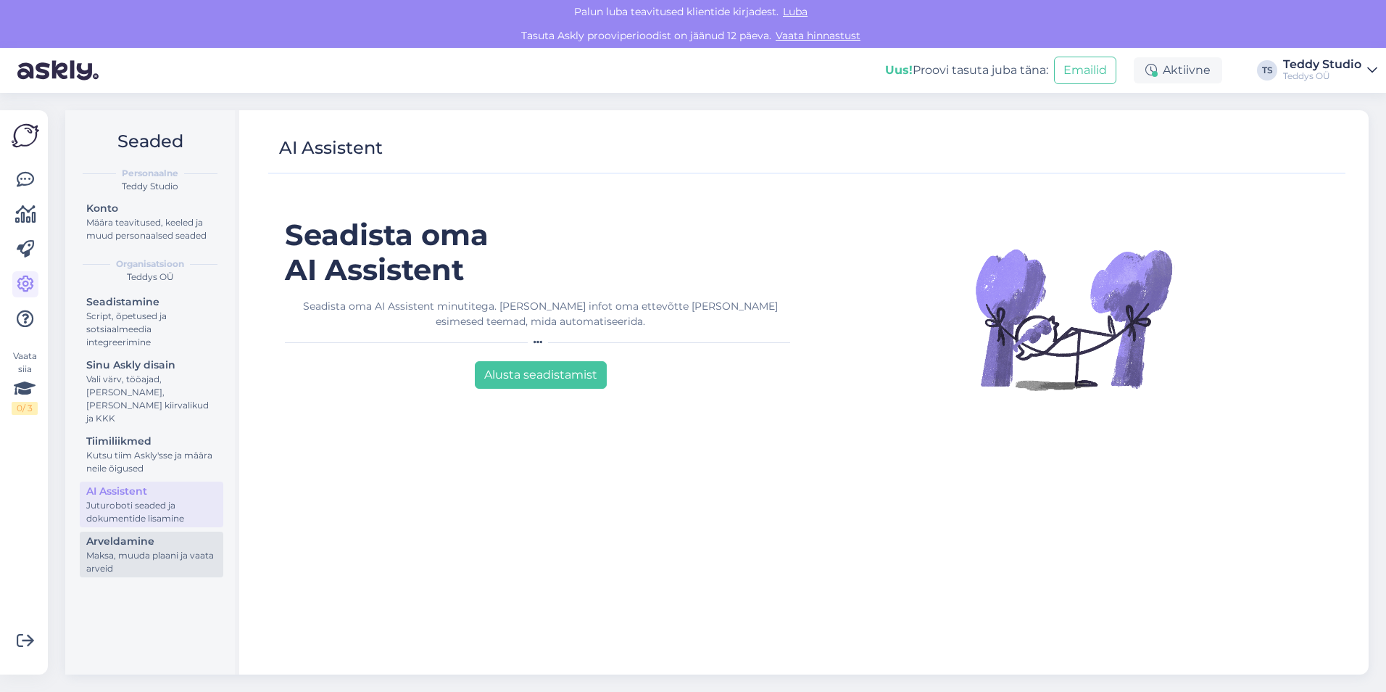
click at [152, 534] on div "Arveldamine" at bounding box center [151, 541] width 130 height 15
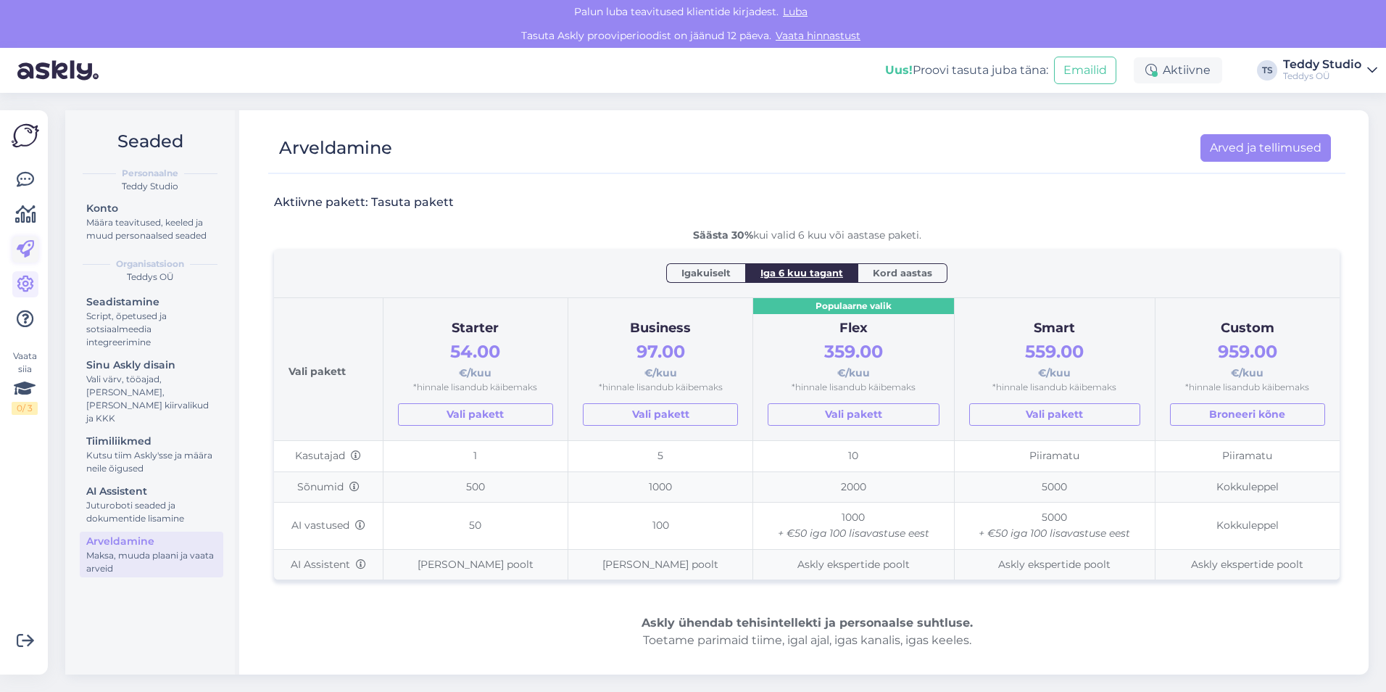
click at [28, 249] on icon at bounding box center [25, 249] width 17 height 17
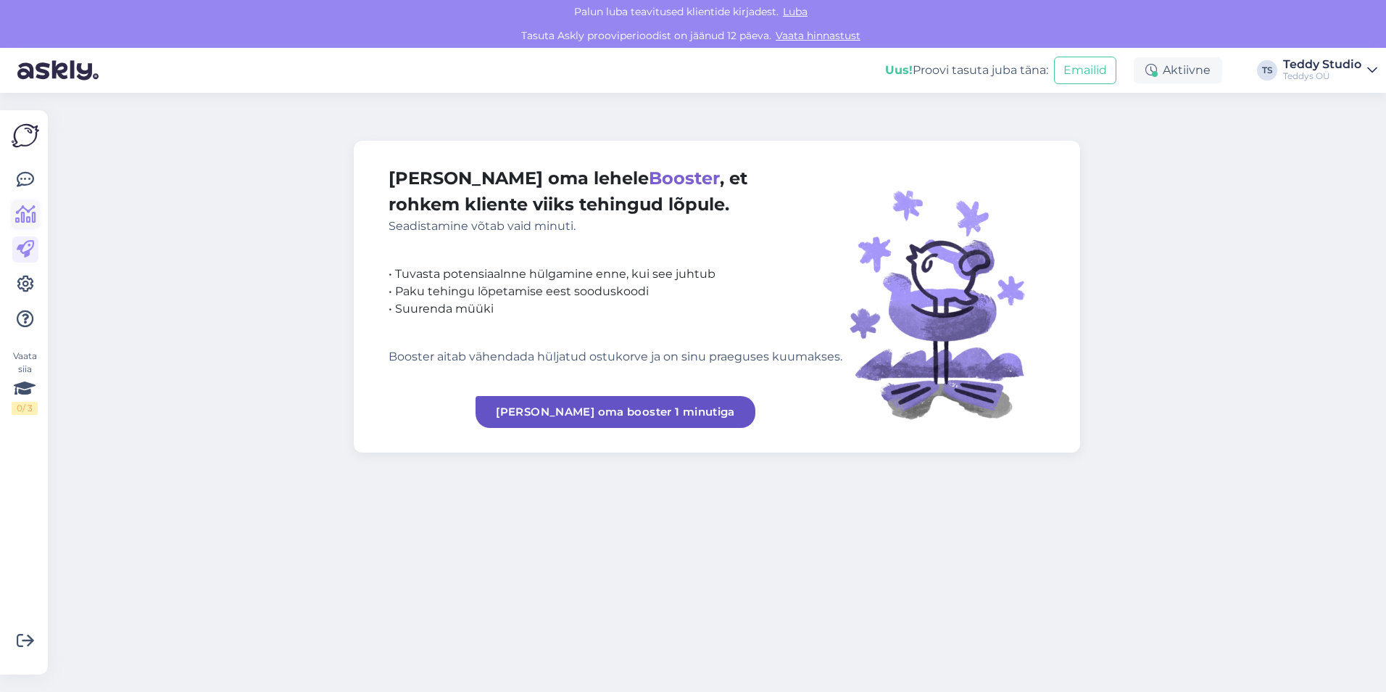
click at [30, 225] on link at bounding box center [25, 215] width 26 height 26
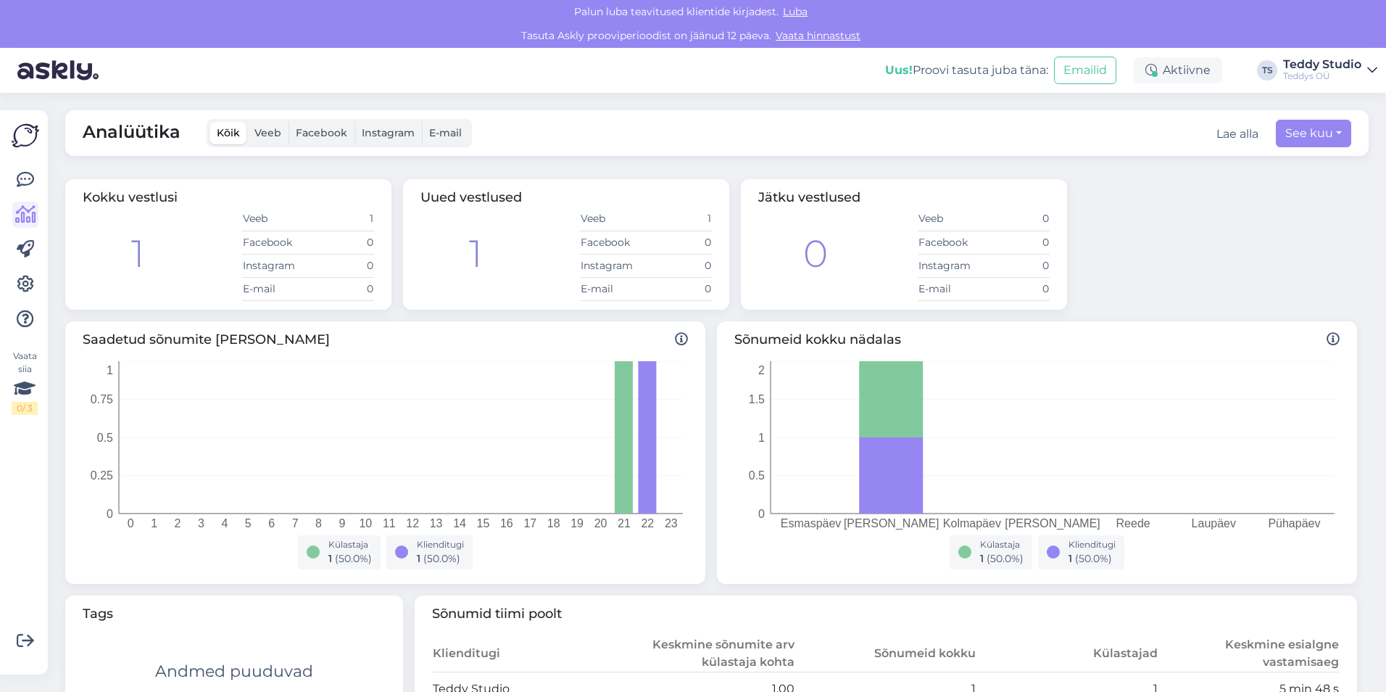
click at [605, 647] on th "Klienditugi" at bounding box center [523, 653] width 182 height 37
click at [27, 287] on icon at bounding box center [25, 283] width 17 height 17
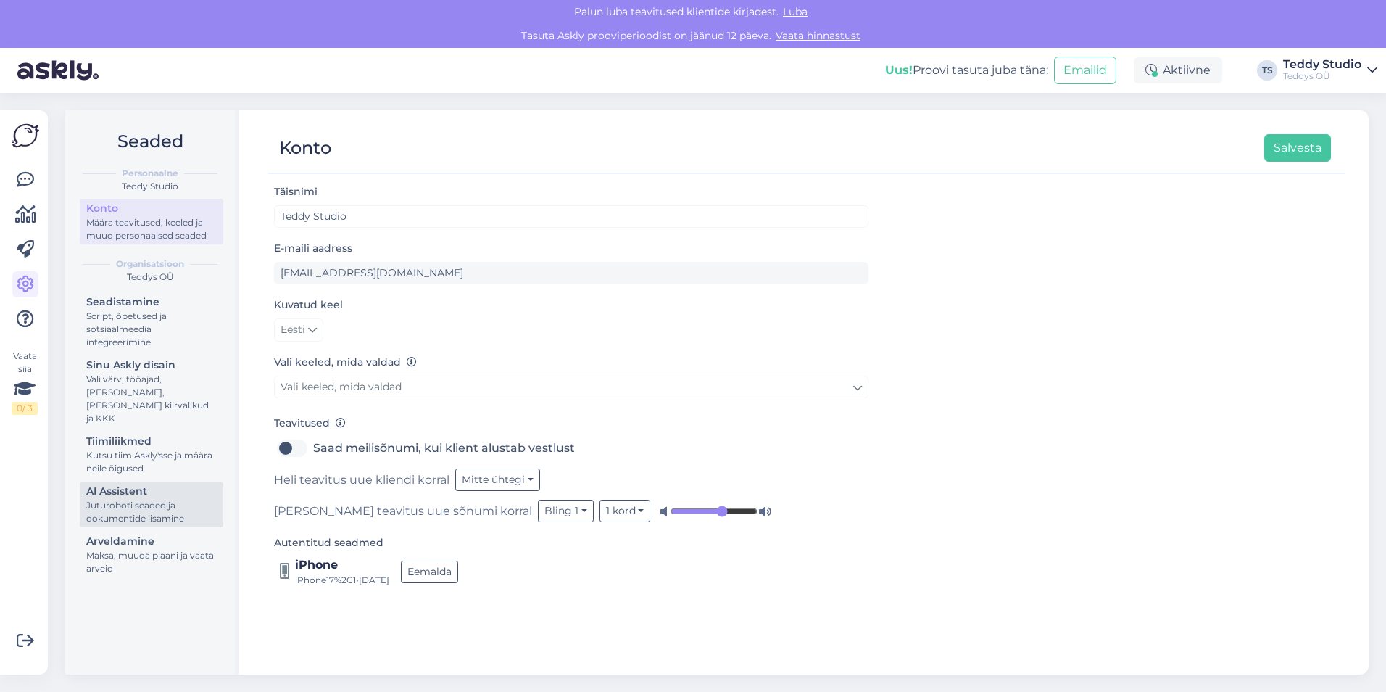
click at [183, 484] on div "AI Assistent" at bounding box center [151, 491] width 130 height 15
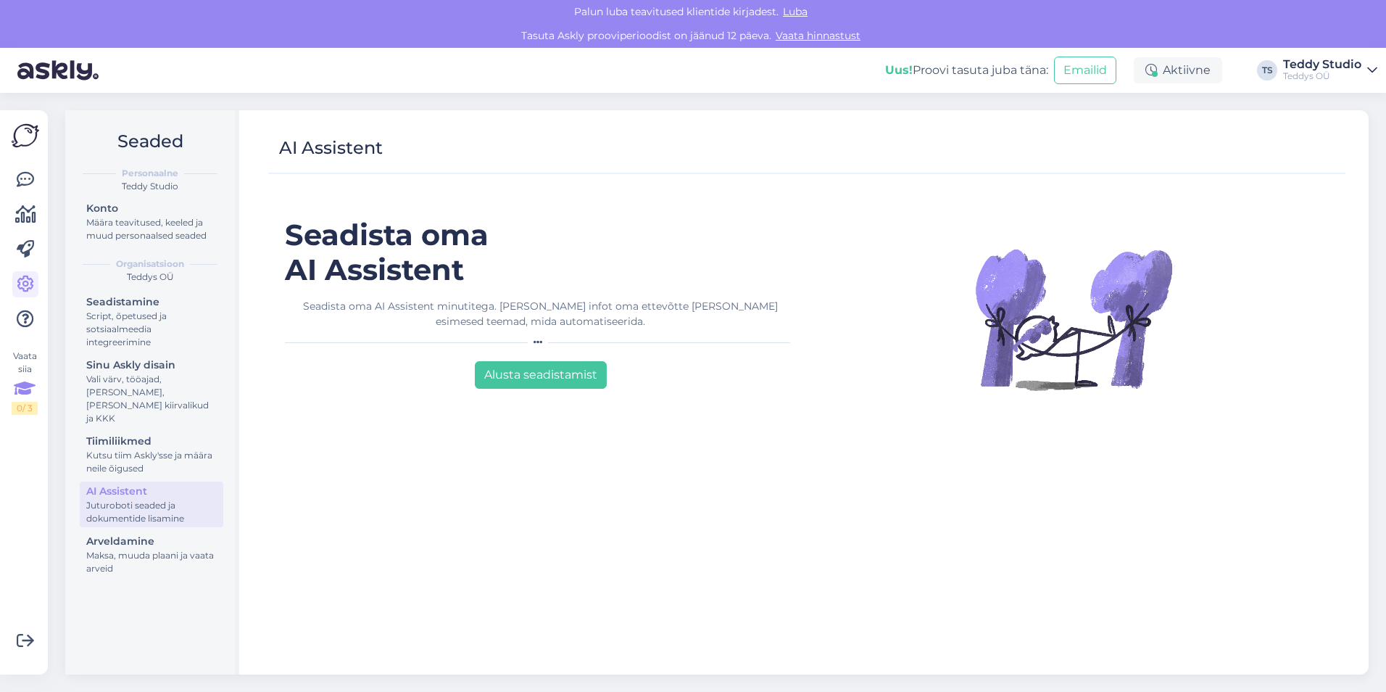
click at [22, 407] on div "0 / 3" at bounding box center [25, 408] width 26 height 13
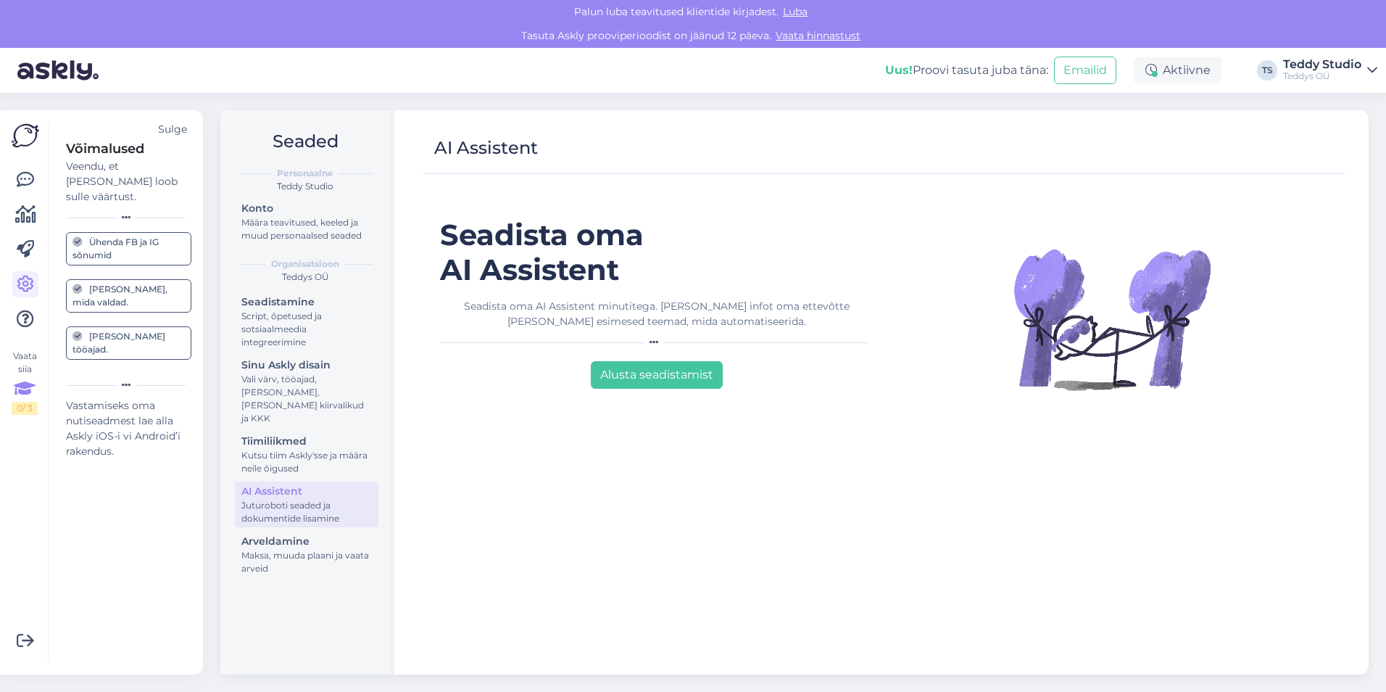
click at [155, 326] on link "[PERSON_NAME] tööajad." at bounding box center [128, 342] width 125 height 33
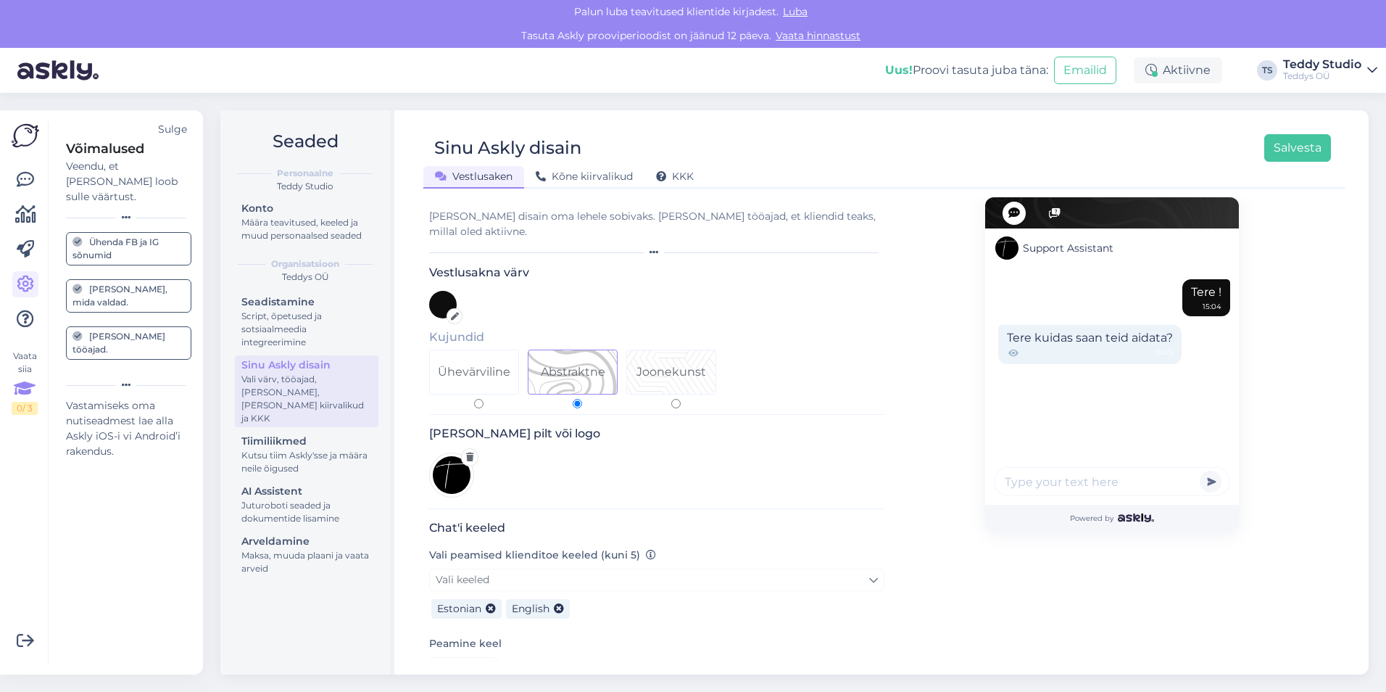
scroll to position [350, 0]
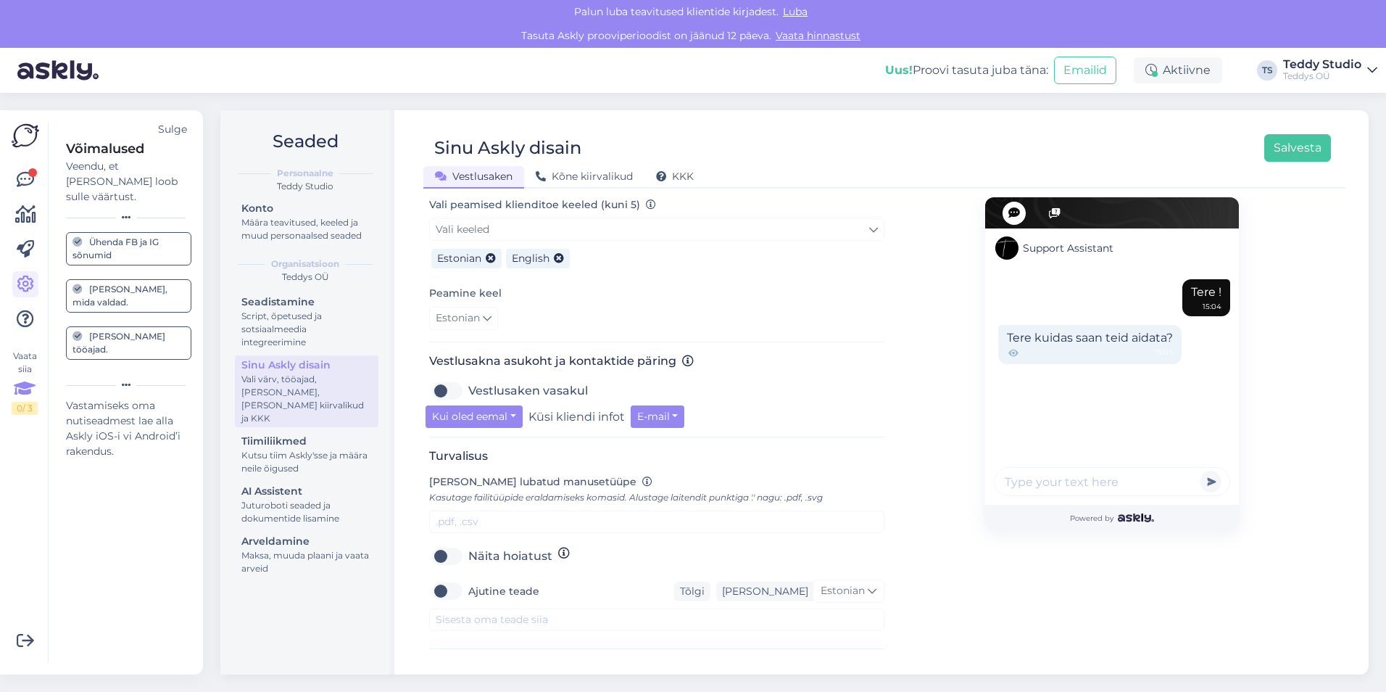
click at [655, 449] on h3 "Turvalisus" at bounding box center [656, 456] width 455 height 14
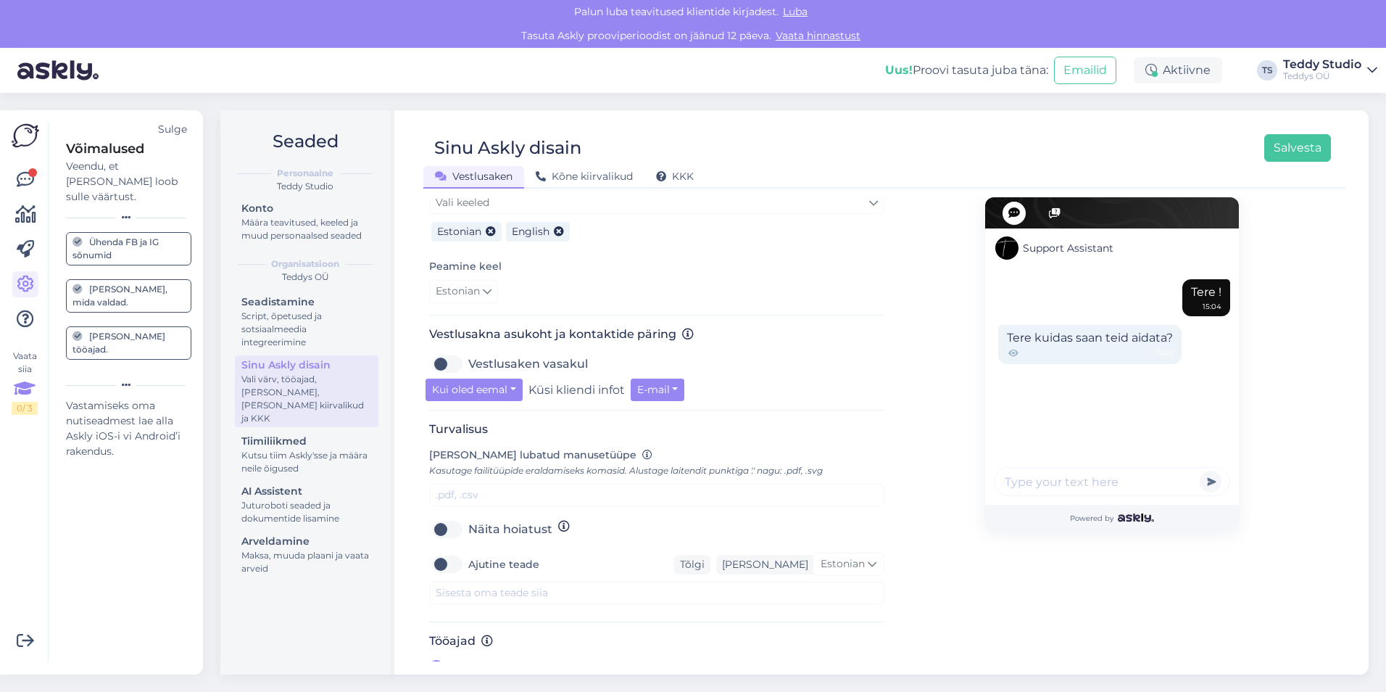
click at [480, 659] on span "[PERSON_NAME]" at bounding box center [500, 667] width 100 height 17
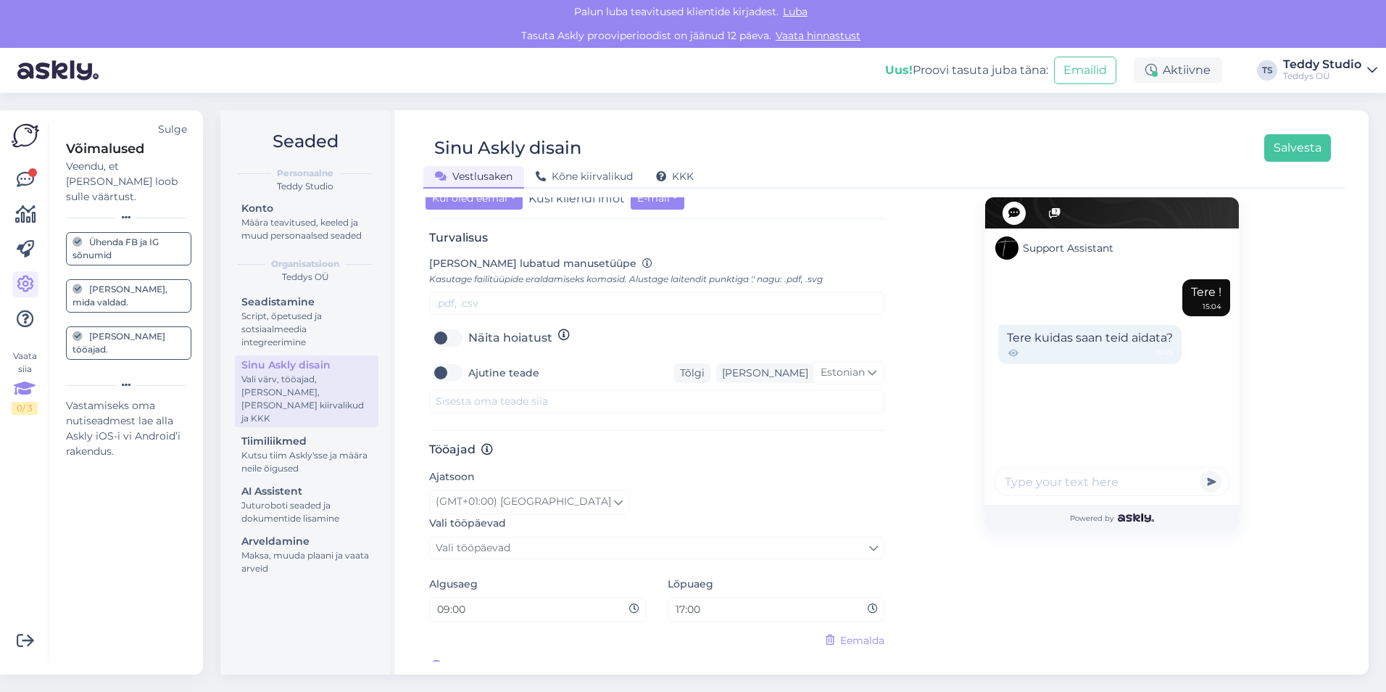
scroll to position [569, 0]
click at [861, 489] on div "(GMT+01:00) Stockholm" at bounding box center [656, 500] width 455 height 23
click at [911, 438] on div "Support Assistant Tere ! 15:04 Tere kuidas saan teid aidata? 15:05 Powered by" at bounding box center [1111, 152] width 455 height 1048
click at [504, 540] on span "Vali tööpäevad" at bounding box center [473, 546] width 75 height 13
click at [657, 605] on link "Esmaspäev" at bounding box center [657, 612] width 181 height 23
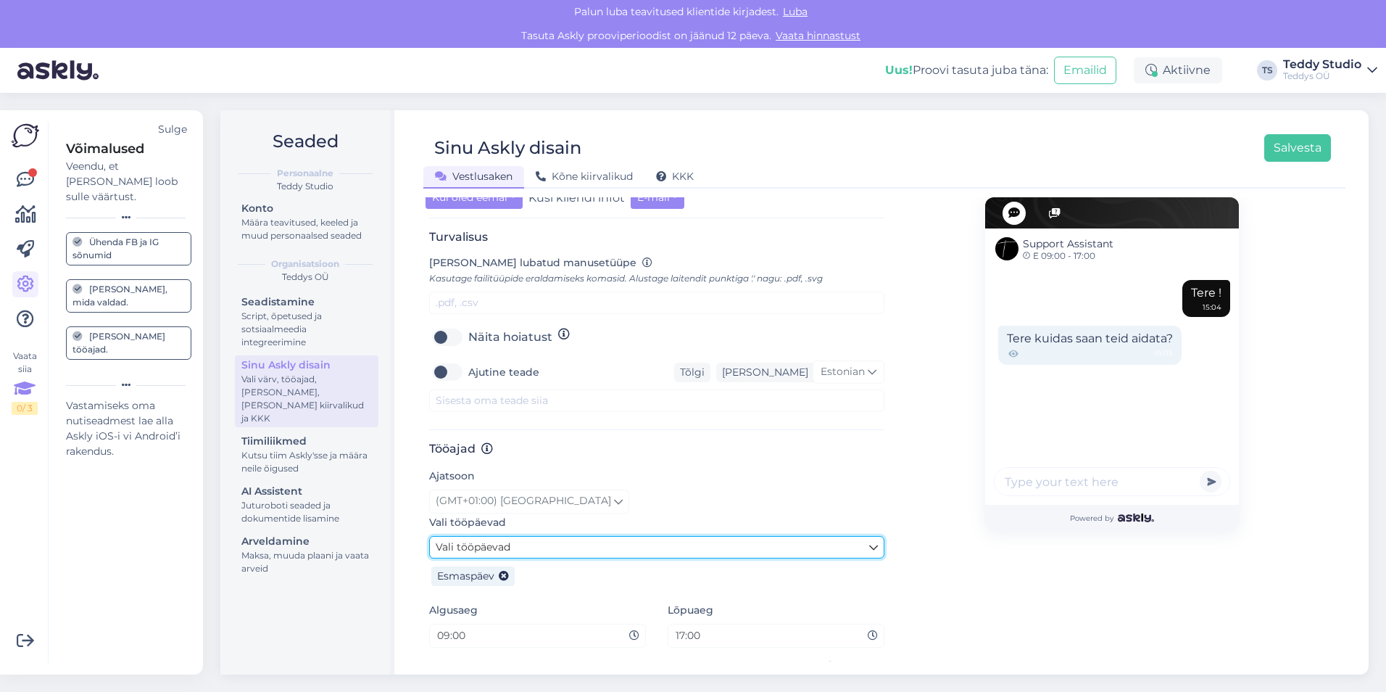
click at [532, 536] on link "Vali tööpäevad" at bounding box center [656, 547] width 455 height 22
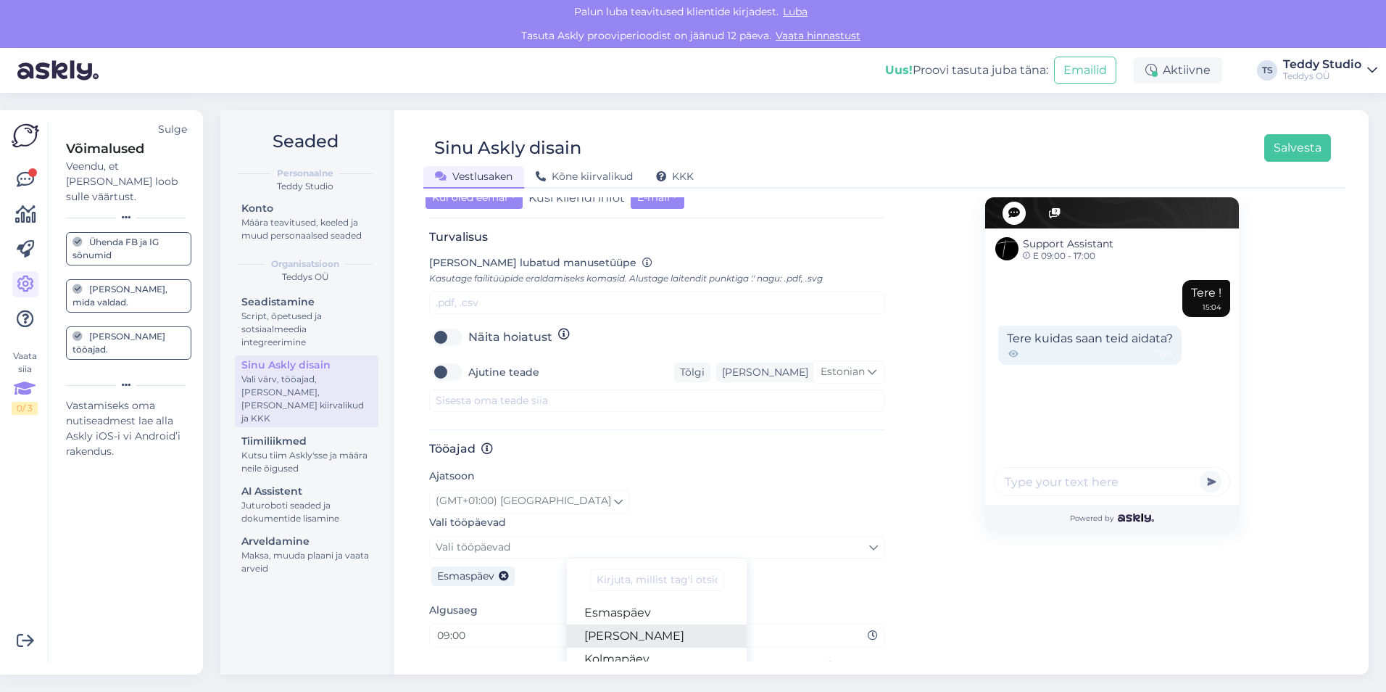
click at [626, 628] on link "Teisipäev" at bounding box center [657, 635] width 181 height 23
click at [571, 518] on div "Vali tööpäevad Vali tööpäevad Esmaspäev Teisipäev Kolmapäev Neljapäev Reede Lau…" at bounding box center [656, 551] width 455 height 77
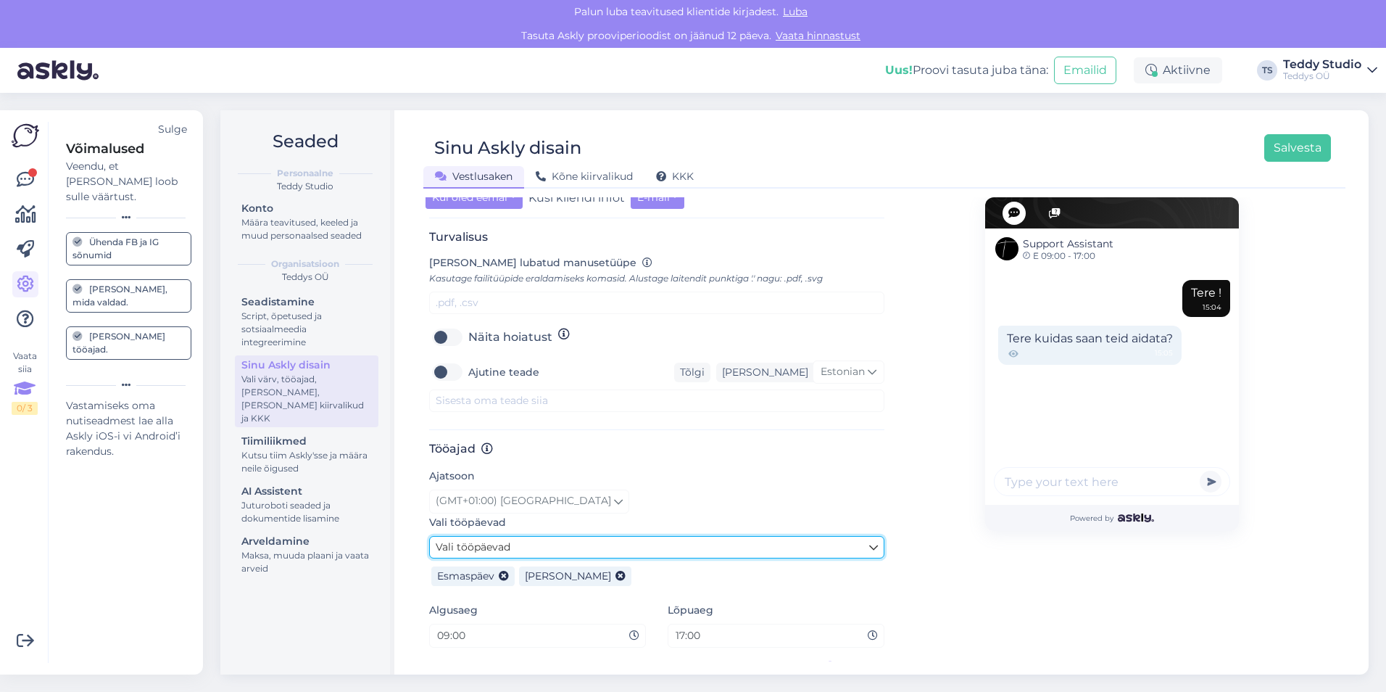
click at [570, 536] on link "Vali tööpäevad" at bounding box center [656, 547] width 455 height 22
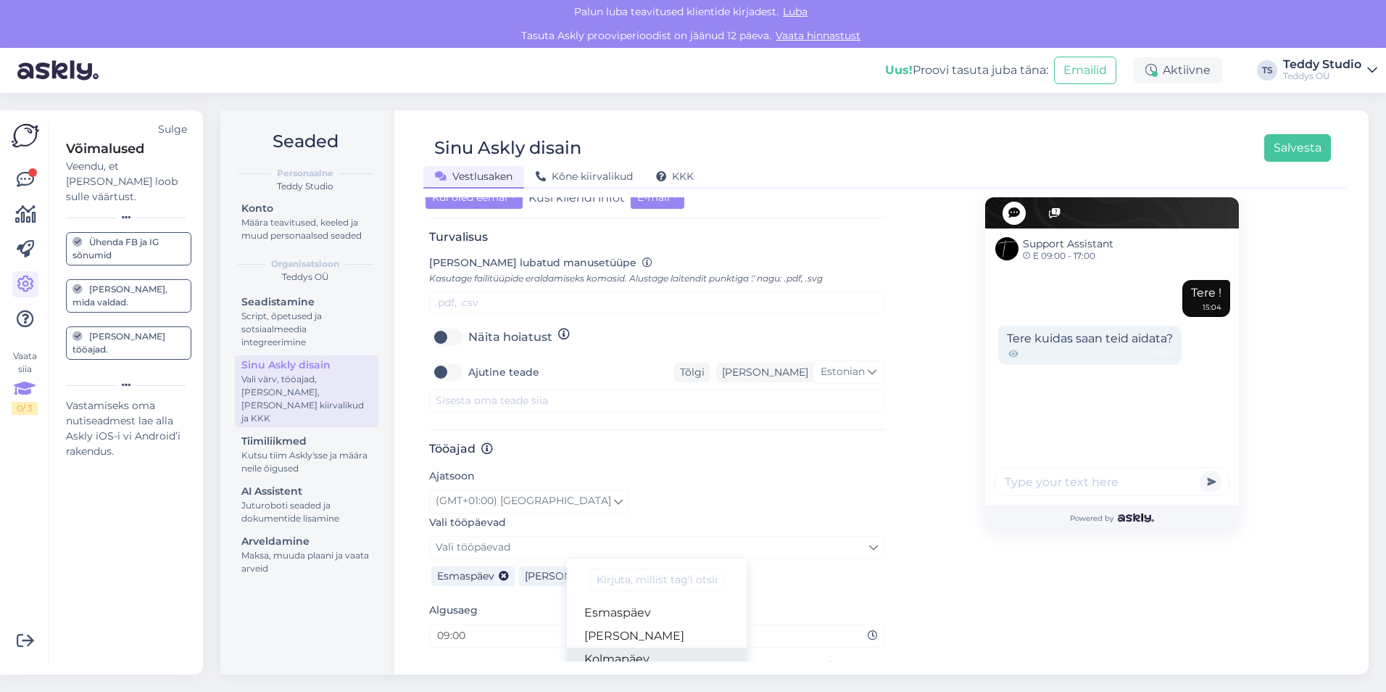
click at [648, 650] on link "Kolmapäev" at bounding box center [657, 658] width 181 height 23
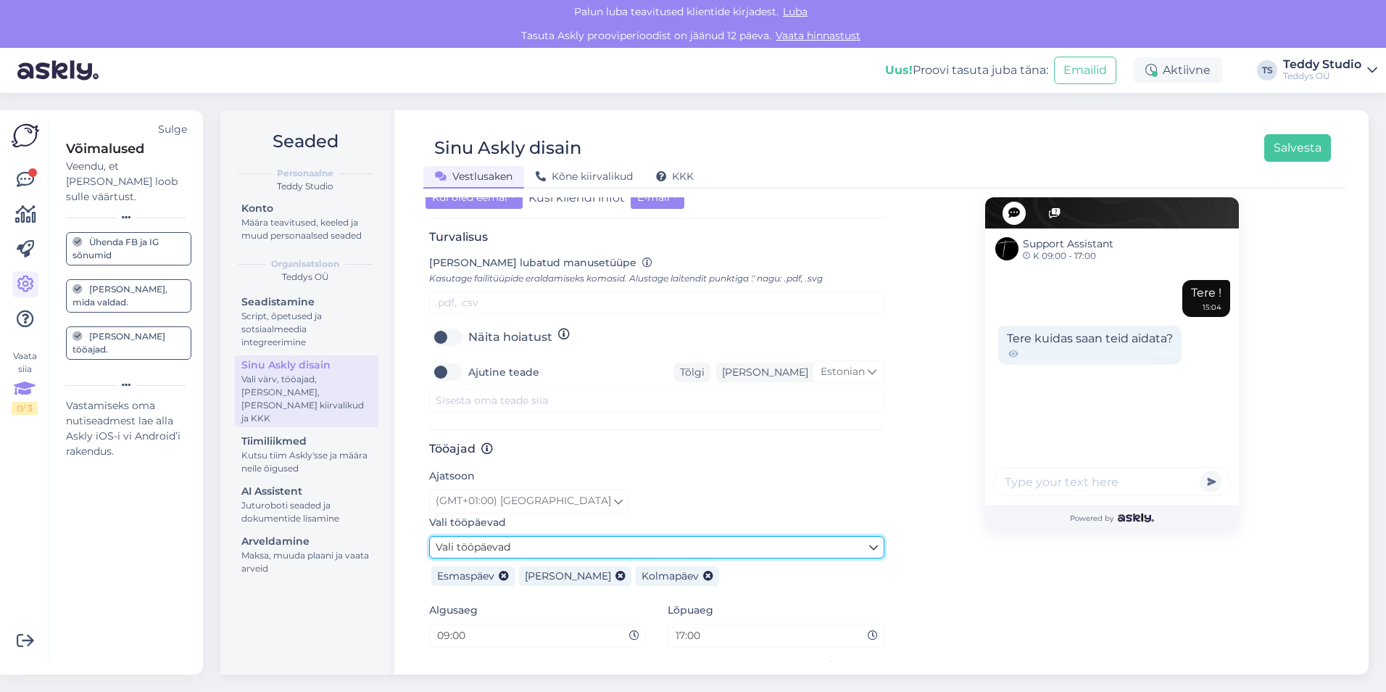
click at [616, 536] on link "Vali tööpäevad" at bounding box center [656, 547] width 455 height 22
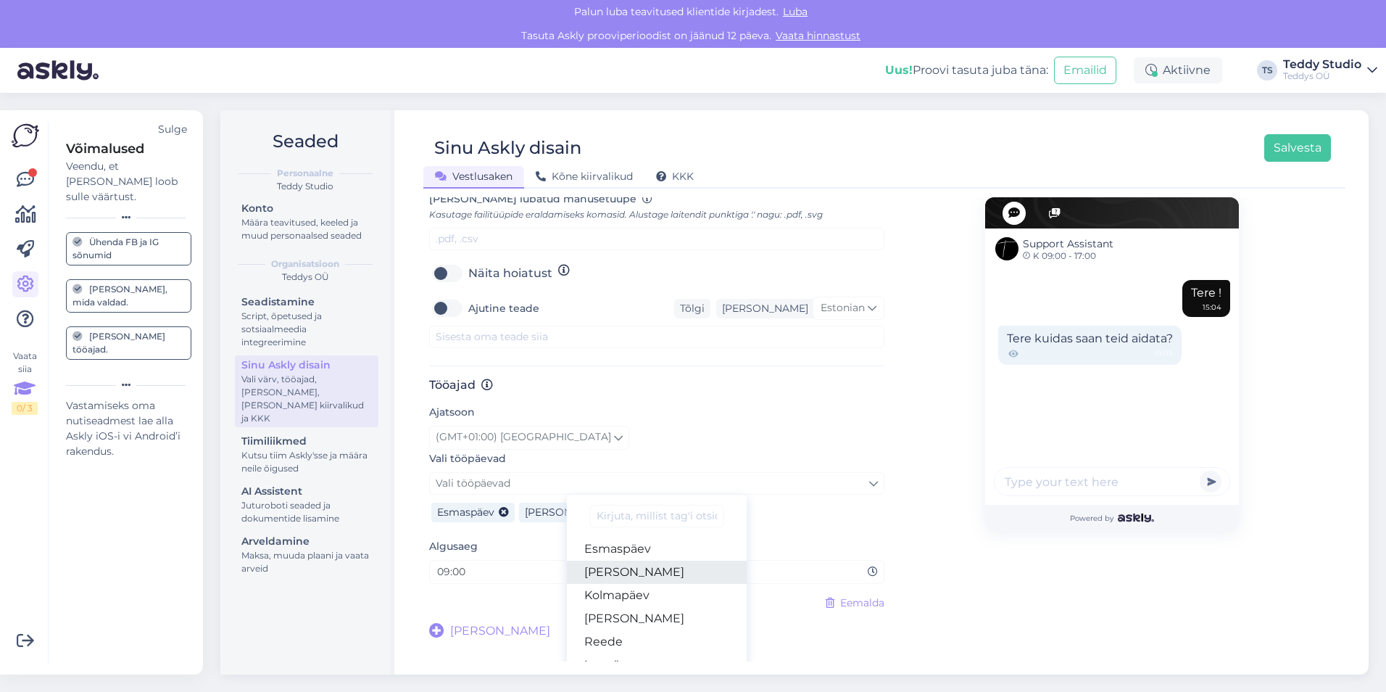
scroll to position [656, 0]
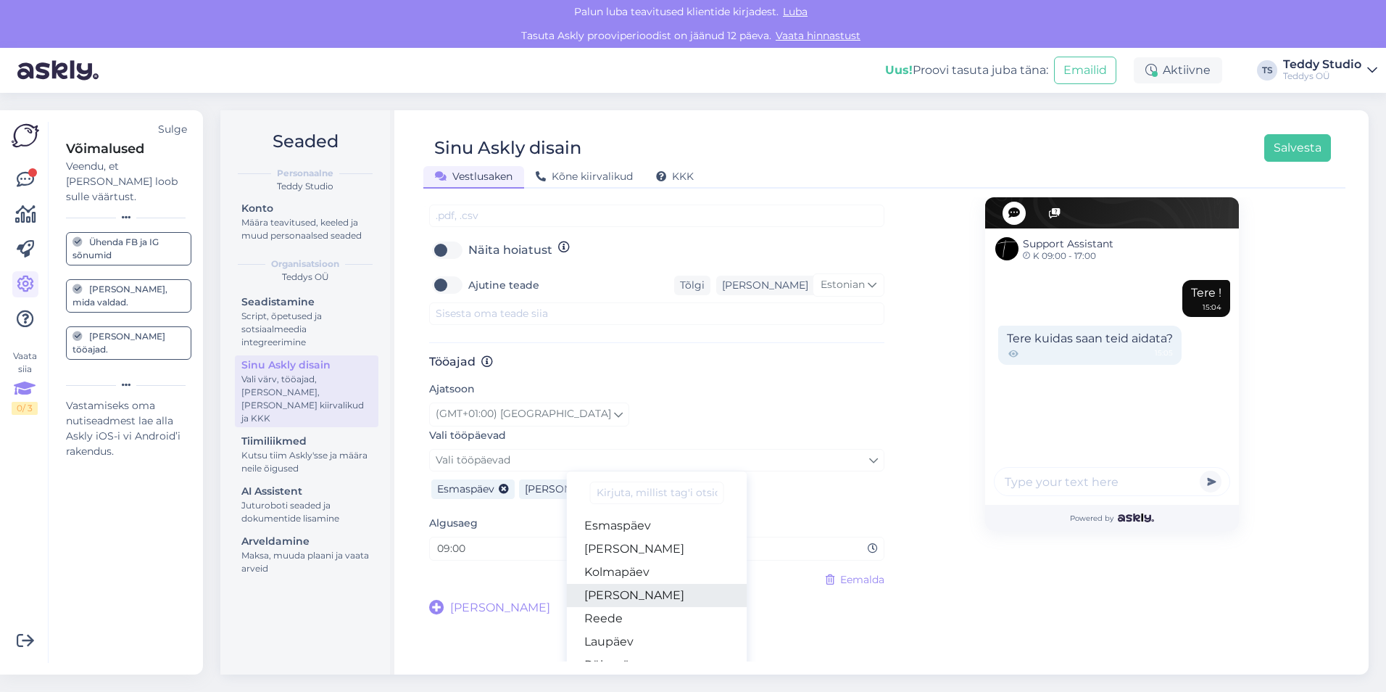
click at [646, 584] on link "Neljapäev" at bounding box center [657, 595] width 181 height 23
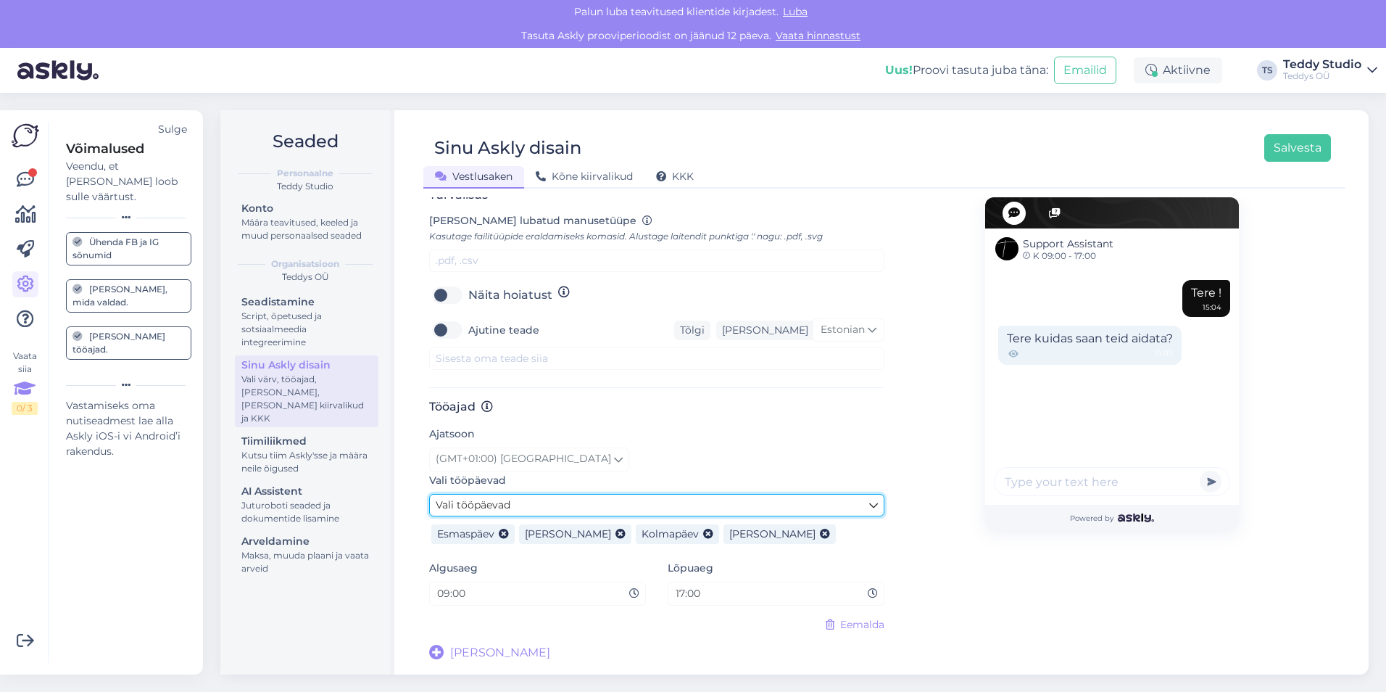
scroll to position [597, 0]
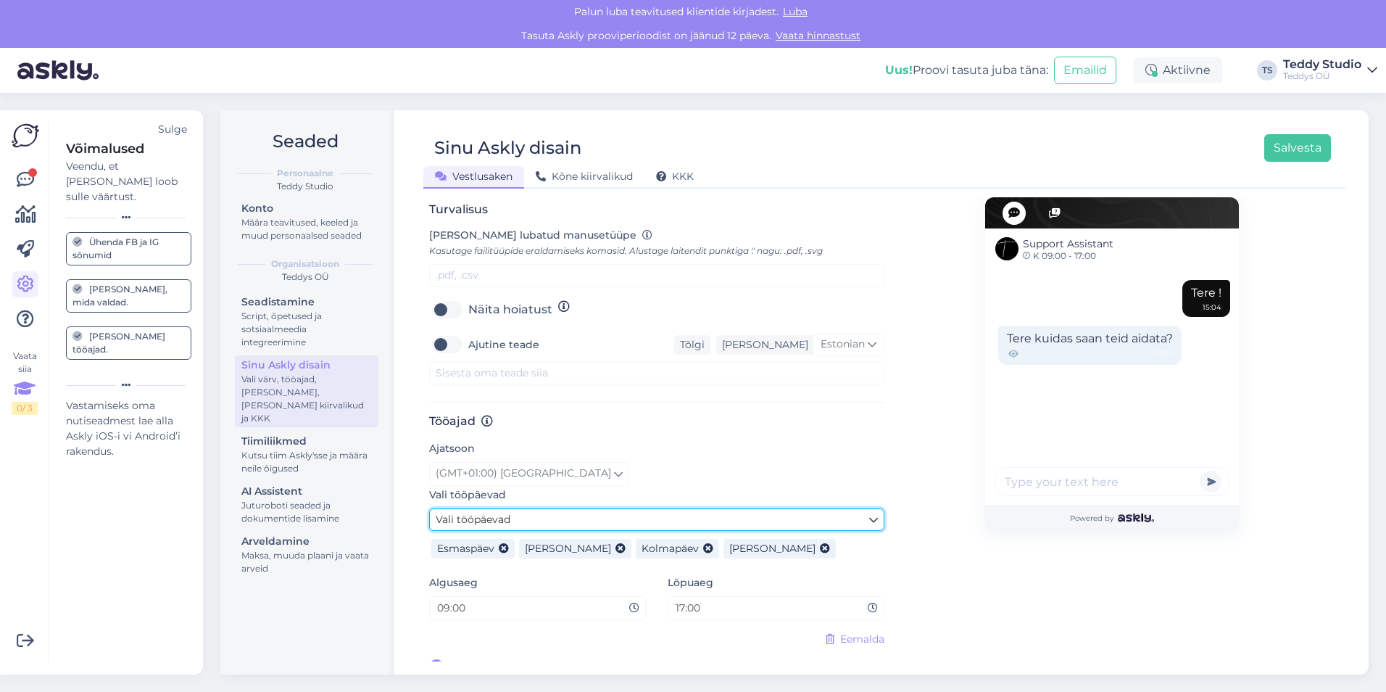
click at [557, 508] on link "Vali tööpäevad" at bounding box center [656, 519] width 455 height 22
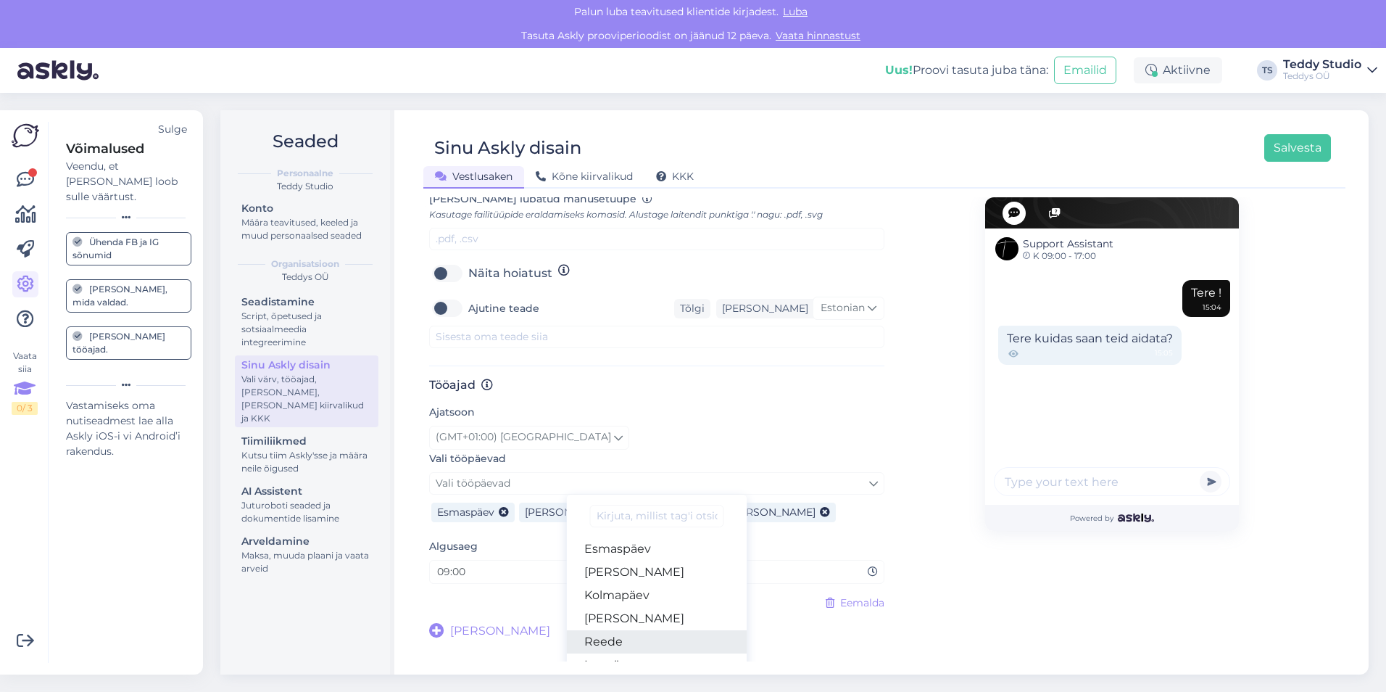
click at [662, 630] on link "Reede" at bounding box center [657, 641] width 181 height 23
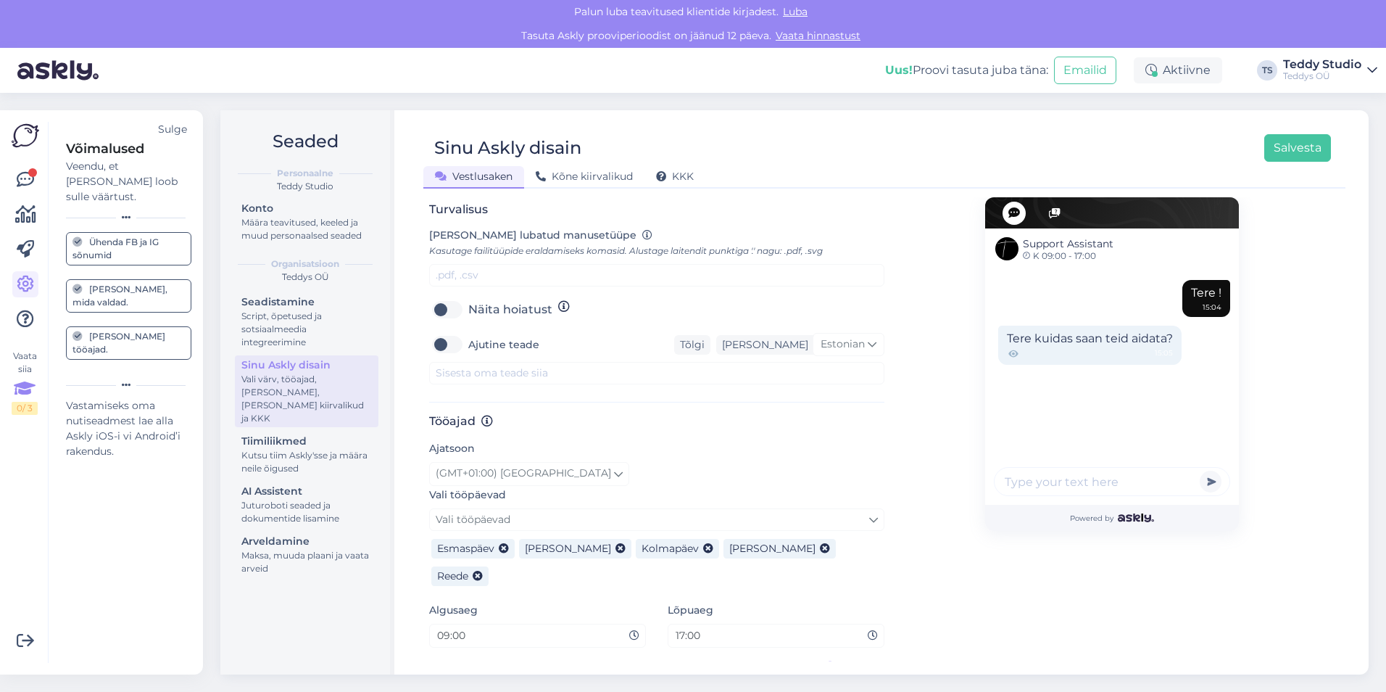
click at [632, 631] on icon at bounding box center [634, 636] width 10 height 10
click at [572, 627] on input "09:00" at bounding box center [533, 635] width 194 height 17
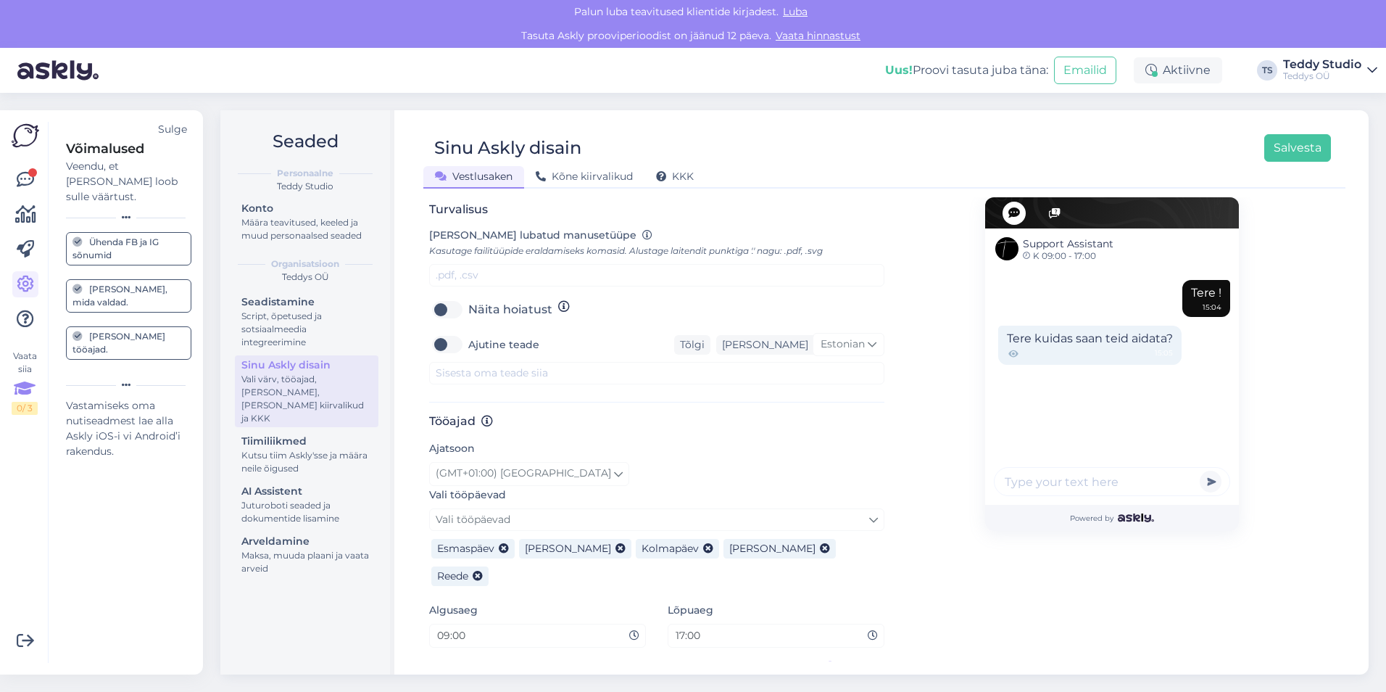
click at [572, 627] on input "09:00" at bounding box center [533, 635] width 194 height 17
drag, startPoint x: 484, startPoint y: 585, endPoint x: 515, endPoint y: 582, distance: 31.3
click at [484, 627] on input "09:00" at bounding box center [533, 635] width 194 height 17
click at [634, 631] on icon at bounding box center [634, 636] width 10 height 10
click at [464, 627] on input "09:00" at bounding box center [533, 635] width 194 height 17
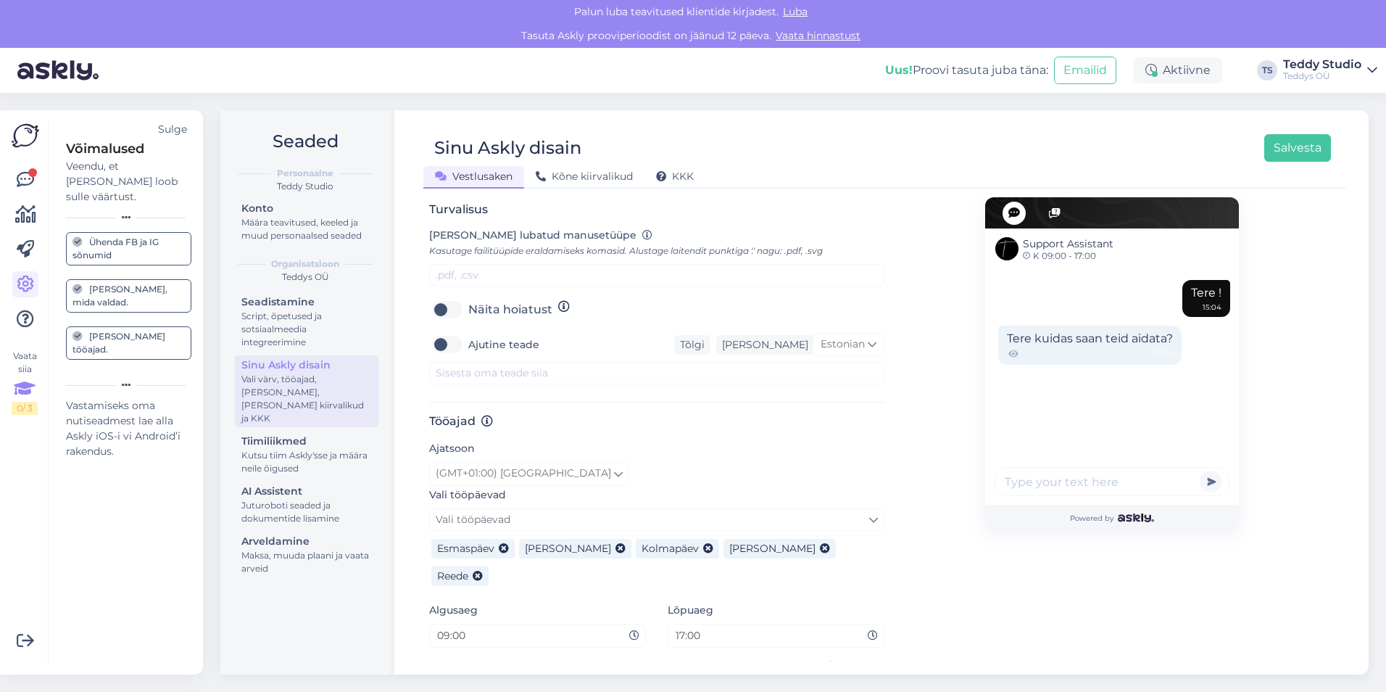
click at [464, 627] on input "09:00" at bounding box center [533, 635] width 194 height 17
click at [486, 627] on input "09:00" at bounding box center [533, 635] width 194 height 17
click at [639, 623] on div "09:00" at bounding box center [537, 635] width 217 height 24
click at [726, 627] on input "17:00" at bounding box center [771, 635] width 194 height 17
click at [505, 627] on input "09:00" at bounding box center [533, 635] width 194 height 17
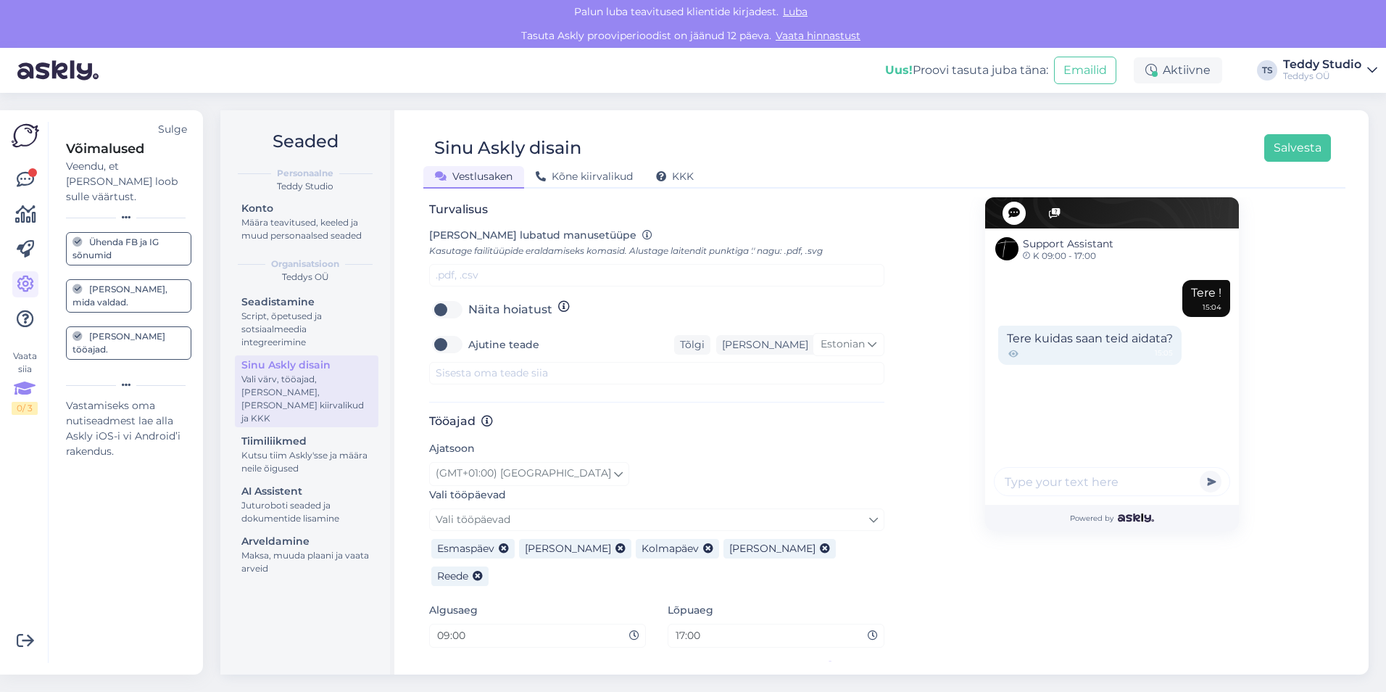
click at [452, 627] on input "09:00" at bounding box center [533, 635] width 194 height 17
type input "11:00"
click at [683, 627] on input "17:00" at bounding box center [771, 635] width 194 height 17
type input "13:00"
click at [745, 635] on div "Tööajad Ajatsoon (GMT+01:00) Stockholm Vali tööpäevad Vali tööpäevad Esmaspäev …" at bounding box center [656, 558] width 455 height 289
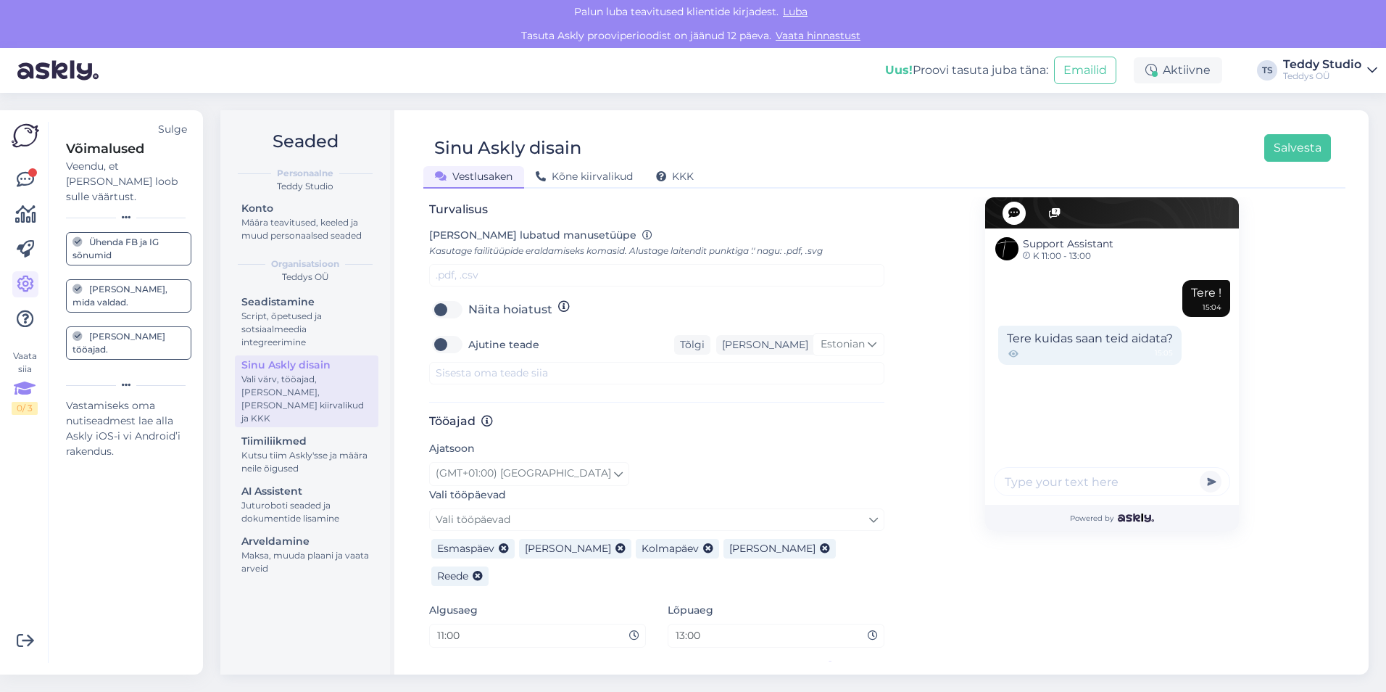
click at [480, 686] on span "[PERSON_NAME]" at bounding box center [500, 694] width 100 height 17
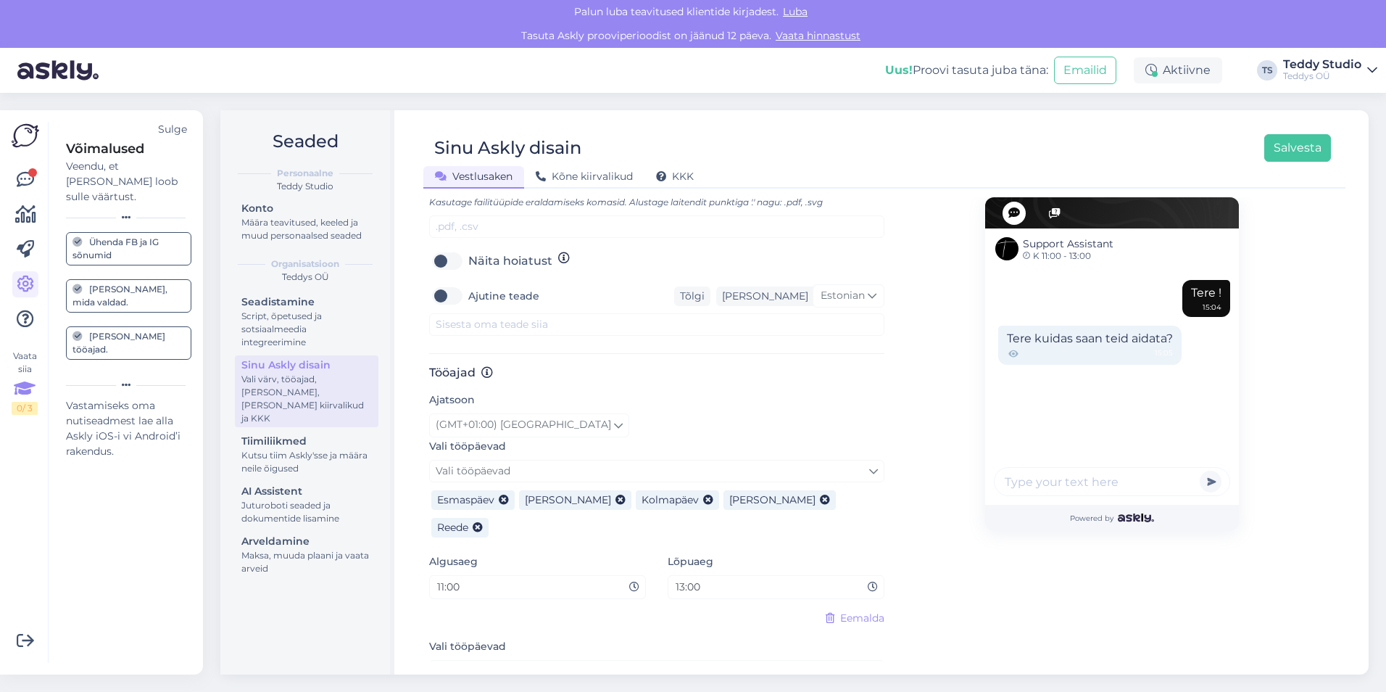
scroll to position [742, 0]
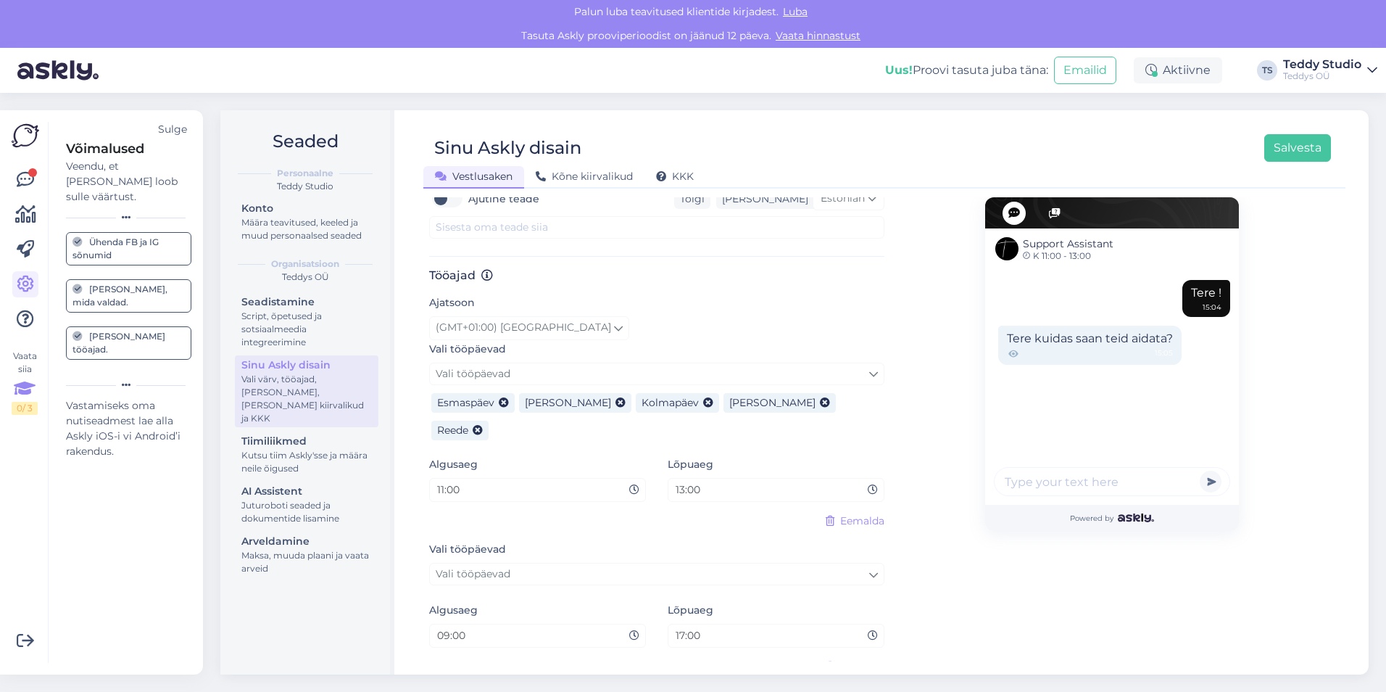
click at [457, 627] on input "09:00" at bounding box center [533, 635] width 194 height 17
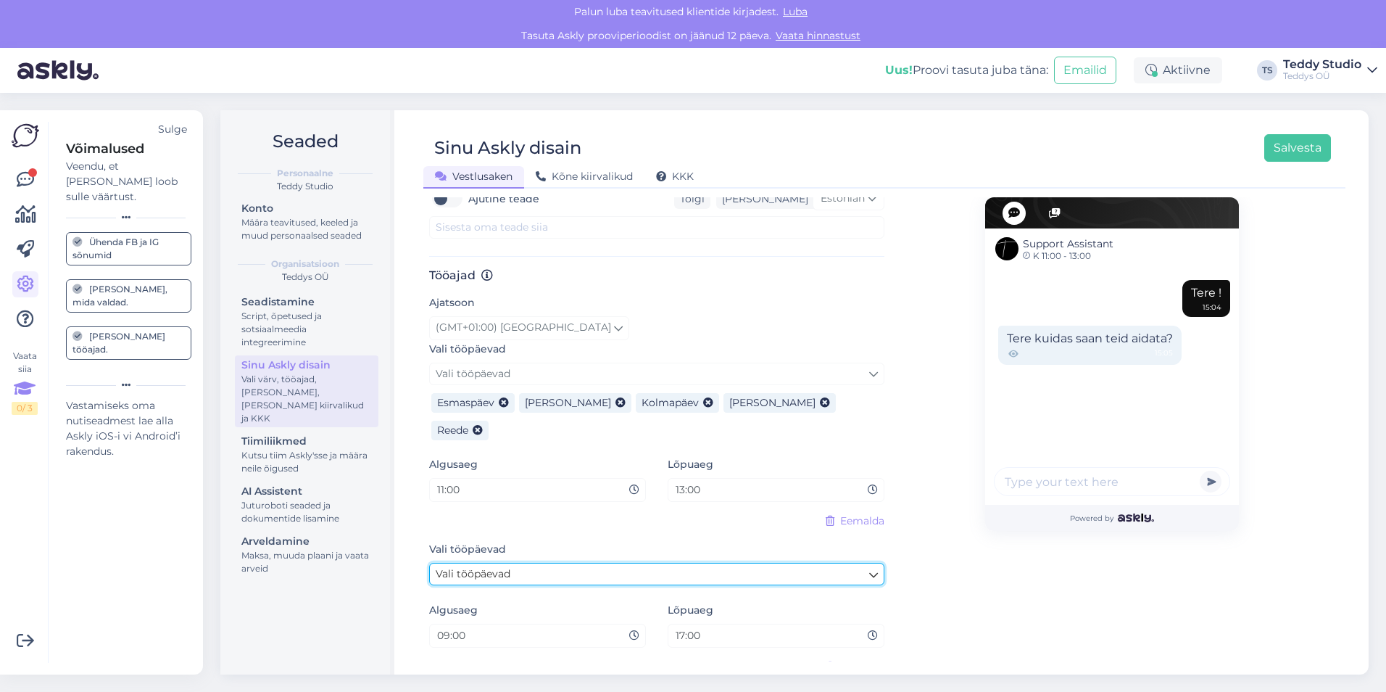
click at [527, 563] on link "Vali tööpäevad" at bounding box center [656, 574] width 455 height 22
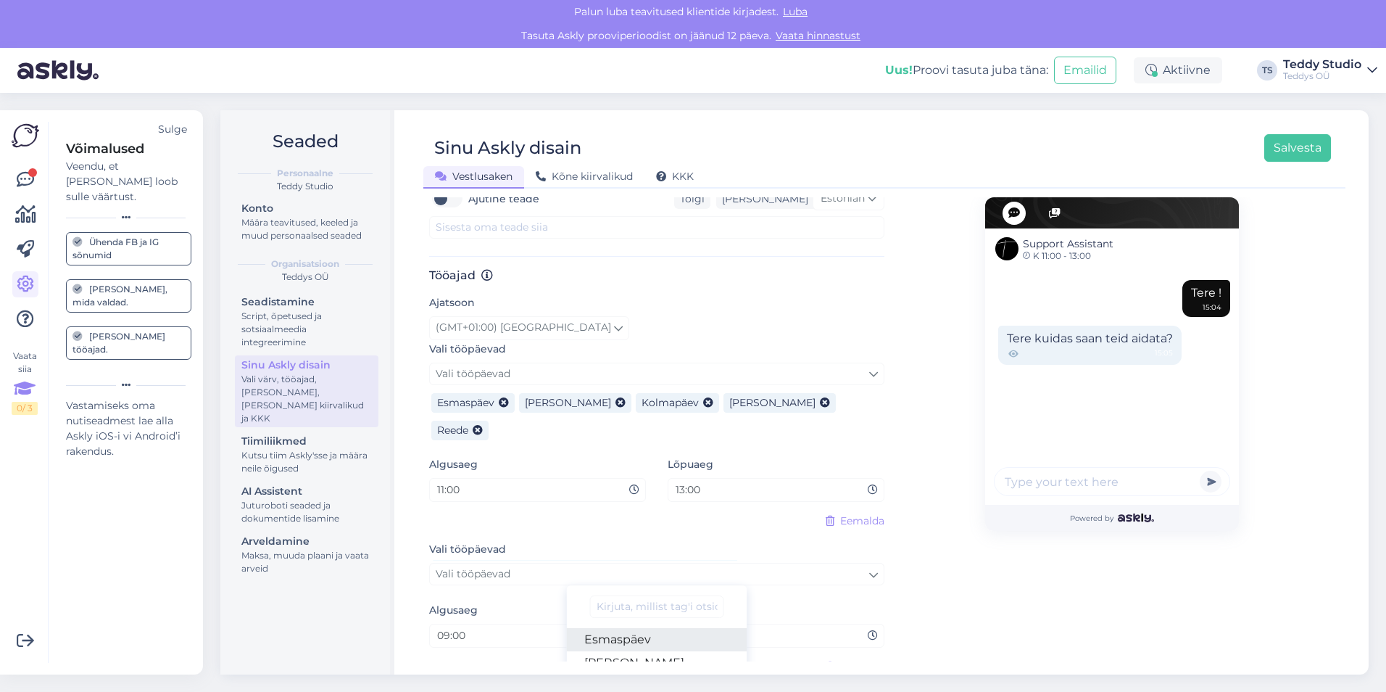
click at [629, 628] on link "Esmaspäev" at bounding box center [657, 639] width 181 height 23
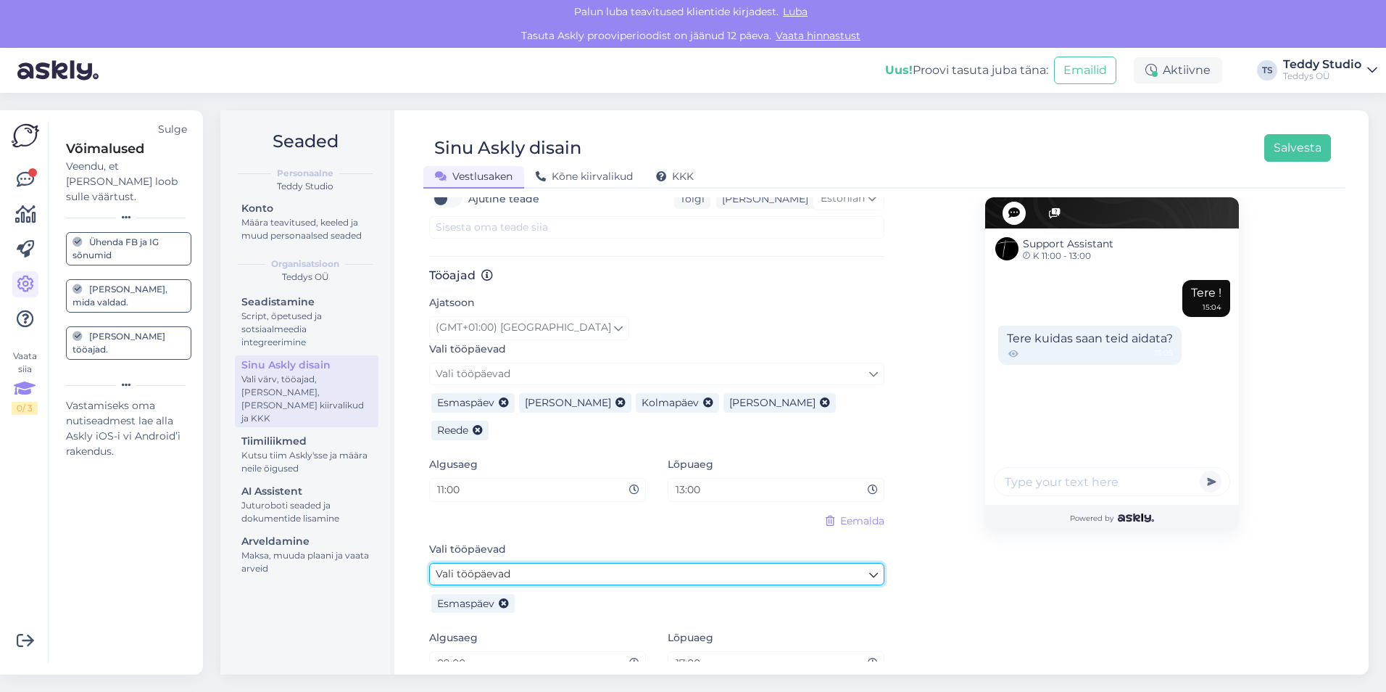
click at [538, 563] on link "Vali tööpäevad" at bounding box center [656, 574] width 455 height 22
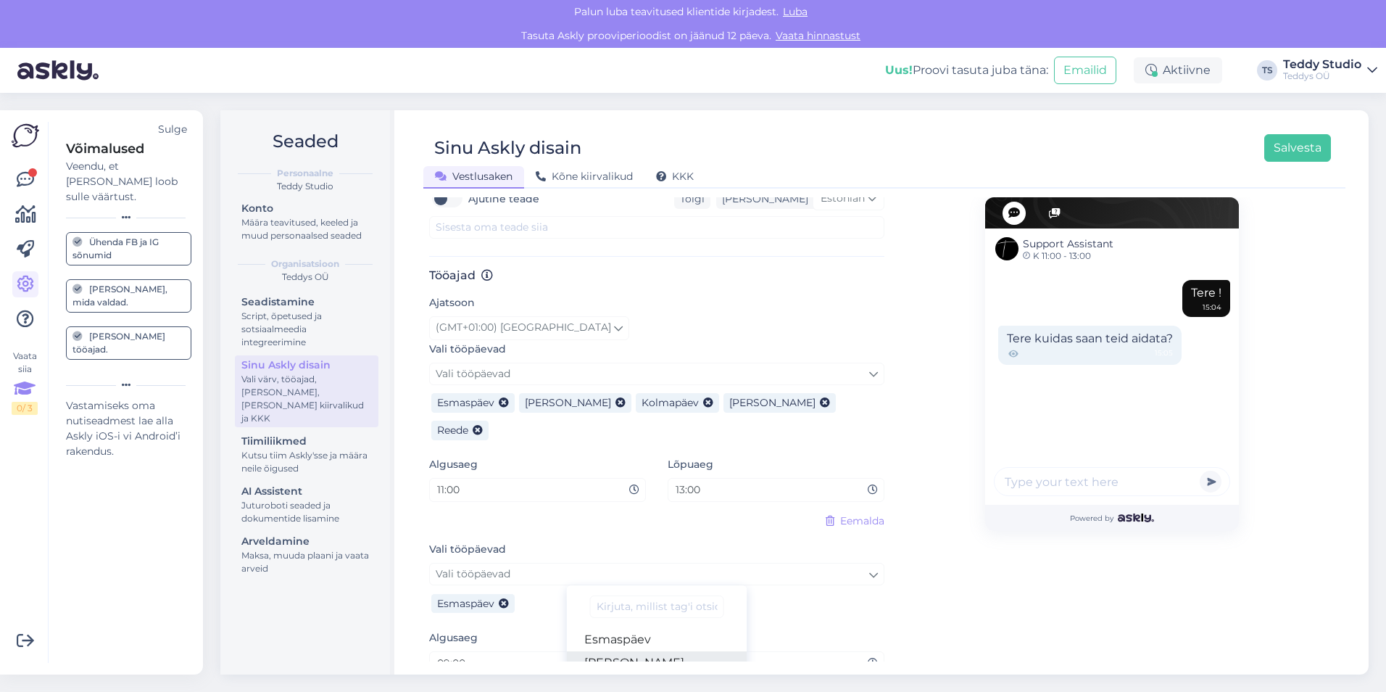
click at [623, 651] on link "Teisipäev" at bounding box center [657, 662] width 181 height 23
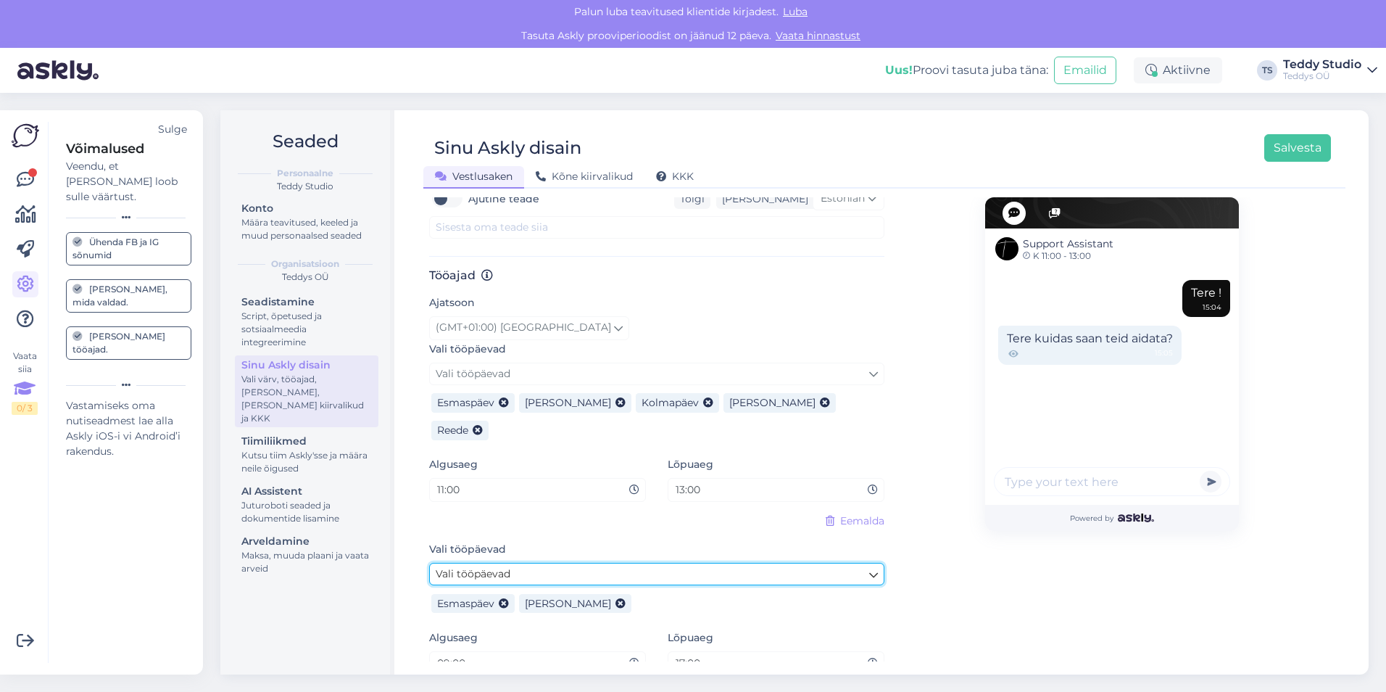
click at [576, 563] on link "Vali tööpäevad" at bounding box center [656, 574] width 455 height 22
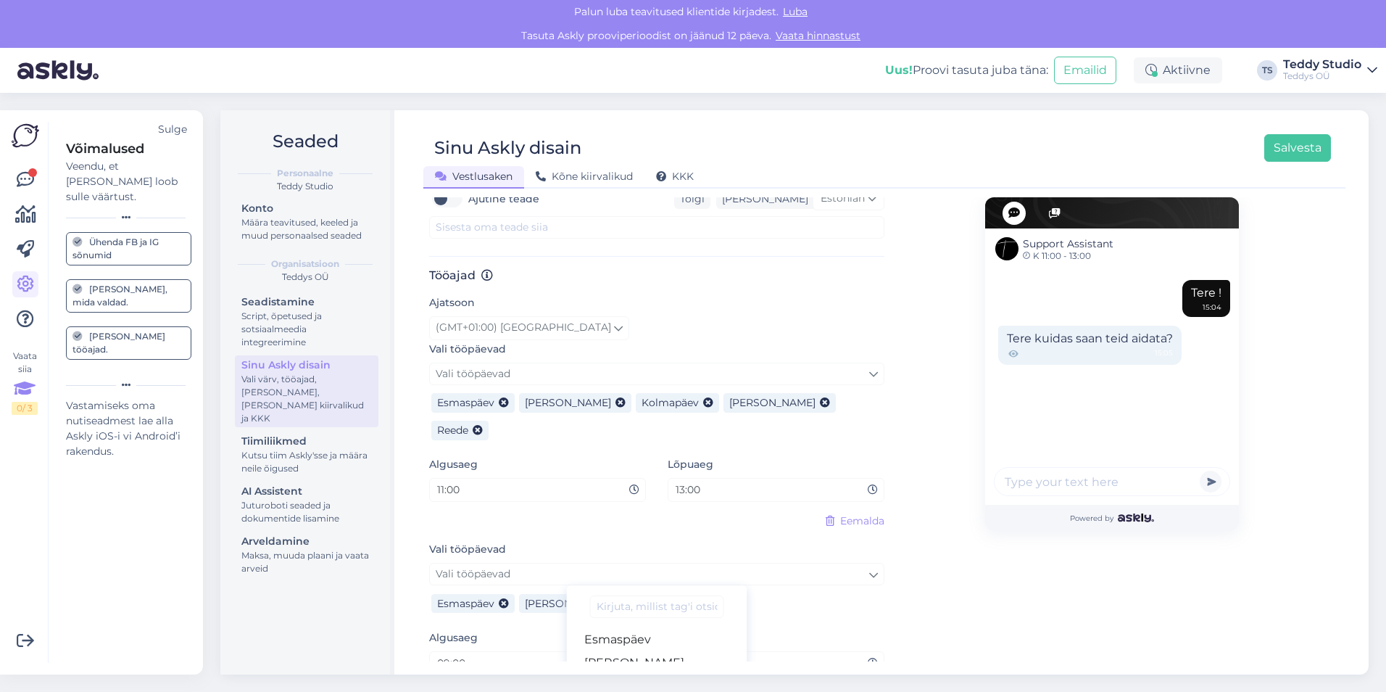
click at [639, 674] on link "Kolmapäev" at bounding box center [657, 685] width 181 height 23
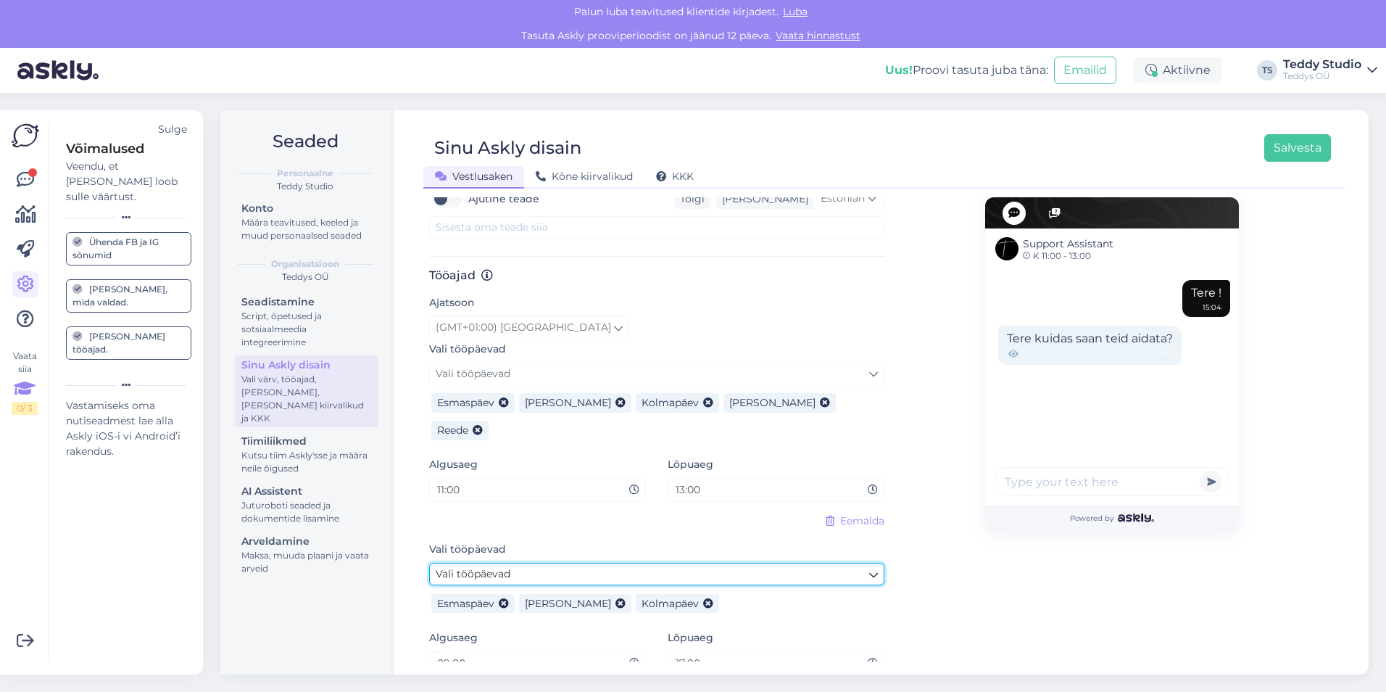
click at [666, 563] on link "Vali tööpäevad" at bounding box center [656, 574] width 455 height 22
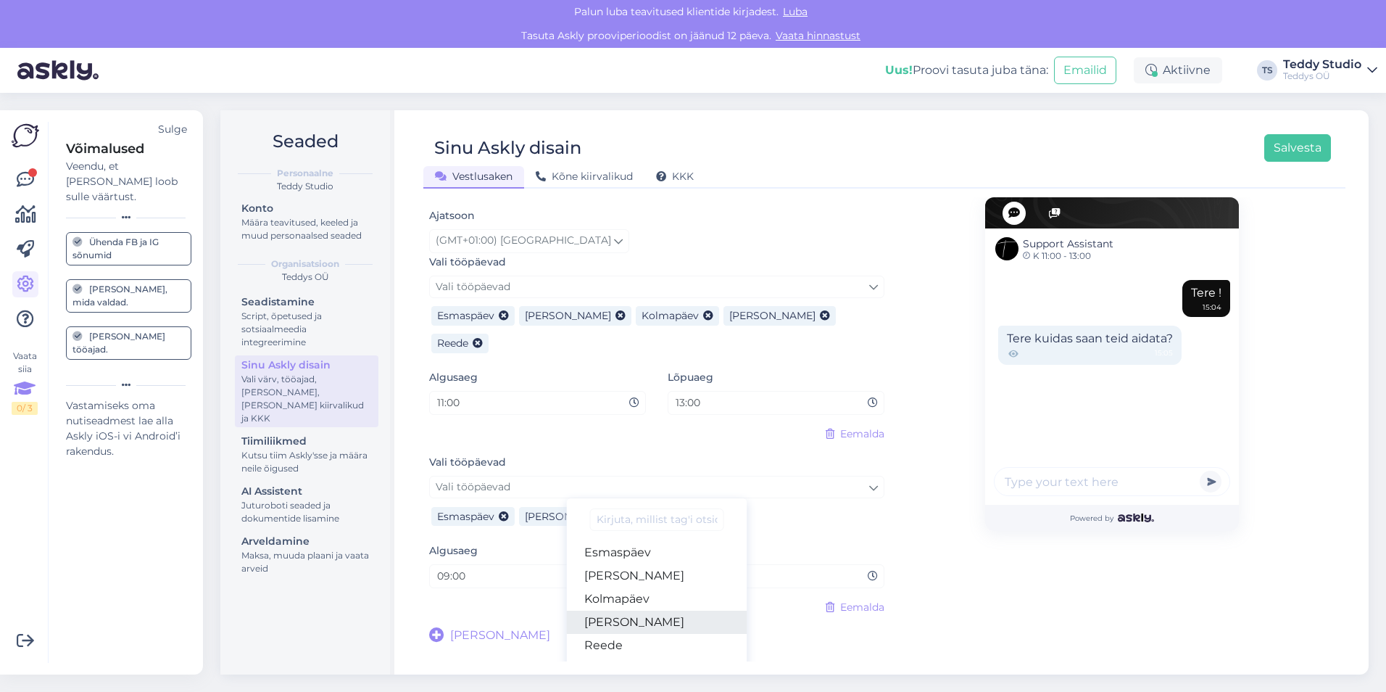
click at [655, 610] on link "Neljapäev" at bounding box center [657, 621] width 181 height 23
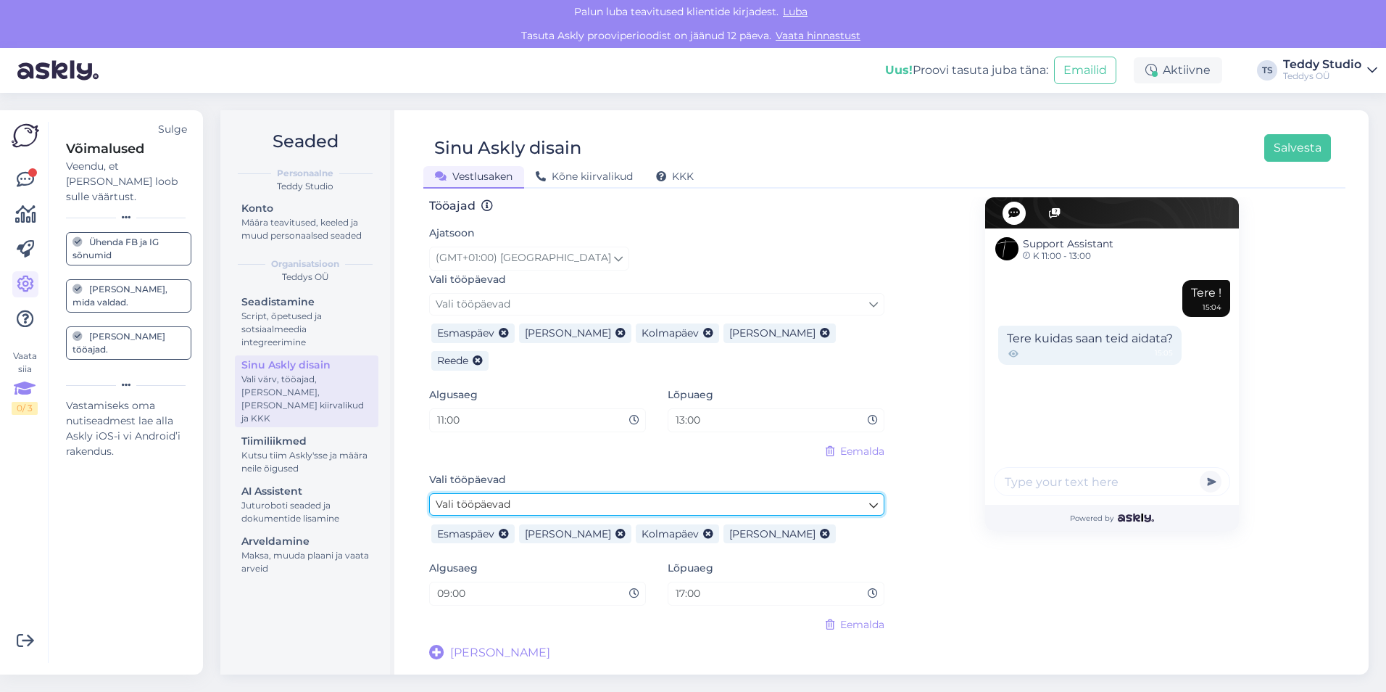
scroll to position [769, 0]
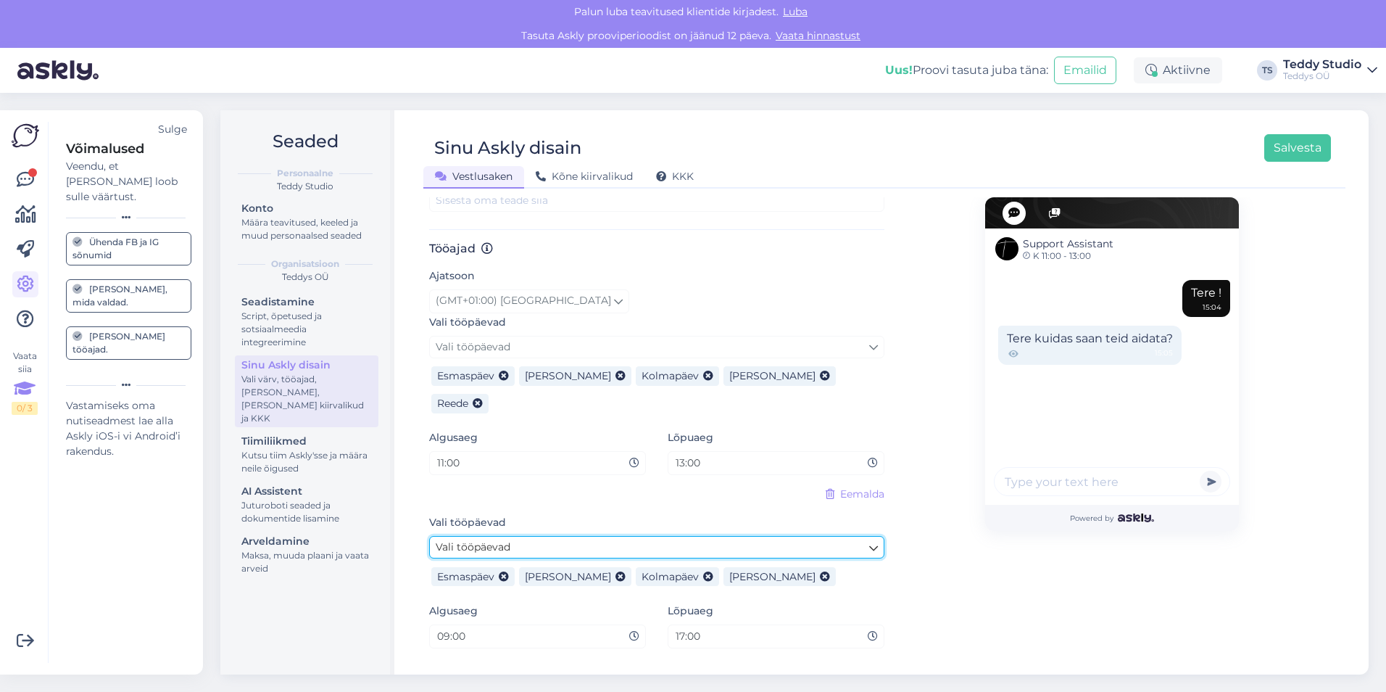
click at [637, 536] on link "Vali tööpäevad" at bounding box center [656, 547] width 455 height 22
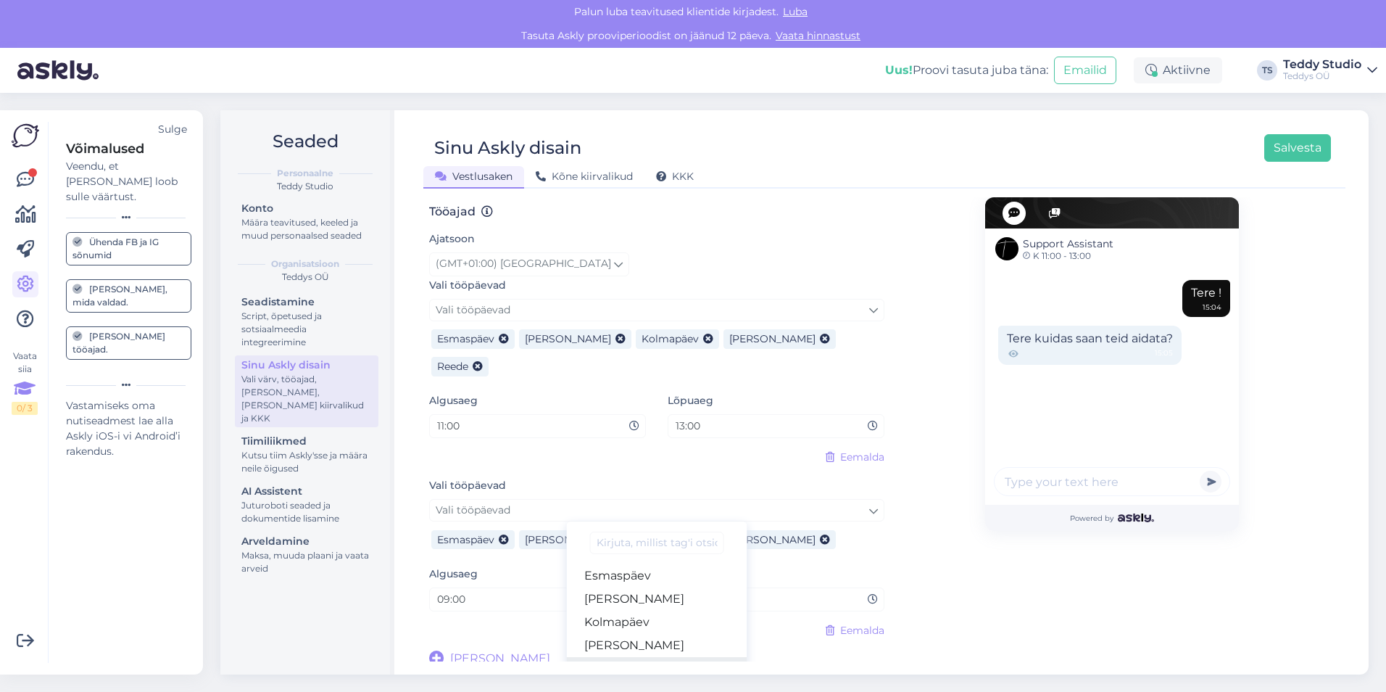
click at [637, 657] on link "Reede" at bounding box center [657, 668] width 181 height 23
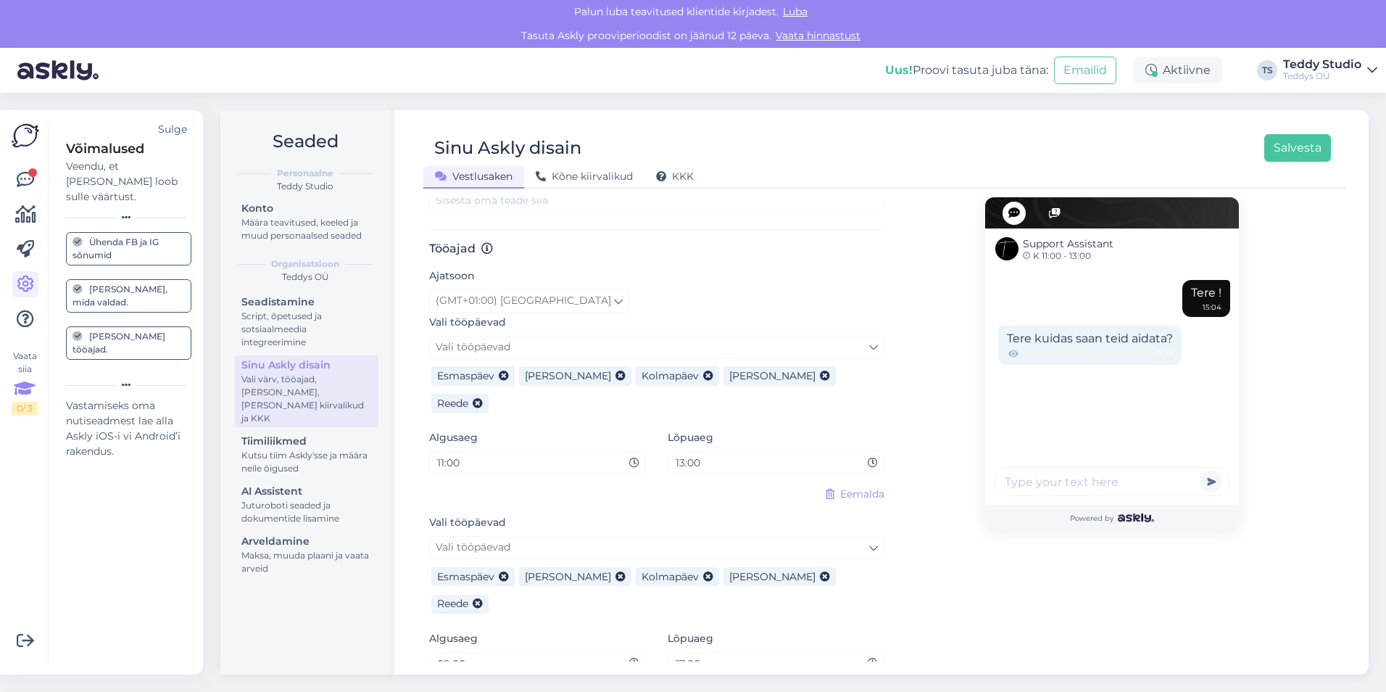
click at [496, 655] on input "09:00" at bounding box center [533, 663] width 194 height 17
type input "15:00"
click at [766, 635] on div "Tööajad Ajatsoon (GMT+01:00) Stockholm Vali tööpäevad Vali tööpäevad Esmaspäev …" at bounding box center [656, 486] width 455 height 490
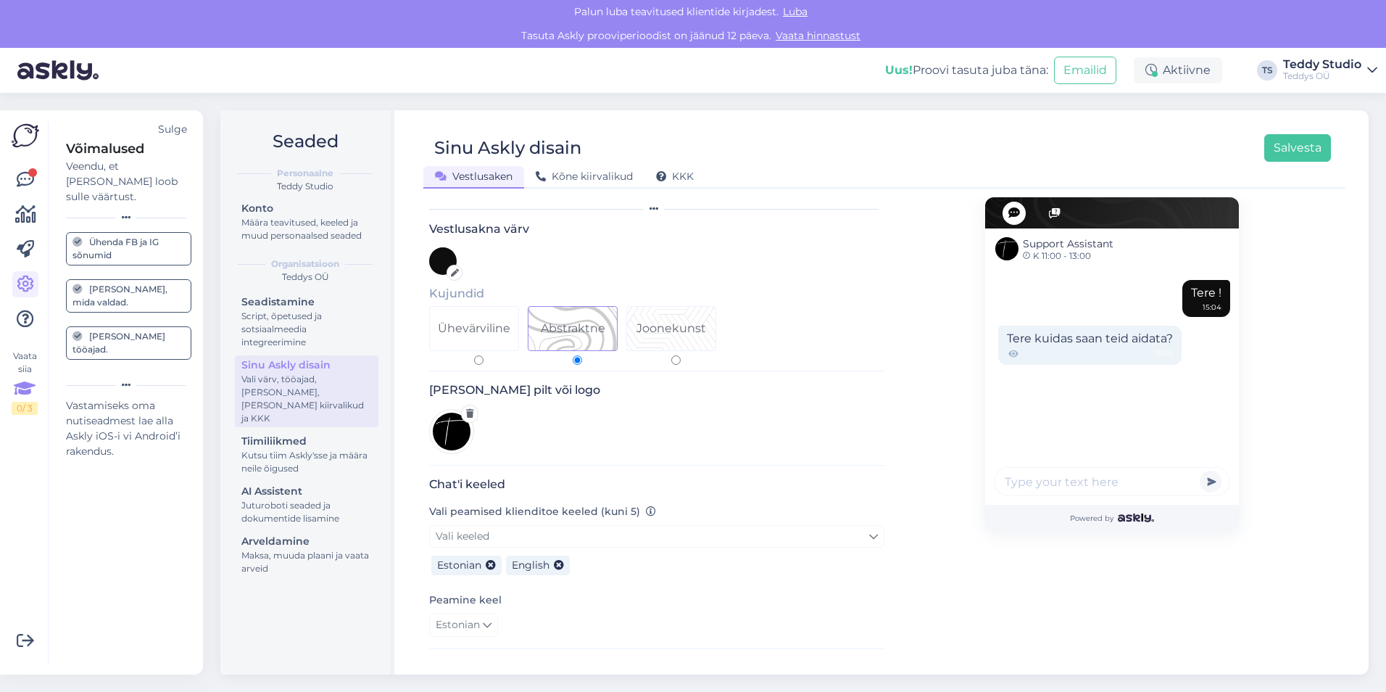
scroll to position [0, 0]
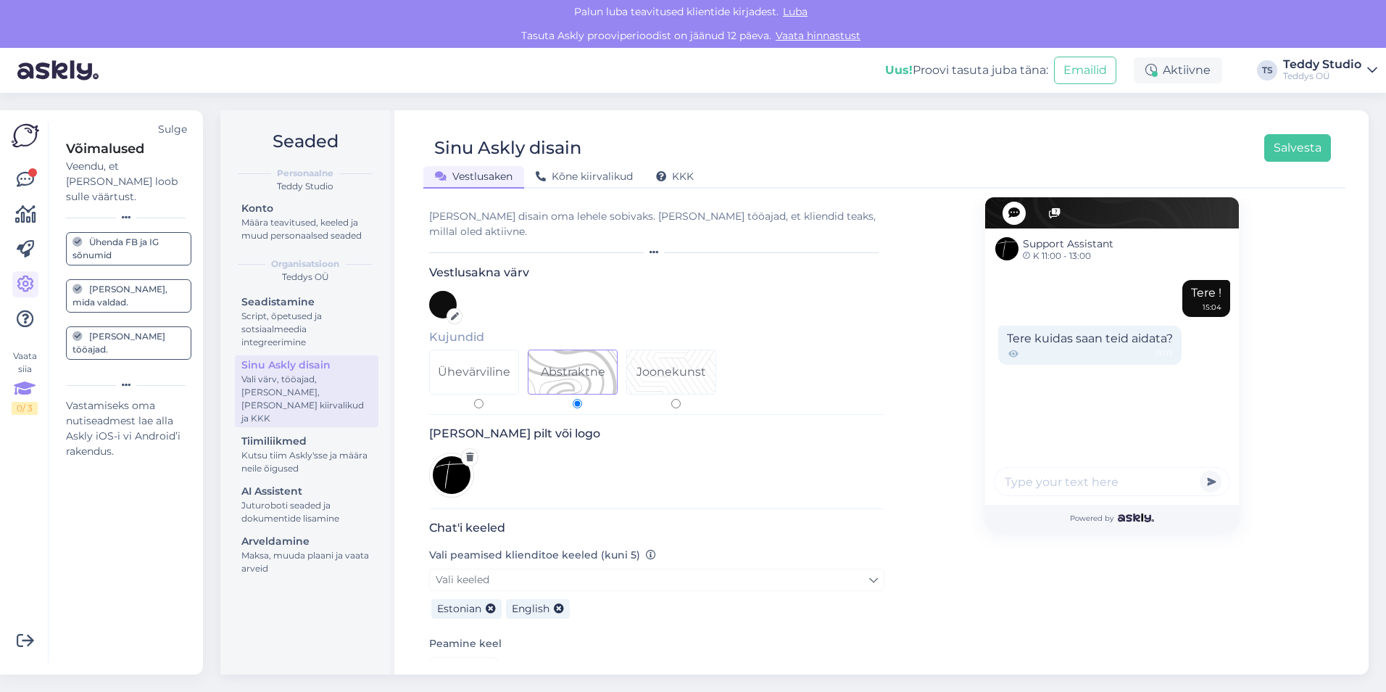
click at [765, 460] on div "[PERSON_NAME] pilt või logo" at bounding box center [656, 467] width 455 height 82
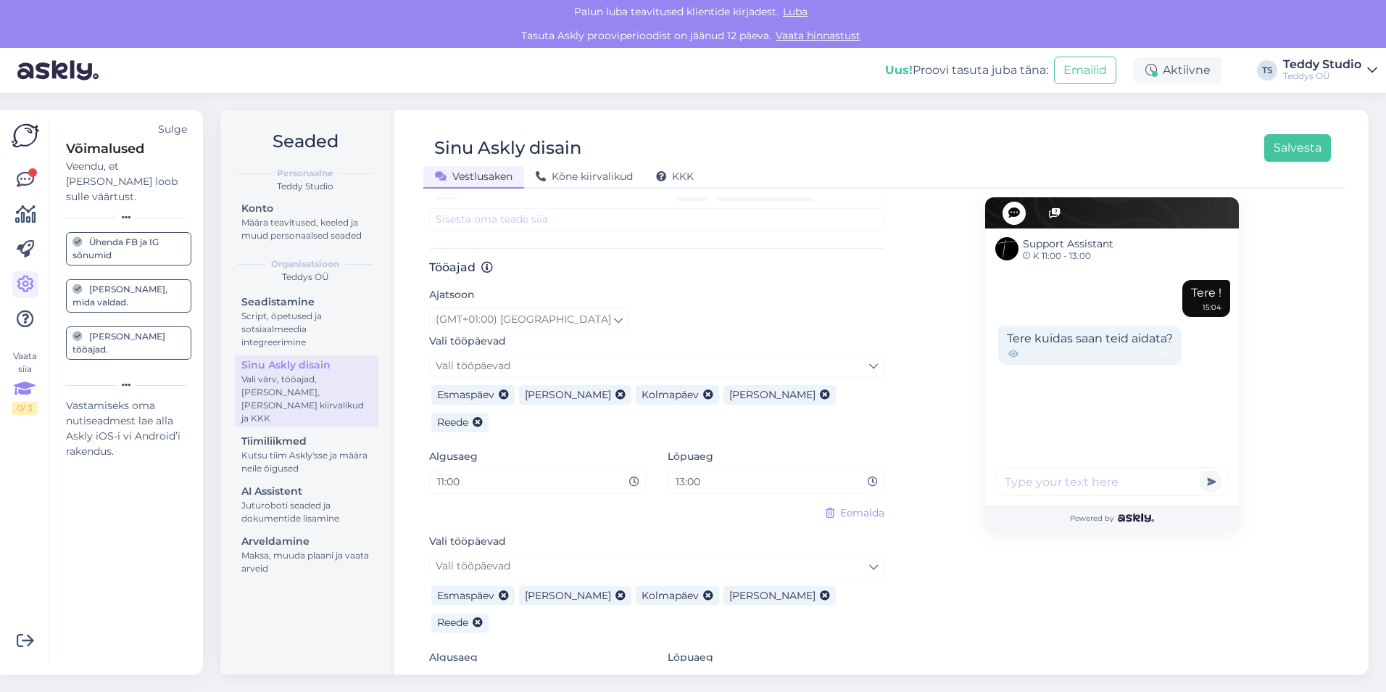
scroll to position [769, 0]
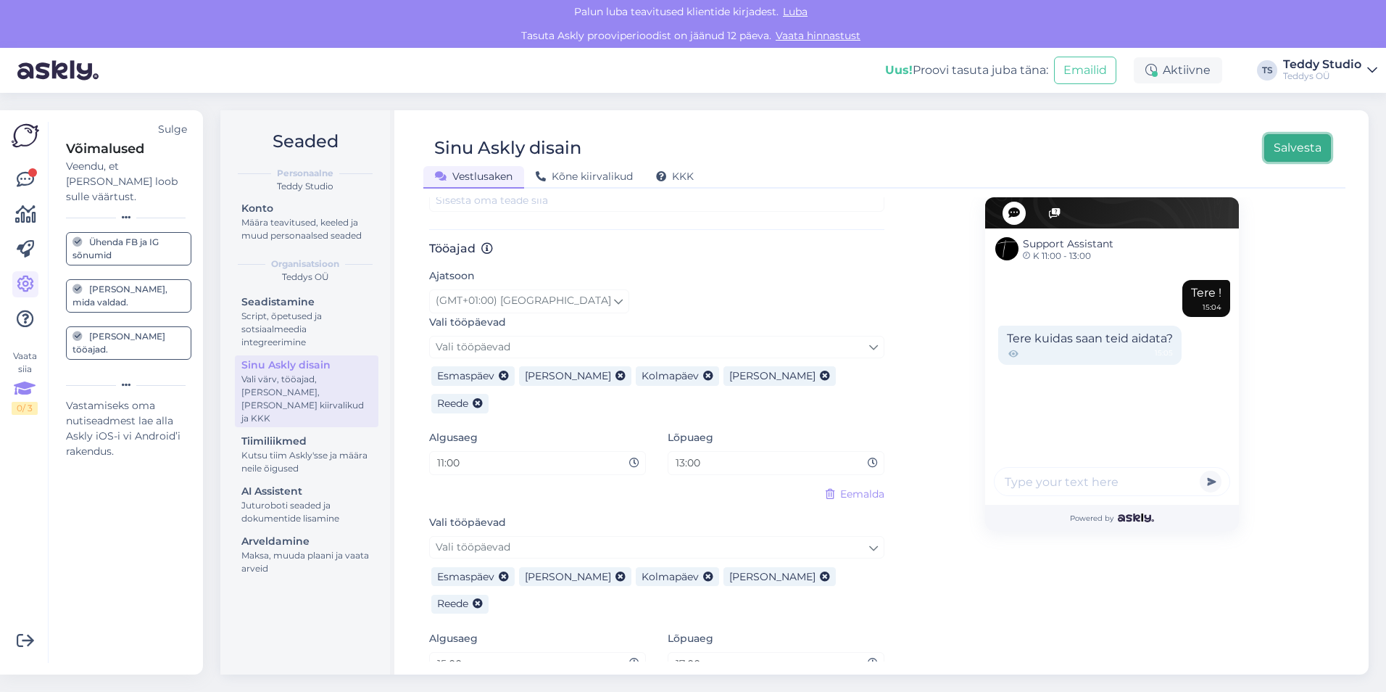
click at [1305, 147] on button "Salvesta" at bounding box center [1297, 148] width 67 height 28
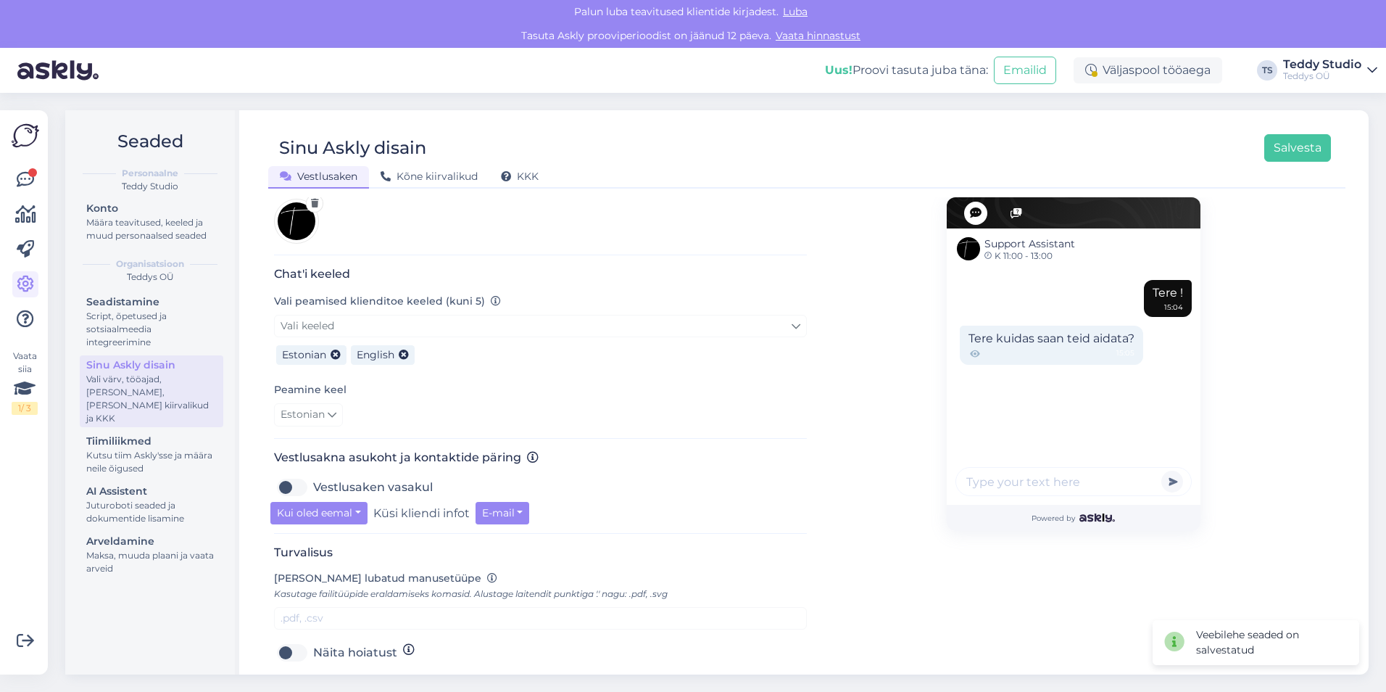
scroll to position [350, 0]
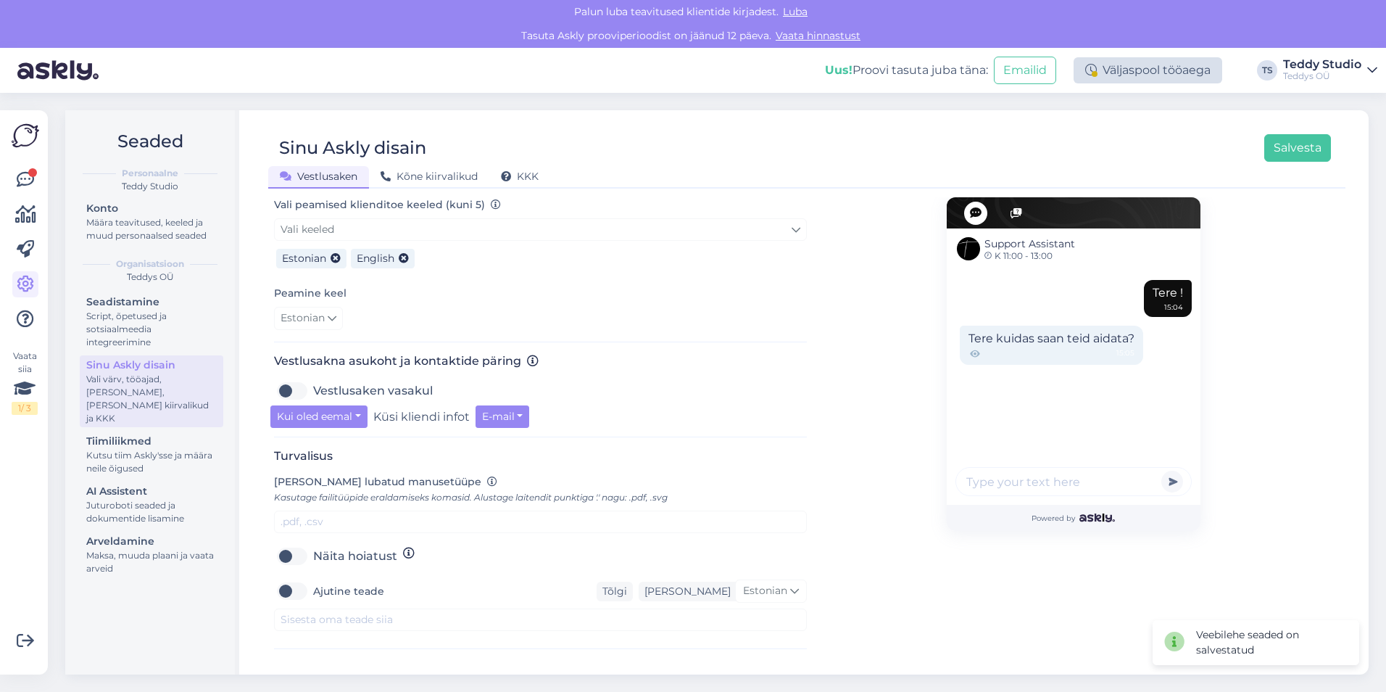
click at [1145, 70] on div "Väljaspool tööaega" at bounding box center [1148, 70] width 149 height 26
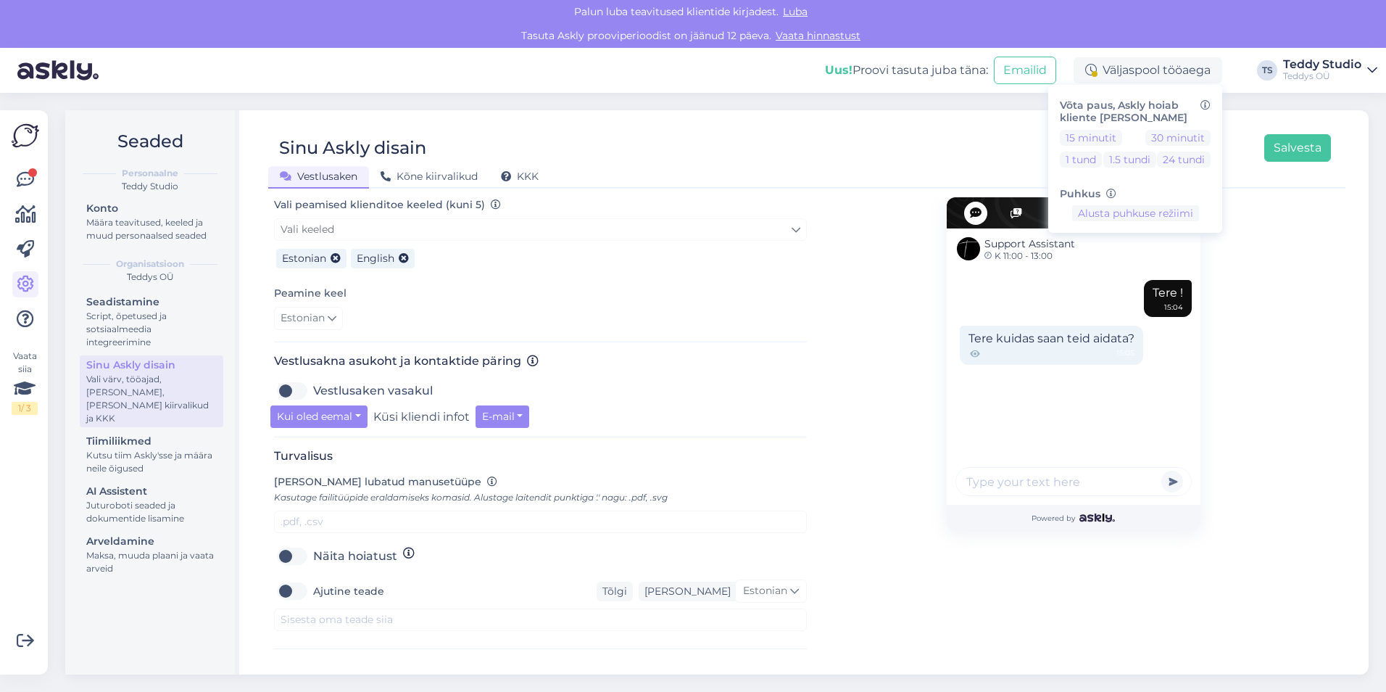
click at [937, 125] on div "Sinu Askly disain Salvesta Vestlusaken Kõne kiirvalikud KKK" at bounding box center [806, 155] width 1077 height 65
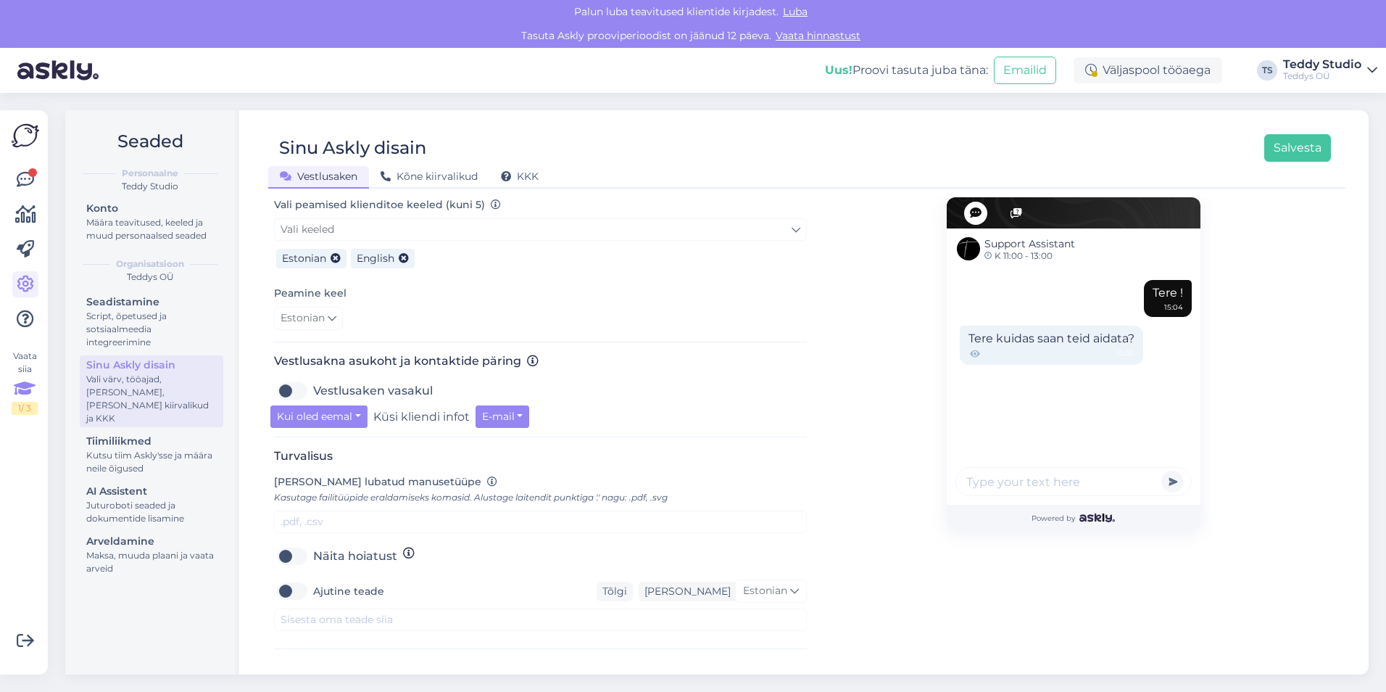
click at [16, 410] on div "1 / 3" at bounding box center [25, 408] width 26 height 13
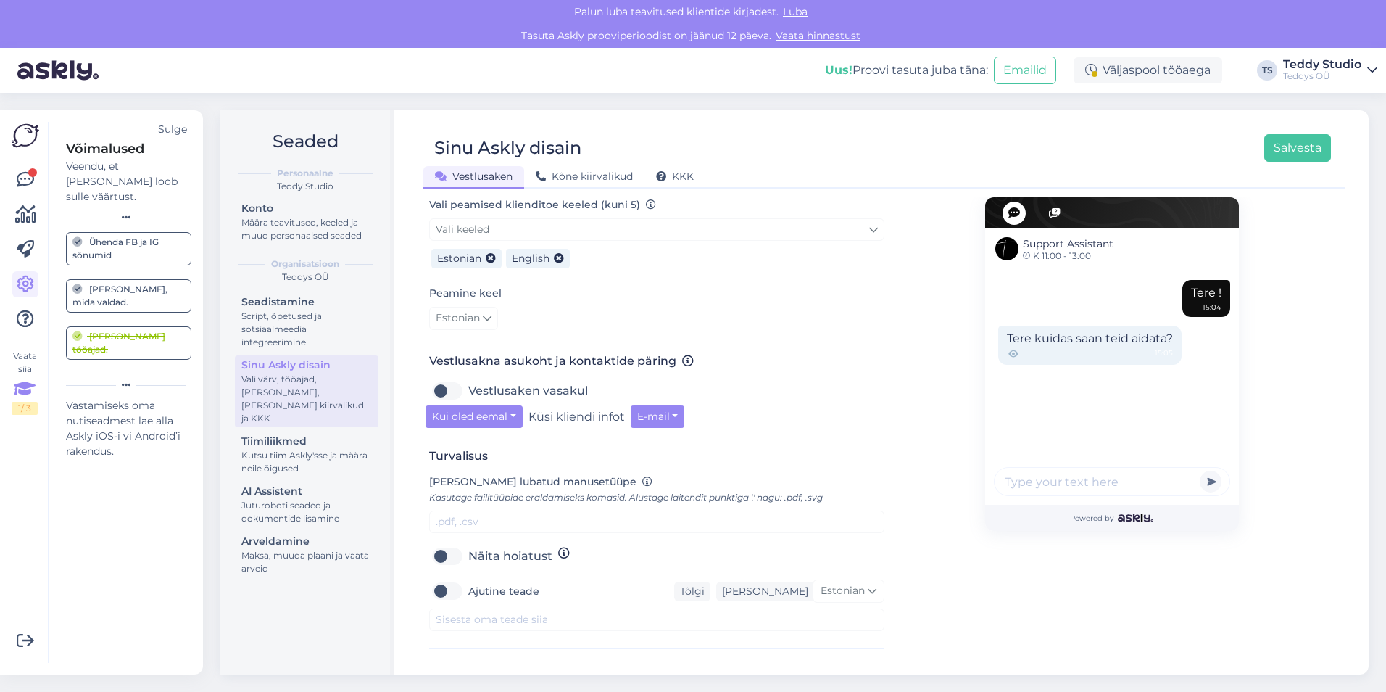
click at [157, 236] on div "Ühenda FB ja IG sõnumid" at bounding box center [128, 249] width 112 height 26
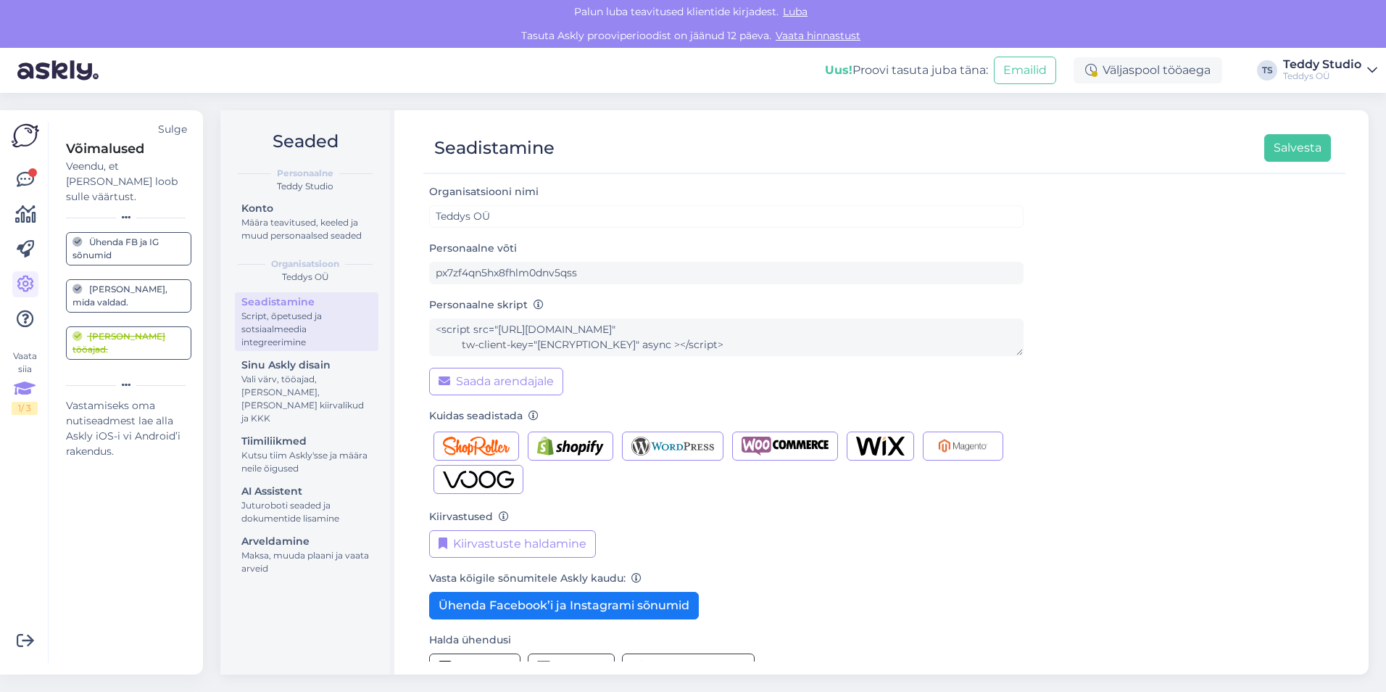
click at [867, 571] on div "Vasta kõigile sõnumitele Askly kaudu: Ühenda Facebook’i ja Instagrami sõnumid" at bounding box center [726, 594] width 594 height 50
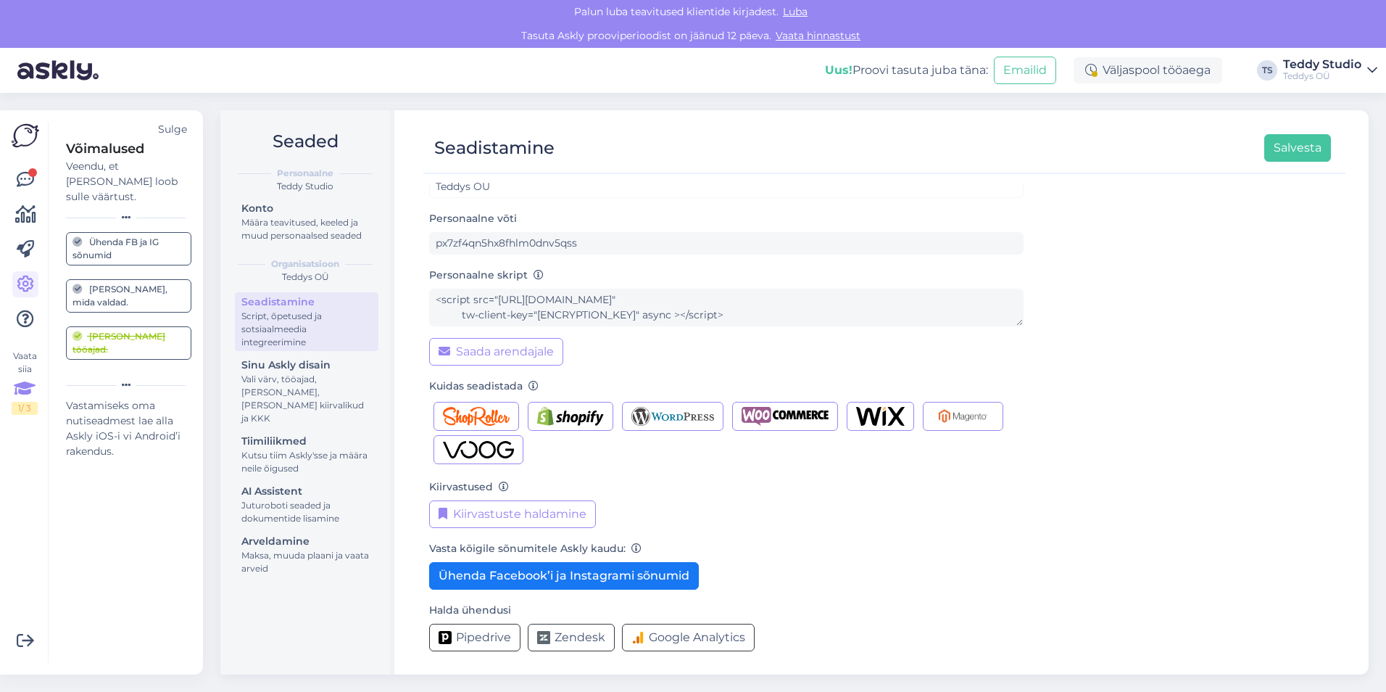
scroll to position [31, 0]
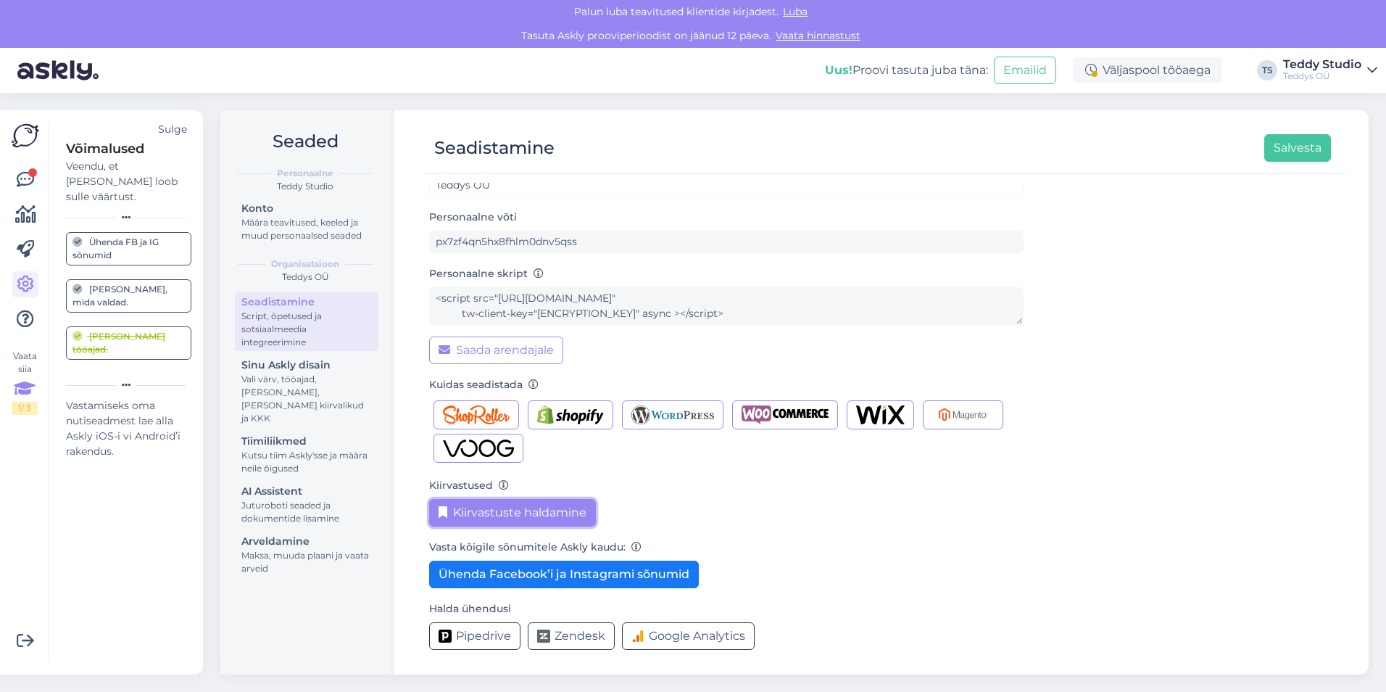
click at [536, 510] on button "Kiirvastuste haldamine" at bounding box center [512, 513] width 167 height 28
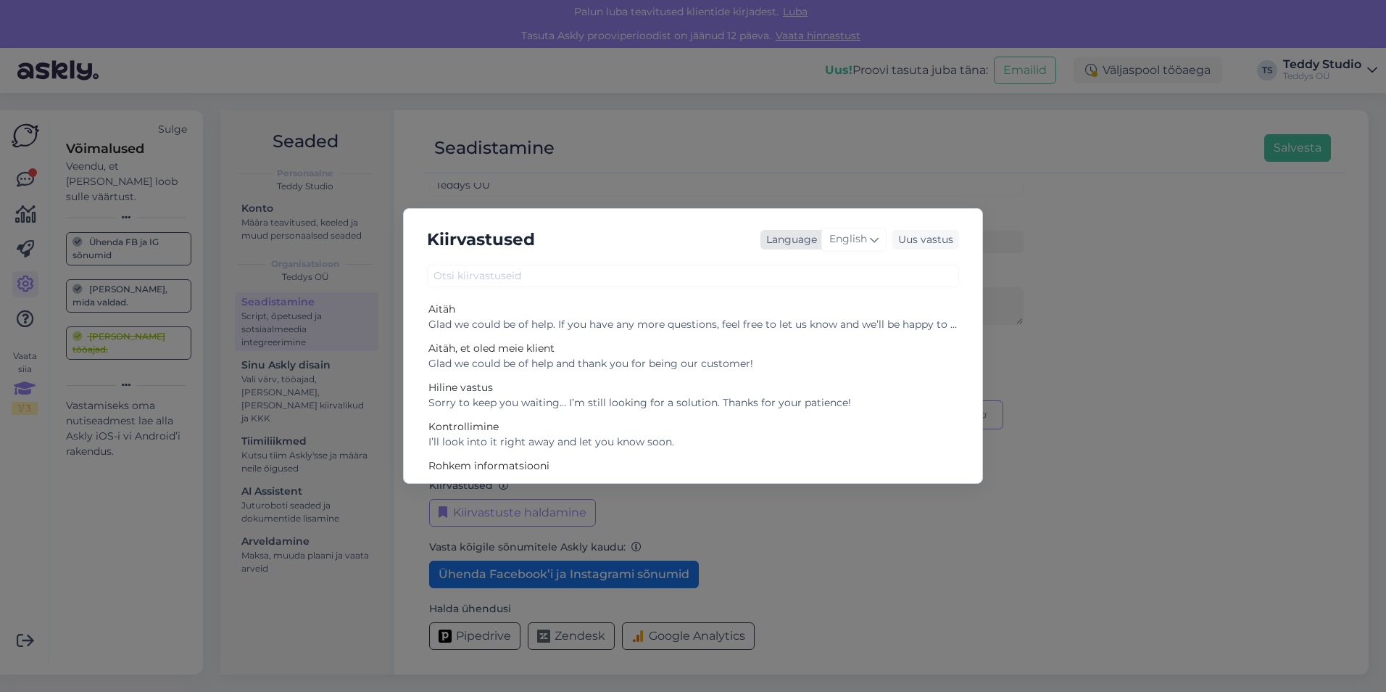
click at [856, 231] on span "English" at bounding box center [848, 239] width 38 height 16
type input "ees"
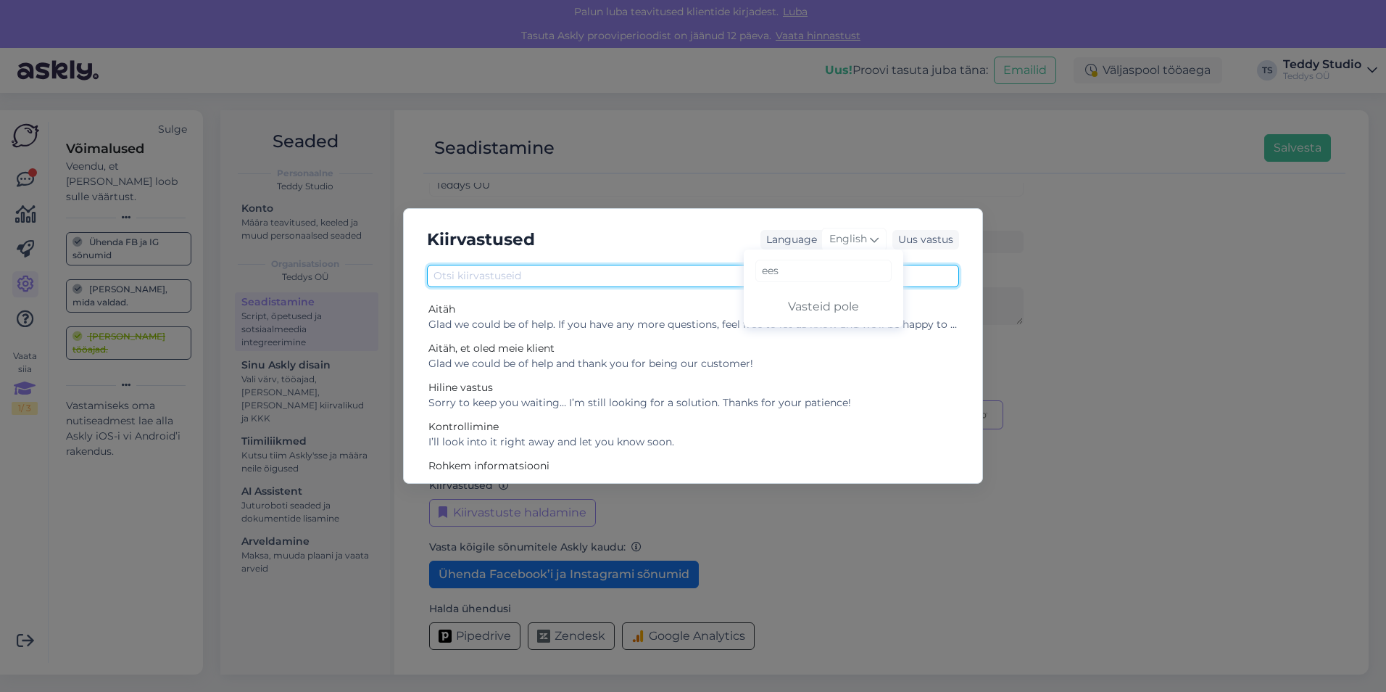
click at [637, 263] on div "Kiirvastused Language English ees Vasteid pole Uus vastus Aitäh Glad we could b…" at bounding box center [693, 345] width 580 height 275
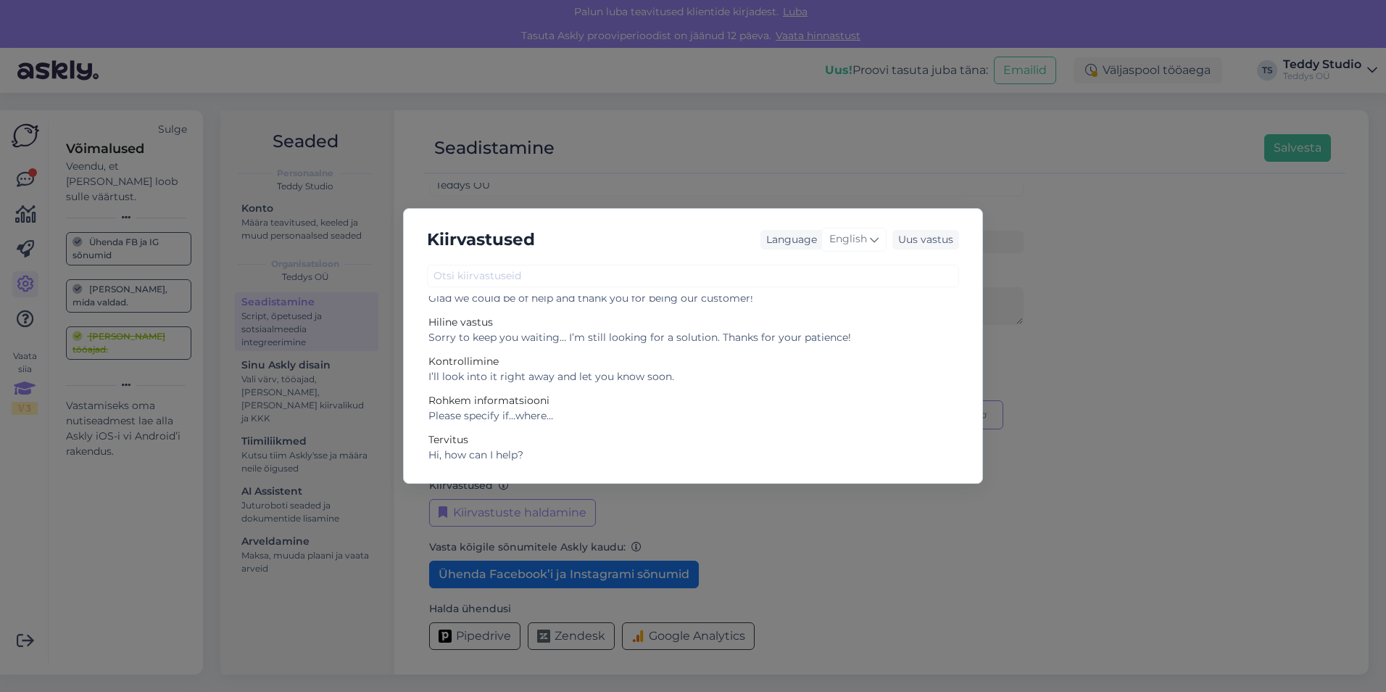
scroll to position [0, 0]
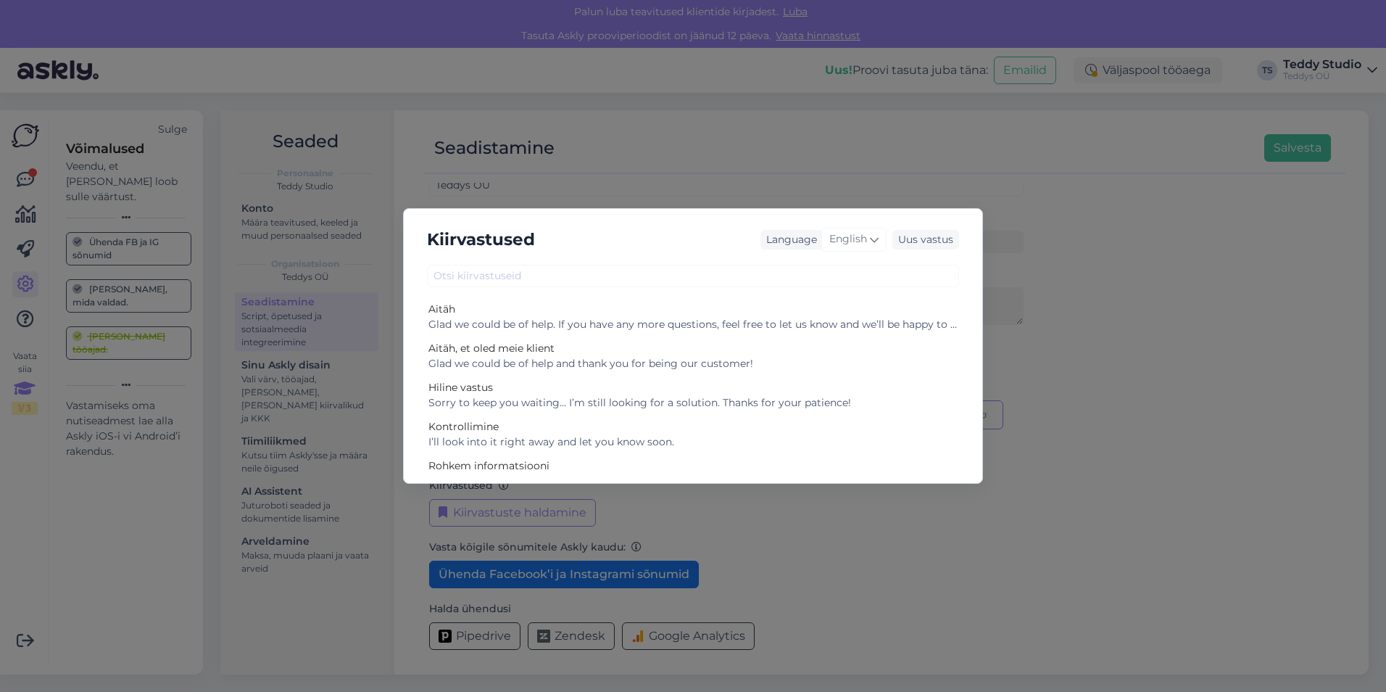
click at [1106, 320] on div "Kiirvastused Language English ees Vasteid pole Uus vastus Aitäh Glad we could b…" at bounding box center [693, 346] width 1386 height 692
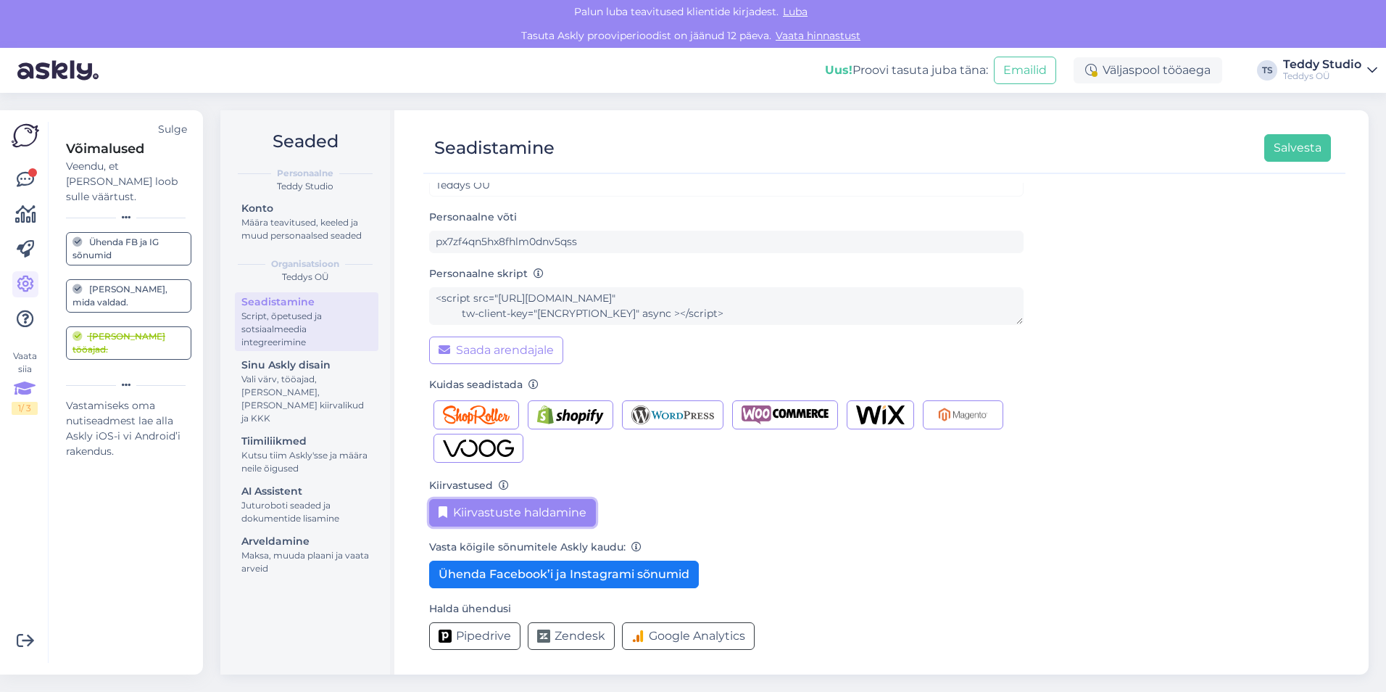
click at [575, 510] on button "Kiirvastuste haldamine" at bounding box center [512, 513] width 167 height 28
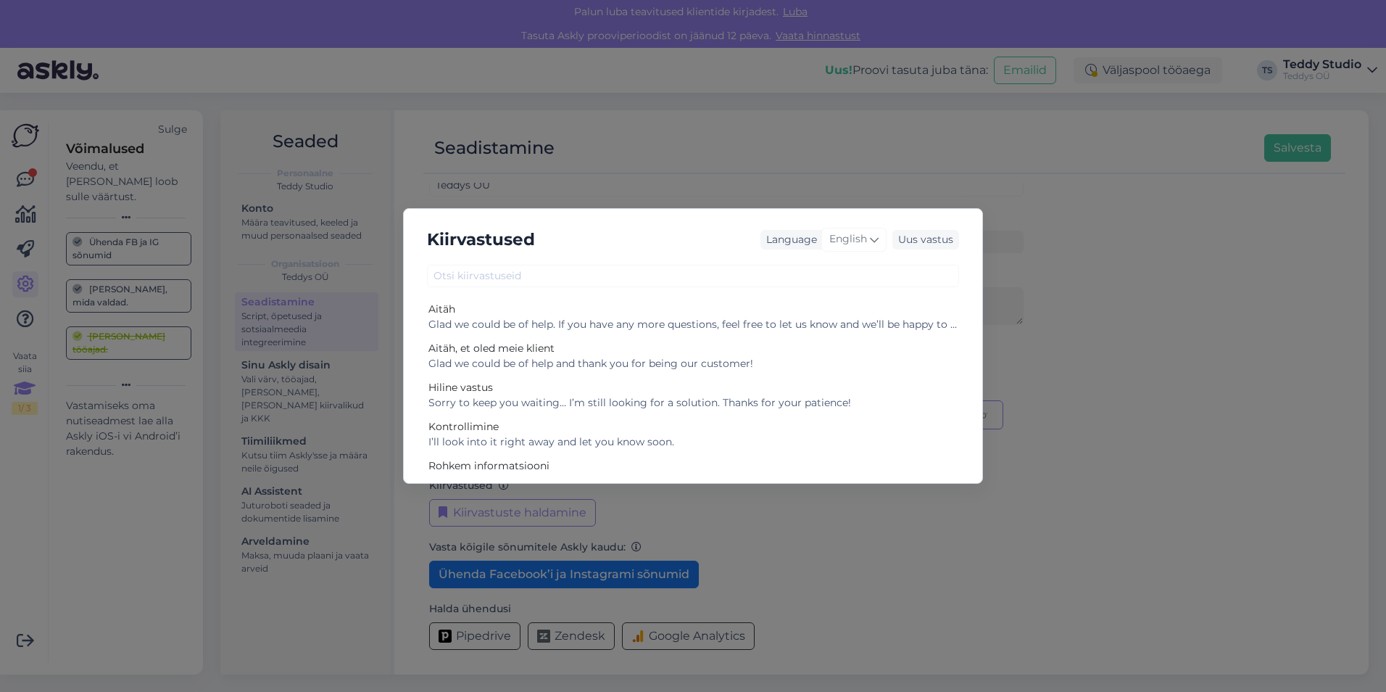
click at [1185, 441] on div "Kiirvastused Language English Uus vastus Aitäh Glad we could be of help. If you…" at bounding box center [693, 346] width 1386 height 692
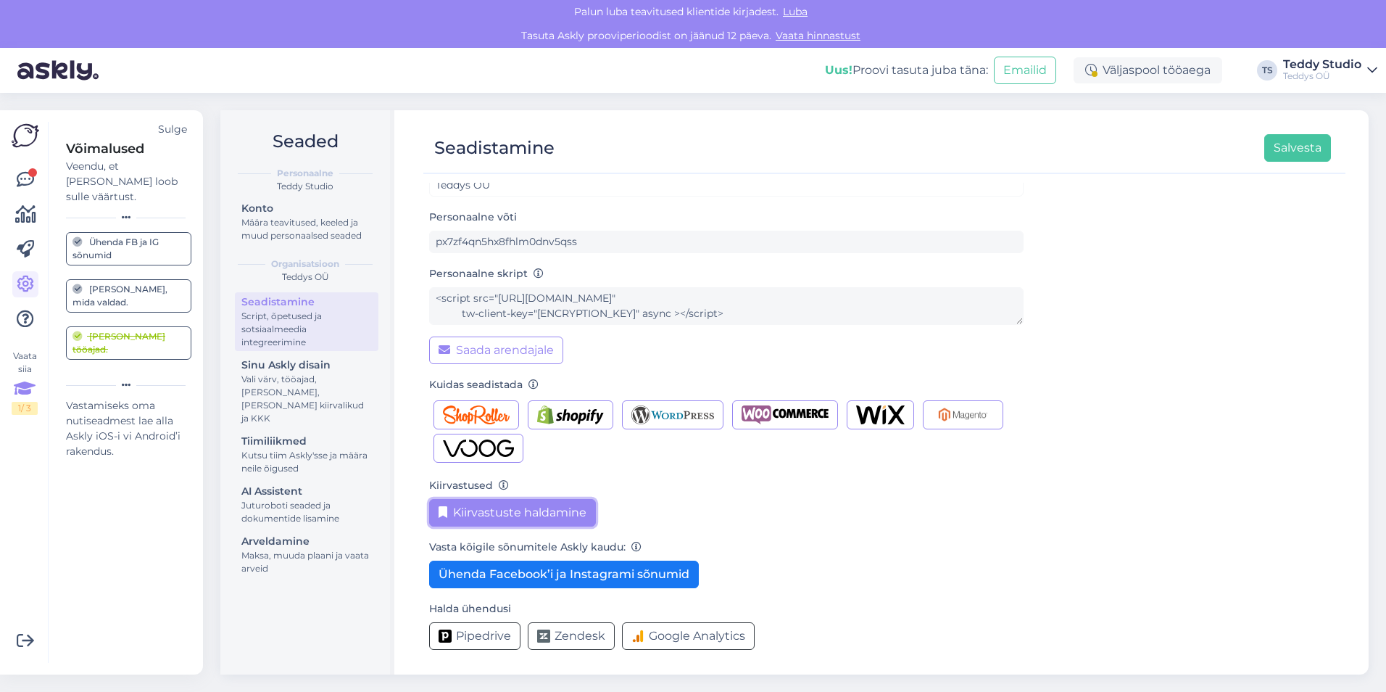
click at [571, 510] on button "Kiirvastuste haldamine" at bounding box center [512, 513] width 167 height 28
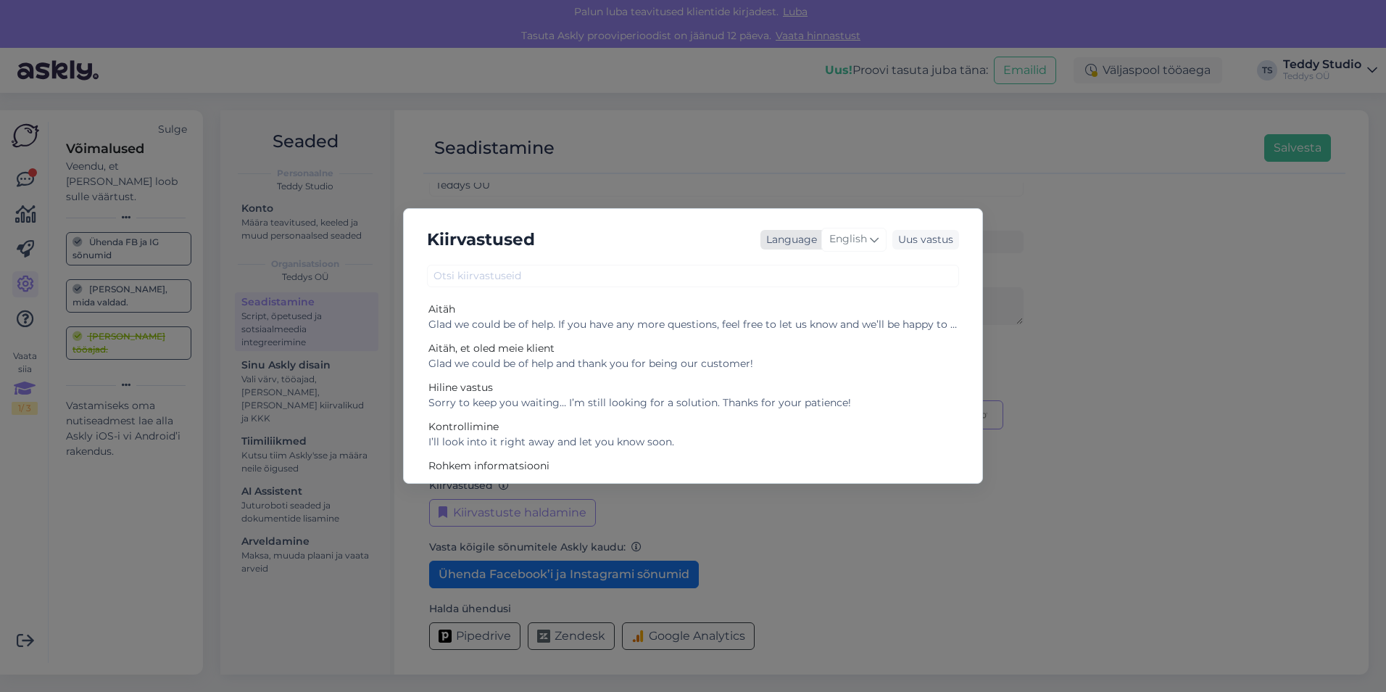
click at [857, 228] on div "English" at bounding box center [853, 239] width 65 height 23
click at [1090, 324] on div "Kiirvastused Language English Arabic Belarusian Bulgarian Chinese Czech Danish …" at bounding box center [693, 346] width 1386 height 692
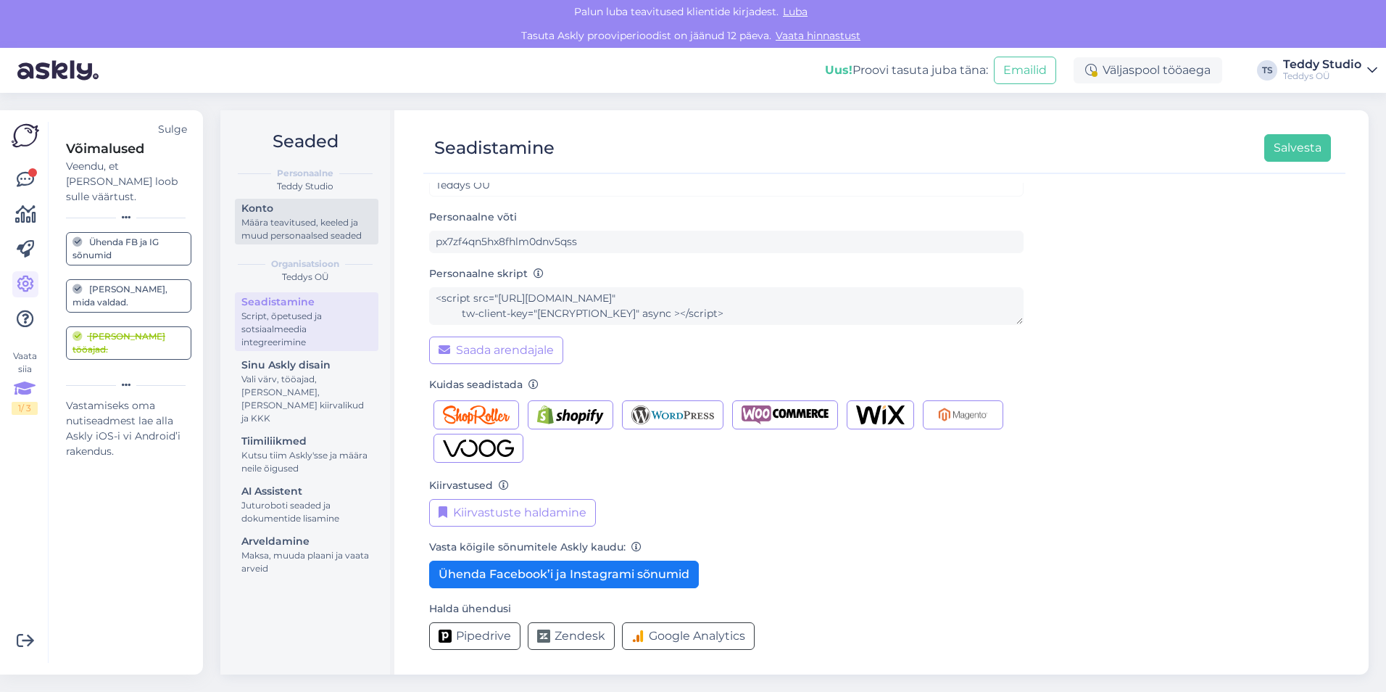
click at [333, 227] on div "Määra teavitused, keeled ja muud personaalsed seaded" at bounding box center [306, 229] width 130 height 26
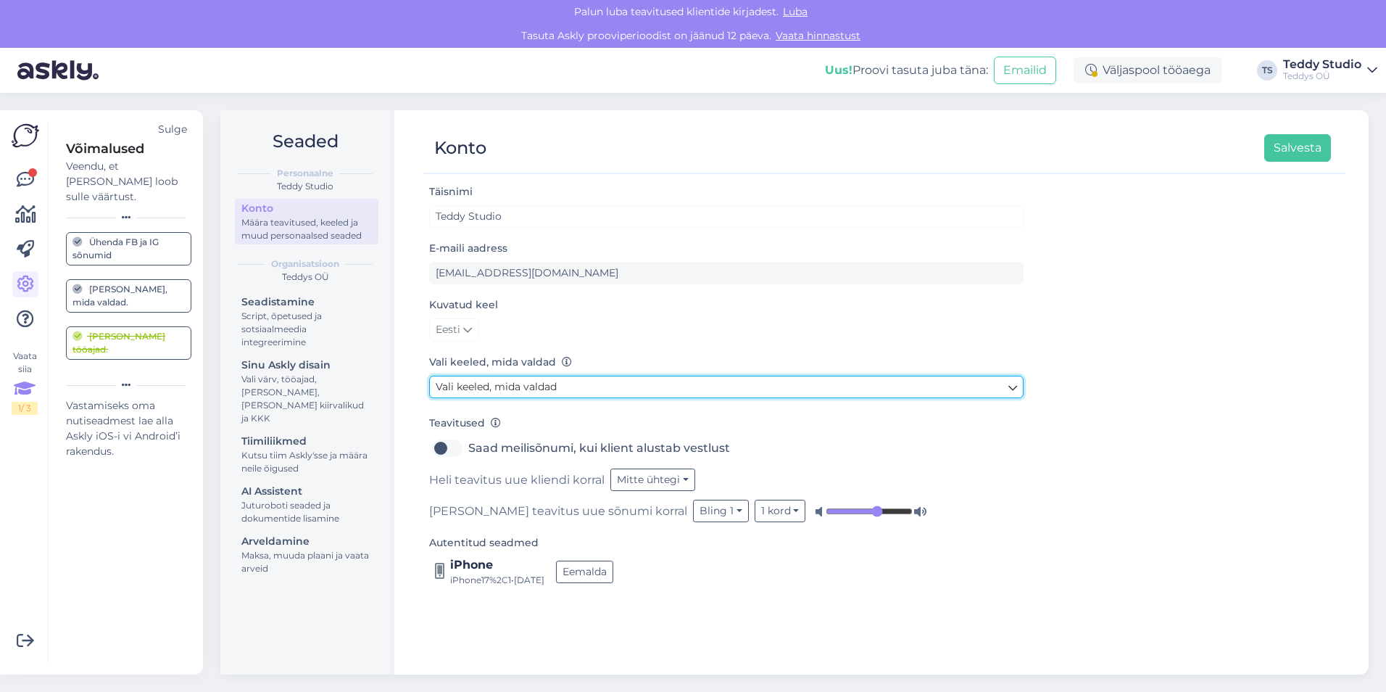
click at [548, 393] on link "Vali keeled, mida valdad" at bounding box center [726, 387] width 594 height 22
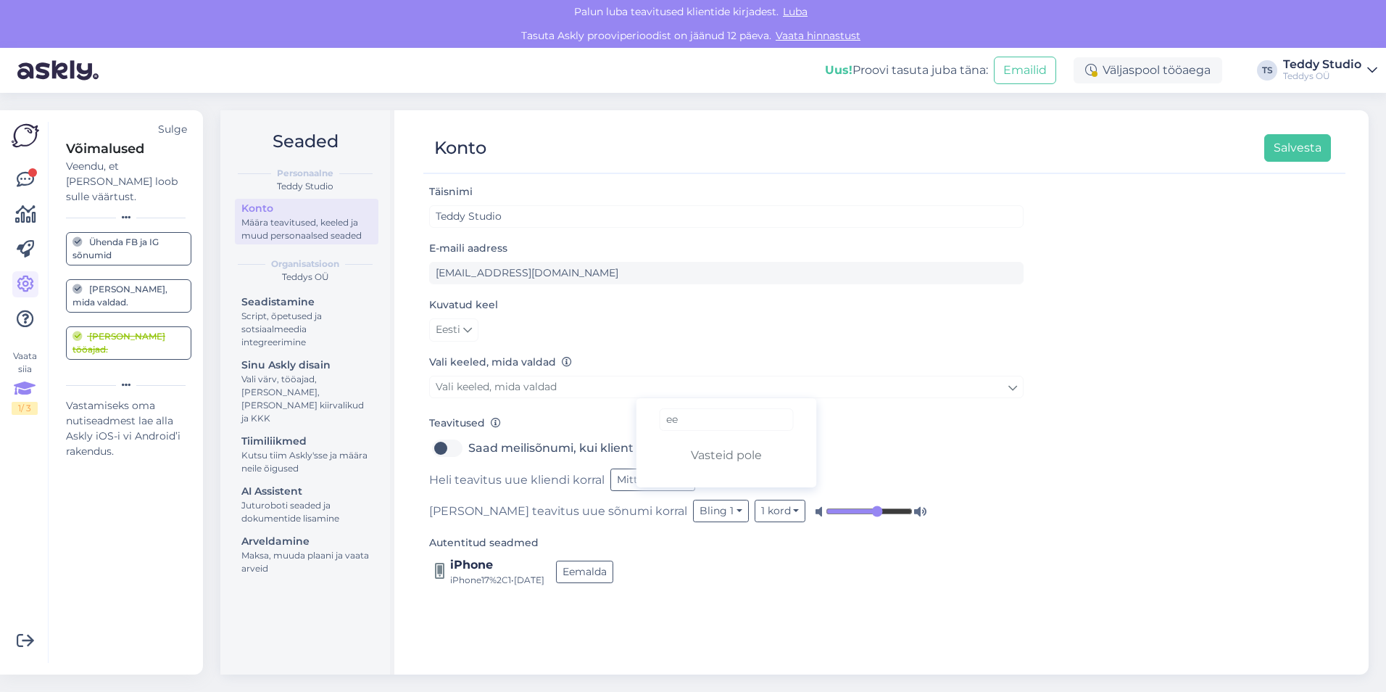
type input "e"
click at [716, 478] on link "Estonian" at bounding box center [727, 475] width 181 height 23
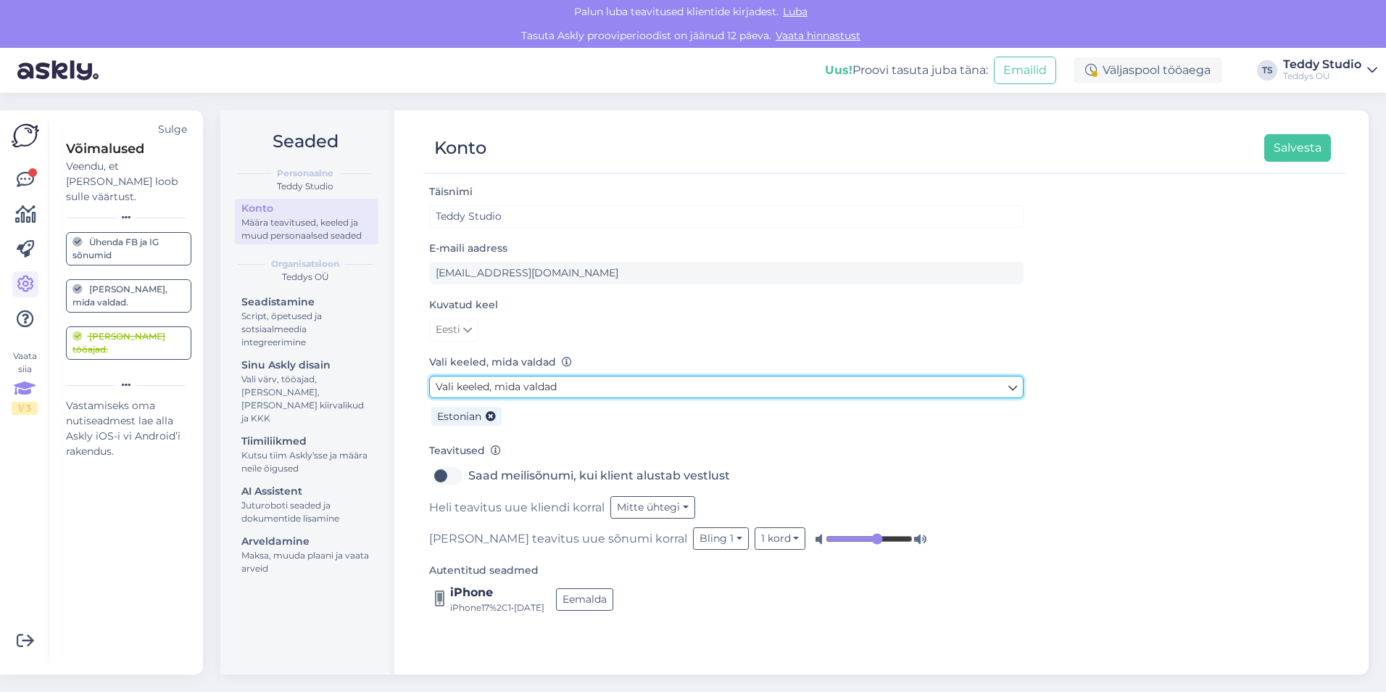
click at [818, 393] on link "Vali keeled, mida valdad" at bounding box center [726, 387] width 594 height 22
click at [756, 380] on link "Vali keeled, mida valdad" at bounding box center [726, 387] width 594 height 22
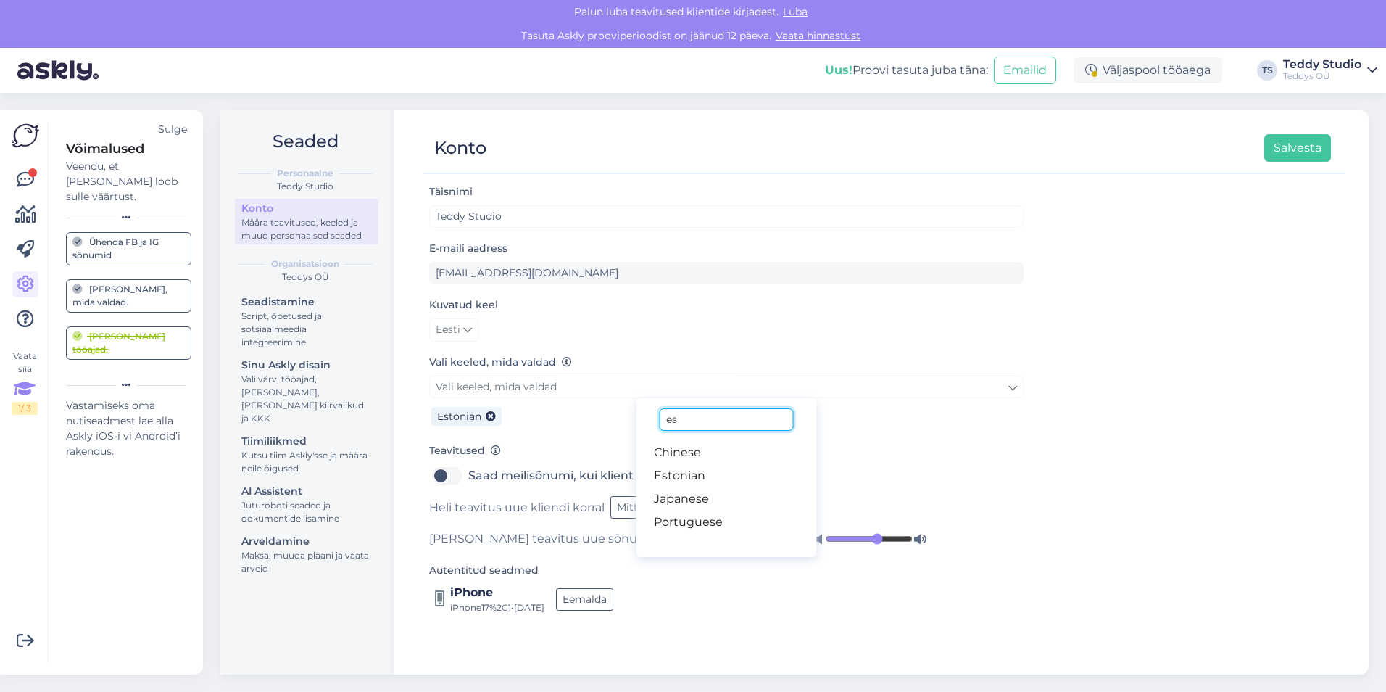
click at [721, 415] on input "es" at bounding box center [726, 419] width 133 height 22
type input "engl"
click at [716, 452] on link "English" at bounding box center [727, 452] width 181 height 23
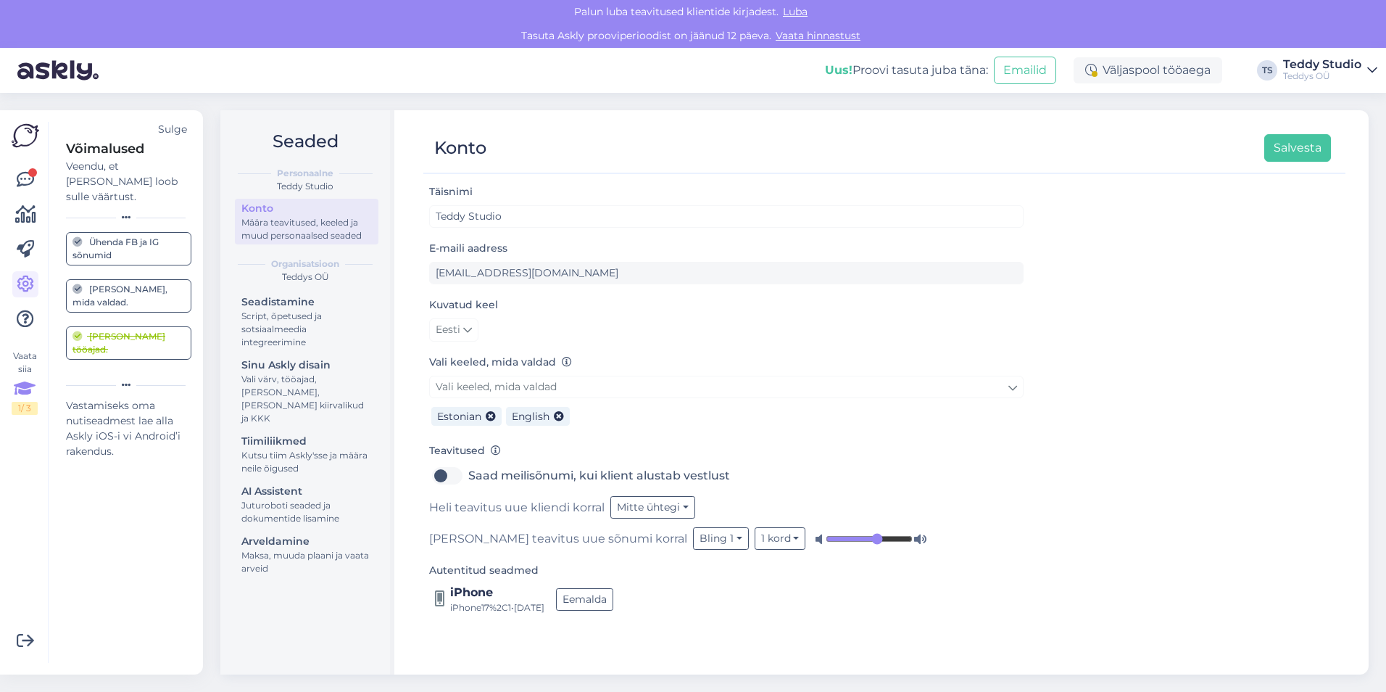
click at [1042, 486] on div "Täisnimi Teddy Studio E-maili aadress info@teddystudio.ee Kuvatud keel Eesti Va…" at bounding box center [884, 422] width 922 height 478
click at [1308, 149] on button "Salvesta" at bounding box center [1297, 148] width 67 height 28
click at [141, 239] on div "Ühenda FB ja IG sõnumid" at bounding box center [128, 249] width 112 height 26
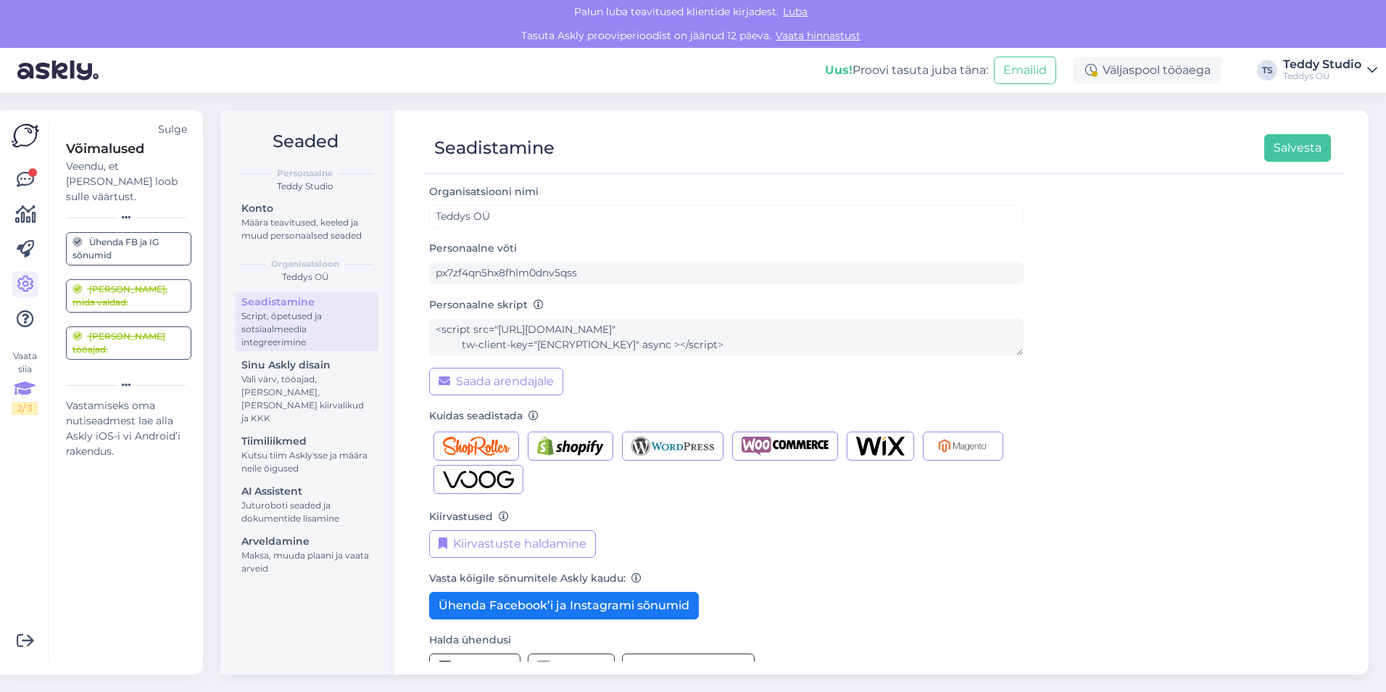
click at [921, 595] on div "Vasta kõigile sõnumitele Askly kaudu: Ühenda Facebook’i ja Instagrami sõnumid" at bounding box center [726, 594] width 594 height 50
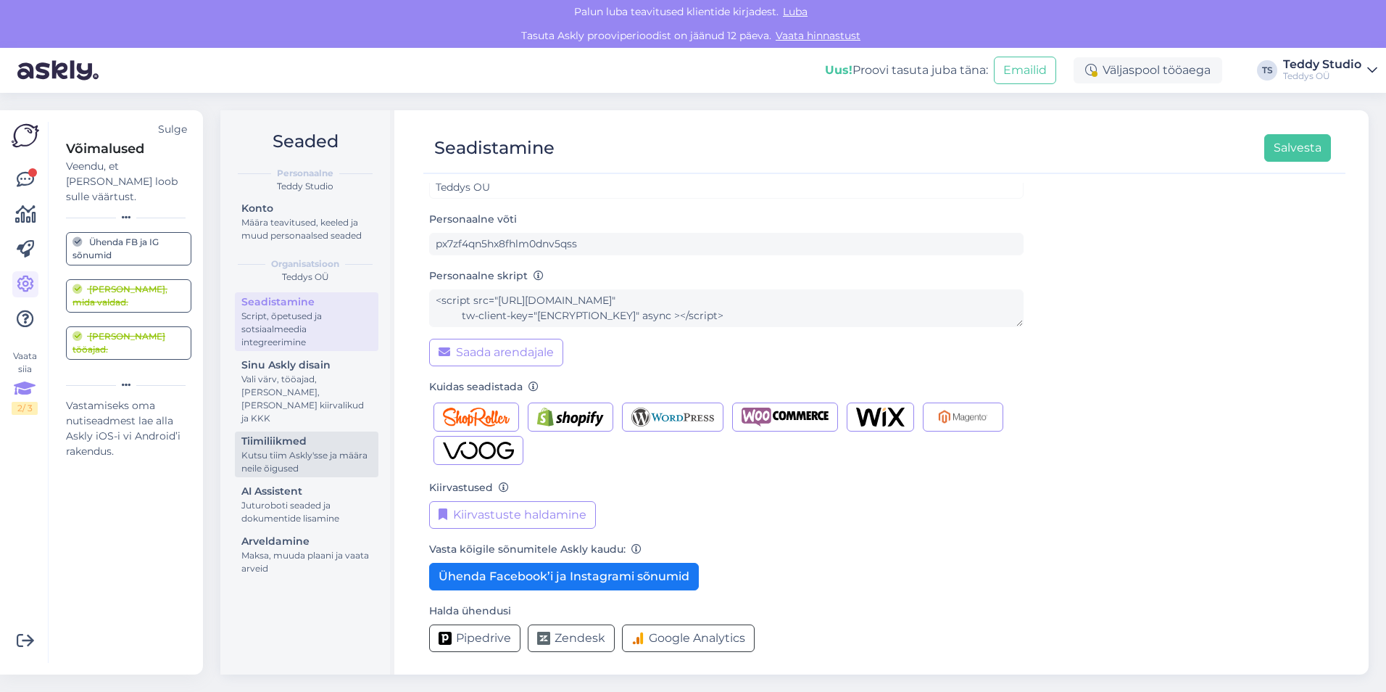
scroll to position [31, 0]
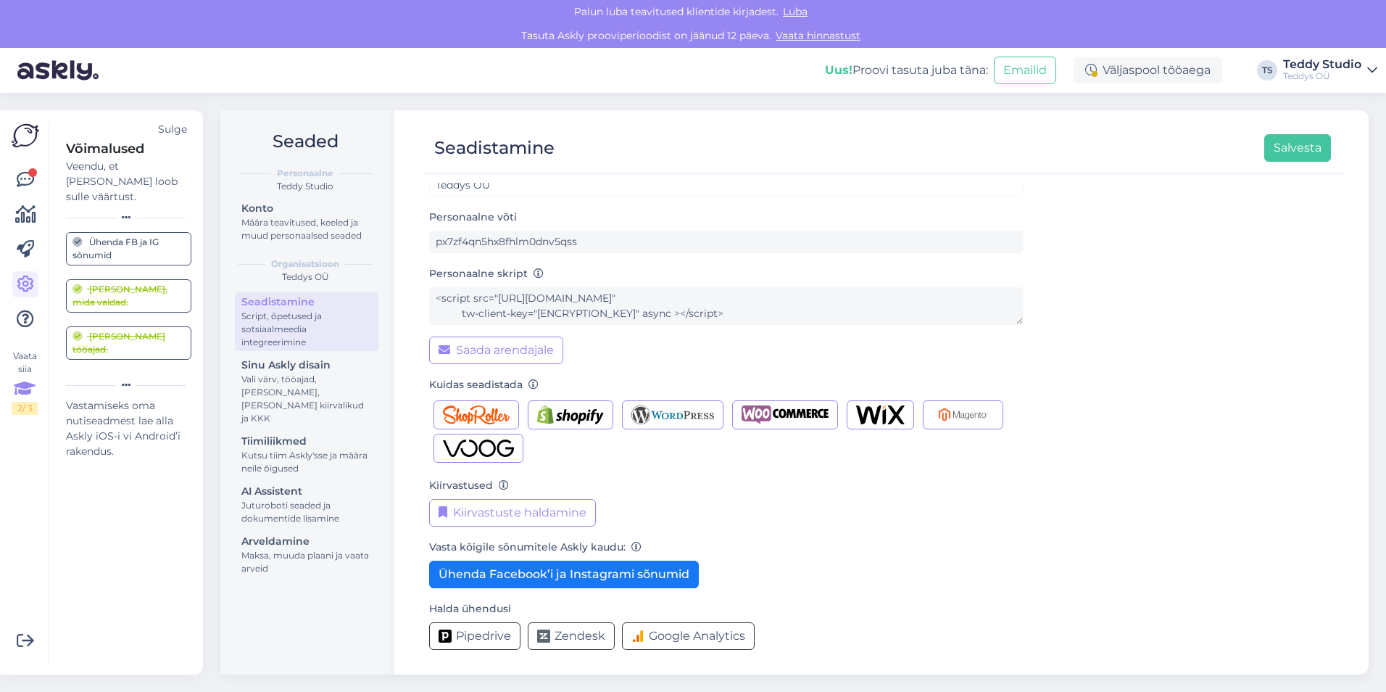
click at [785, 497] on div "Kiirvastused Kiirvastuste haldamine" at bounding box center [726, 501] width 594 height 50
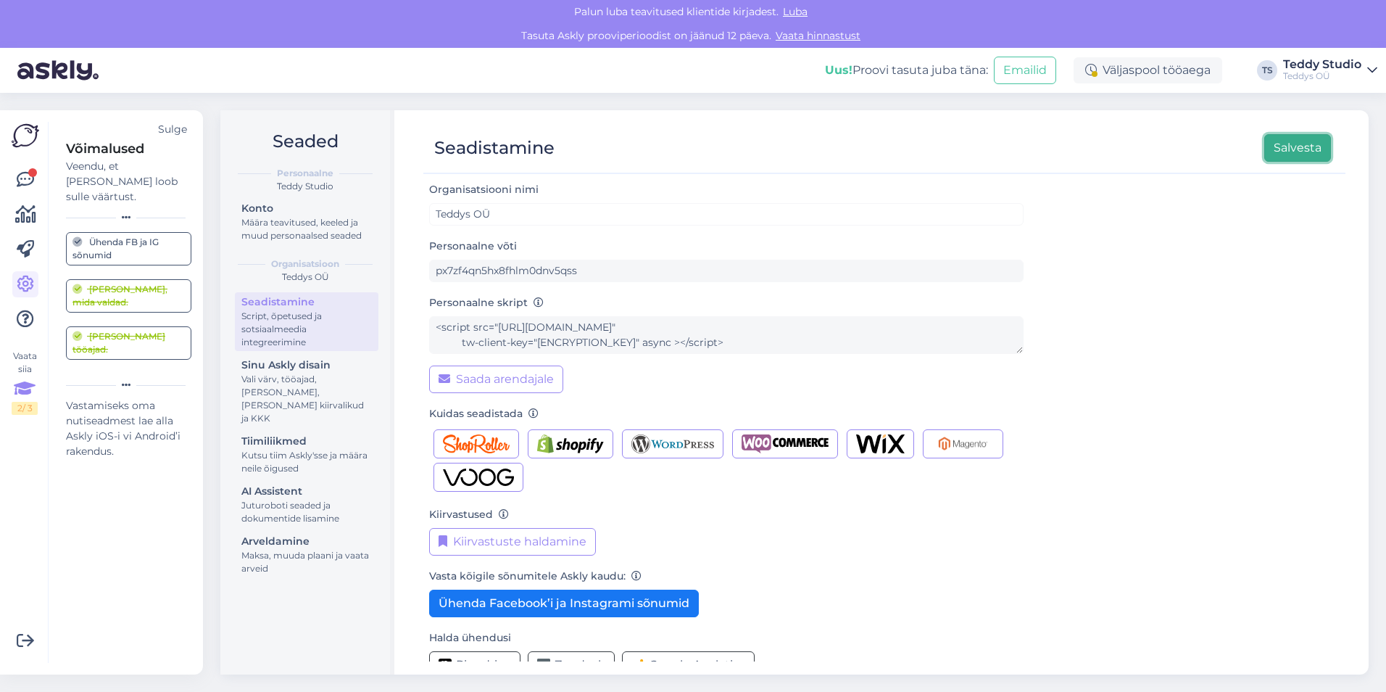
click at [1305, 144] on button "Salvesta" at bounding box center [1297, 148] width 67 height 28
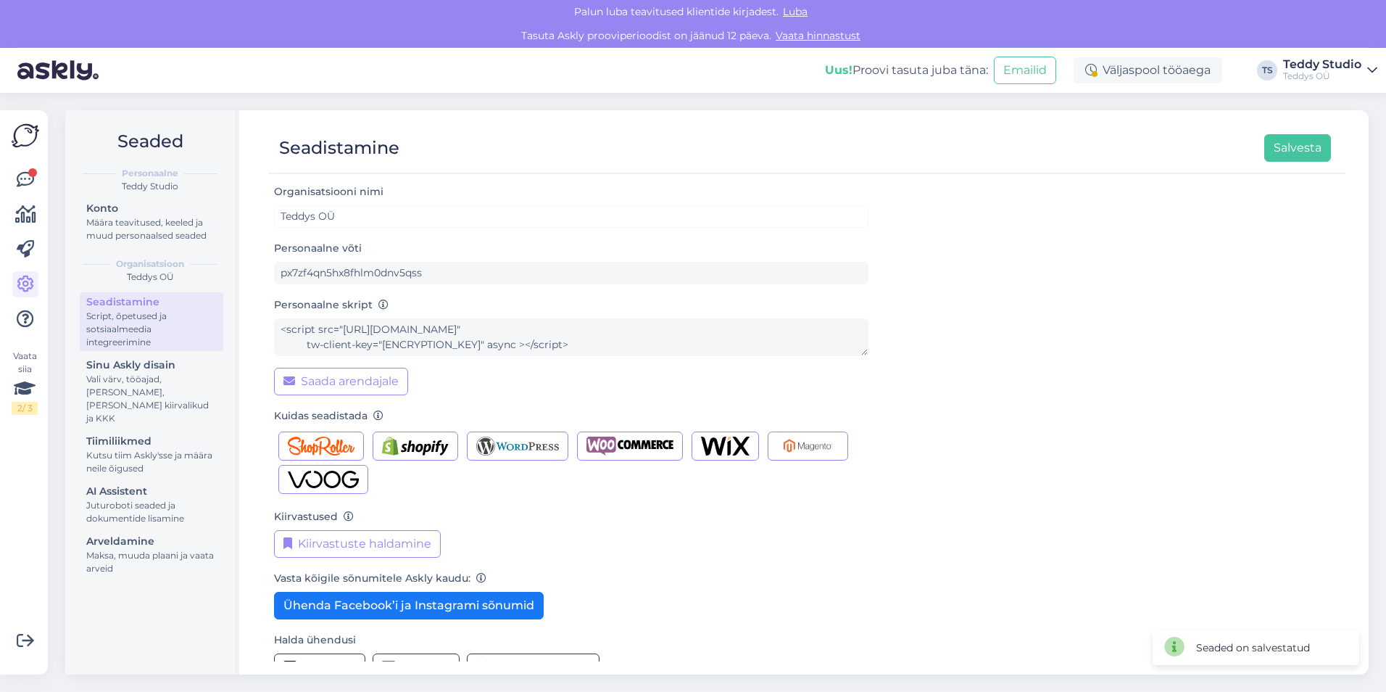
scroll to position [31, 0]
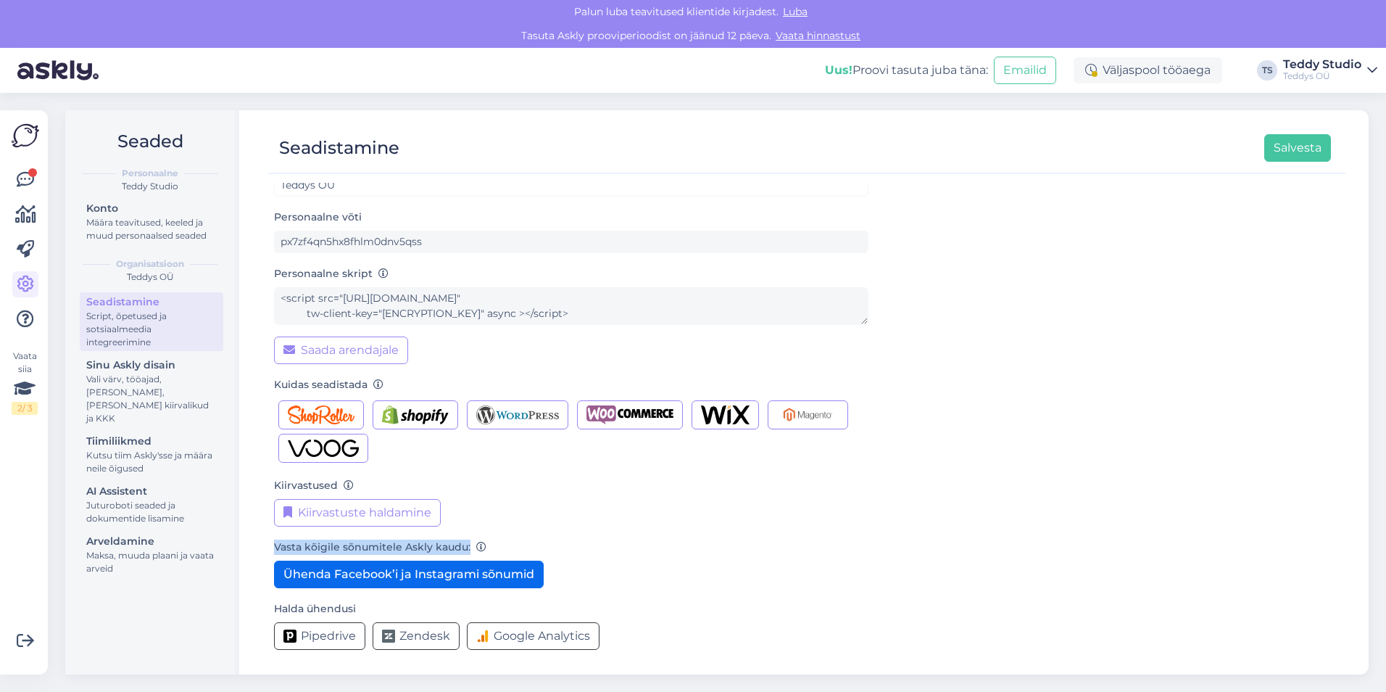
drag, startPoint x: 1015, startPoint y: 468, endPoint x: 513, endPoint y: 580, distance: 514.0
click at [513, 580] on div "Organisatsiooni nimi Teddys OÜ Personaalne võti px7zf4qn5hx8fhlm0dnv5qss Person…" at bounding box center [807, 407] width 1066 height 510
drag, startPoint x: 513, startPoint y: 580, endPoint x: 474, endPoint y: 578, distance: 39.2
click at [474, 578] on button "Ühenda Facebook’i ja Instagrami sõnumid" at bounding box center [409, 574] width 270 height 28
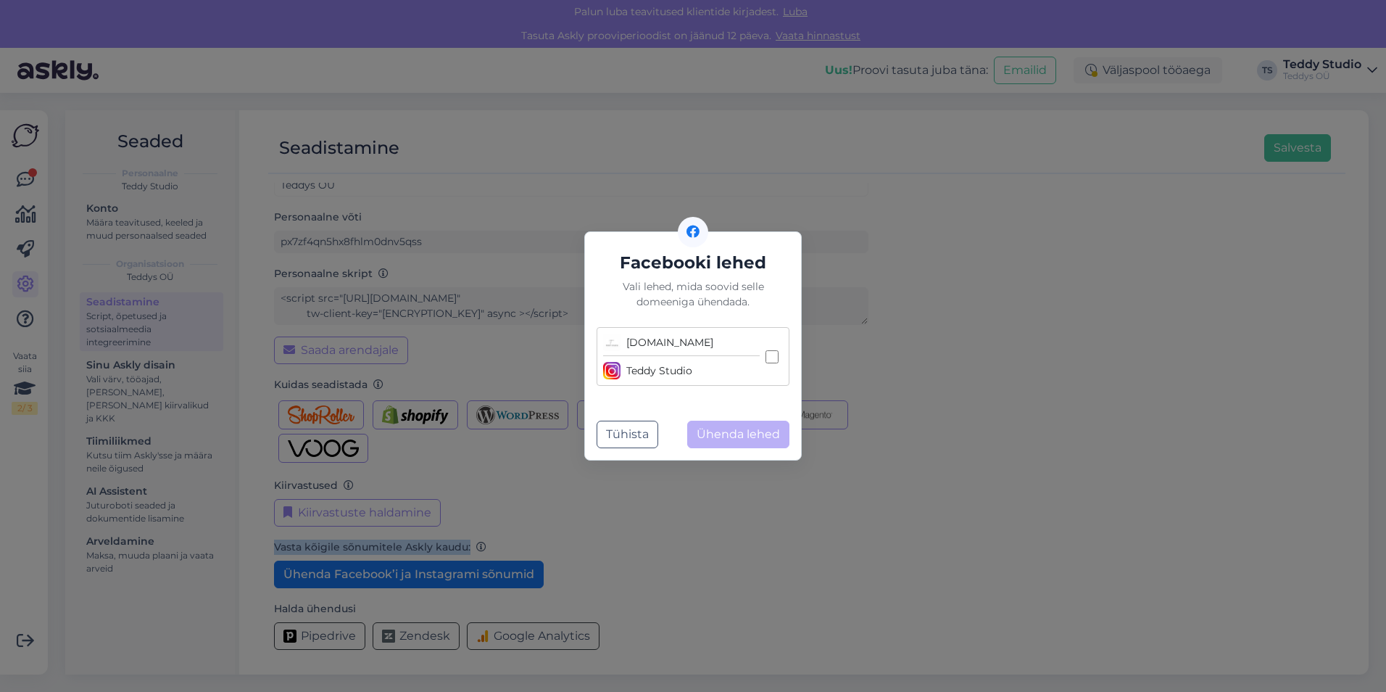
click at [768, 355] on input "Teddystudio.ee Teddy Studio" at bounding box center [772, 356] width 13 height 13
checkbox input "true"
click at [742, 436] on button "Ühenda lehed" at bounding box center [738, 434] width 102 height 28
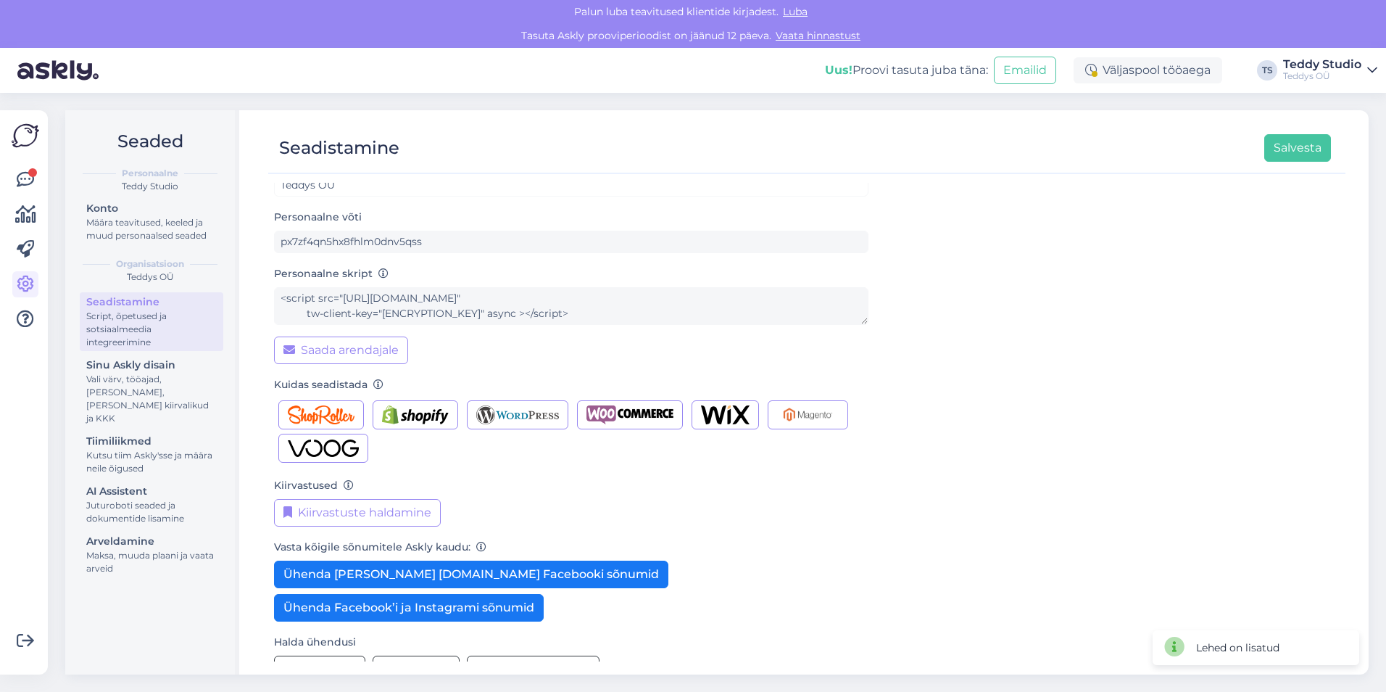
click at [1113, 327] on div "Organisatsiooni nimi Teddys OÜ Personaalne võti px7zf4qn5hx8fhlm0dnv5qss Person…" at bounding box center [807, 423] width 1066 height 543
click at [1315, 168] on div at bounding box center [799, 167] width 1063 height 11
click at [1311, 153] on button "Salvesta" at bounding box center [1297, 148] width 67 height 28
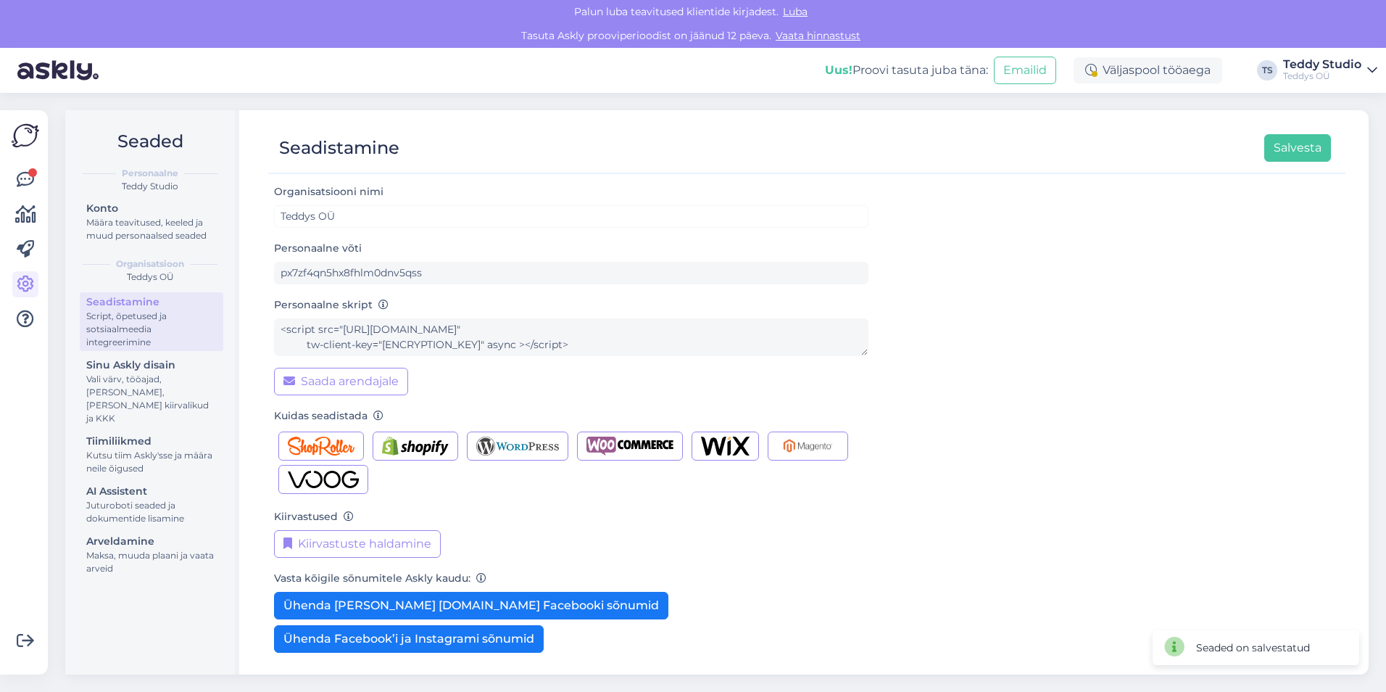
scroll to position [65, 0]
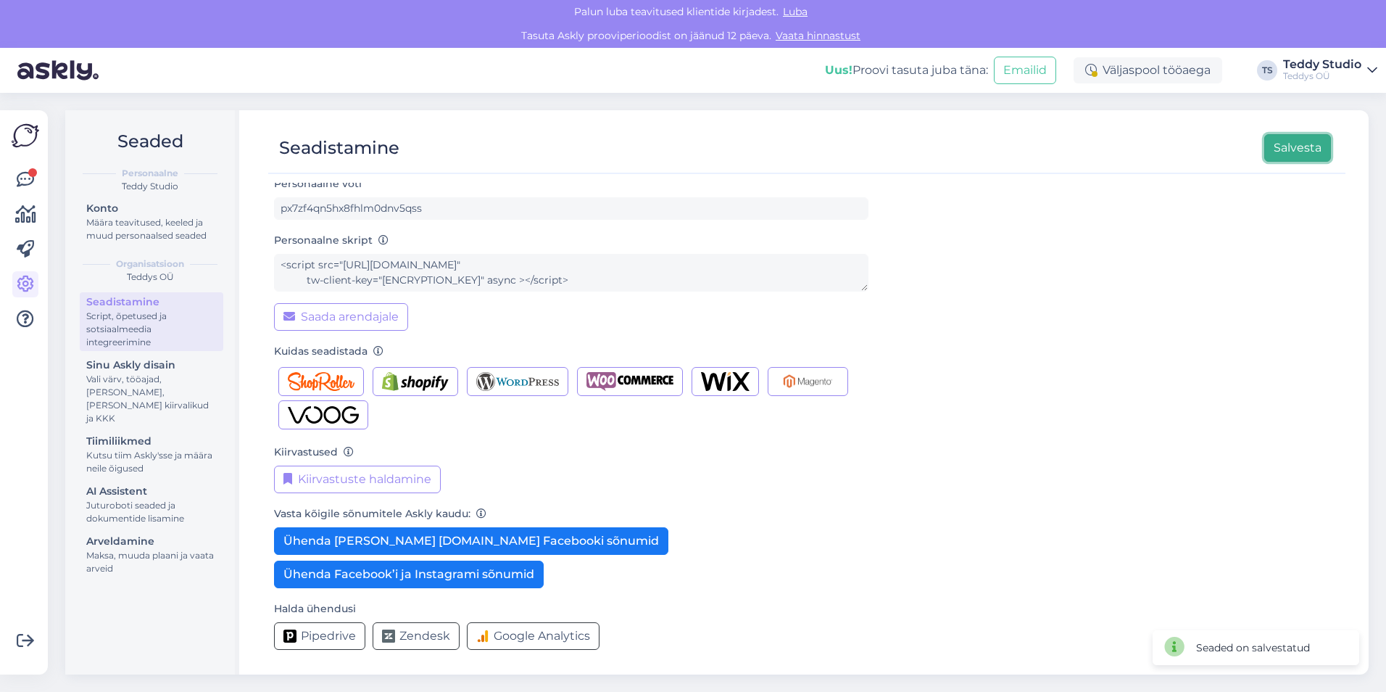
click at [1304, 147] on button "Salvesta" at bounding box center [1297, 148] width 67 height 28
click at [27, 169] on link at bounding box center [25, 180] width 26 height 26
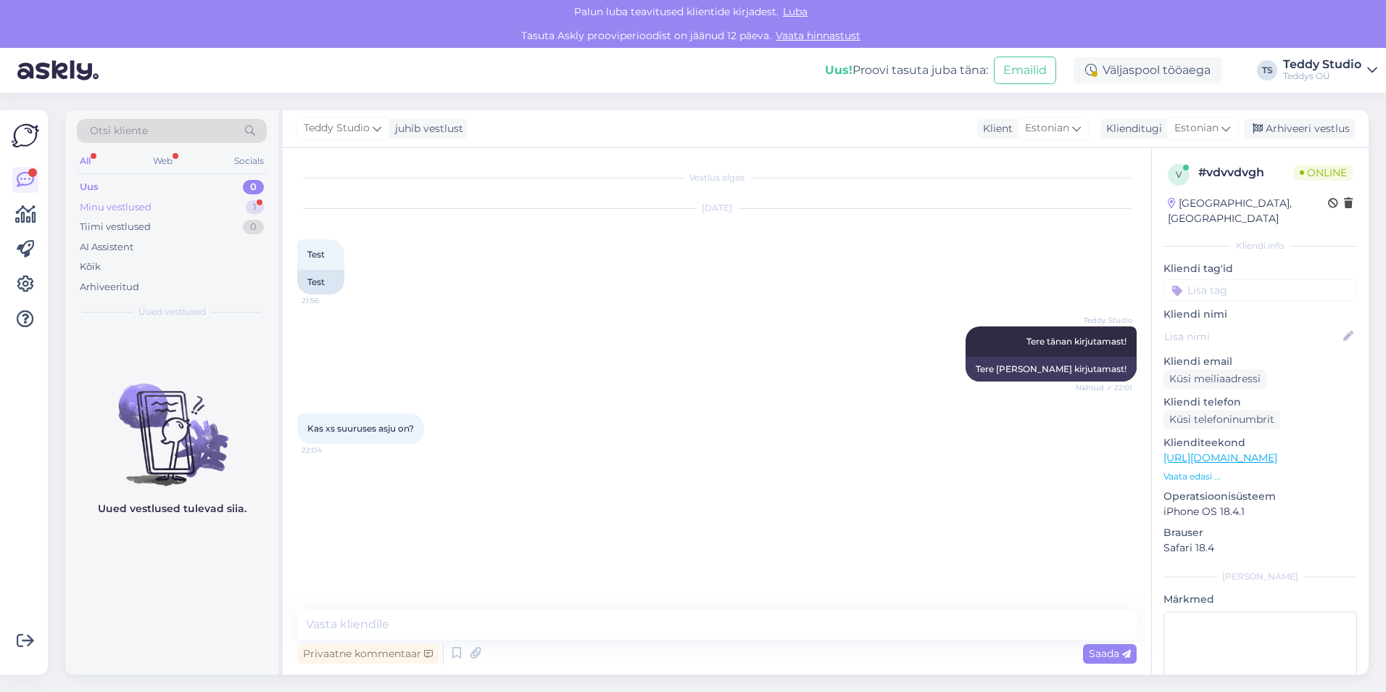
click at [184, 211] on div "Minu vestlused 1" at bounding box center [172, 207] width 190 height 20
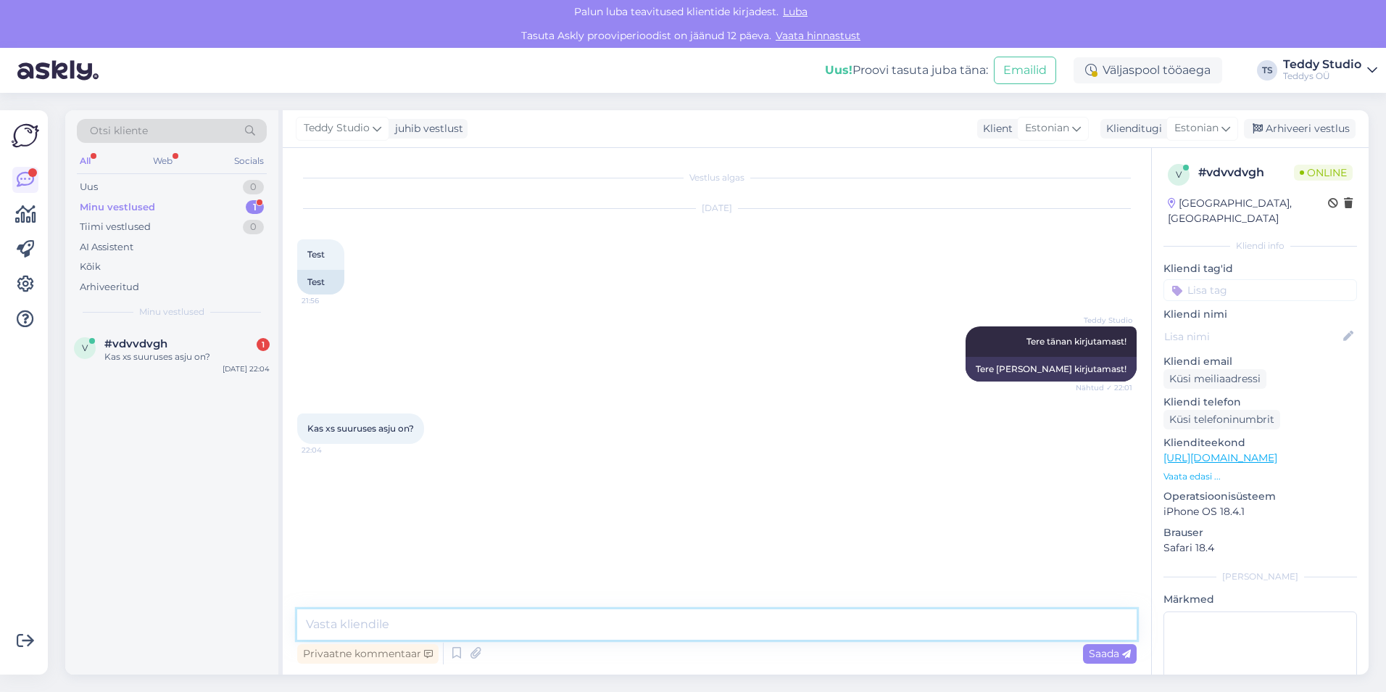
click at [508, 623] on textarea at bounding box center [717, 624] width 840 height 30
drag, startPoint x: 610, startPoint y: 621, endPoint x: 309, endPoint y: 603, distance: 302.1
click at [309, 603] on div "Vestlus algas Sep 2 2025 Test 21:56 Test Teddy Studio Tere tänan kirjutamast! N…" at bounding box center [717, 411] width 869 height 526
type textarea "noup"
click at [1118, 651] on span "Saada" at bounding box center [1110, 653] width 42 height 13
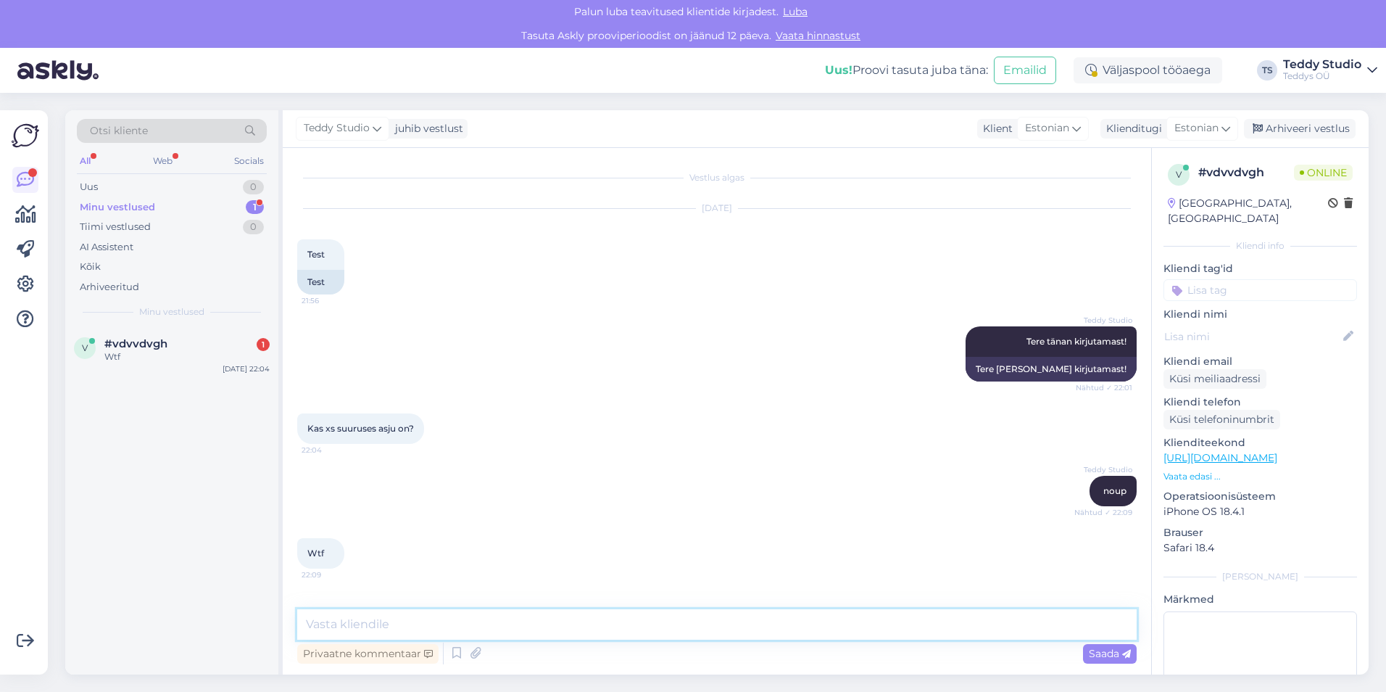
click at [507, 624] on textarea at bounding box center [717, 624] width 840 height 30
type textarea "pice out"
click at [1095, 655] on span "Saada" at bounding box center [1110, 653] width 42 height 13
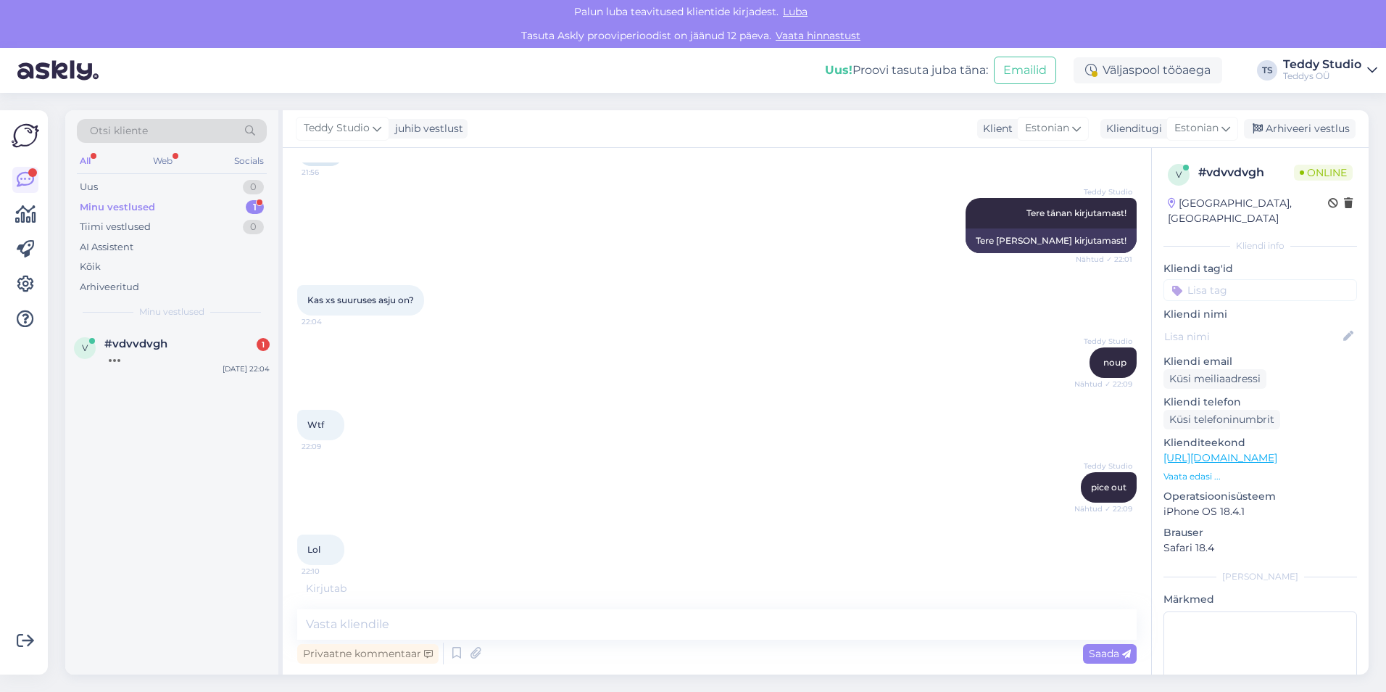
scroll to position [175, 0]
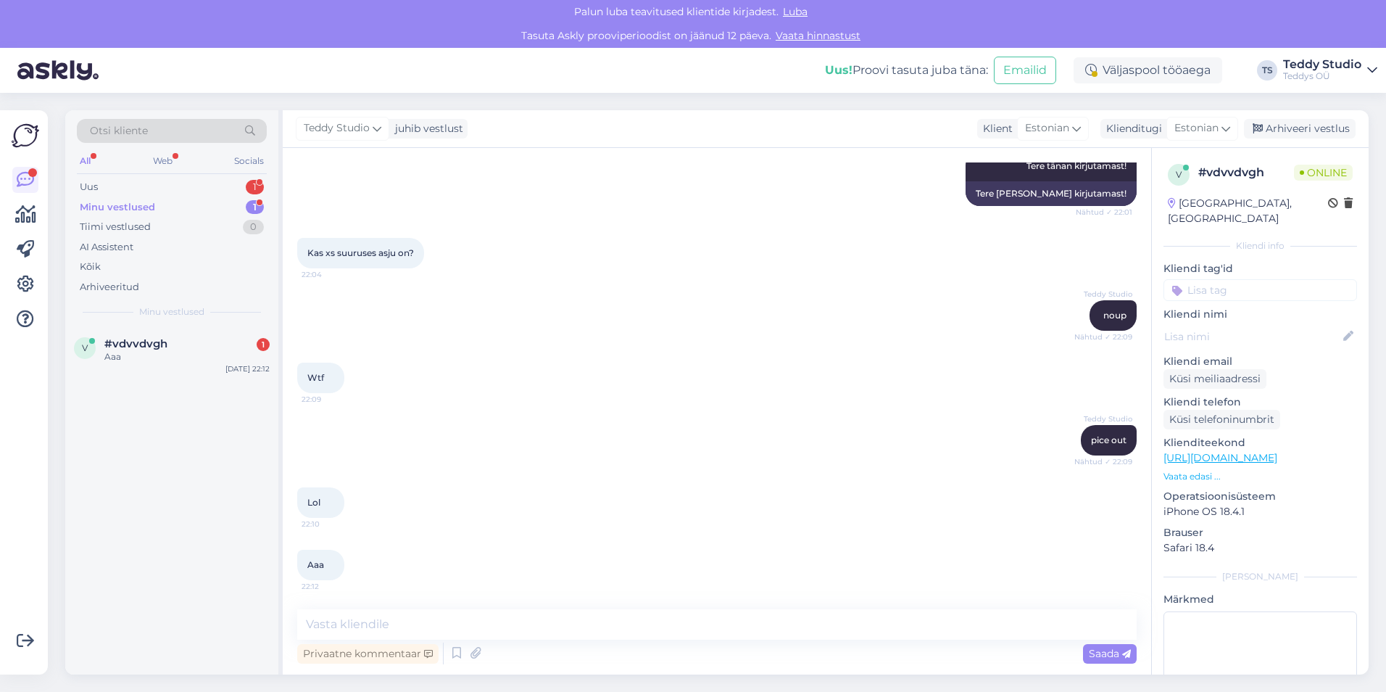
click at [162, 215] on div "Minu vestlused 1" at bounding box center [172, 207] width 190 height 20
click at [162, 210] on div "Minu vestlused 1" at bounding box center [172, 207] width 190 height 20
click at [186, 185] on div "Uus 1" at bounding box center [172, 187] width 190 height 20
click at [191, 343] on span "helena.k.veensalu@gmail.com" at bounding box center [179, 343] width 151 height 13
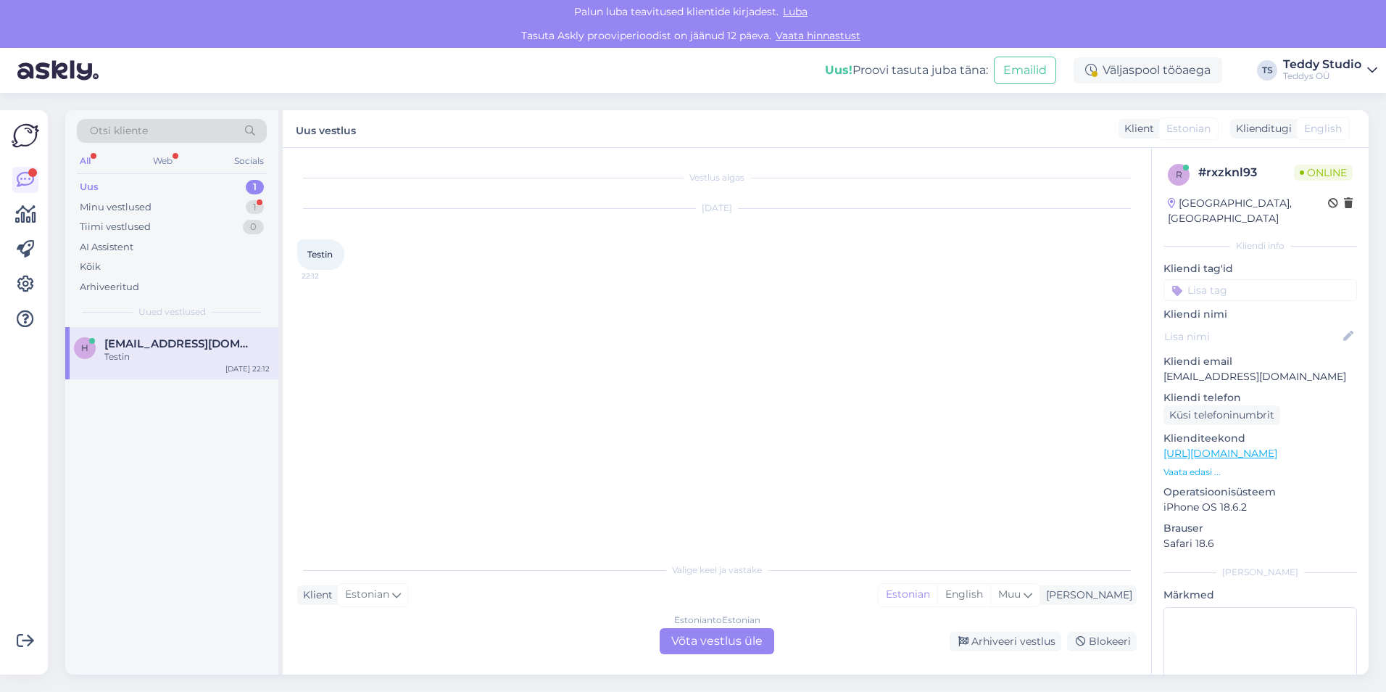
click at [750, 637] on div "Estonian to Estonian Võta vestlus üle" at bounding box center [717, 641] width 115 height 26
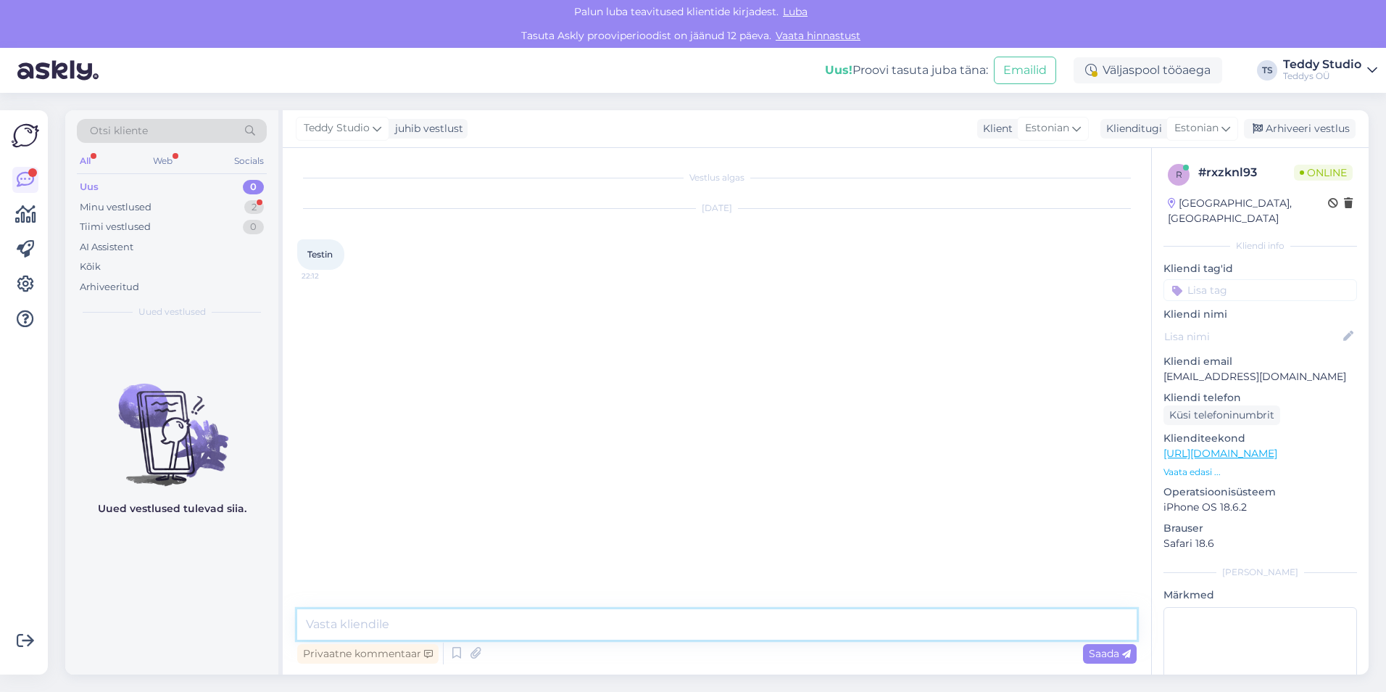
click at [609, 610] on textarea at bounding box center [717, 624] width 840 height 30
type textarea "heipa heida"
click at [1107, 647] on span "Saada" at bounding box center [1110, 653] width 42 height 13
click at [149, 193] on div "Uus 0" at bounding box center [172, 187] width 190 height 20
click at [145, 207] on div "Minu vestlused" at bounding box center [116, 207] width 72 height 14
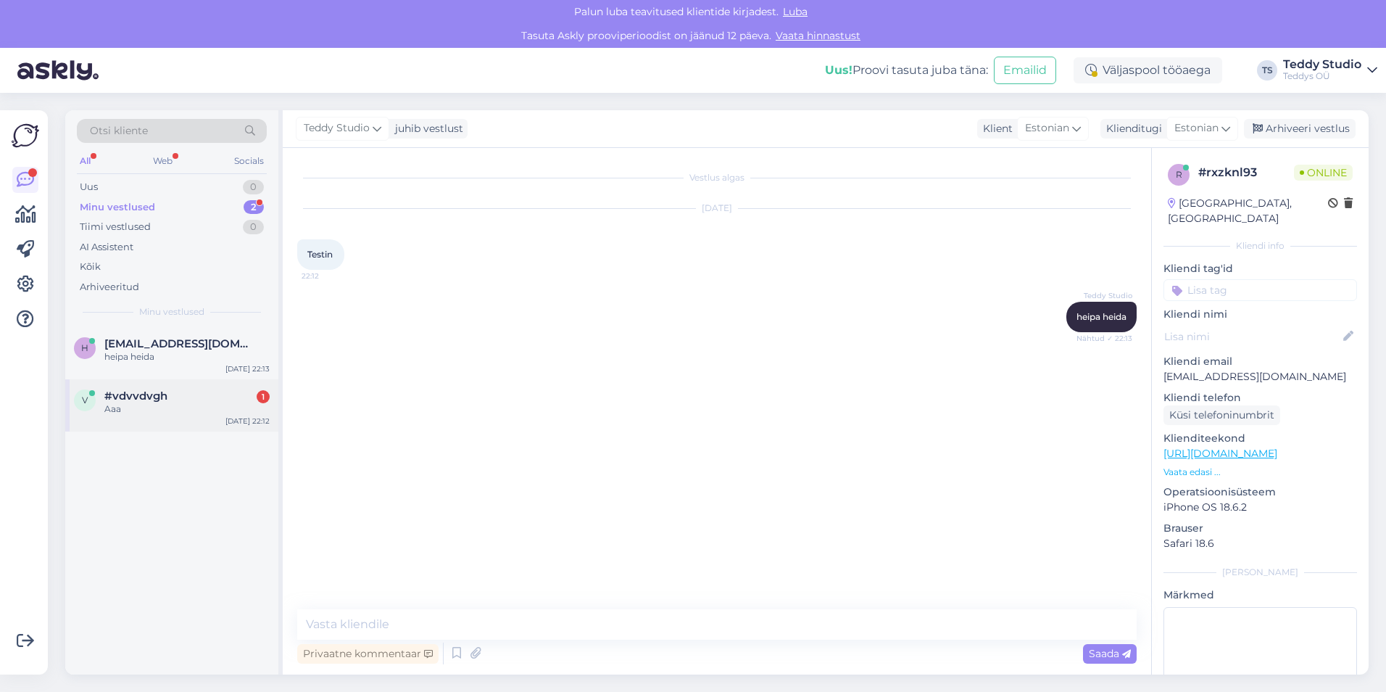
click at [148, 409] on div "Aaa" at bounding box center [186, 408] width 165 height 13
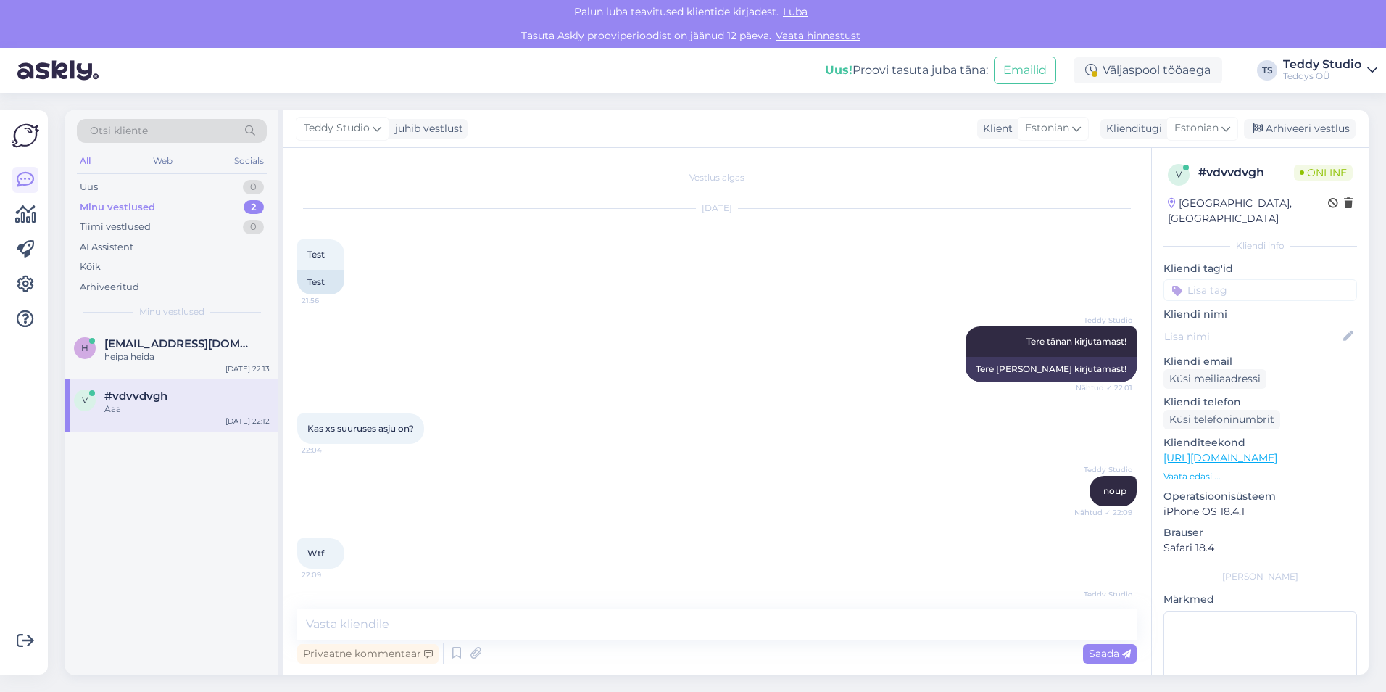
scroll to position [175, 0]
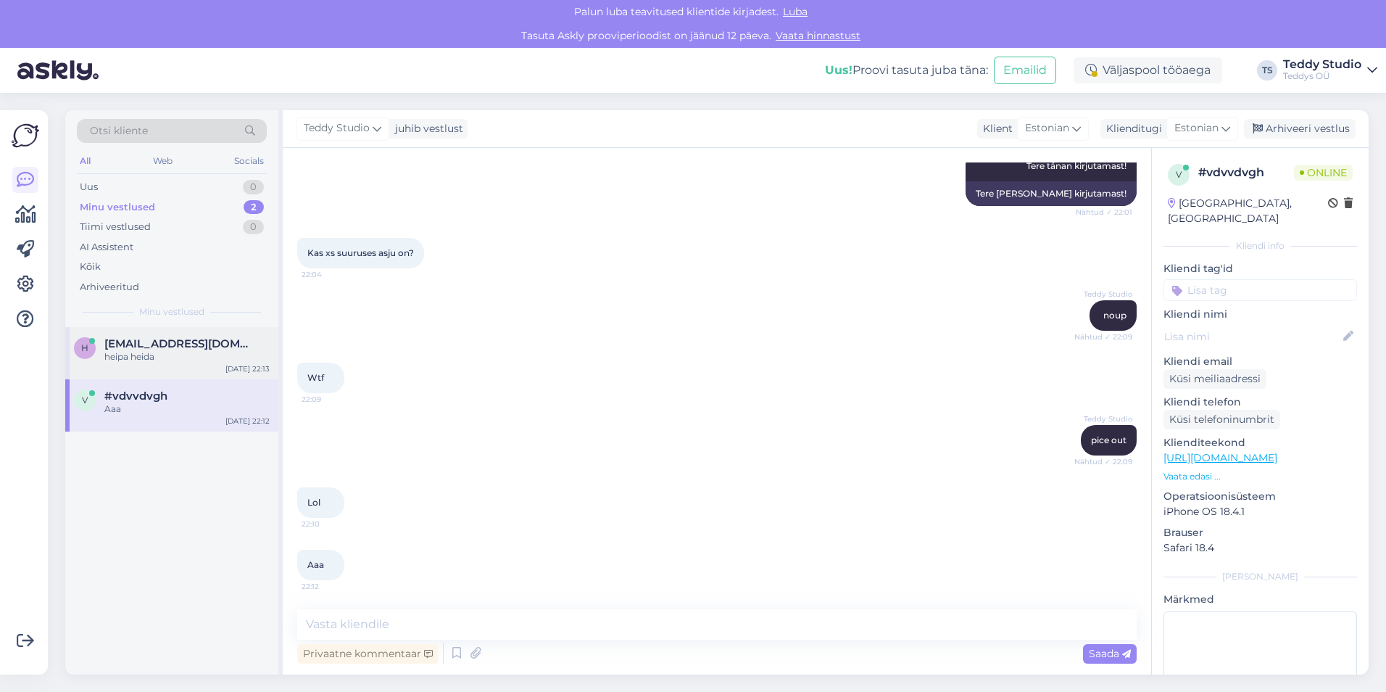
click at [172, 367] on div "h helena.k.veensalu@gmail.com heipa heida Sep 2 22:13" at bounding box center [171, 353] width 213 height 52
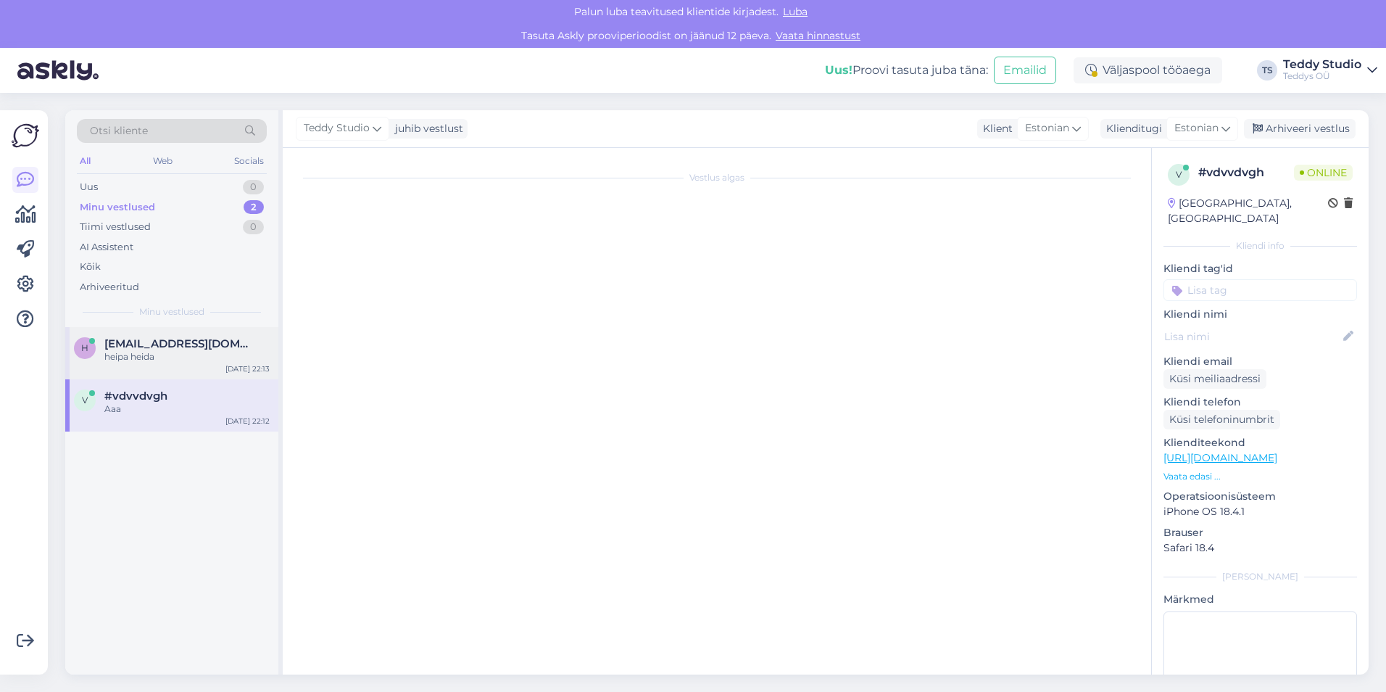
scroll to position [0, 0]
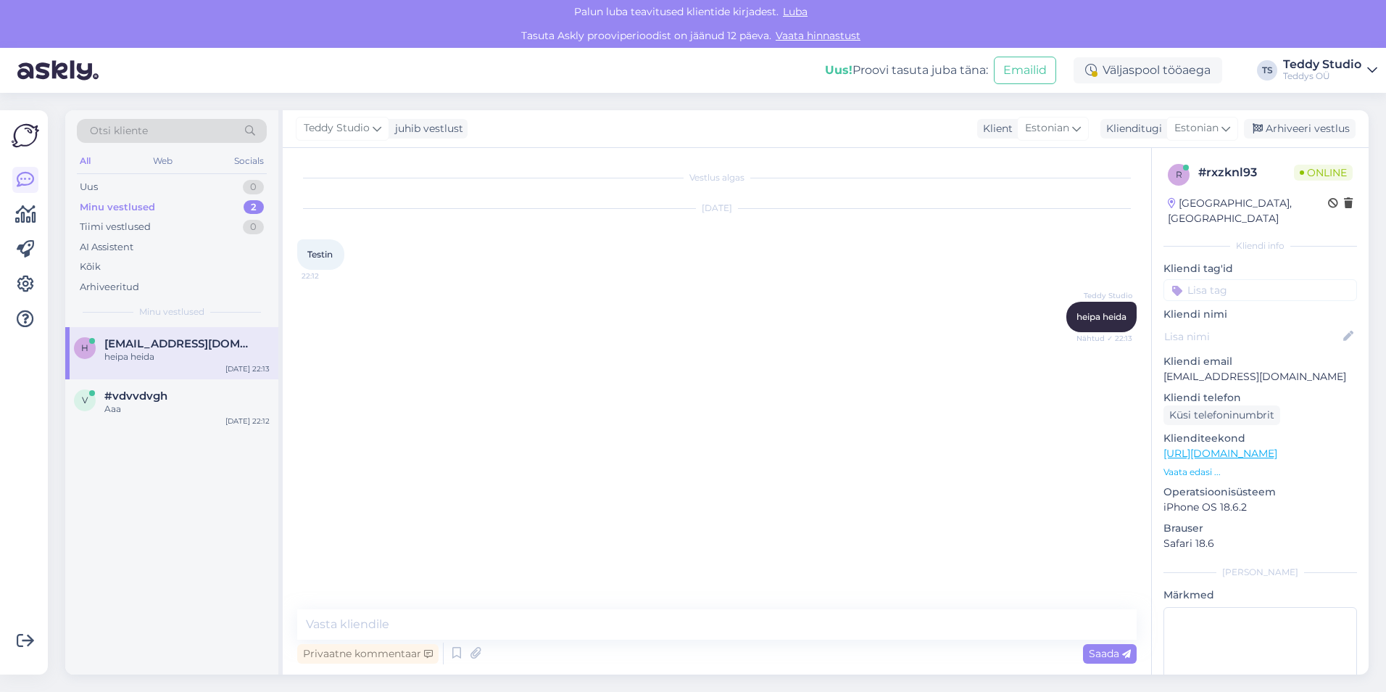
click at [175, 376] on div "h helena.k.veensalu@gmail.com heipa heida Sep 2 22:13" at bounding box center [171, 353] width 213 height 52
click at [173, 405] on div "Aaa" at bounding box center [186, 408] width 165 height 13
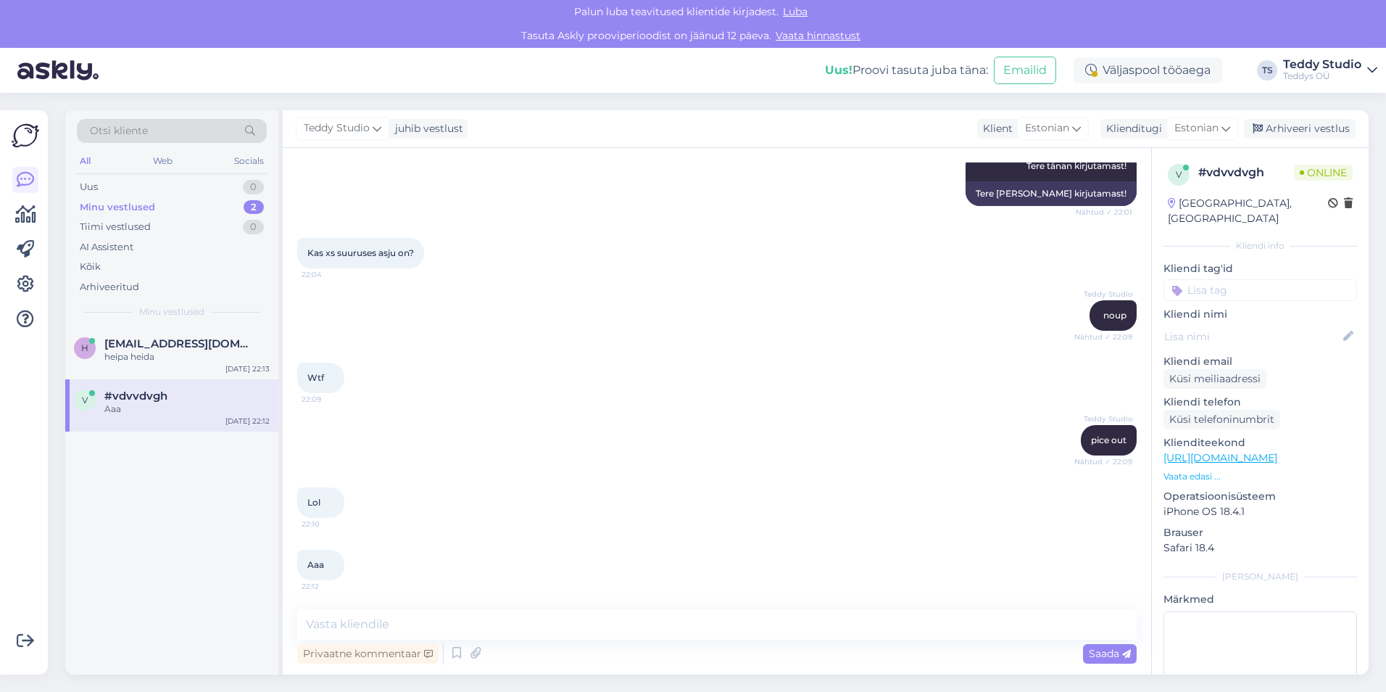
click at [36, 152] on div at bounding box center [26, 392] width 28 height 541
click at [29, 136] on img at bounding box center [26, 136] width 28 height 28
click at [35, 207] on icon at bounding box center [25, 214] width 21 height 17
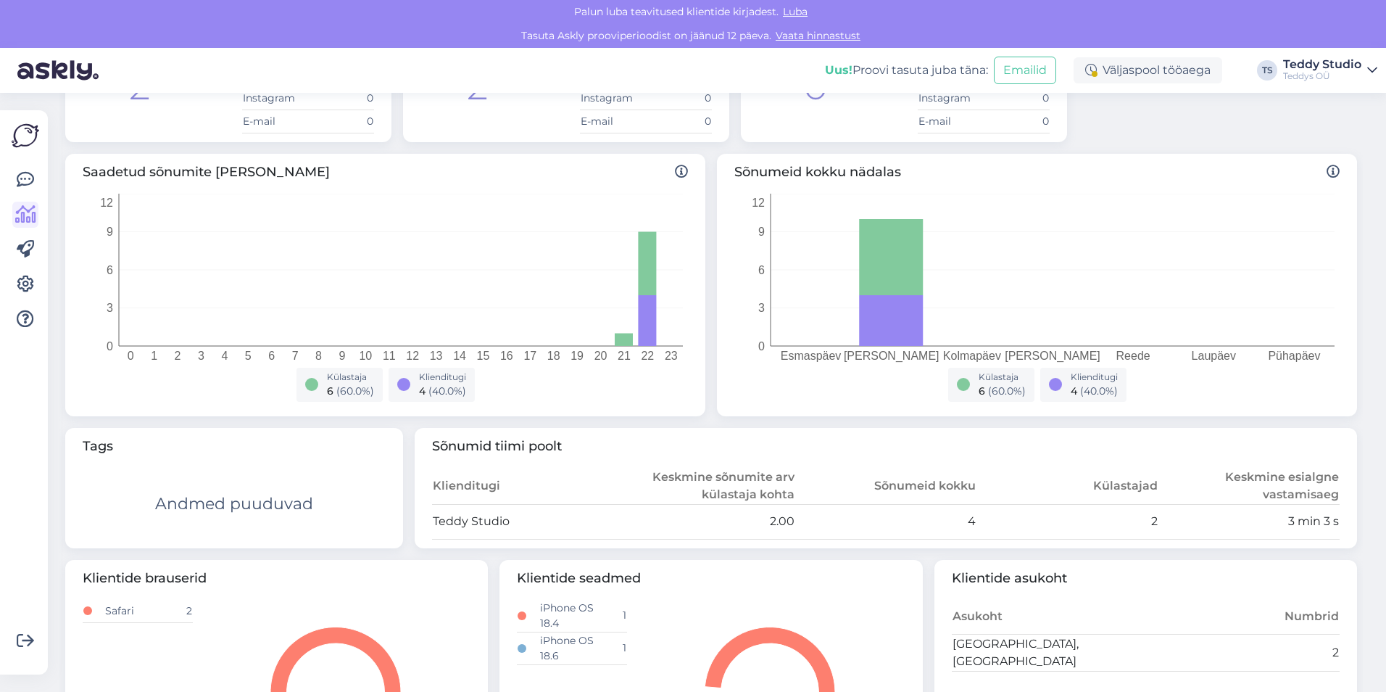
scroll to position [281, 0]
